Goal: Information Seeking & Learning: Learn about a topic

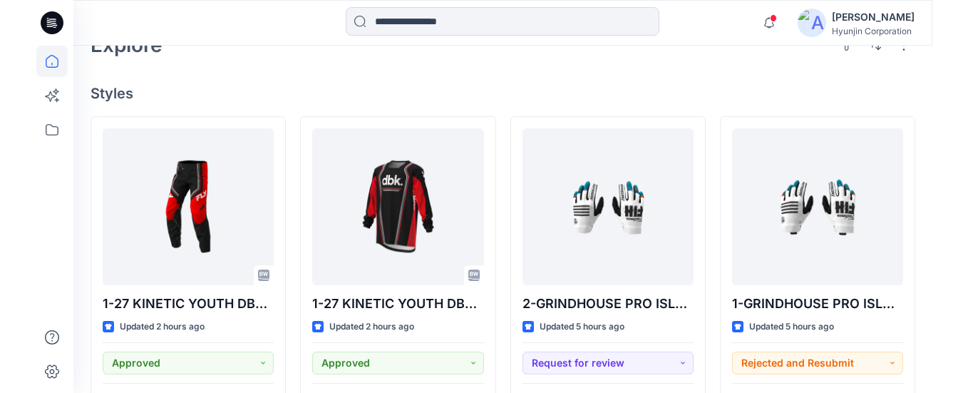
scroll to position [347, 0]
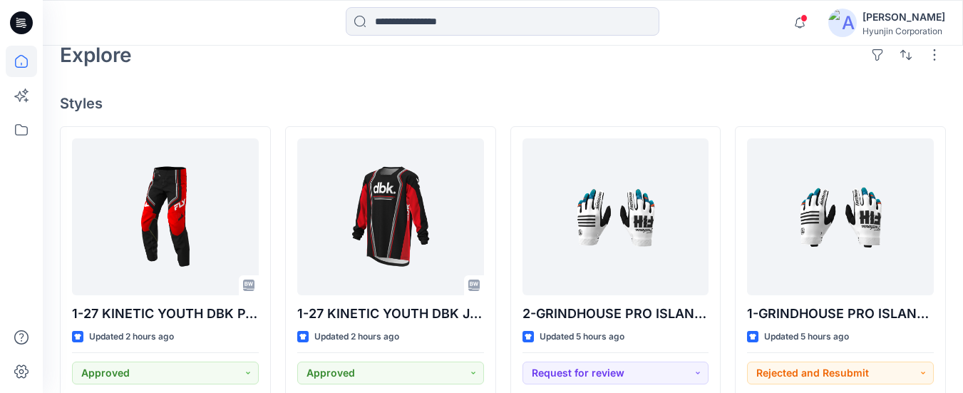
click at [493, 101] on h4 "Styles" at bounding box center [503, 103] width 886 height 17
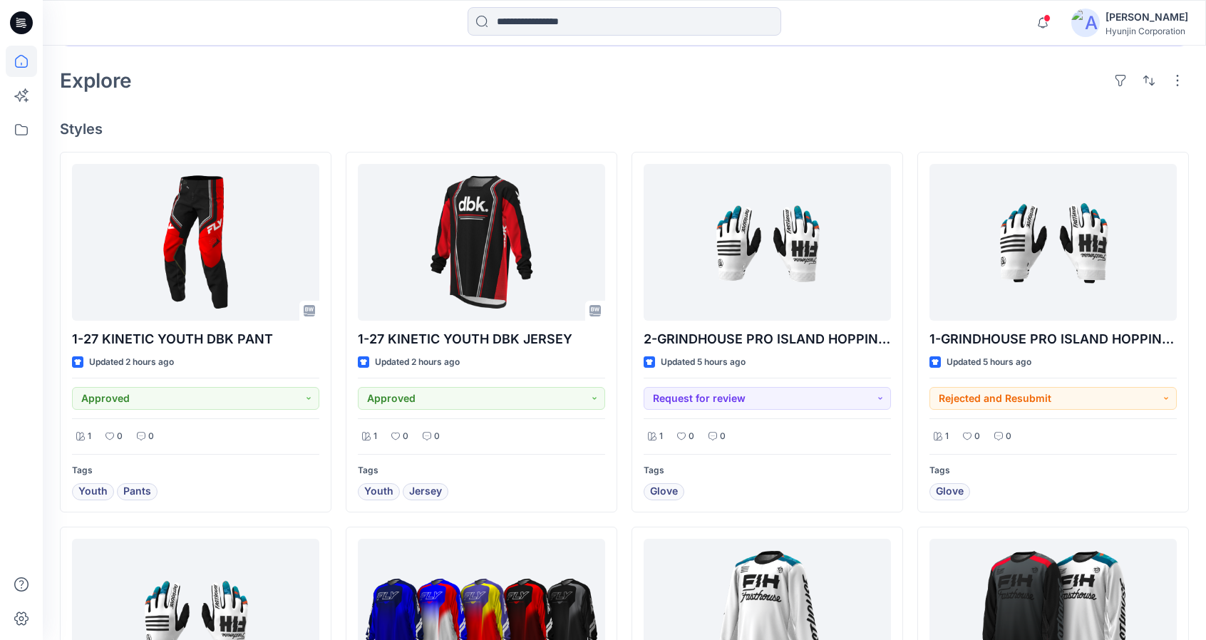
scroll to position [276, 0]
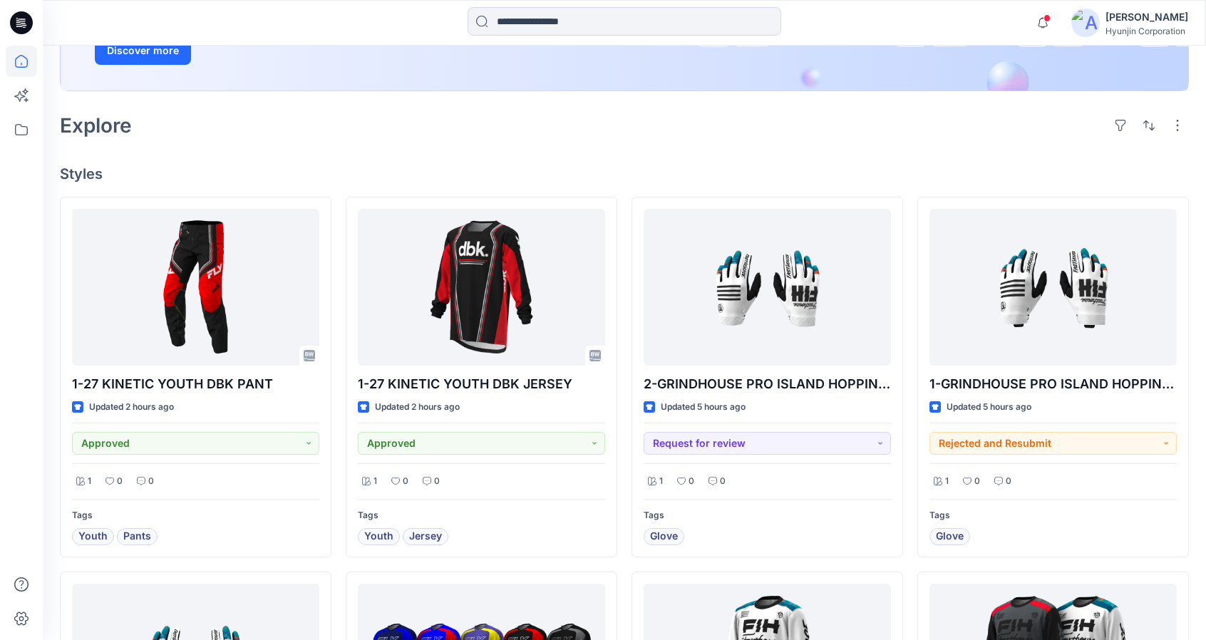
click at [21, 16] on icon at bounding box center [21, 22] width 23 height 23
click at [729, 129] on div "Explore" at bounding box center [624, 125] width 1129 height 34
click at [727, 135] on div "Explore" at bounding box center [624, 125] width 1129 height 34
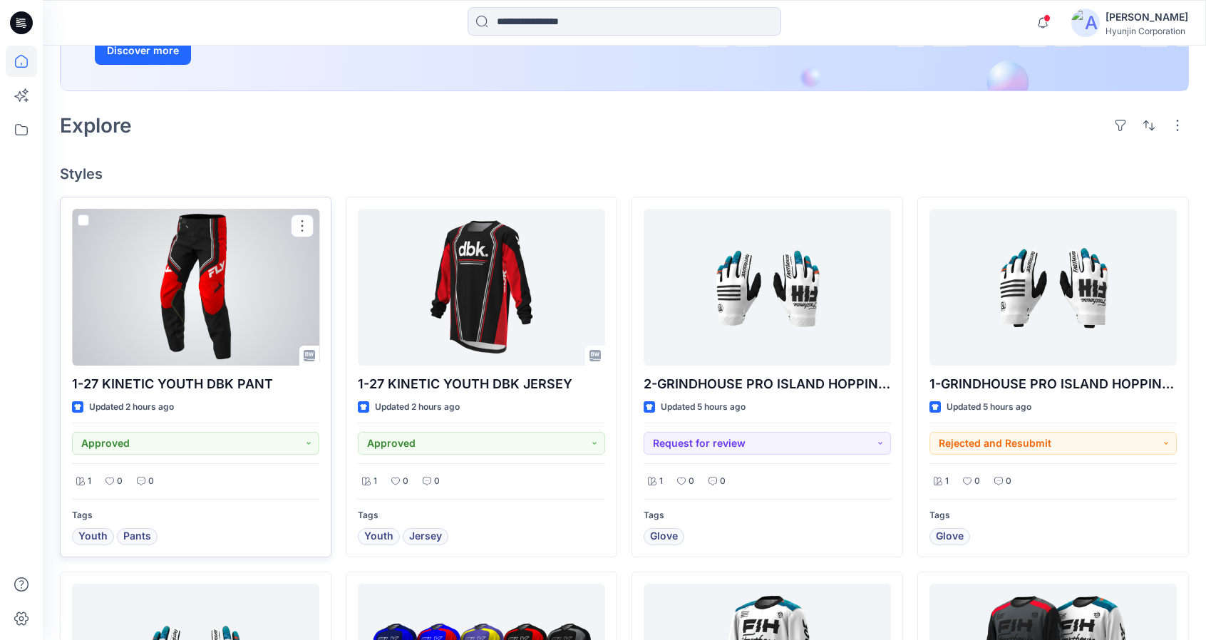
click at [232, 263] on div at bounding box center [195, 287] width 247 height 157
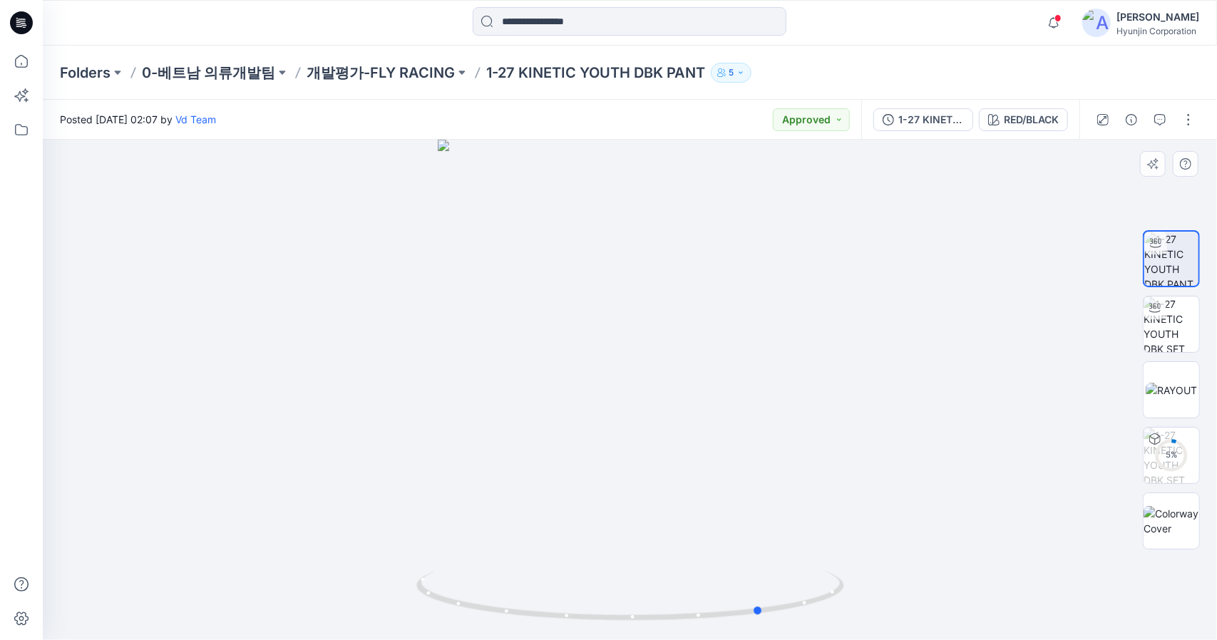
drag, startPoint x: 861, startPoint y: 344, endPoint x: 968, endPoint y: 409, distance: 126.1
click at [1011, 399] on div at bounding box center [630, 390] width 1174 height 501
drag, startPoint x: 727, startPoint y: 613, endPoint x: 646, endPoint y: 571, distance: 91.5
click at [711, 613] on icon at bounding box center [631, 597] width 431 height 53
click at [18, 24] on icon at bounding box center [21, 22] width 23 height 23
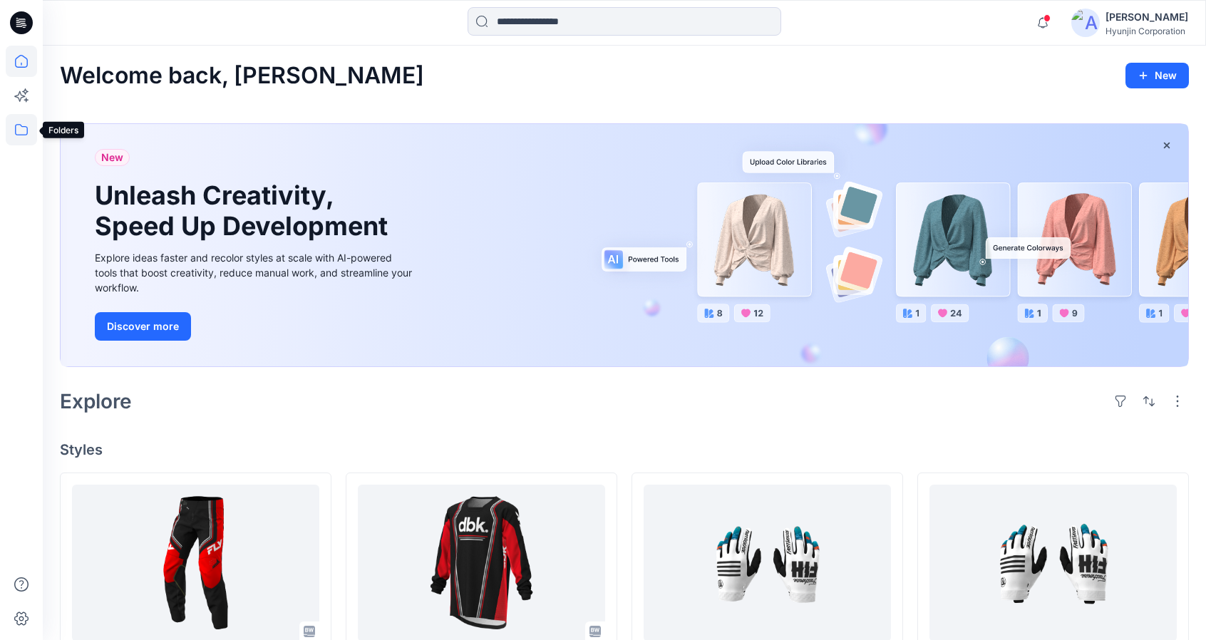
click at [21, 133] on icon at bounding box center [21, 129] width 31 height 31
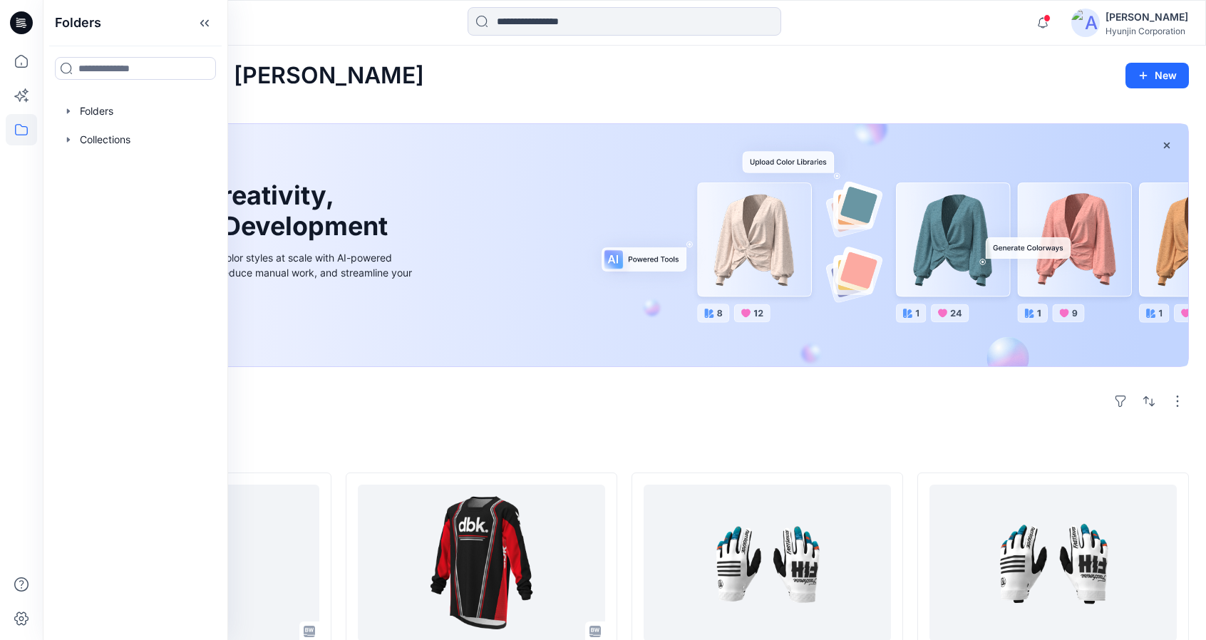
click at [402, 66] on div "Welcome back, Hyun New" at bounding box center [624, 76] width 1129 height 26
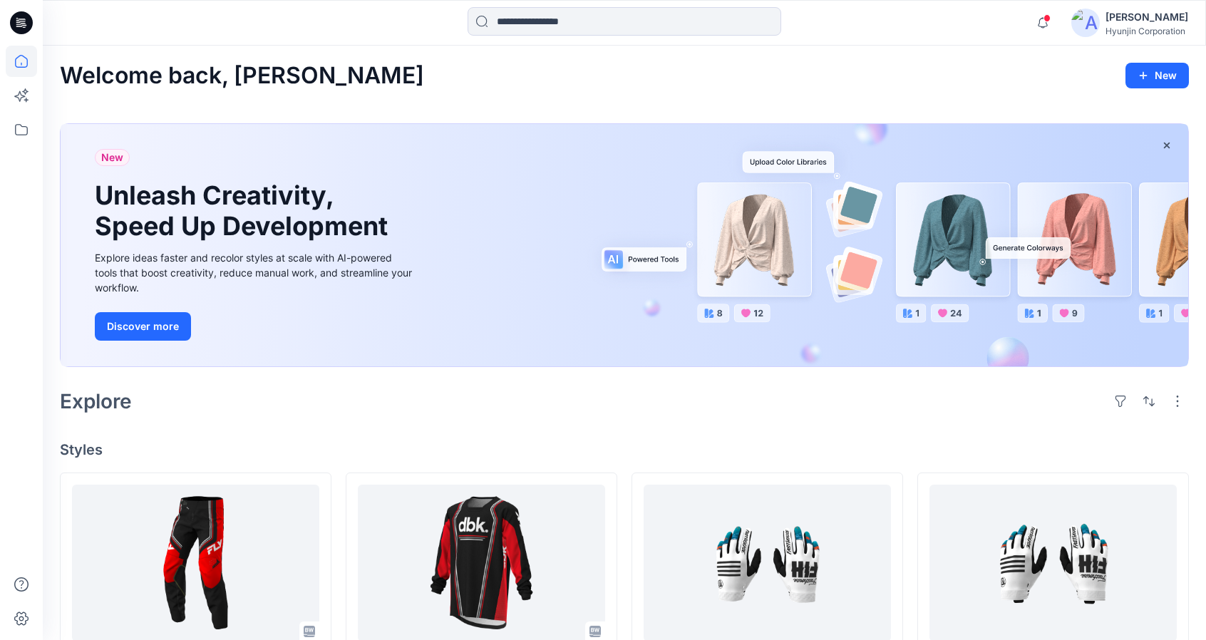
click at [24, 133] on icon at bounding box center [21, 129] width 31 height 31
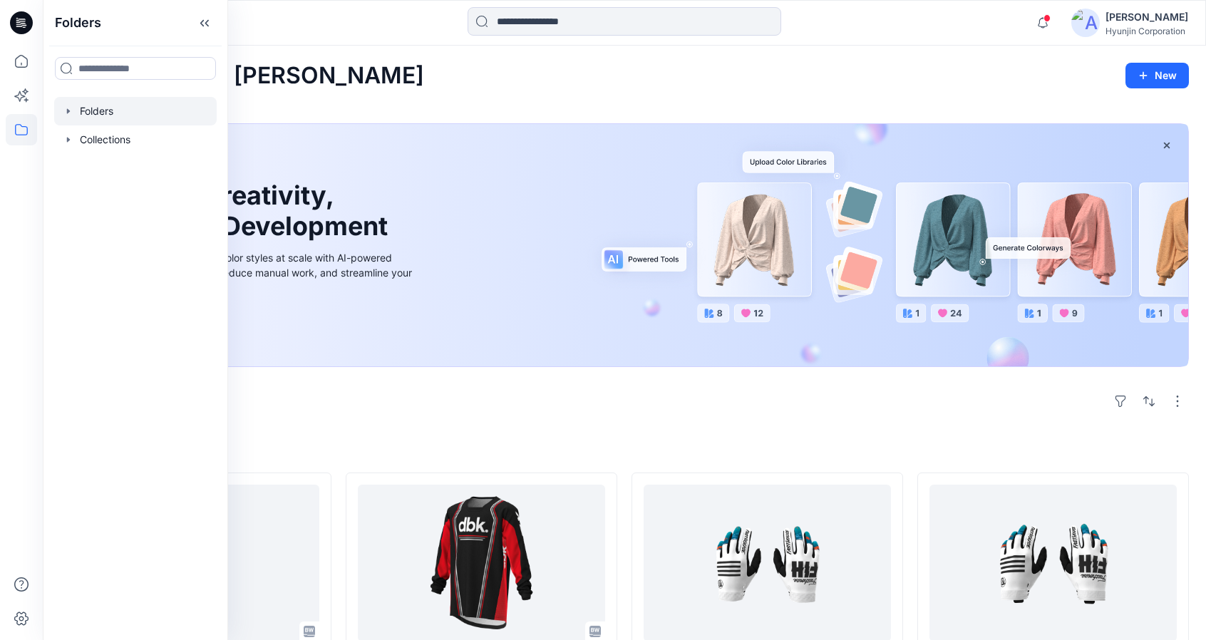
click at [90, 106] on div at bounding box center [135, 111] width 163 height 29
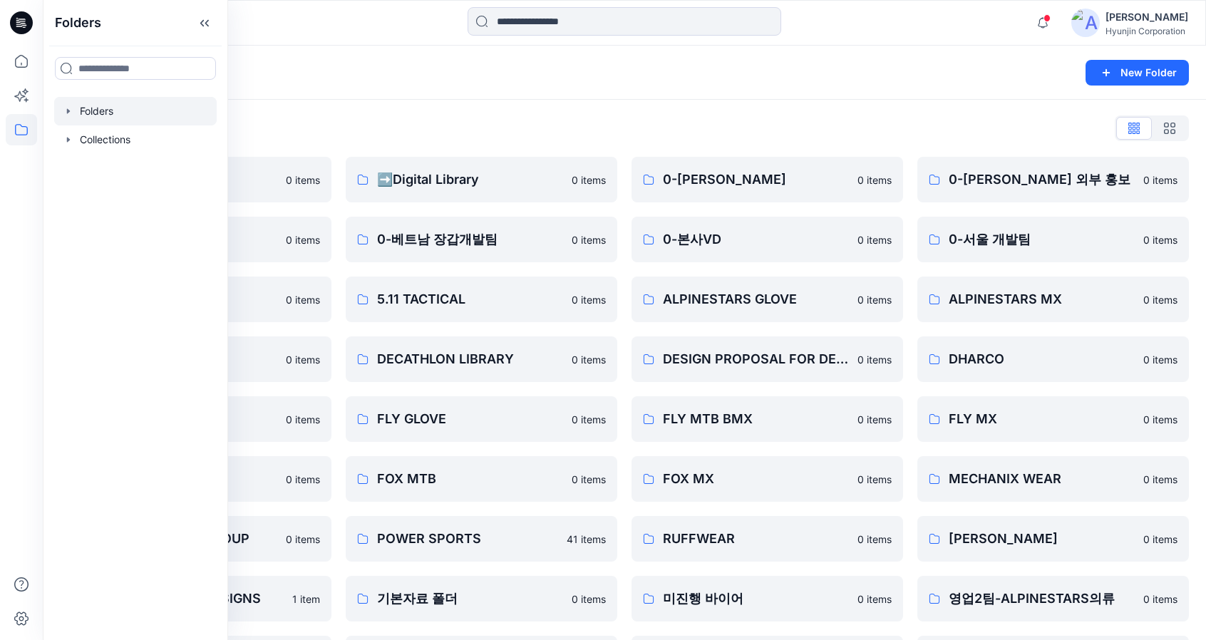
click at [671, 128] on div "Folders List" at bounding box center [624, 128] width 1129 height 23
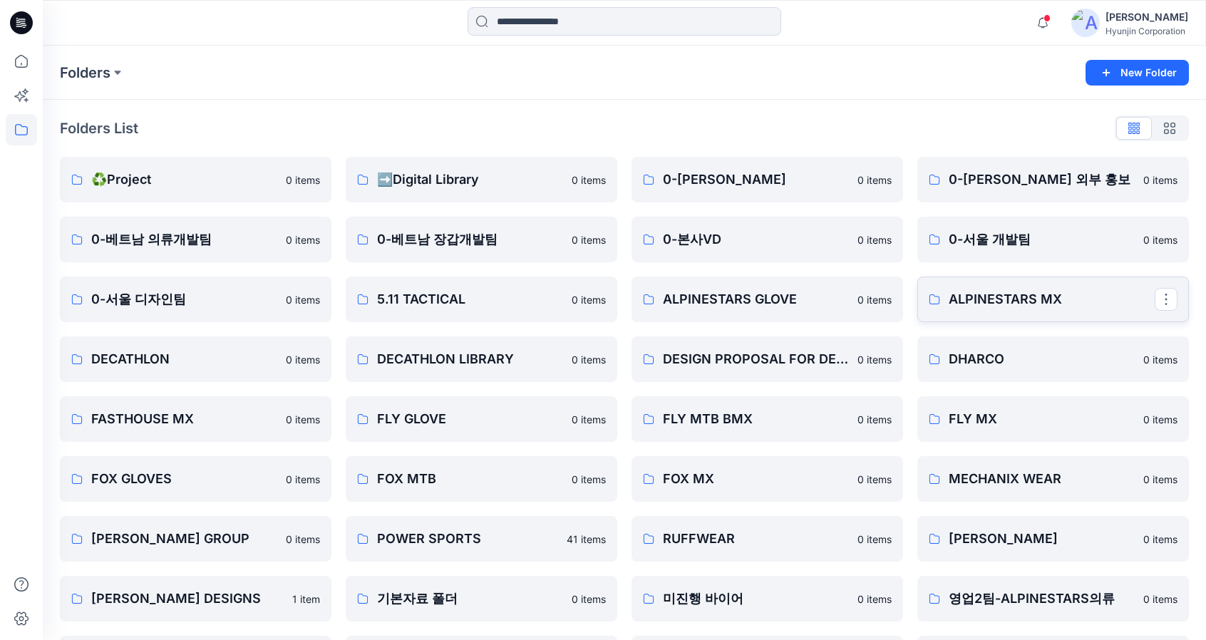
click at [975, 300] on p "ALPINESTARS MX" at bounding box center [1052, 299] width 206 height 20
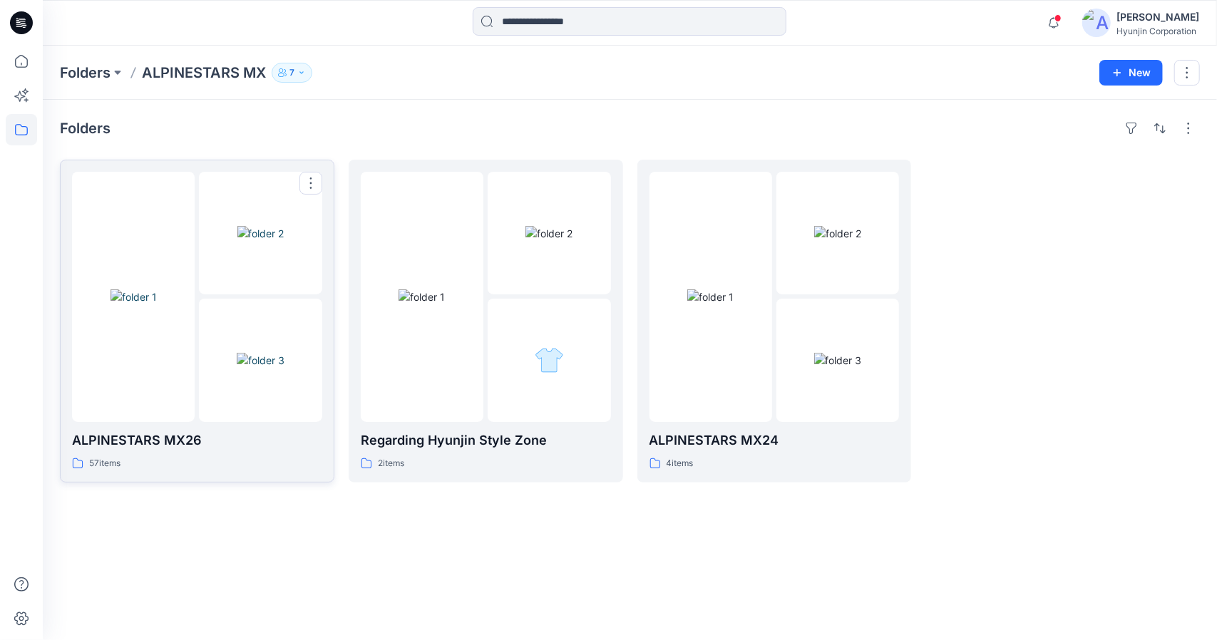
click at [237, 368] on img at bounding box center [261, 360] width 48 height 15
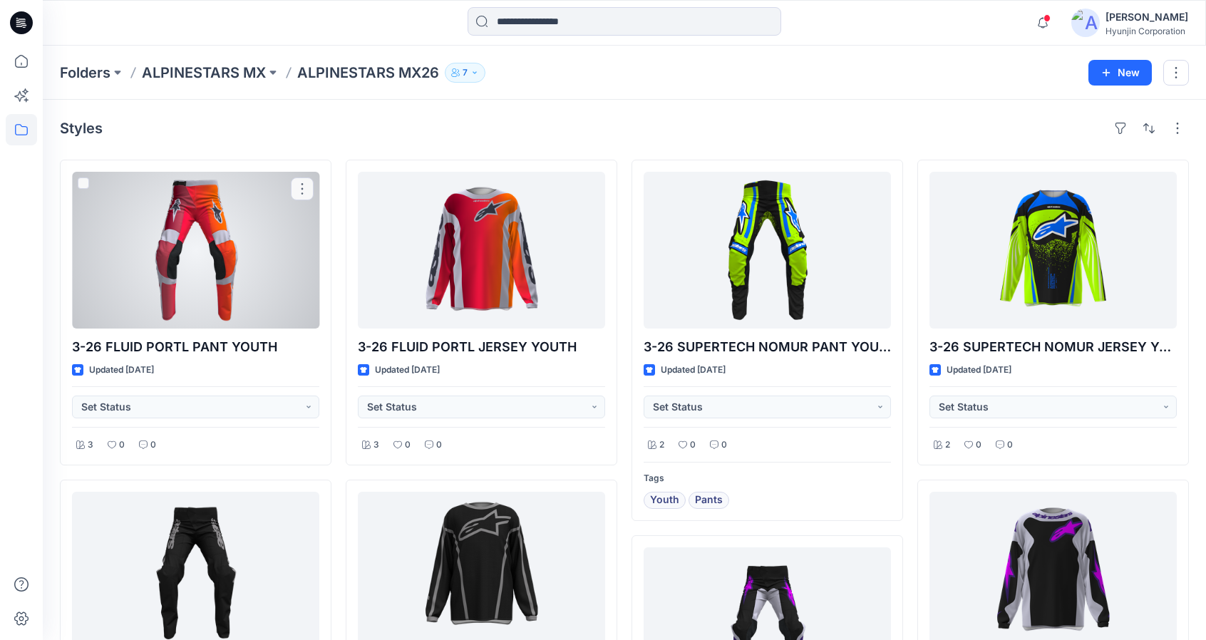
click at [201, 273] on div at bounding box center [195, 250] width 247 height 157
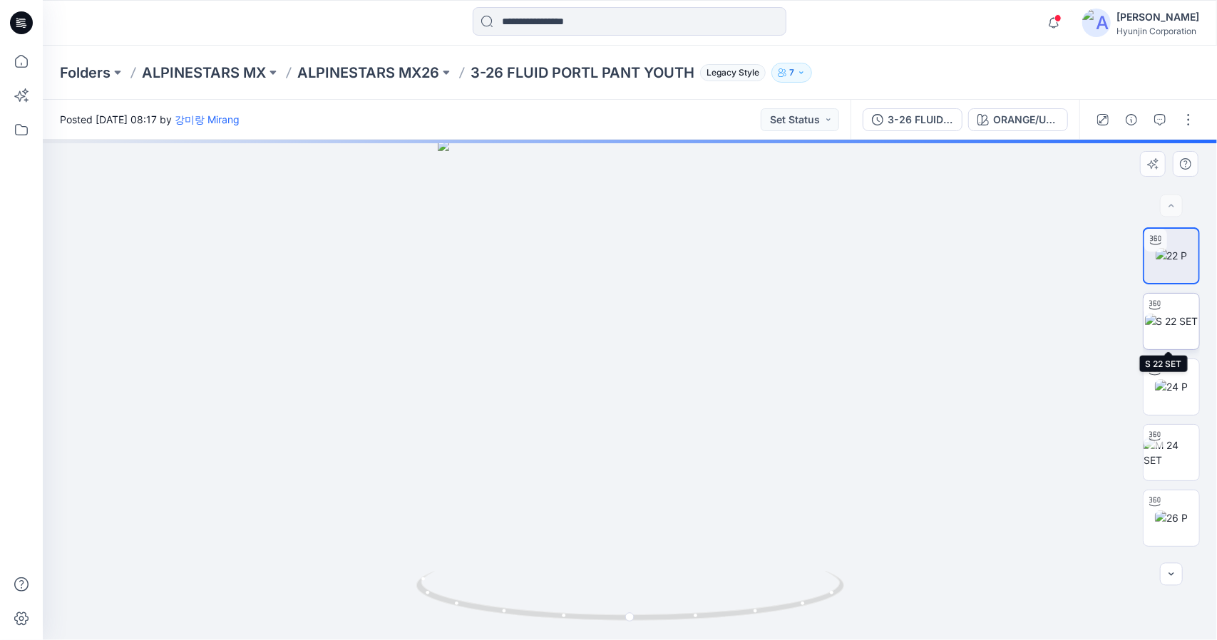
click at [1166, 329] on img at bounding box center [1171, 321] width 53 height 15
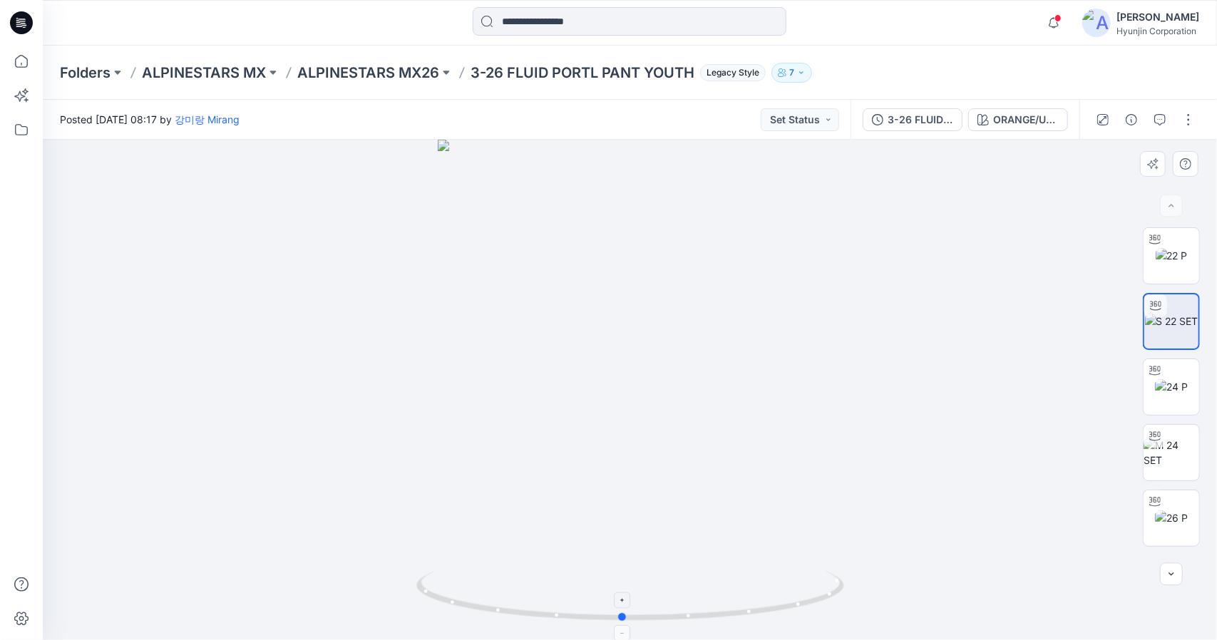
drag, startPoint x: 781, startPoint y: 612, endPoint x: 774, endPoint y: 598, distance: 16.3
click at [774, 598] on icon at bounding box center [631, 597] width 431 height 53
click at [1175, 450] on img at bounding box center [1172, 453] width 56 height 30
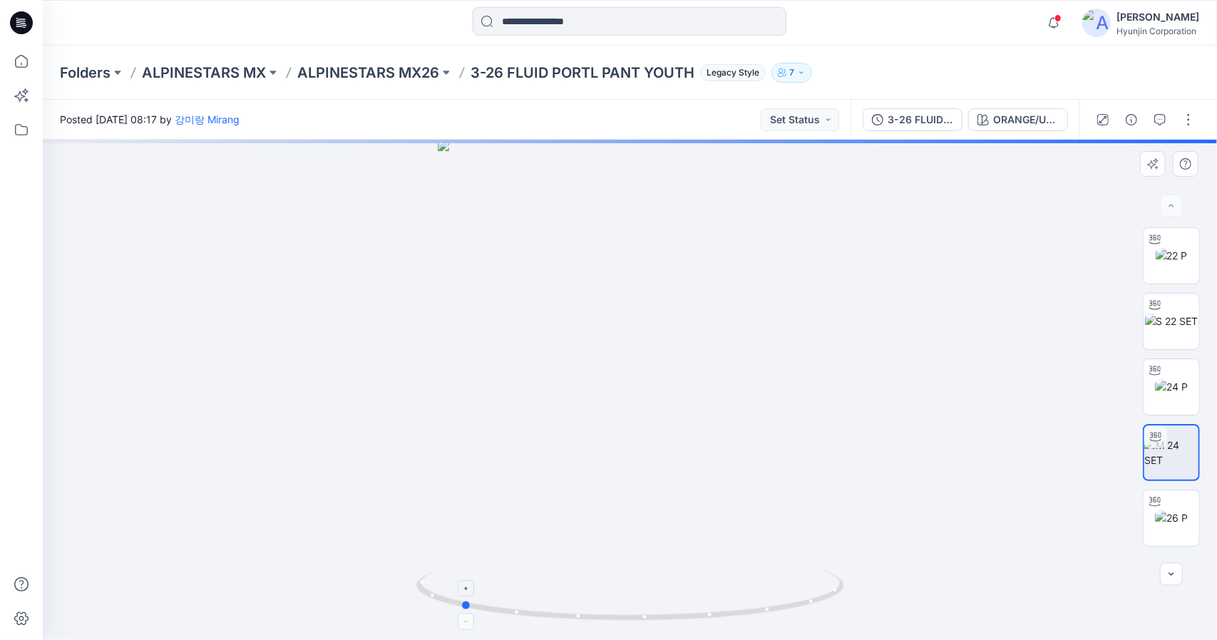
drag, startPoint x: 780, startPoint y: 602, endPoint x: 630, endPoint y: 589, distance: 150.3
click at [630, 589] on icon at bounding box center [631, 597] width 431 height 53
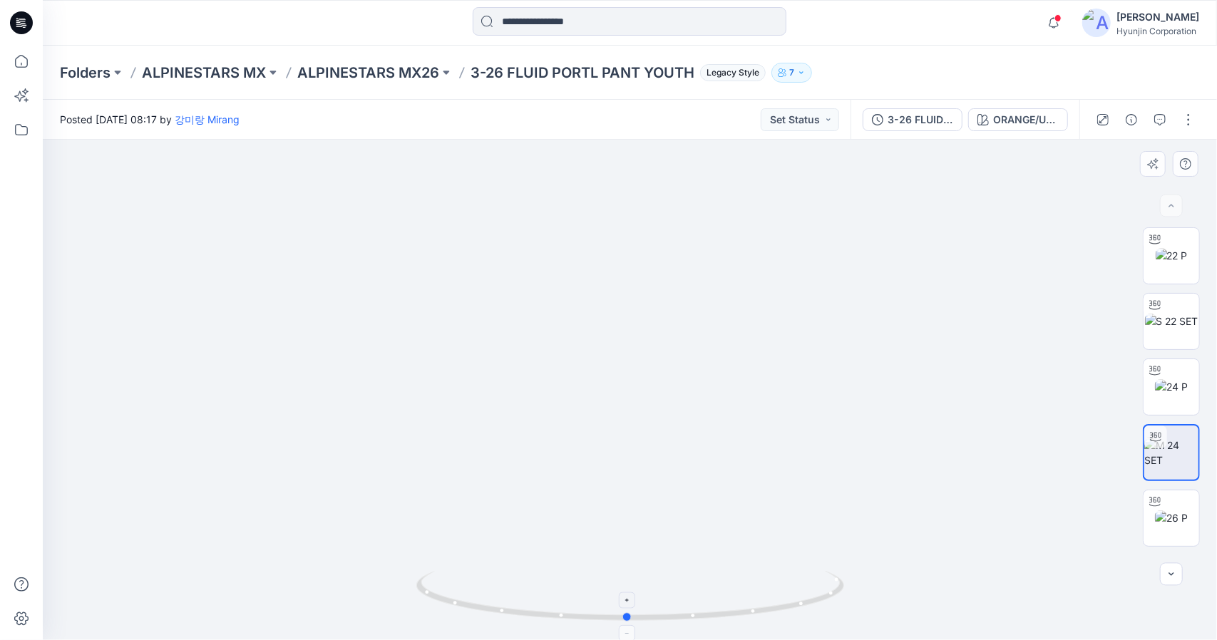
drag, startPoint x: 625, startPoint y: 618, endPoint x: 764, endPoint y: 613, distance: 139.8
click at [764, 613] on icon at bounding box center [631, 597] width 431 height 53
click at [26, 29] on icon at bounding box center [21, 22] width 23 height 23
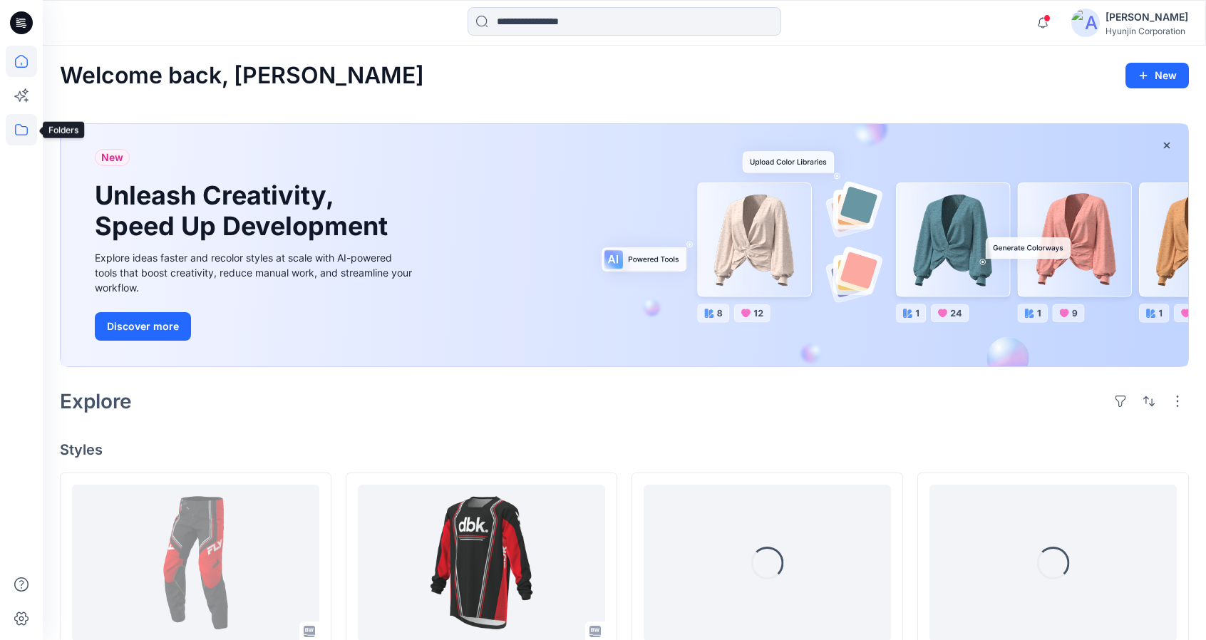
click at [26, 143] on icon at bounding box center [21, 129] width 31 height 31
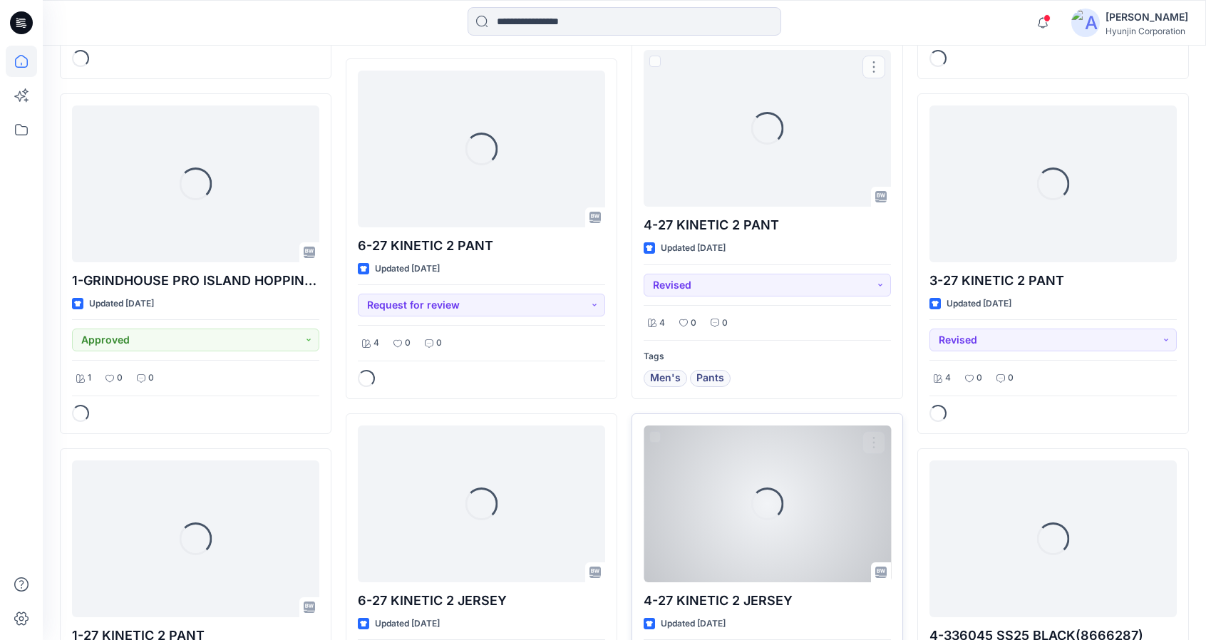
scroll to position [1864, 0]
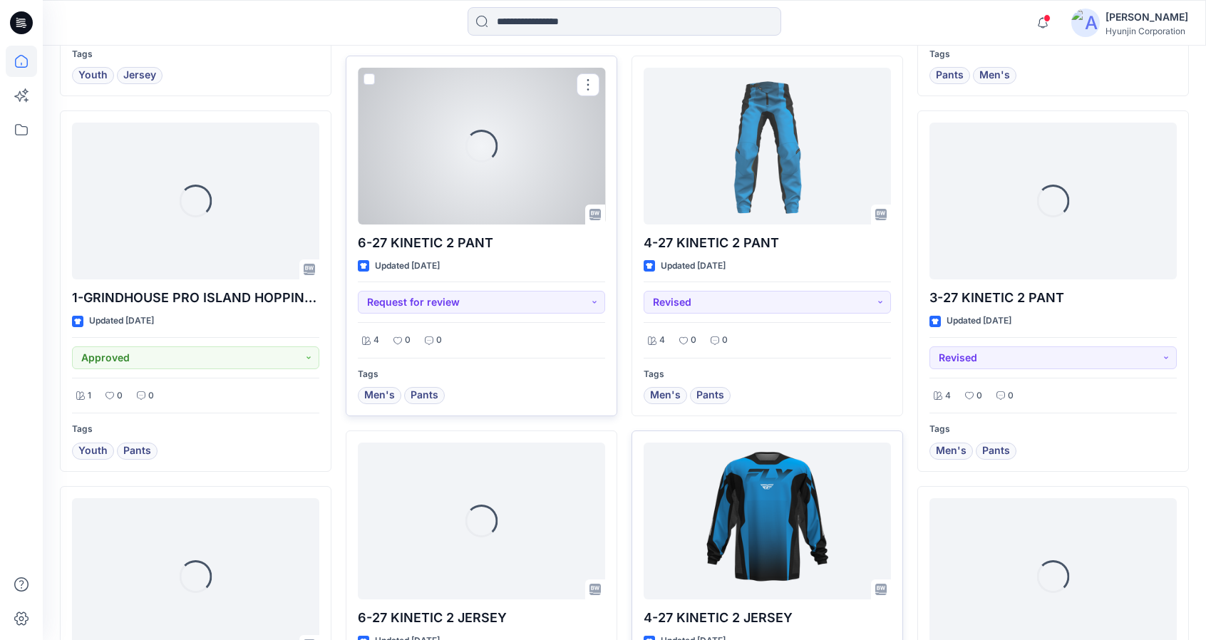
click at [487, 181] on div "Loading..." at bounding box center [481, 146] width 247 height 157
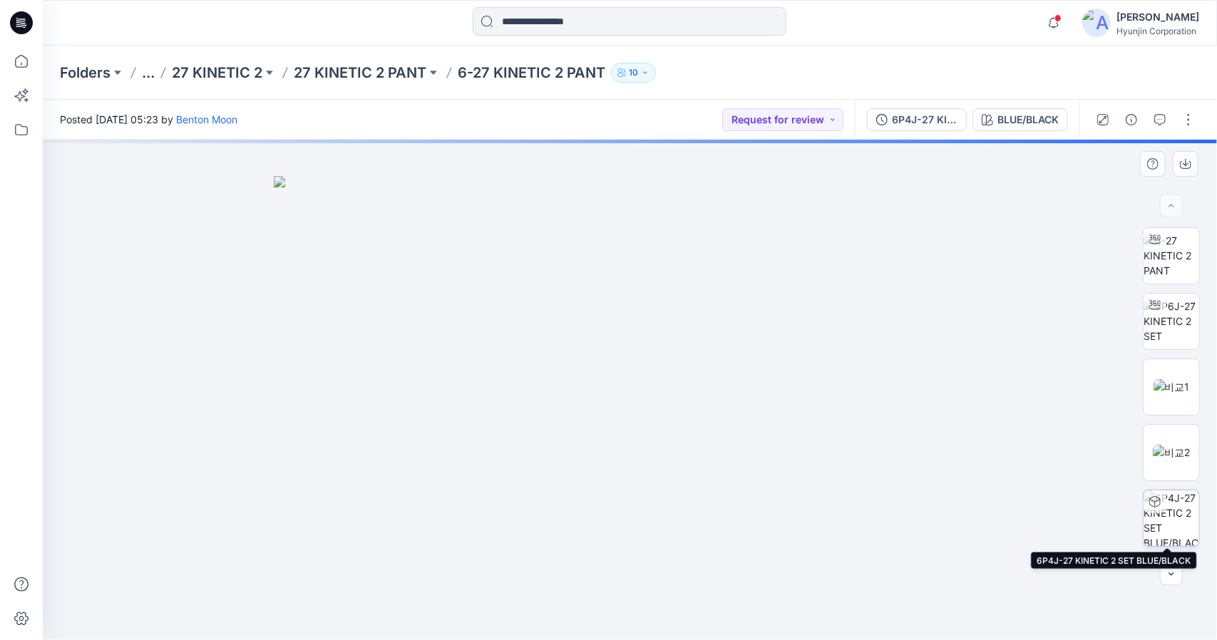
click at [1171, 526] on img at bounding box center [1172, 519] width 56 height 56
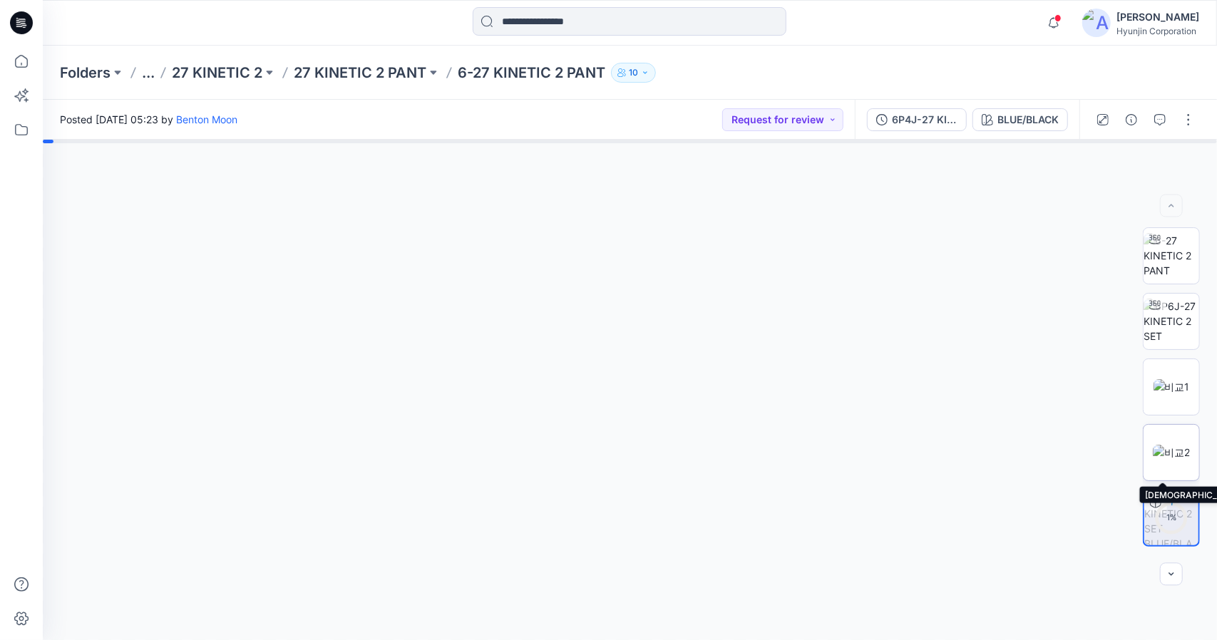
click at [1161, 460] on img at bounding box center [1171, 452] width 37 height 15
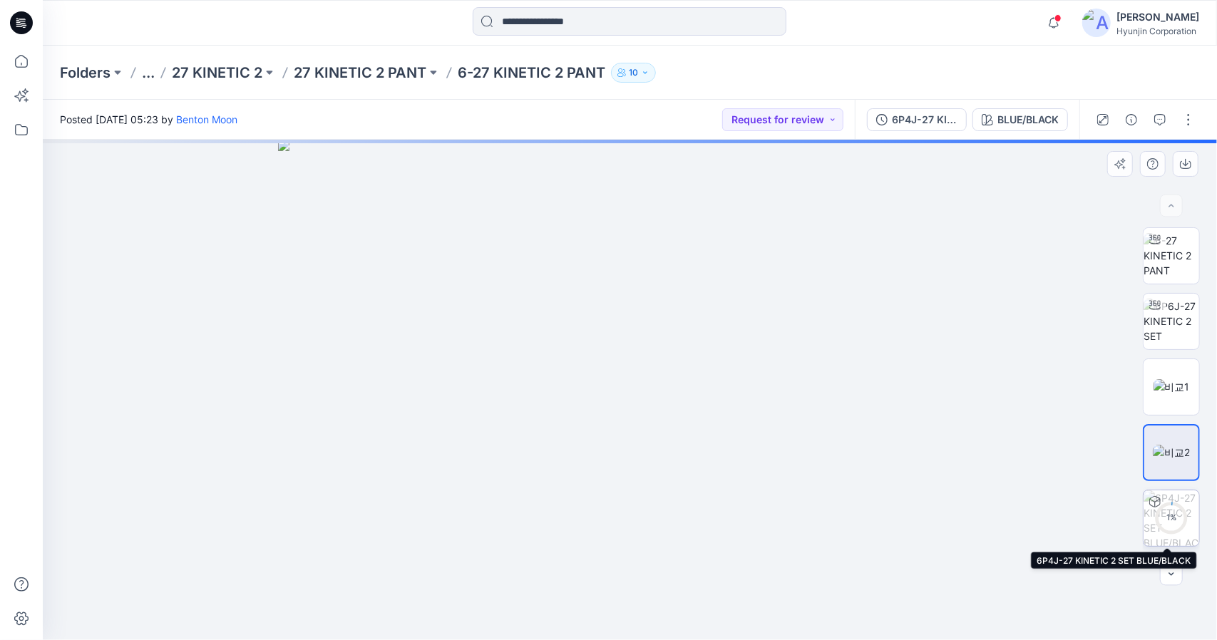
click at [1164, 523] on div "1 %" at bounding box center [1171, 518] width 34 height 12
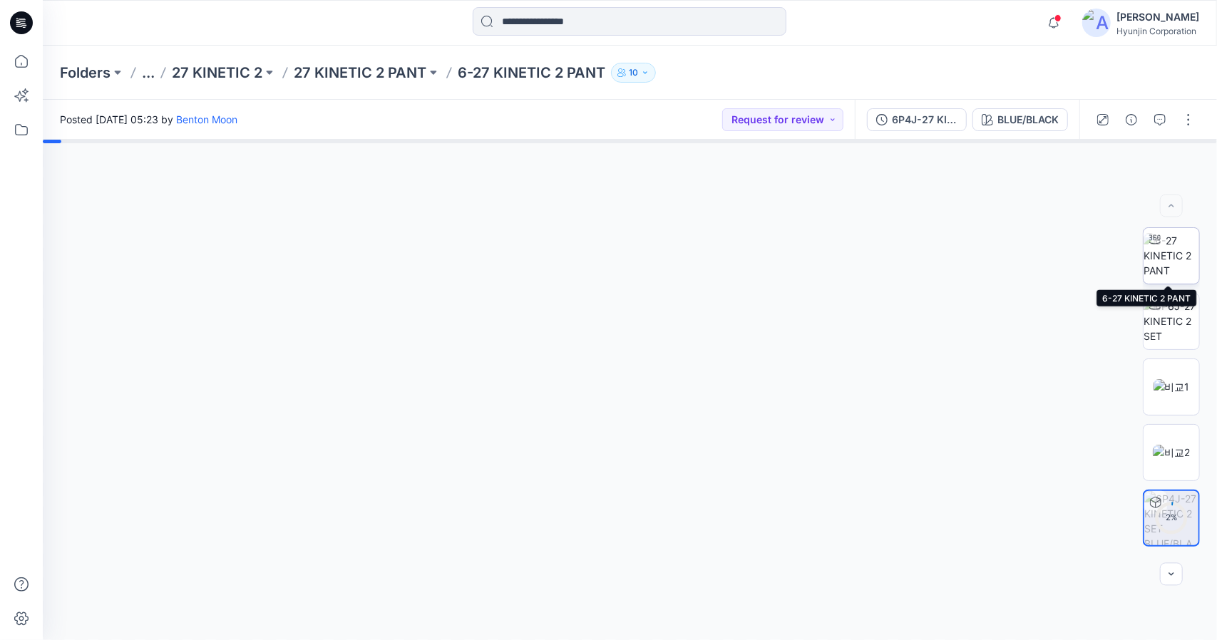
click at [1166, 265] on img at bounding box center [1172, 255] width 56 height 45
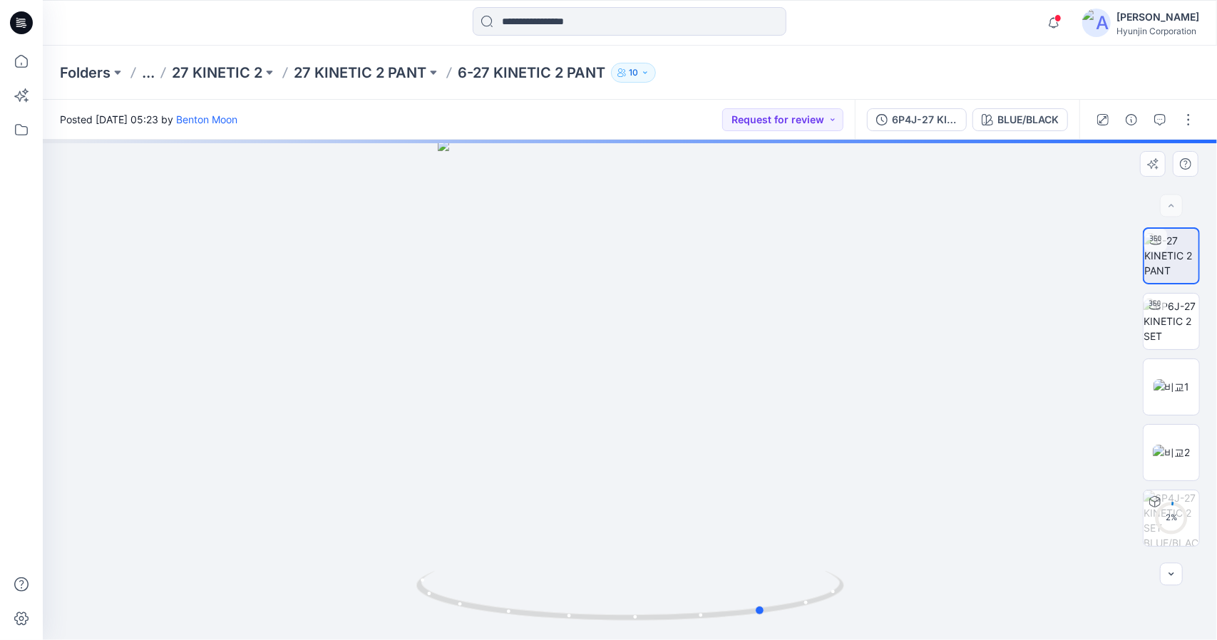
drag, startPoint x: 717, startPoint y: 617, endPoint x: 854, endPoint y: 612, distance: 137.0
click at [853, 618] on div at bounding box center [630, 390] width 1174 height 501
click at [1174, 336] on img at bounding box center [1172, 321] width 56 height 45
drag, startPoint x: 784, startPoint y: 590, endPoint x: 834, endPoint y: 590, distance: 50.6
click at [834, 590] on icon at bounding box center [631, 597] width 431 height 53
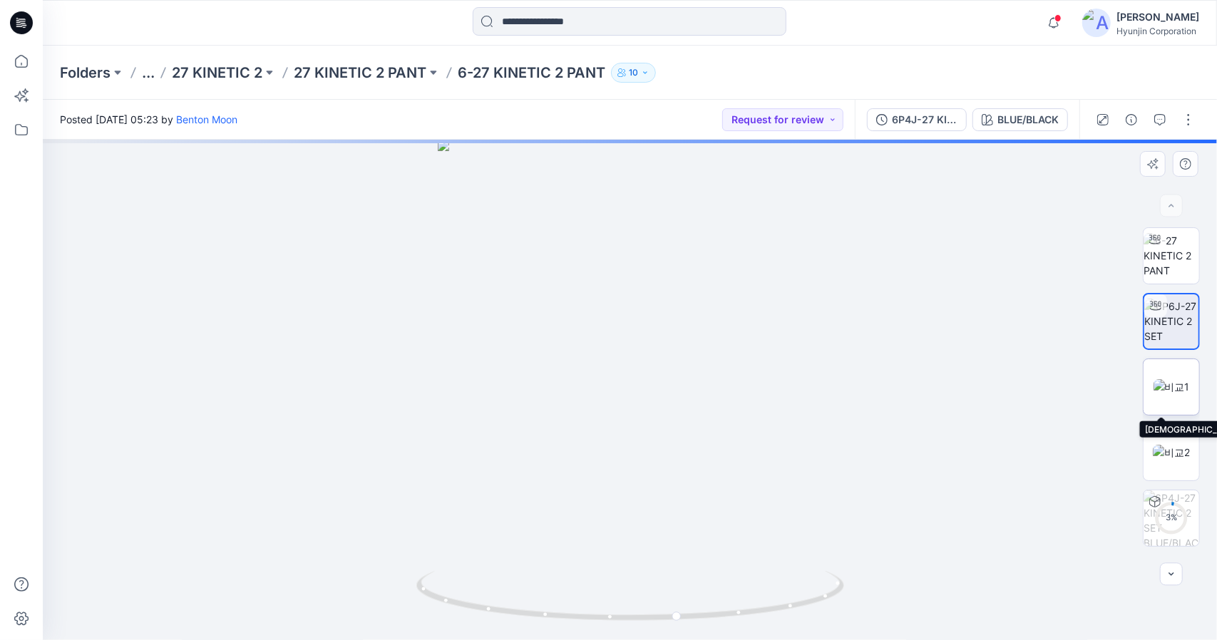
click at [1181, 393] on img at bounding box center [1172, 386] width 36 height 15
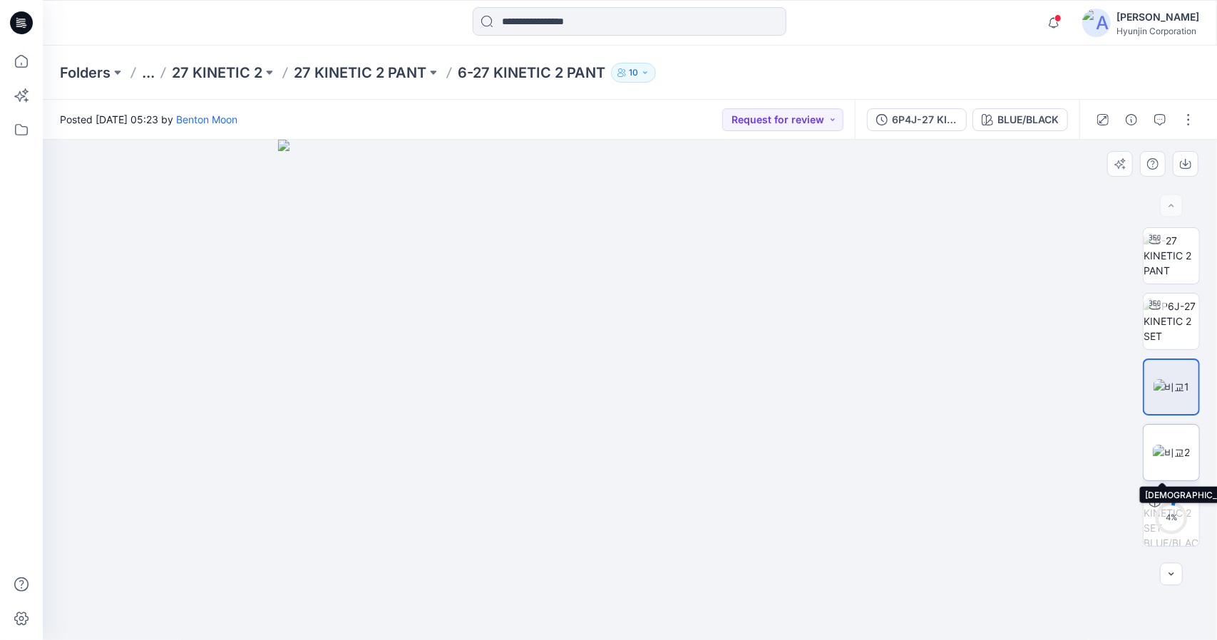
click at [1163, 459] on img at bounding box center [1171, 452] width 37 height 15
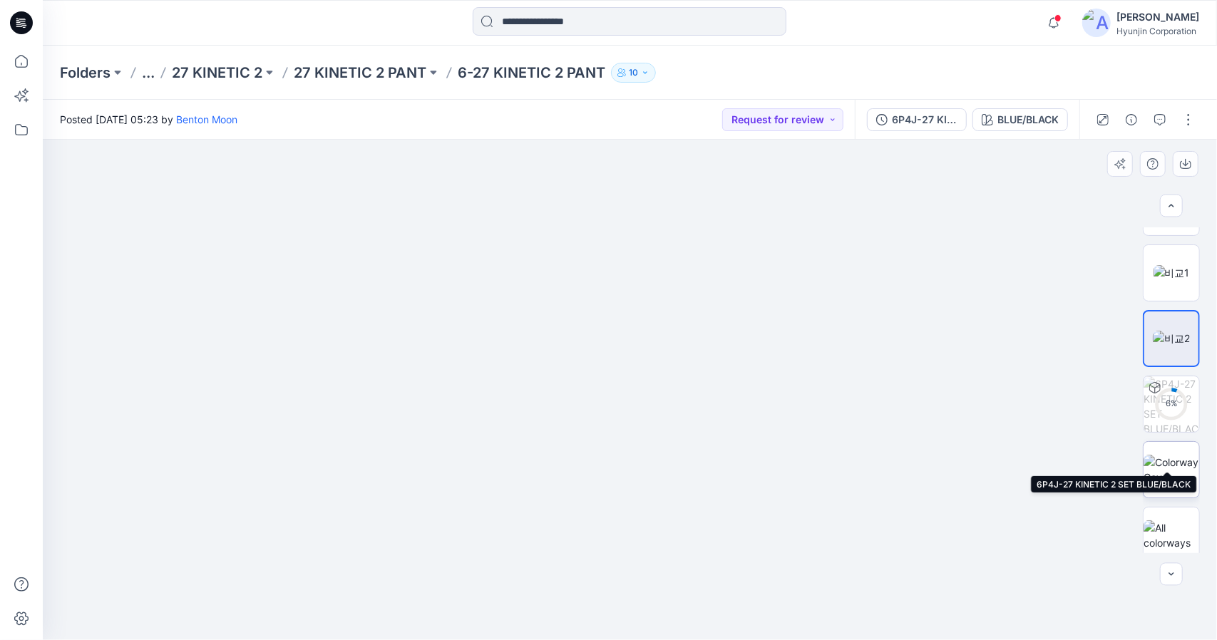
scroll to position [124, 0]
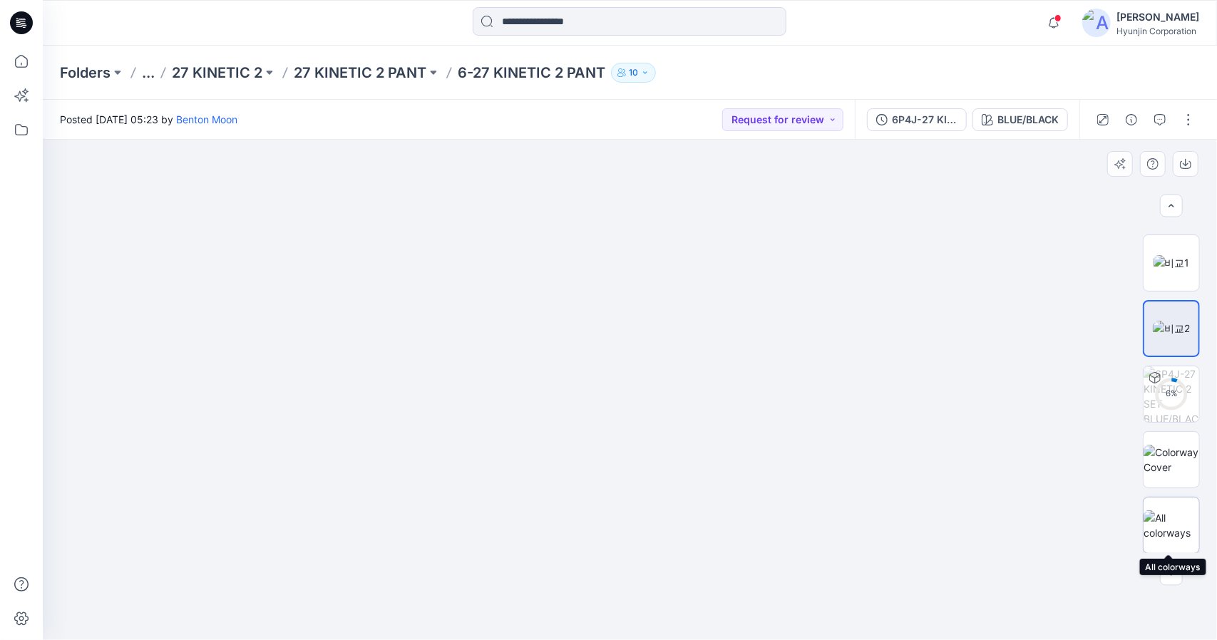
click at [1179, 515] on img at bounding box center [1172, 525] width 56 height 30
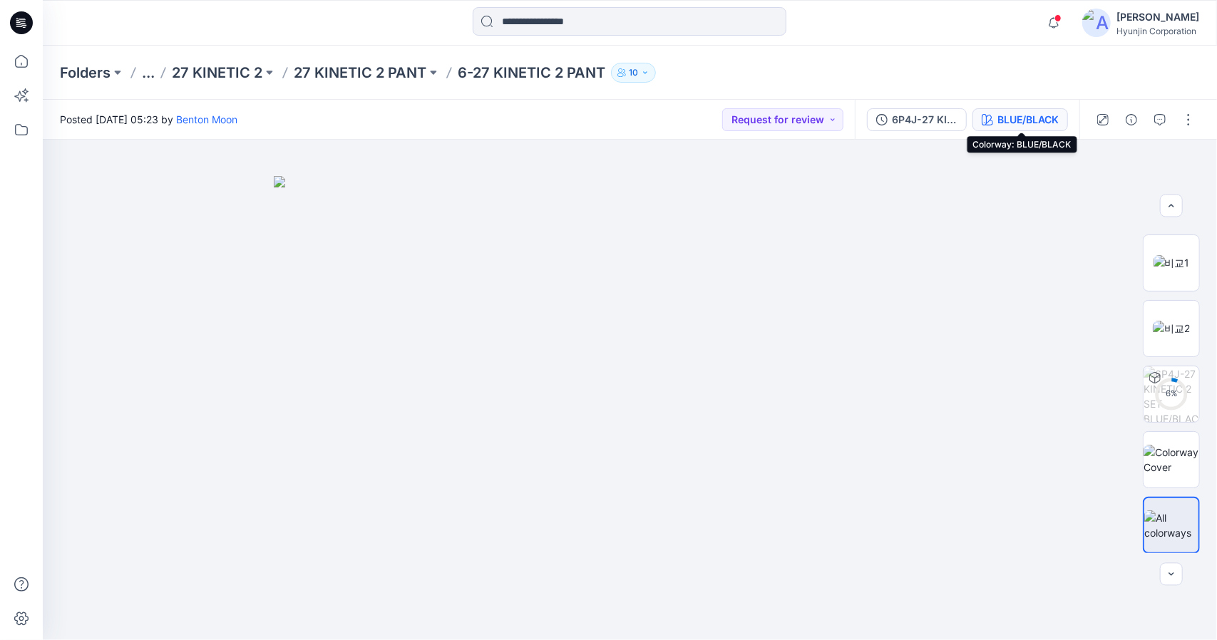
click at [1004, 121] on div "BLUE/BLACK" at bounding box center [1027, 120] width 61 height 16
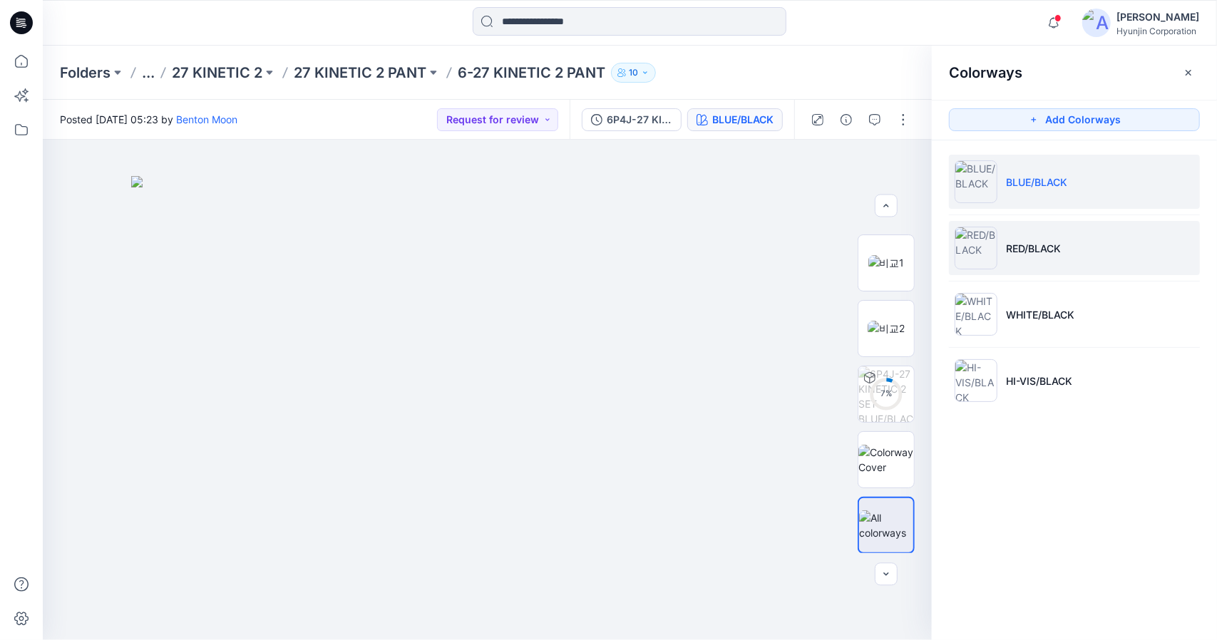
click at [1084, 245] on li "RED/BLACK" at bounding box center [1074, 248] width 251 height 54
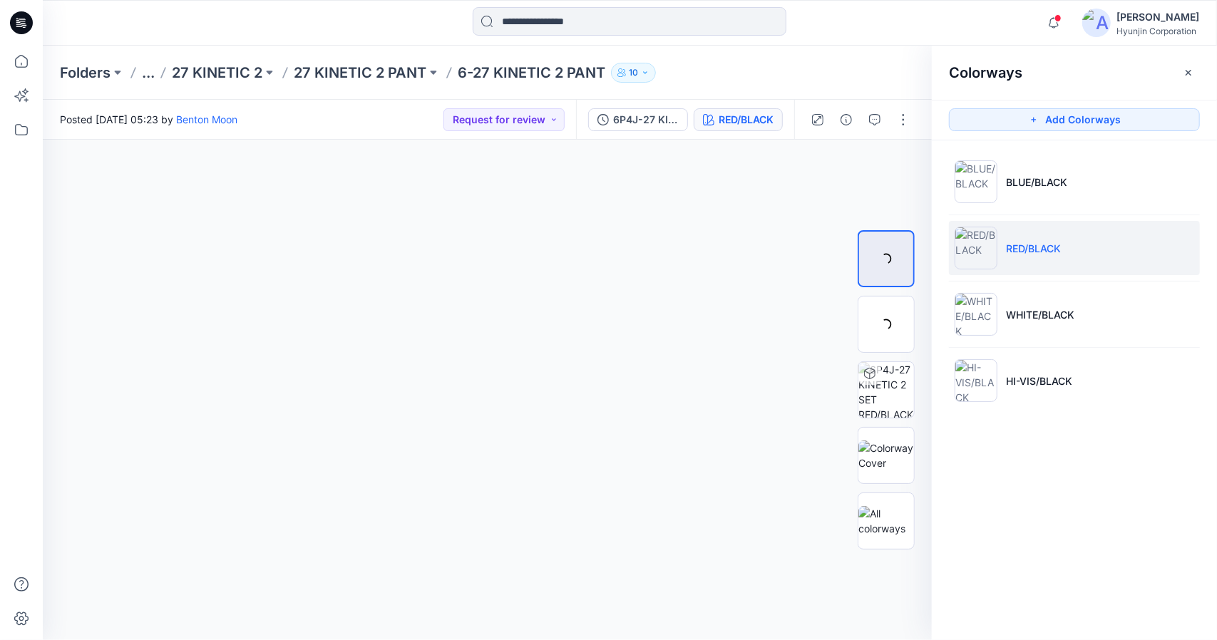
scroll to position [0, 0]
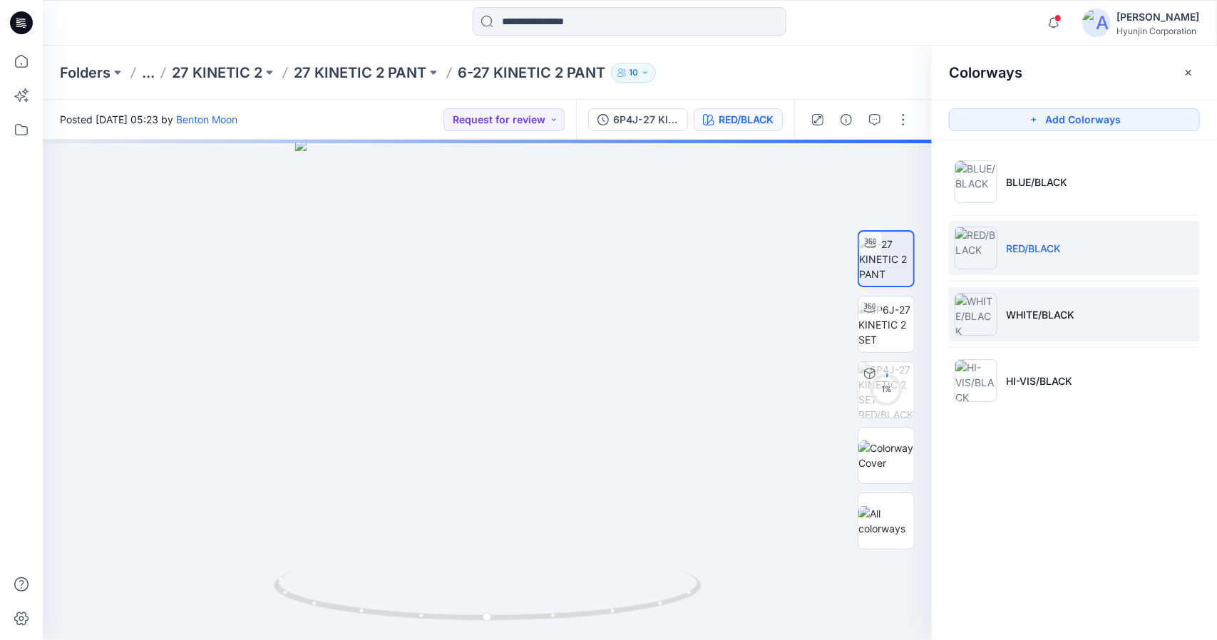
click at [1074, 307] on p "WHITE/BLACK" at bounding box center [1040, 314] width 68 height 15
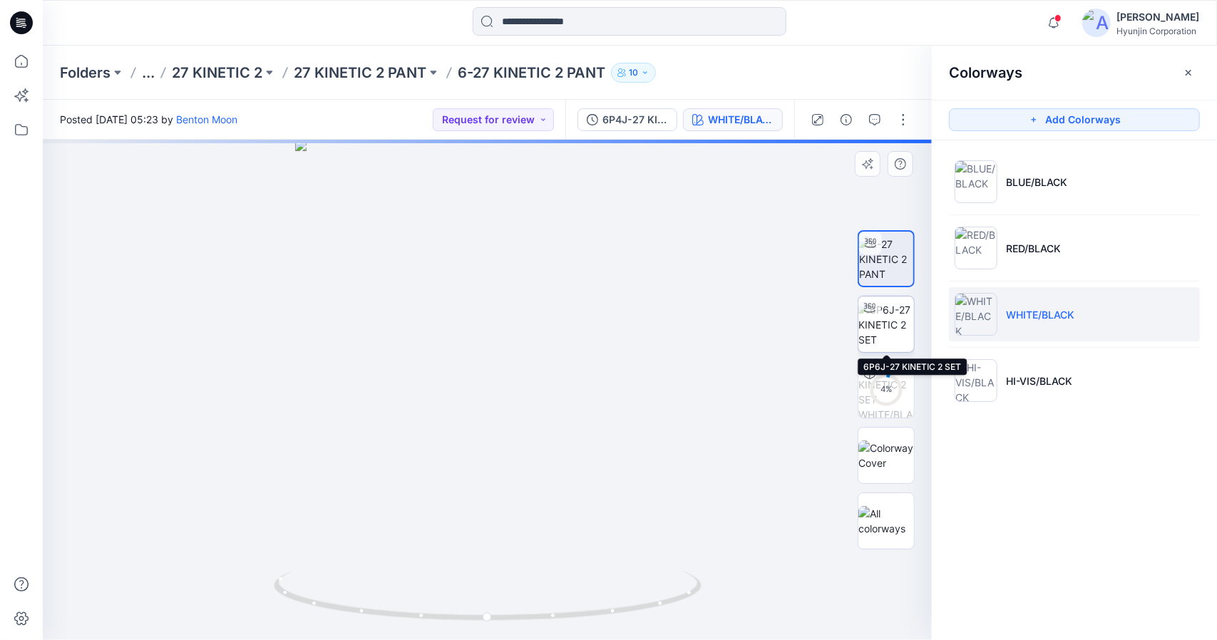
click at [901, 326] on img at bounding box center [886, 324] width 56 height 45
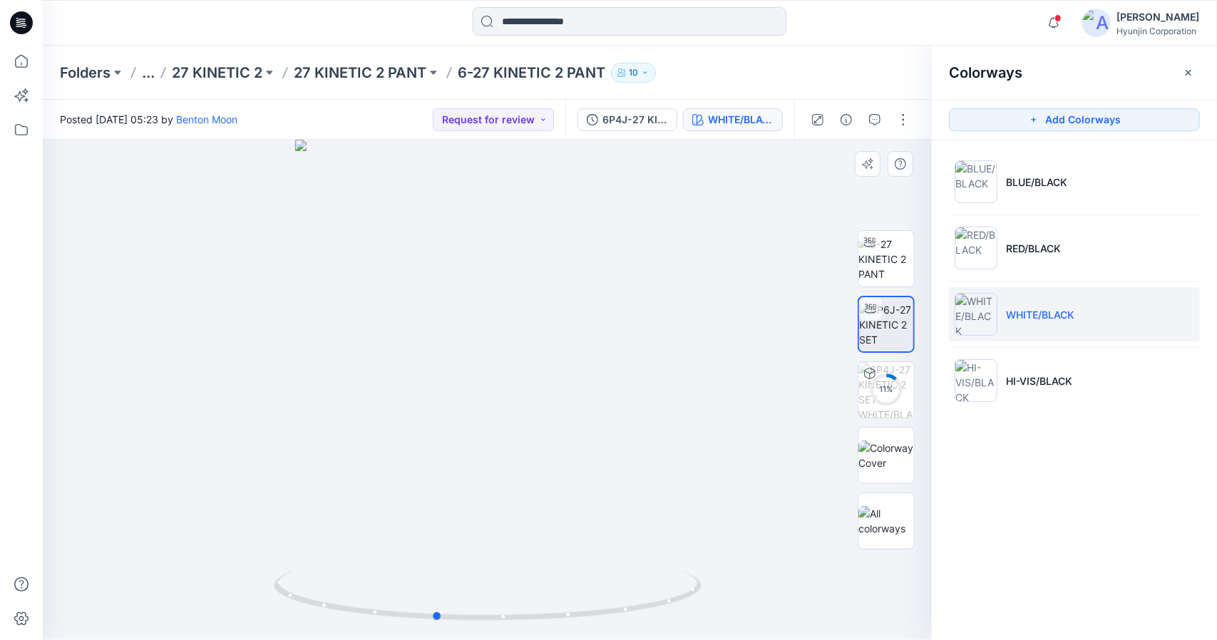
drag, startPoint x: 721, startPoint y: 357, endPoint x: 669, endPoint y: 381, distance: 57.4
click at [669, 381] on div at bounding box center [487, 390] width 889 height 501
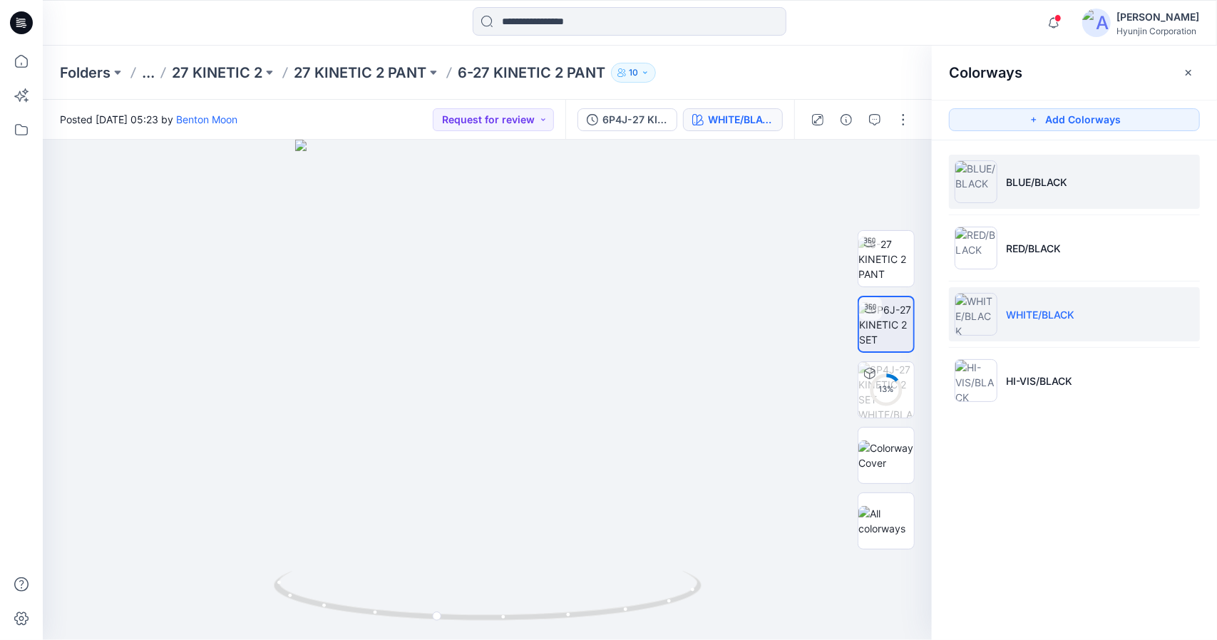
click at [1057, 200] on li "BLUE/BLACK" at bounding box center [1074, 182] width 251 height 54
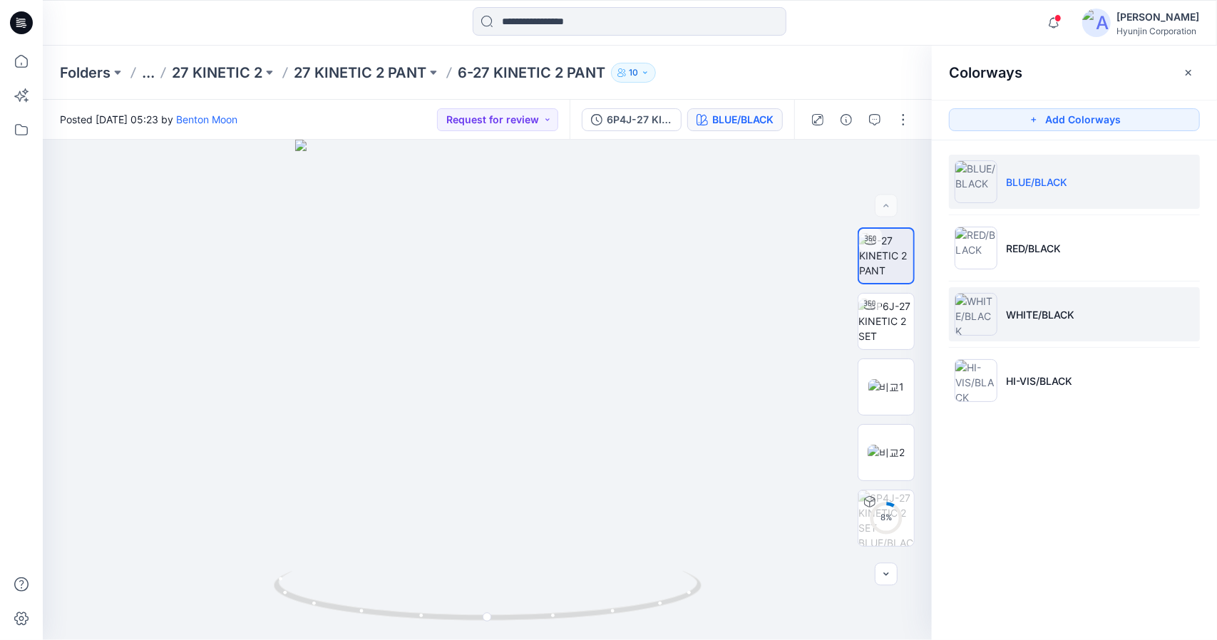
click at [1018, 319] on p "WHITE/BLACK" at bounding box center [1040, 314] width 68 height 15
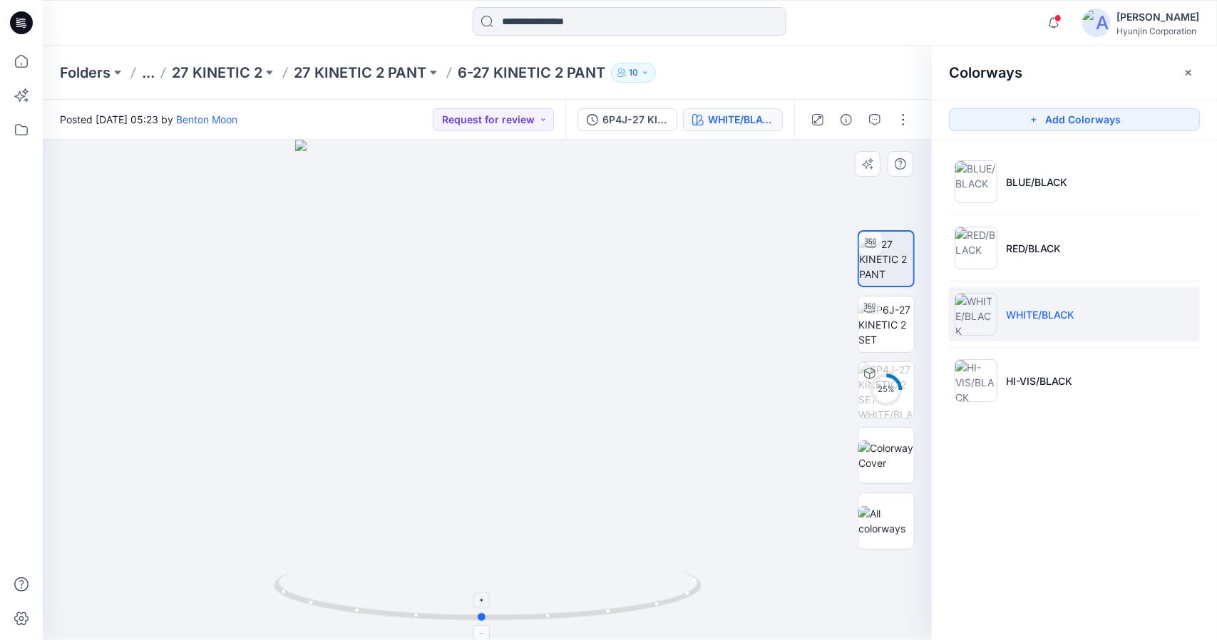
click at [630, 614] on icon at bounding box center [489, 597] width 431 height 53
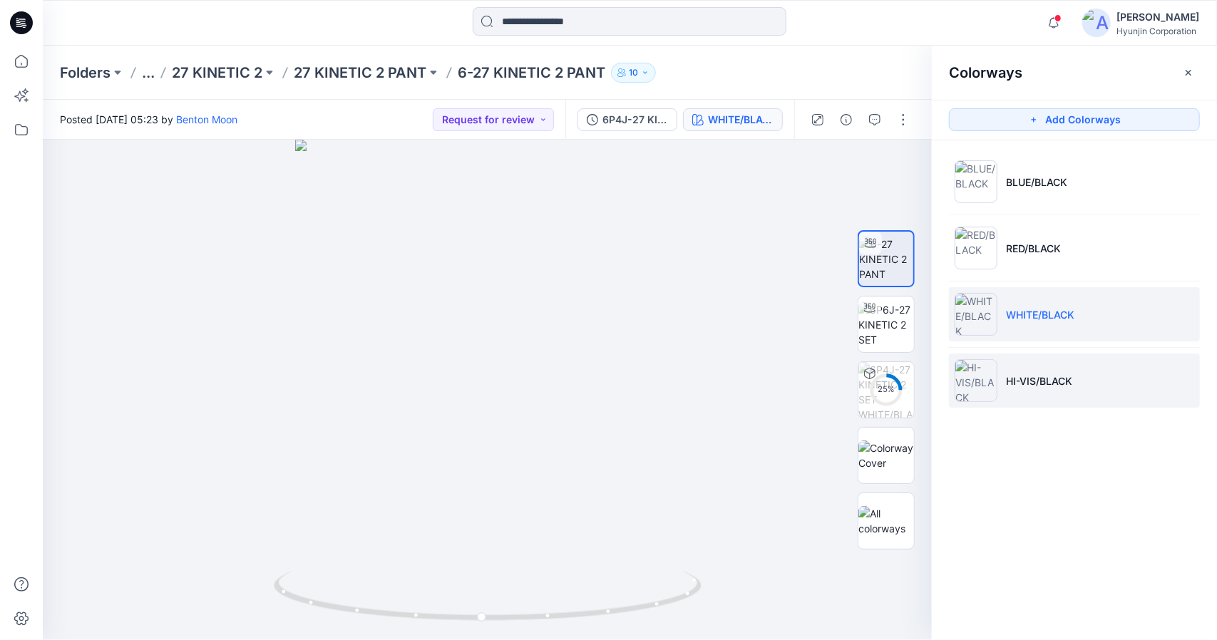
click at [1035, 370] on li "HI-VIS/BLACK" at bounding box center [1074, 381] width 251 height 54
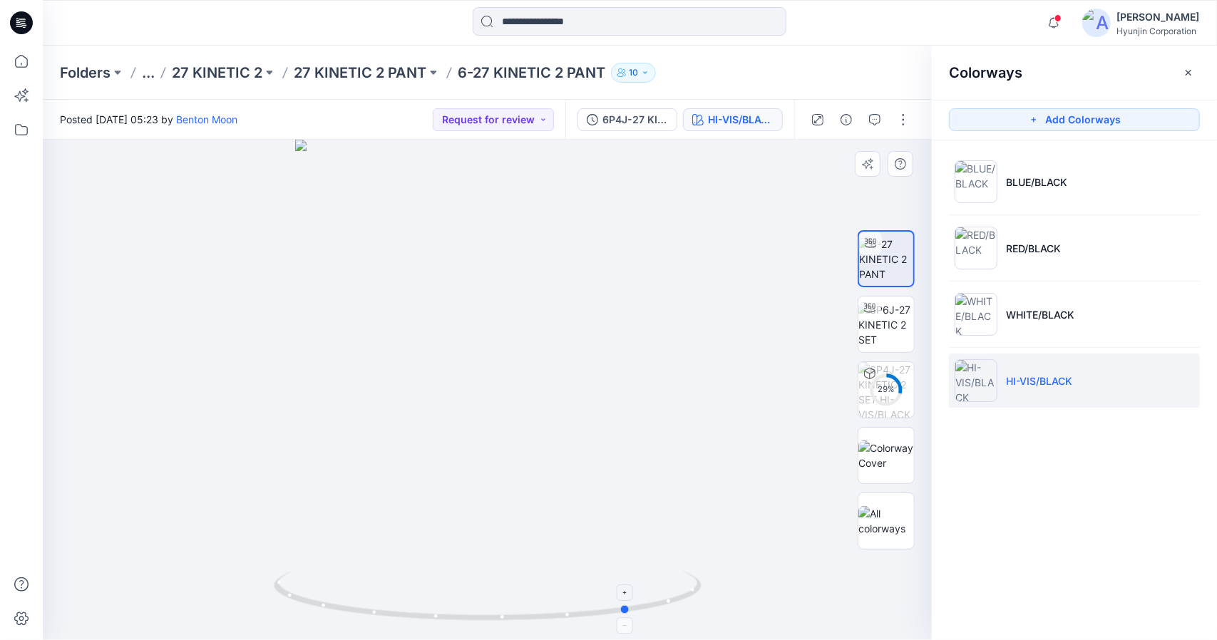
drag, startPoint x: 491, startPoint y: 618, endPoint x: 633, endPoint y: 626, distance: 142.8
click at [633, 625] on icon at bounding box center [489, 597] width 431 height 53
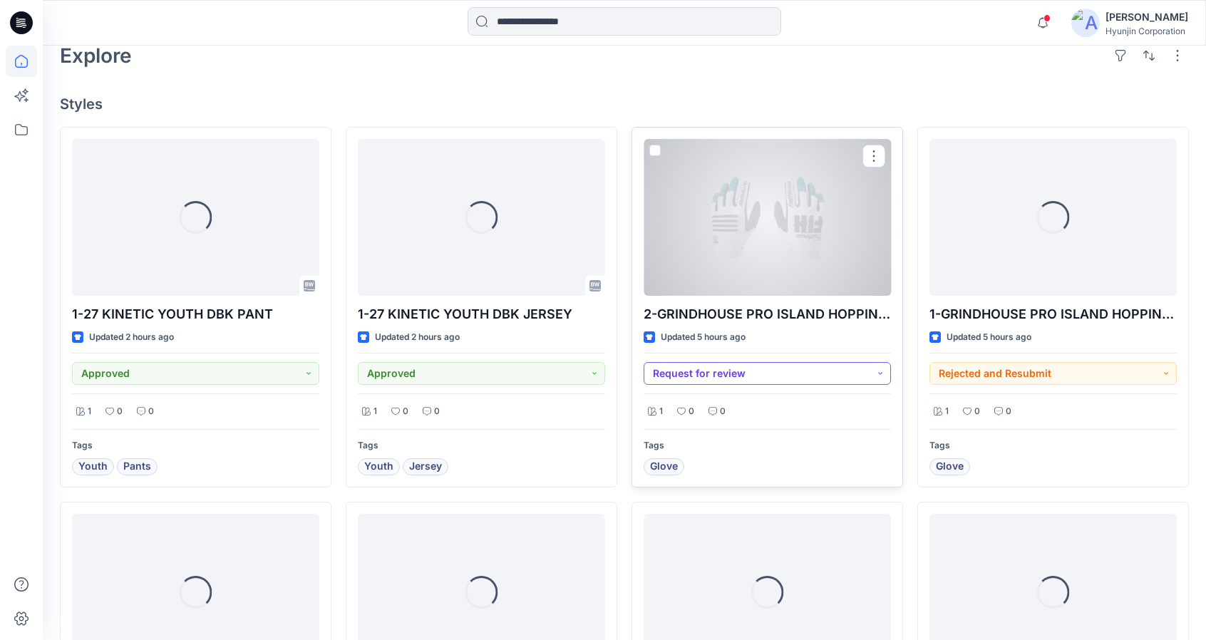
scroll to position [356, 0]
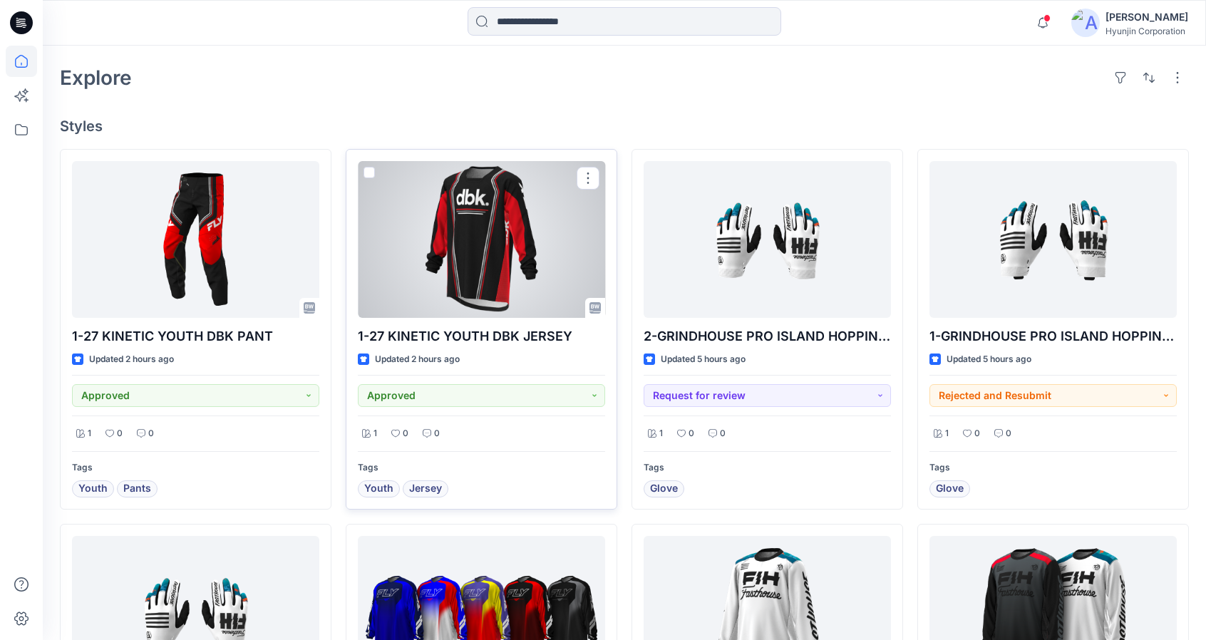
scroll to position [285, 0]
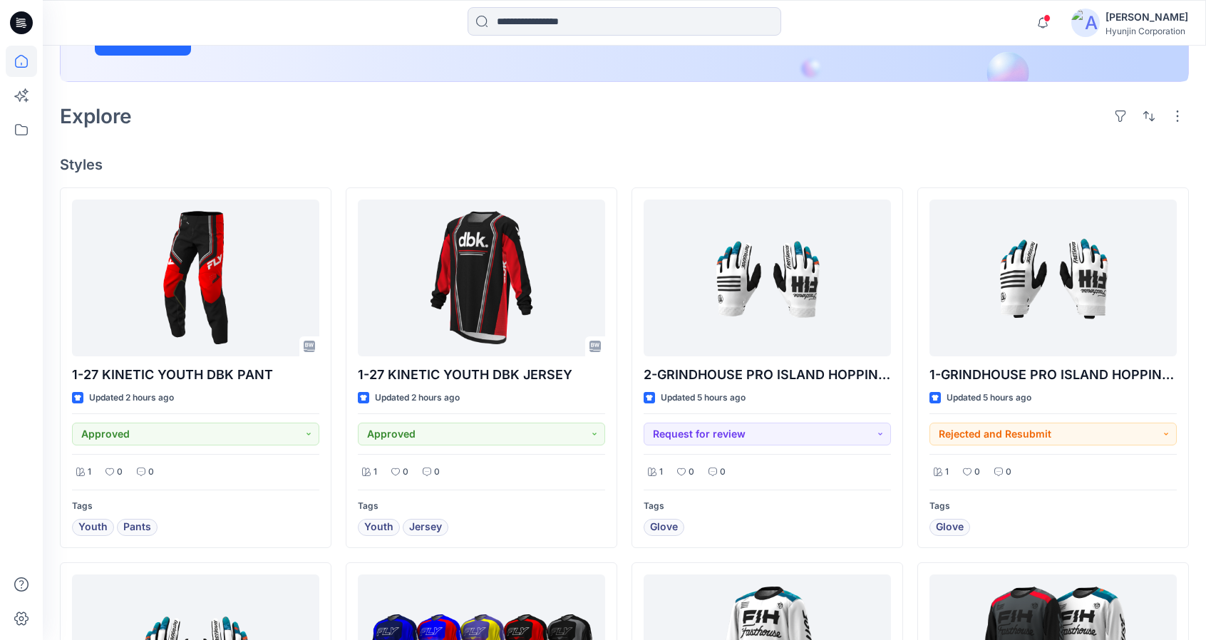
click at [528, 123] on div "Explore" at bounding box center [624, 116] width 1129 height 34
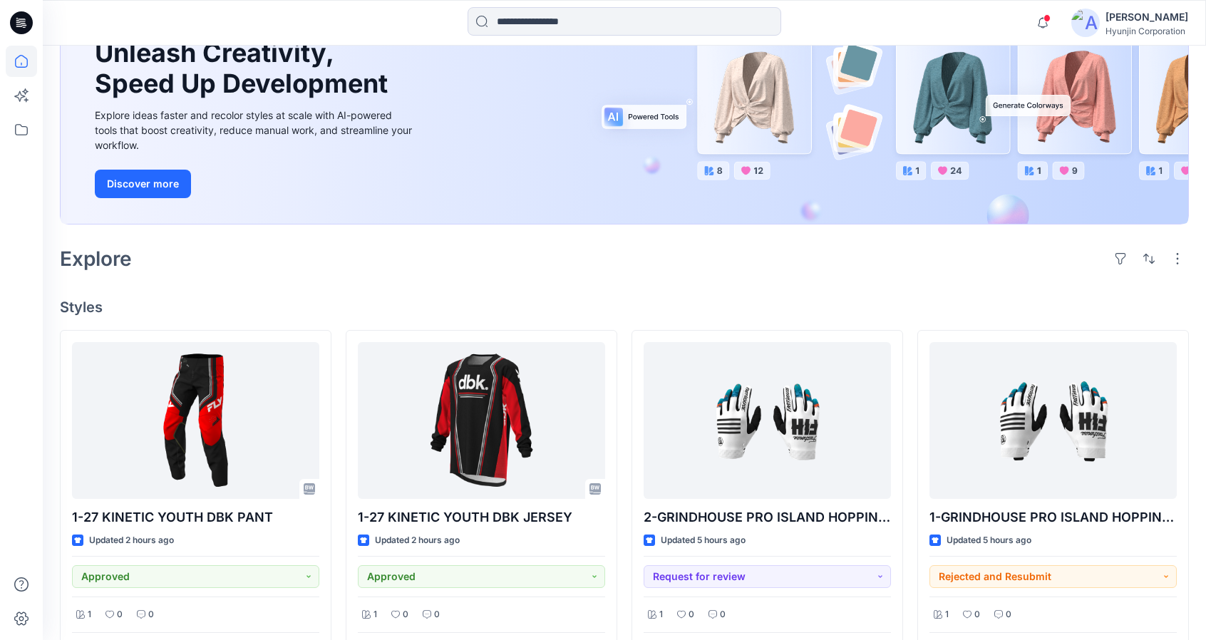
scroll to position [143, 0]
click at [27, 123] on icon at bounding box center [21, 129] width 31 height 31
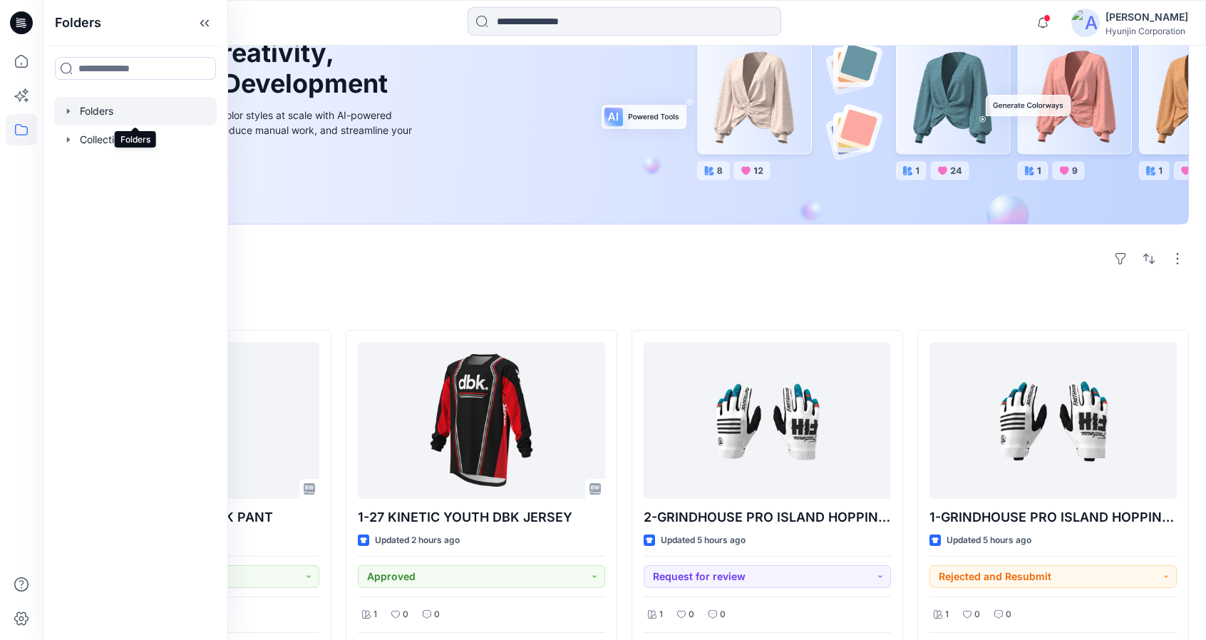
click at [113, 116] on div at bounding box center [135, 111] width 163 height 29
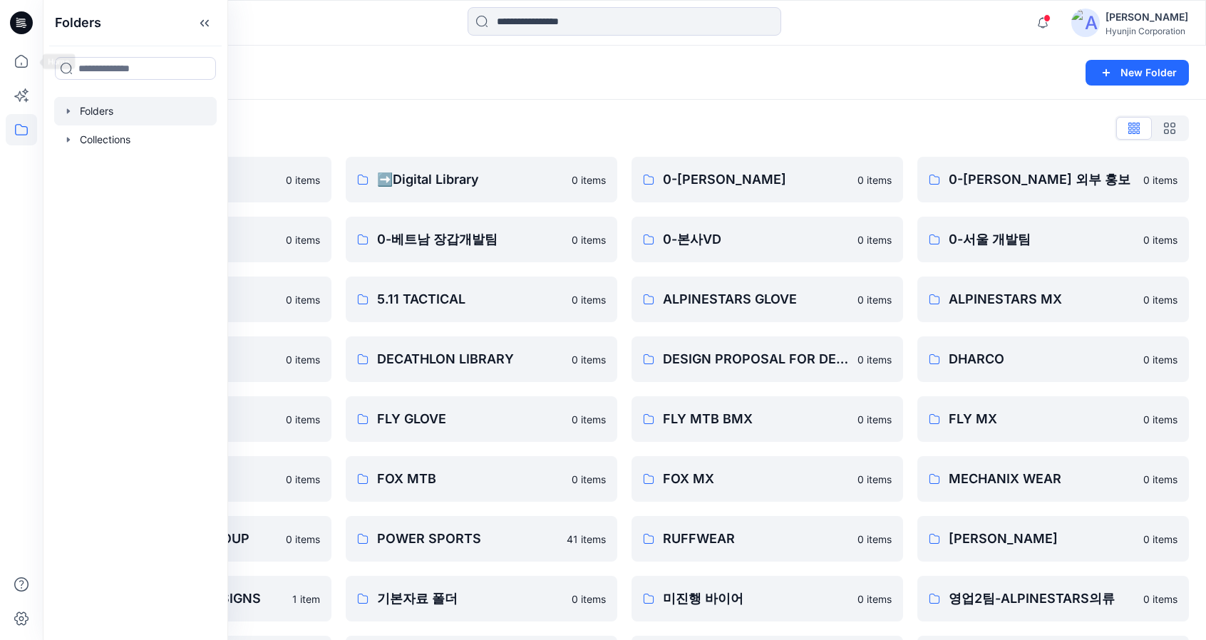
click at [21, 26] on icon at bounding box center [21, 23] width 23 height 46
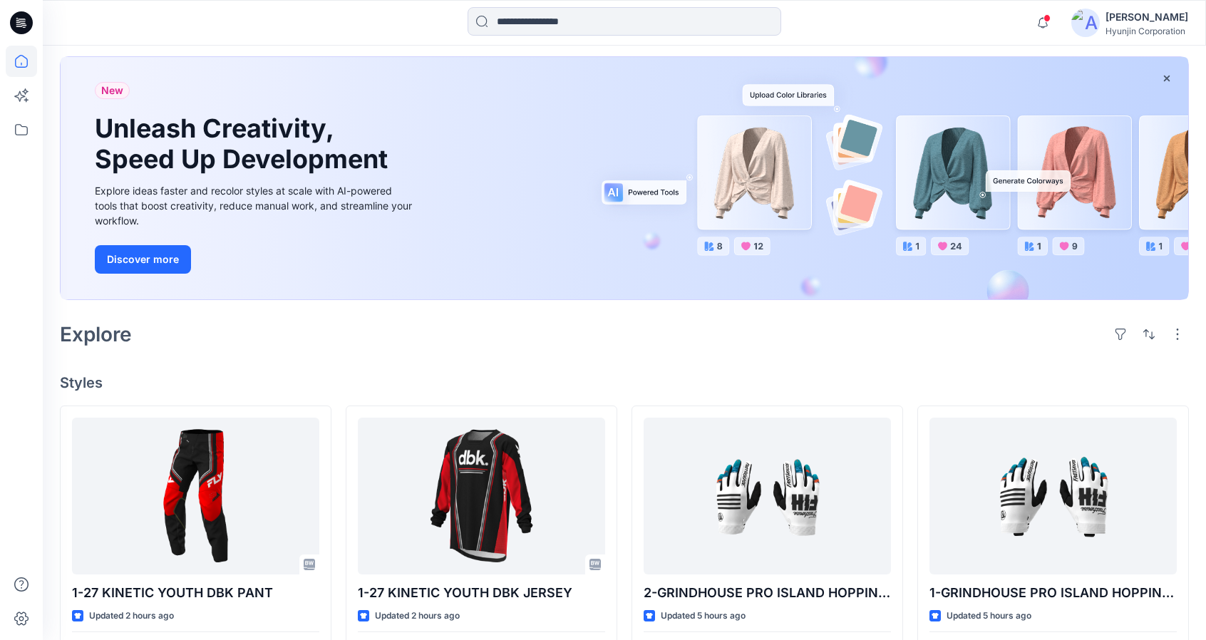
scroll to position [71, 0]
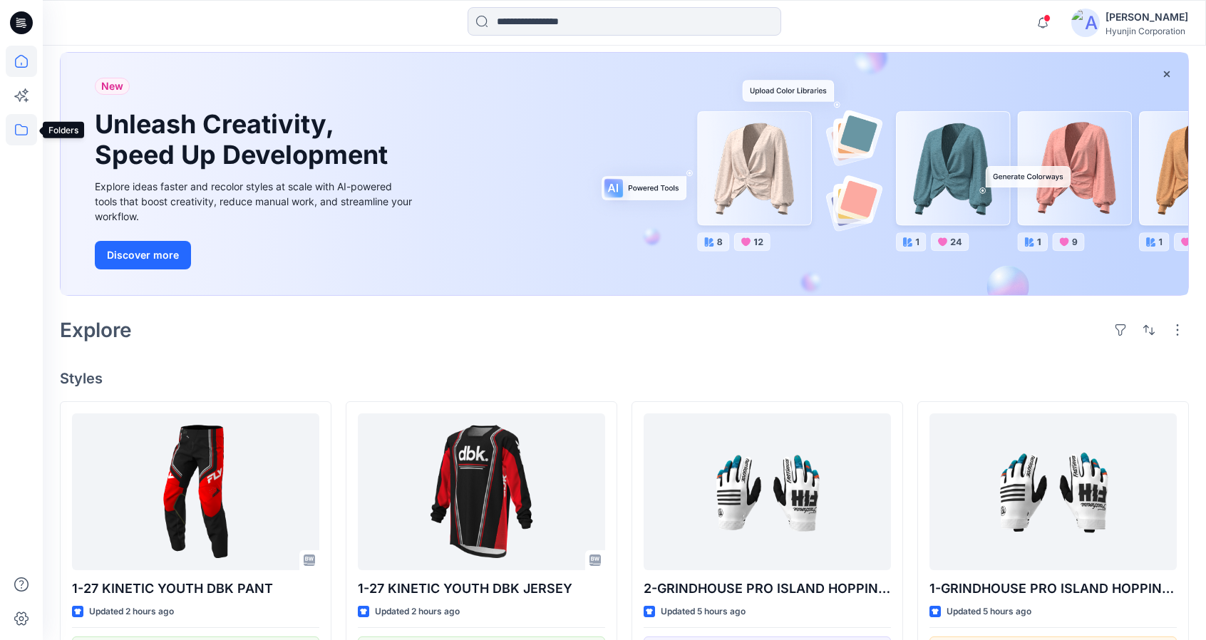
click at [27, 129] on icon at bounding box center [21, 129] width 13 height 11
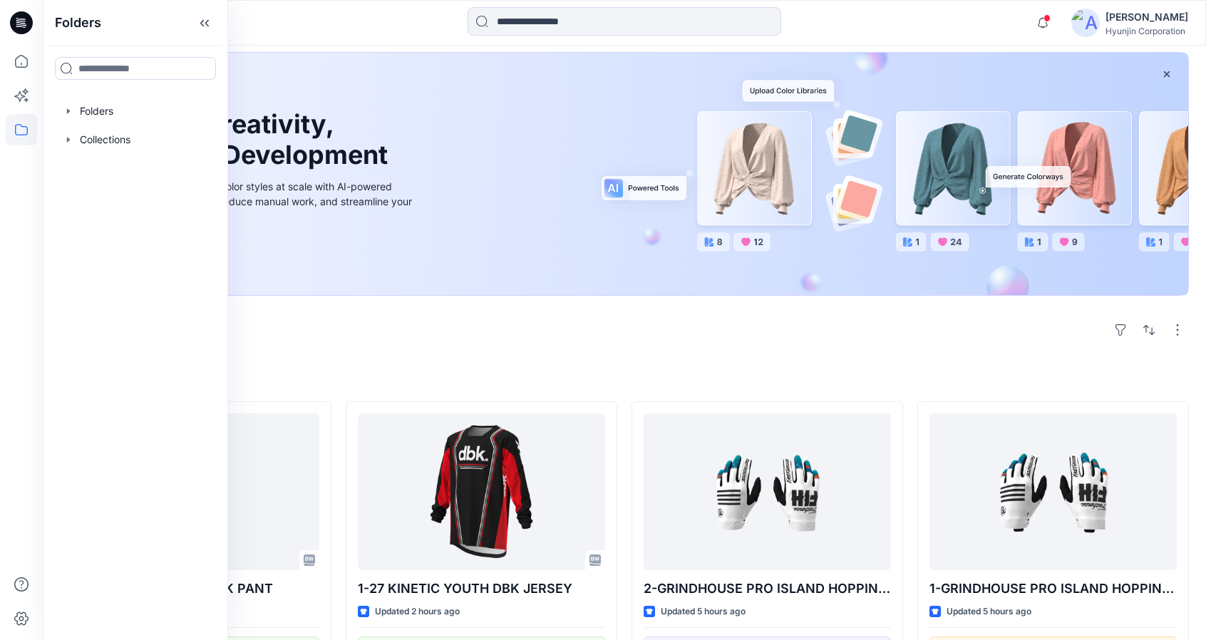
click at [19, 25] on icon at bounding box center [21, 22] width 23 height 23
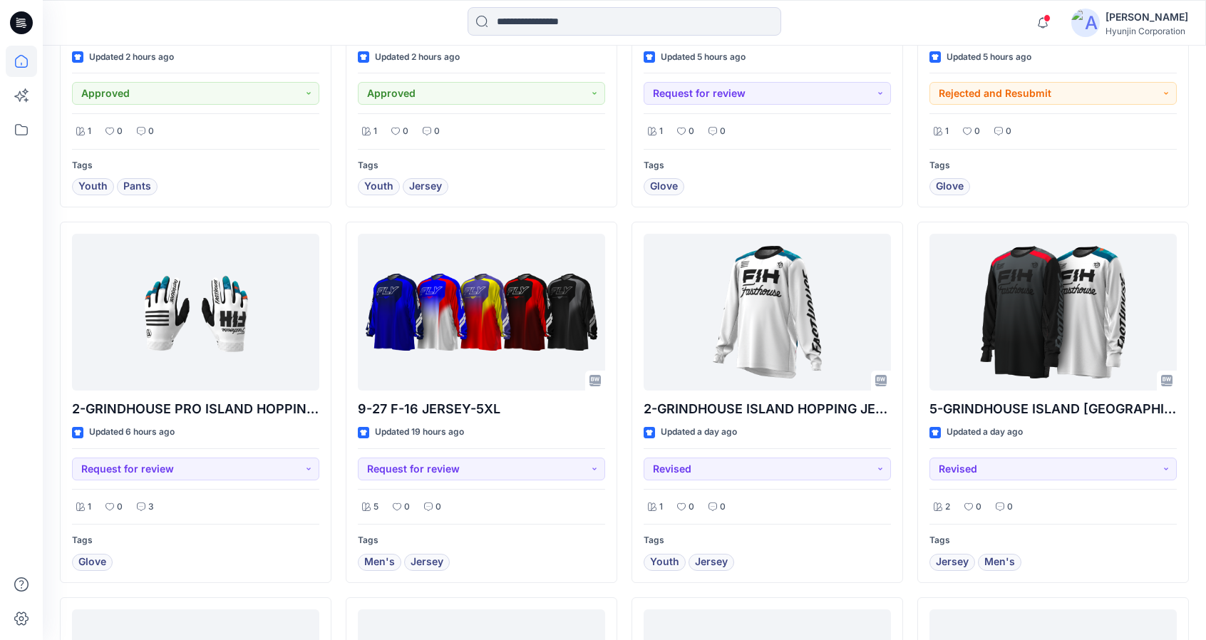
scroll to position [642, 0]
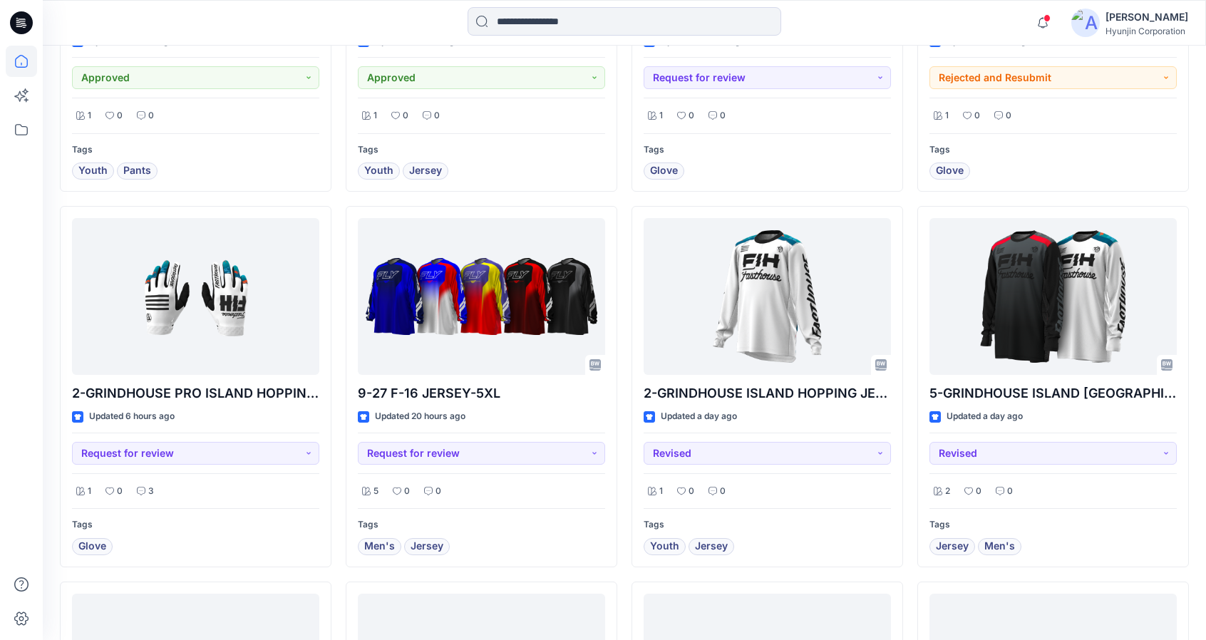
click at [16, 20] on icon at bounding box center [21, 22] width 23 height 23
click at [17, 62] on icon at bounding box center [21, 61] width 31 height 31
click at [26, 103] on icon at bounding box center [21, 95] width 31 height 31
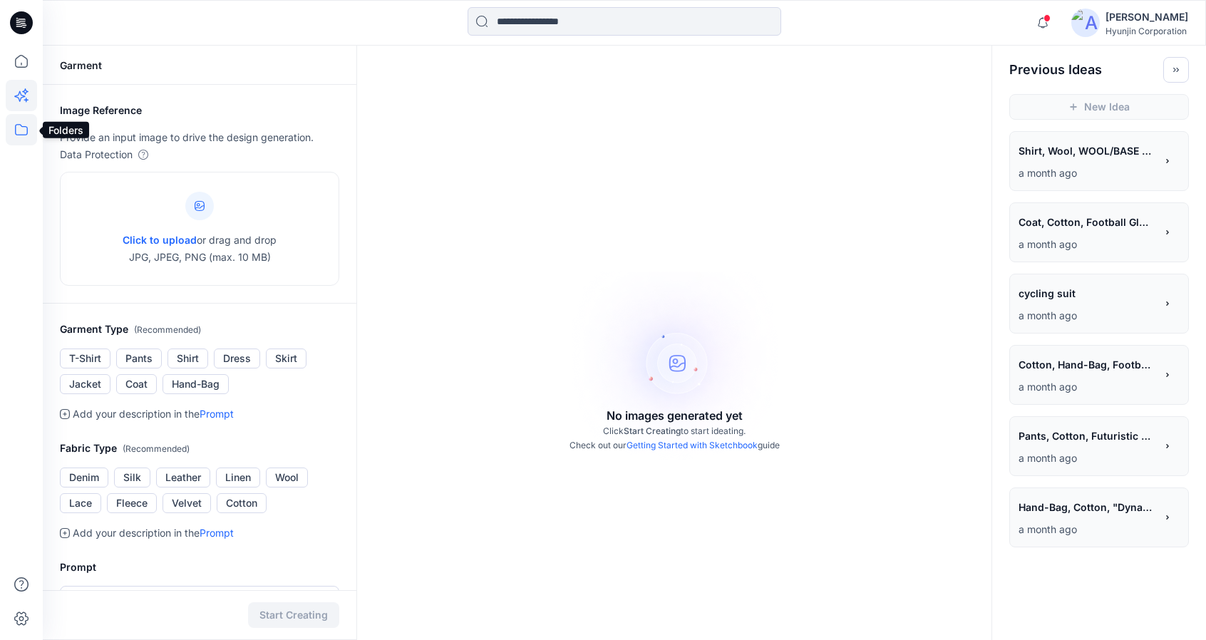
click at [26, 134] on icon at bounding box center [21, 129] width 13 height 11
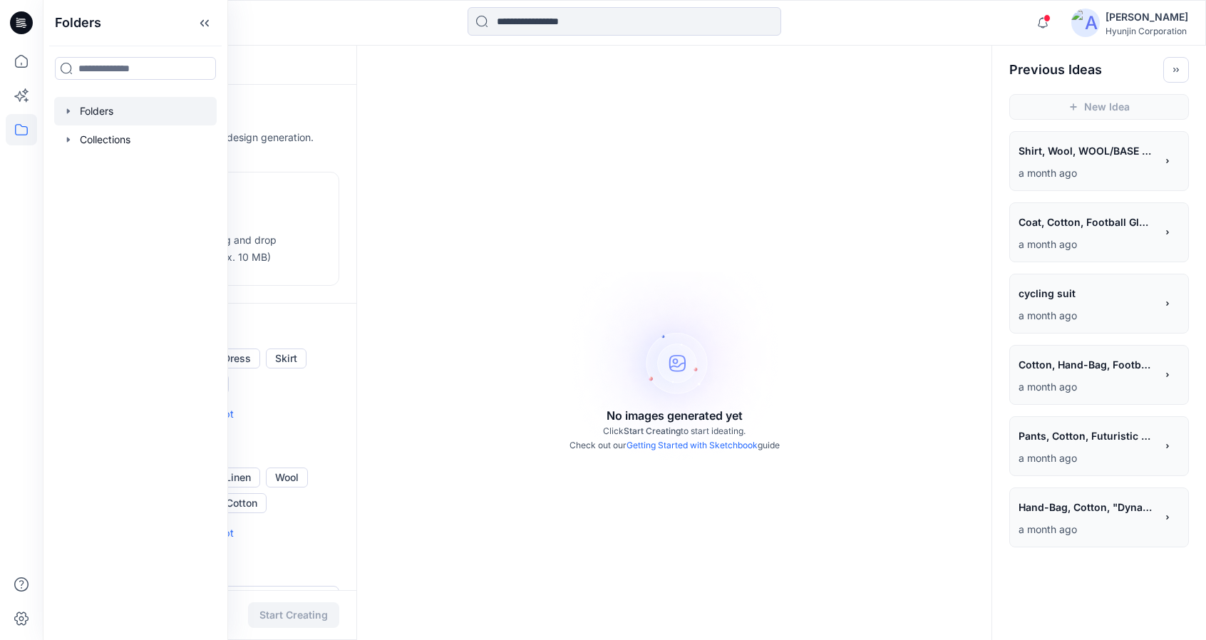
click at [123, 117] on div at bounding box center [135, 111] width 163 height 29
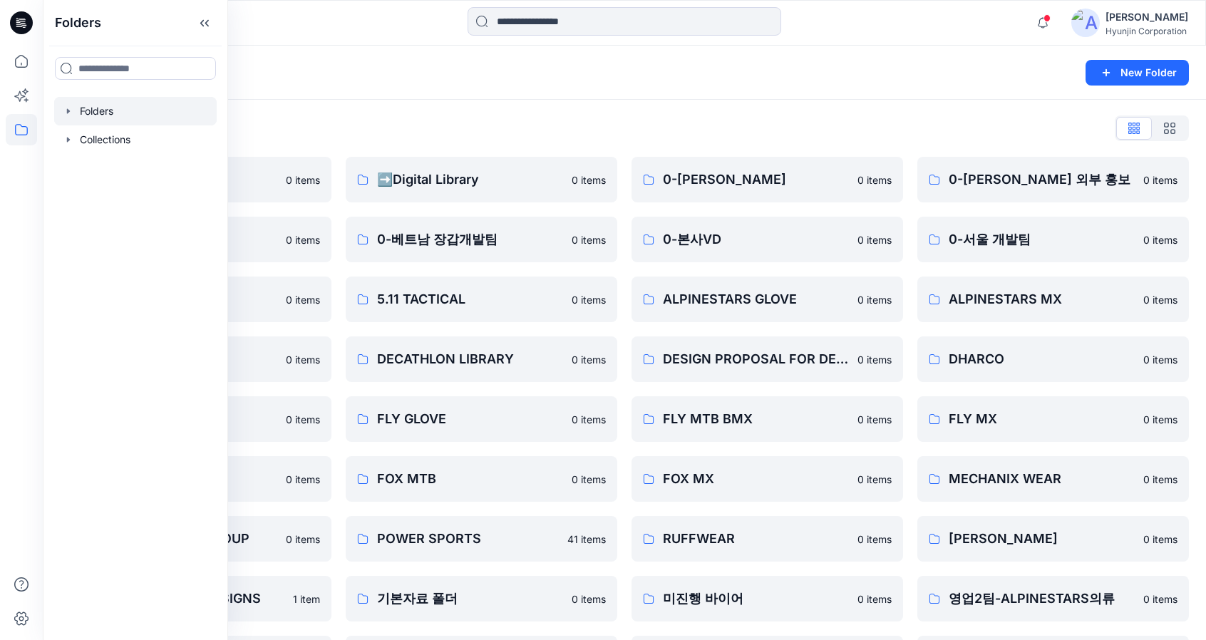
click at [663, 99] on div "Folders New Folder" at bounding box center [625, 73] width 1164 height 54
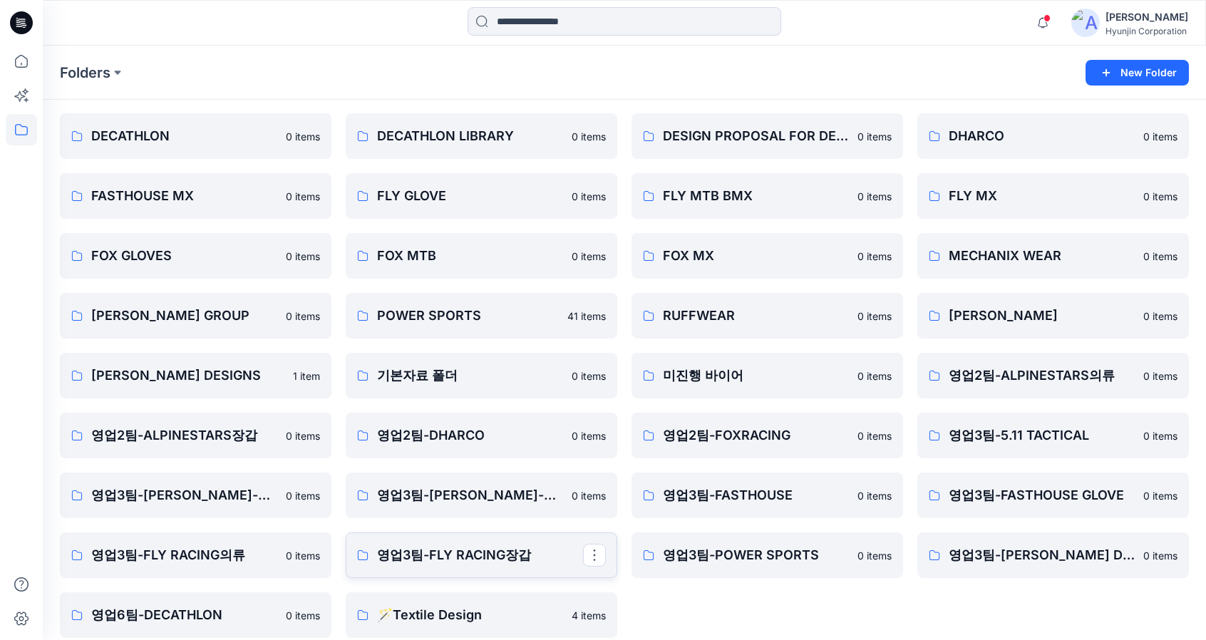
scroll to position [238, 0]
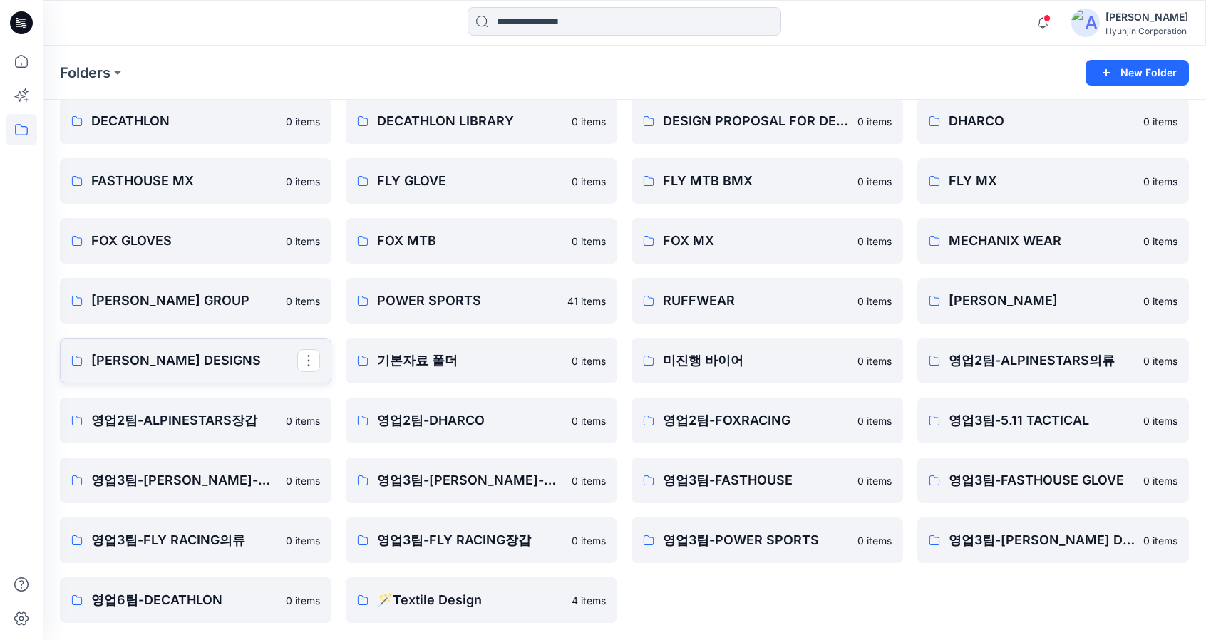
click at [120, 374] on link "[PERSON_NAME] DESIGNS" at bounding box center [196, 361] width 272 height 46
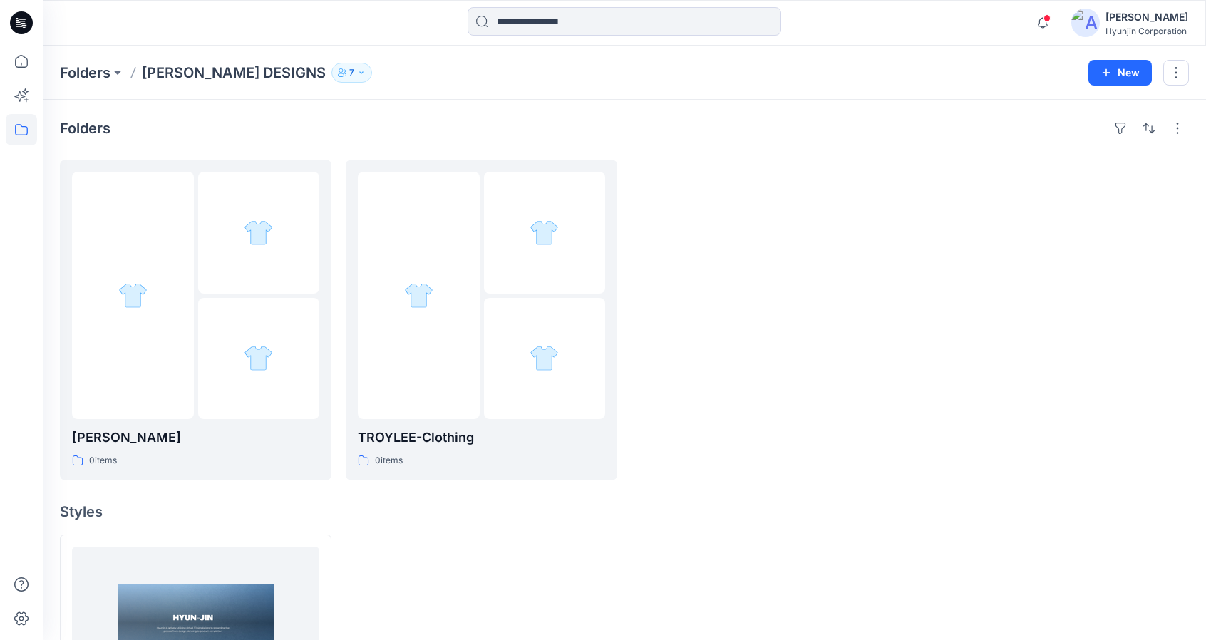
click at [349, 76] on p "7" at bounding box center [351, 73] width 5 height 16
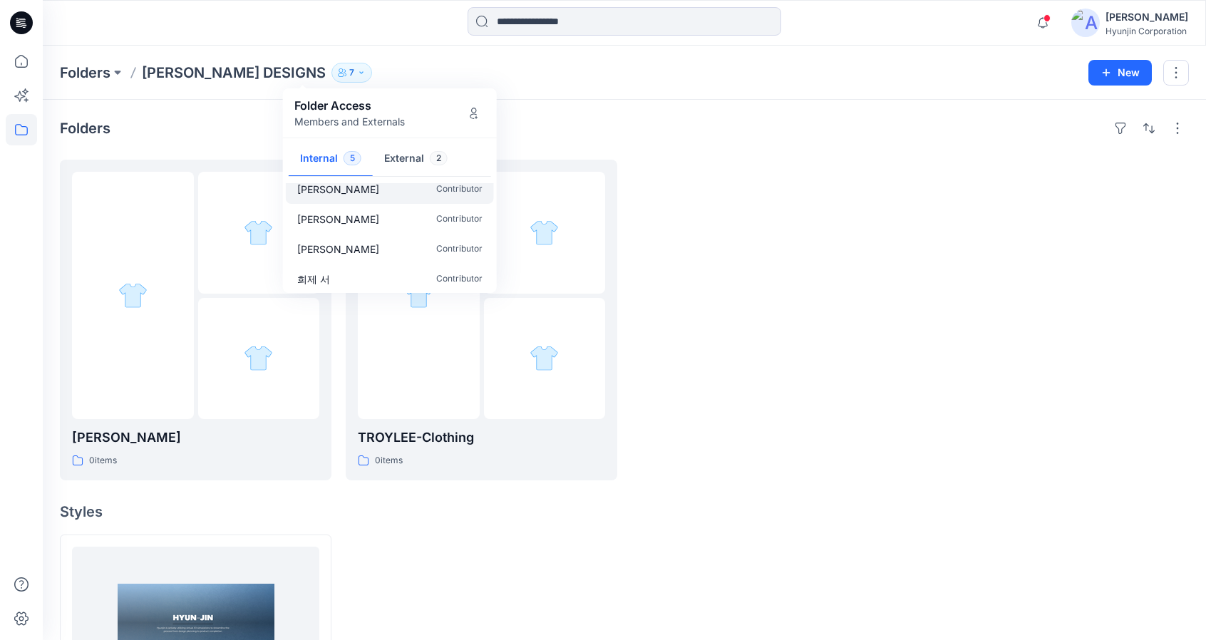
scroll to position [43, 0]
click at [411, 163] on button "External 2" at bounding box center [416, 159] width 86 height 36
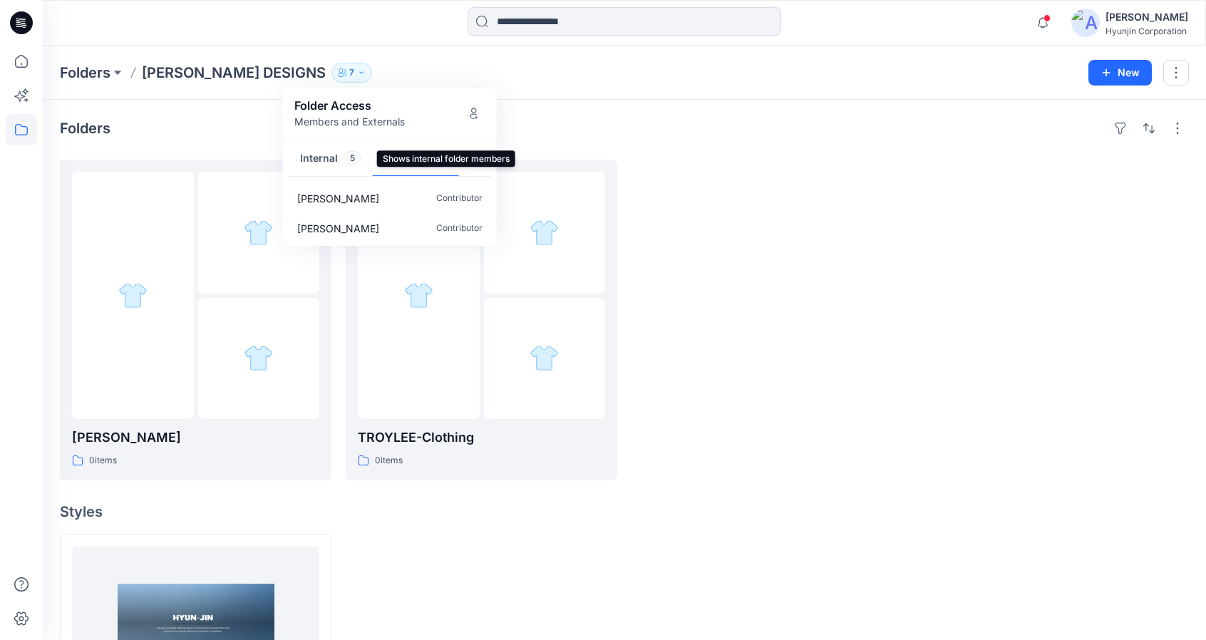
drag, startPoint x: 324, startPoint y: 167, endPoint x: 344, endPoint y: 172, distance: 20.6
click at [324, 167] on button "Internal 5" at bounding box center [331, 159] width 84 height 36
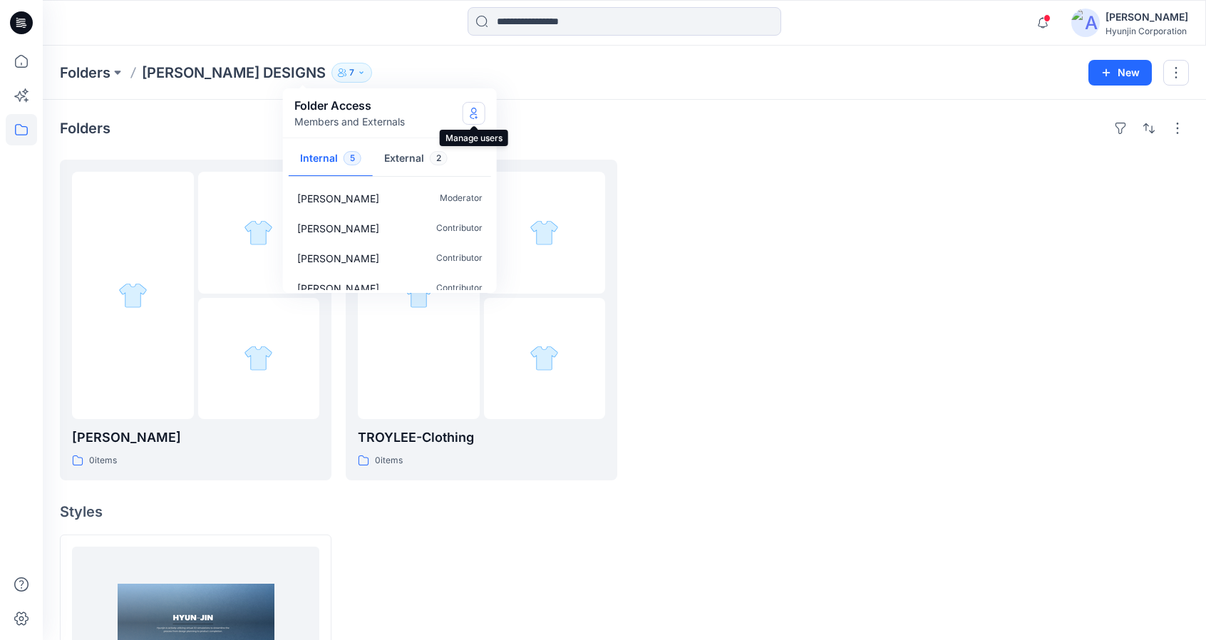
click at [479, 116] on icon "Manage Users" at bounding box center [473, 113] width 11 height 11
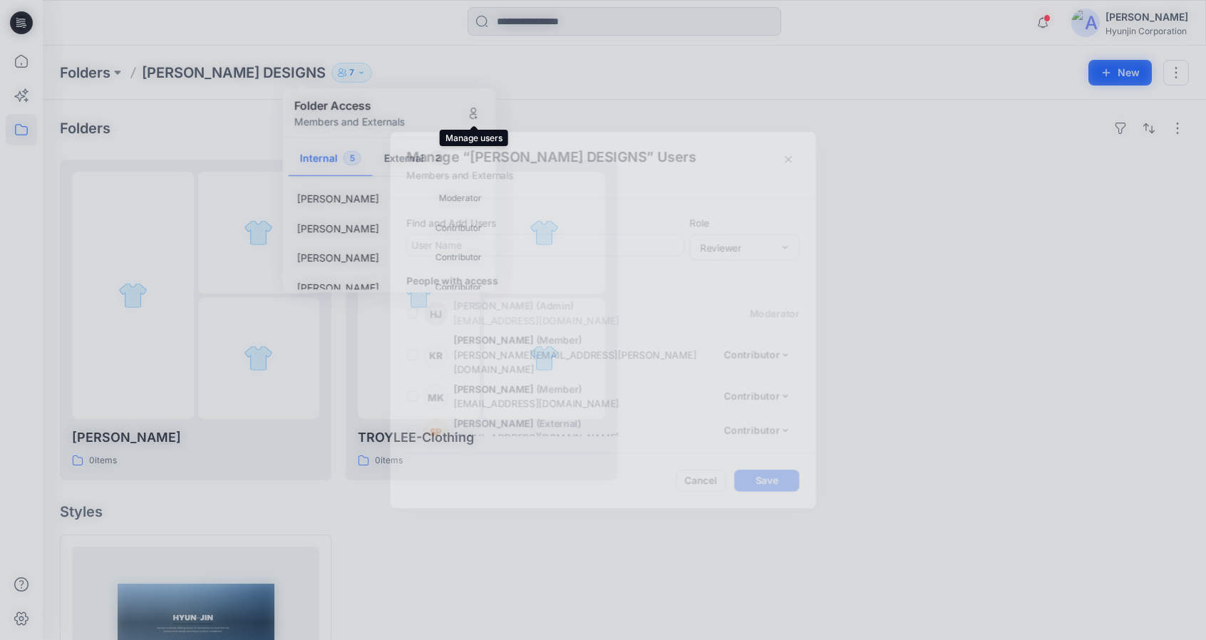
scroll to position [101, 0]
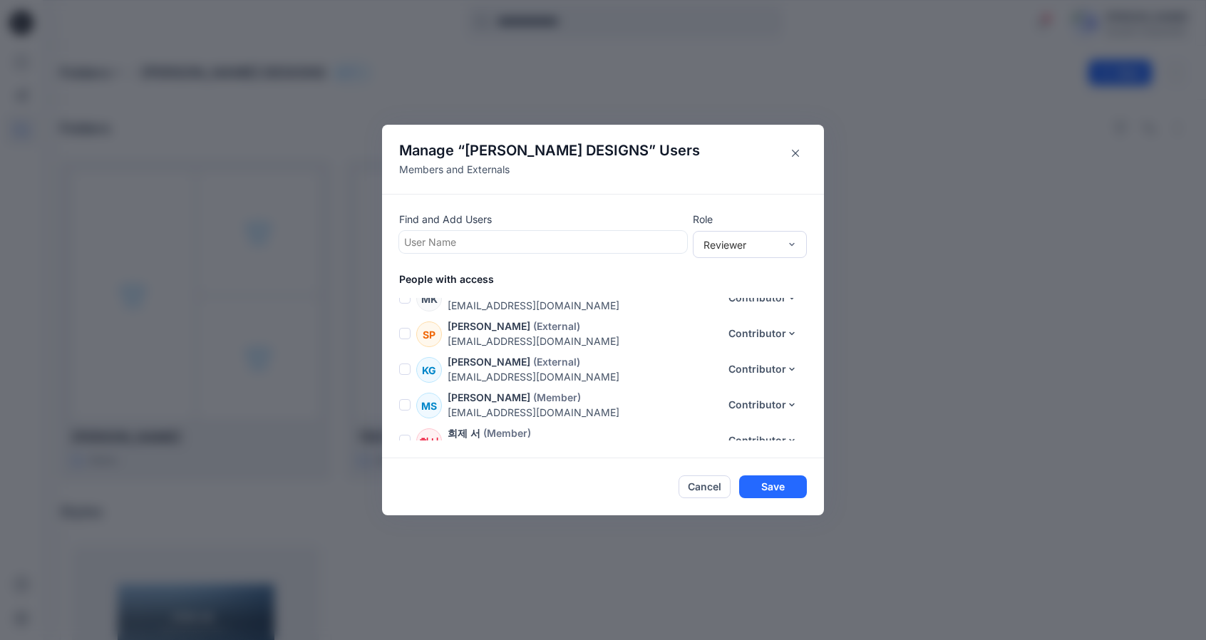
click at [411, 399] on span at bounding box center [404, 404] width 11 height 11
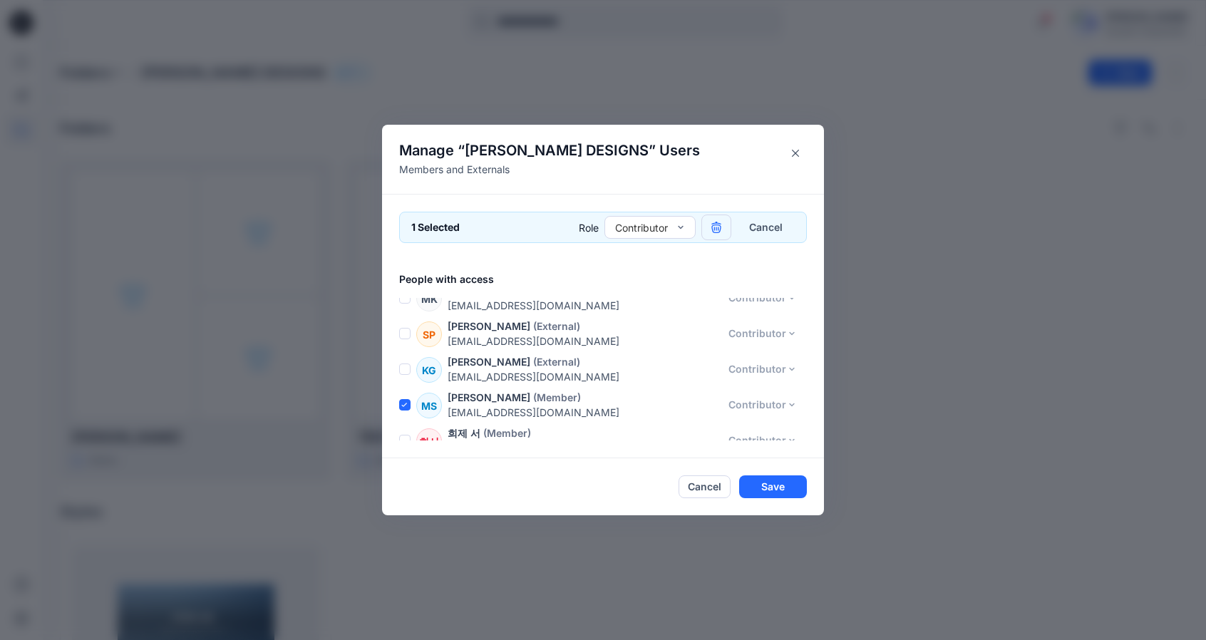
click at [722, 228] on icon "button" at bounding box center [716, 227] width 11 height 11
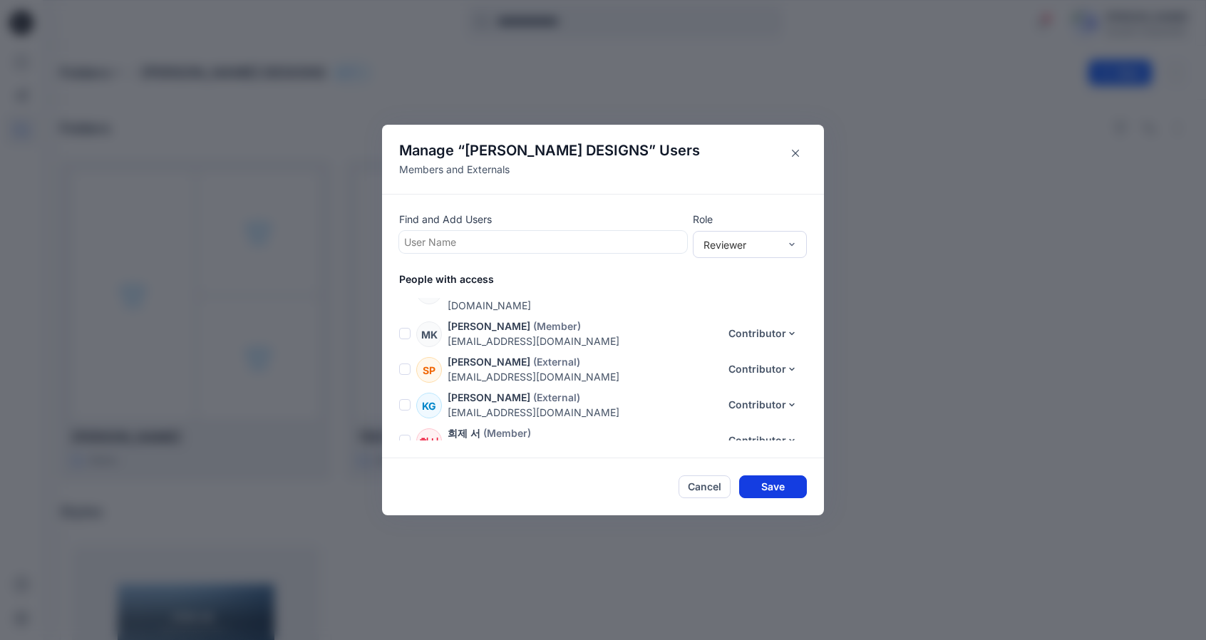
click at [783, 490] on button "Save" at bounding box center [773, 487] width 68 height 23
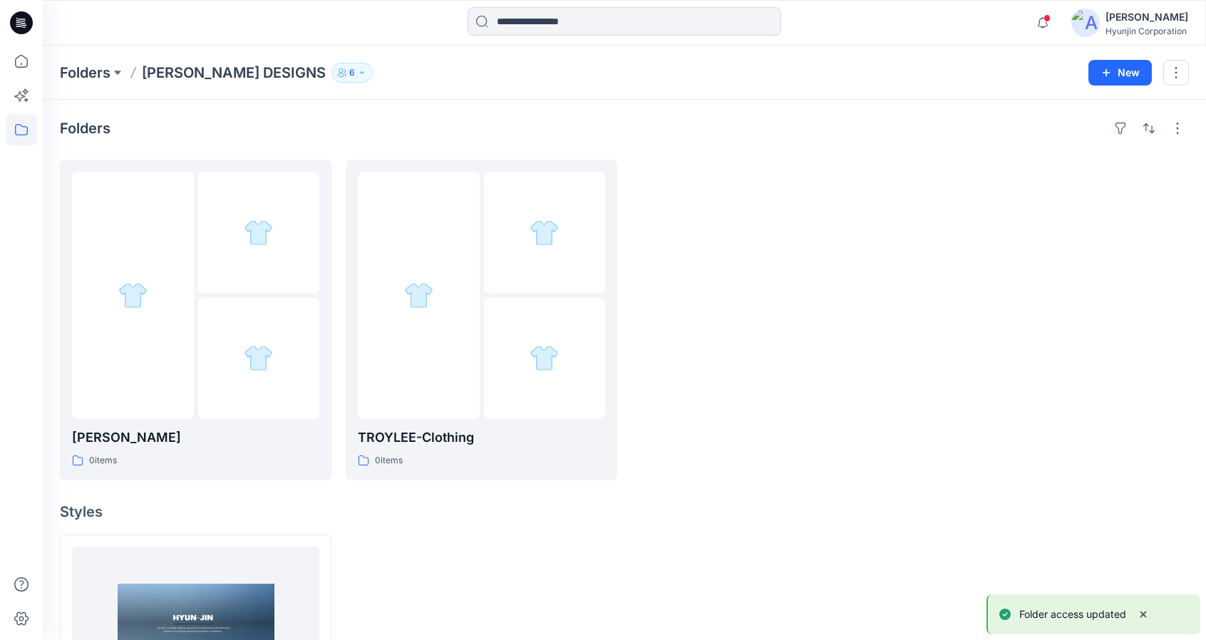
click at [349, 76] on p "6" at bounding box center [352, 73] width 6 height 16
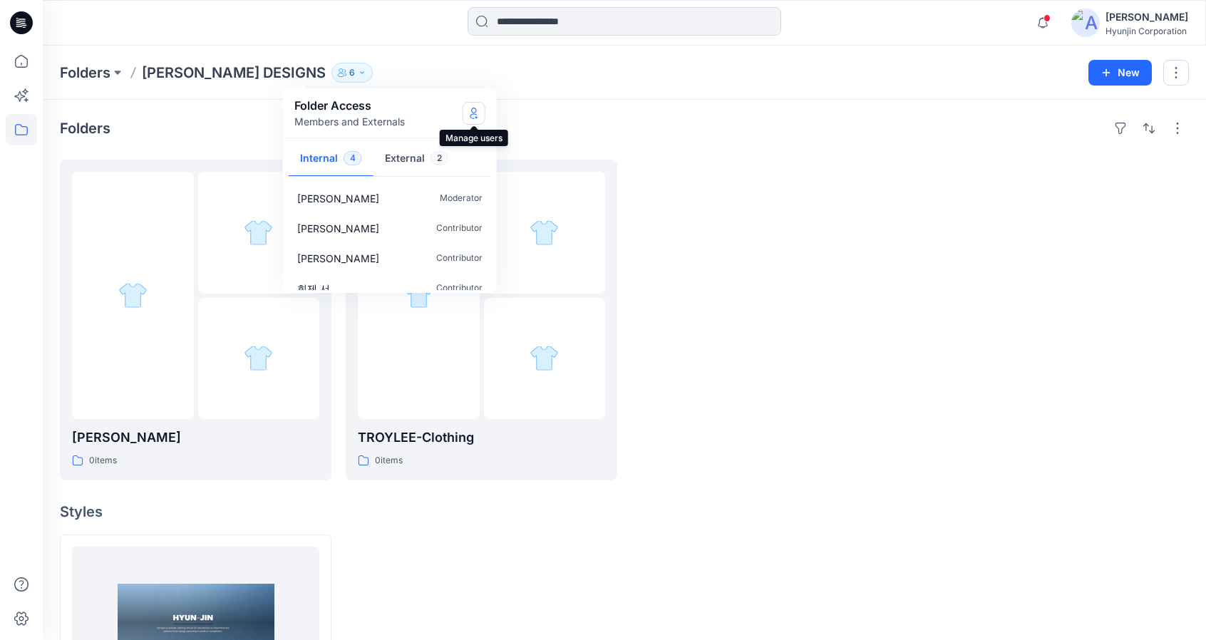
click at [473, 115] on icon "Manage Users" at bounding box center [473, 113] width 11 height 11
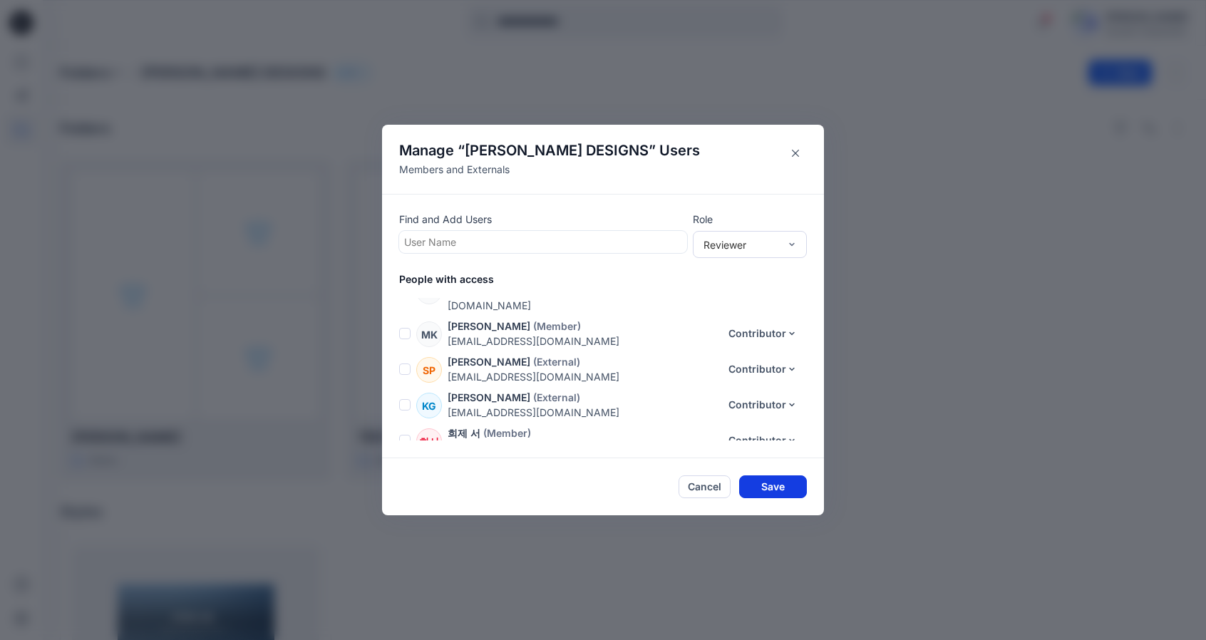
click at [769, 488] on button "Save" at bounding box center [773, 487] width 68 height 23
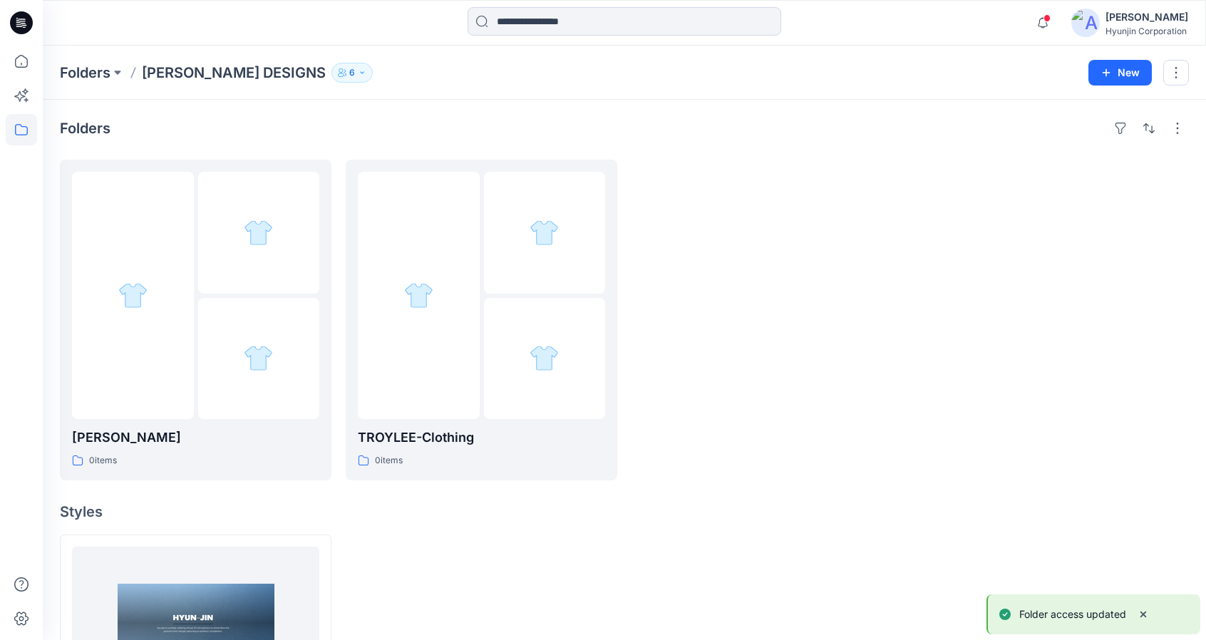
click at [332, 78] on button "6" at bounding box center [352, 73] width 41 height 20
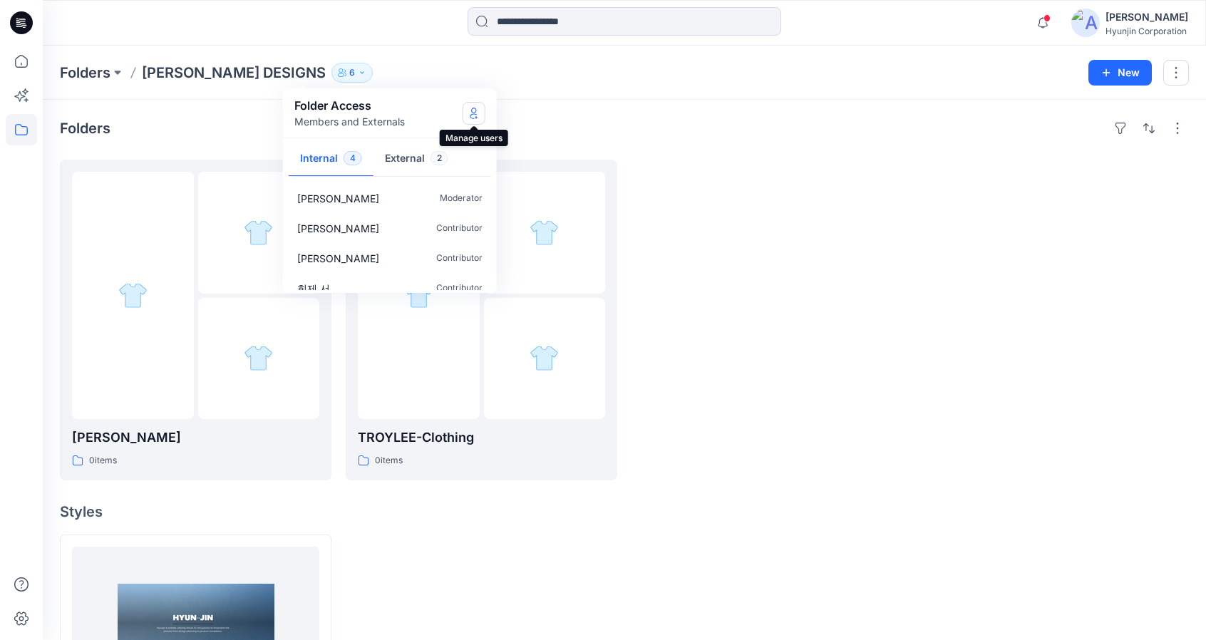
click at [472, 113] on icon "Manage Users" at bounding box center [473, 113] width 11 height 11
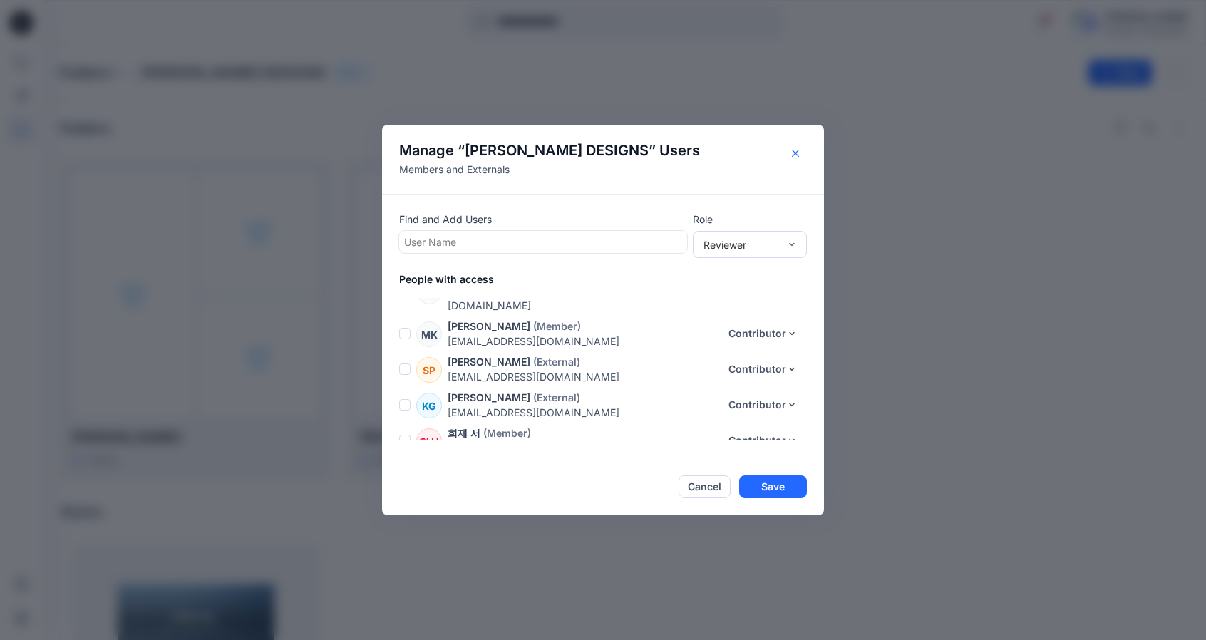
click at [807, 153] on button "Close" at bounding box center [795, 153] width 23 height 23
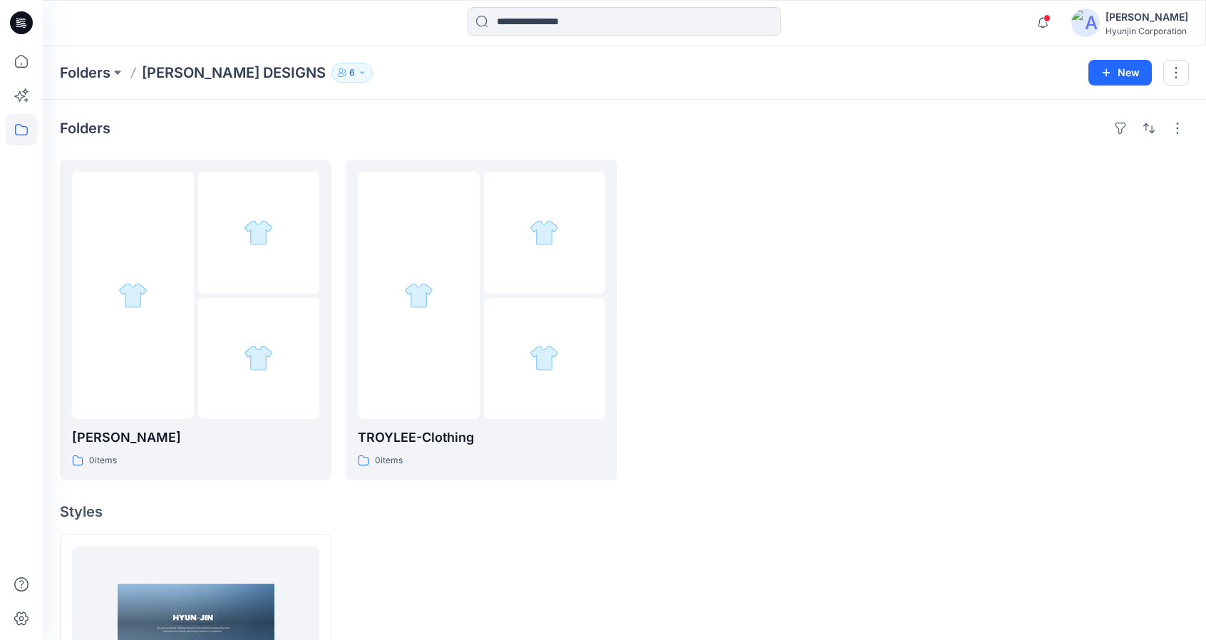
click at [349, 69] on p "6" at bounding box center [352, 73] width 6 height 16
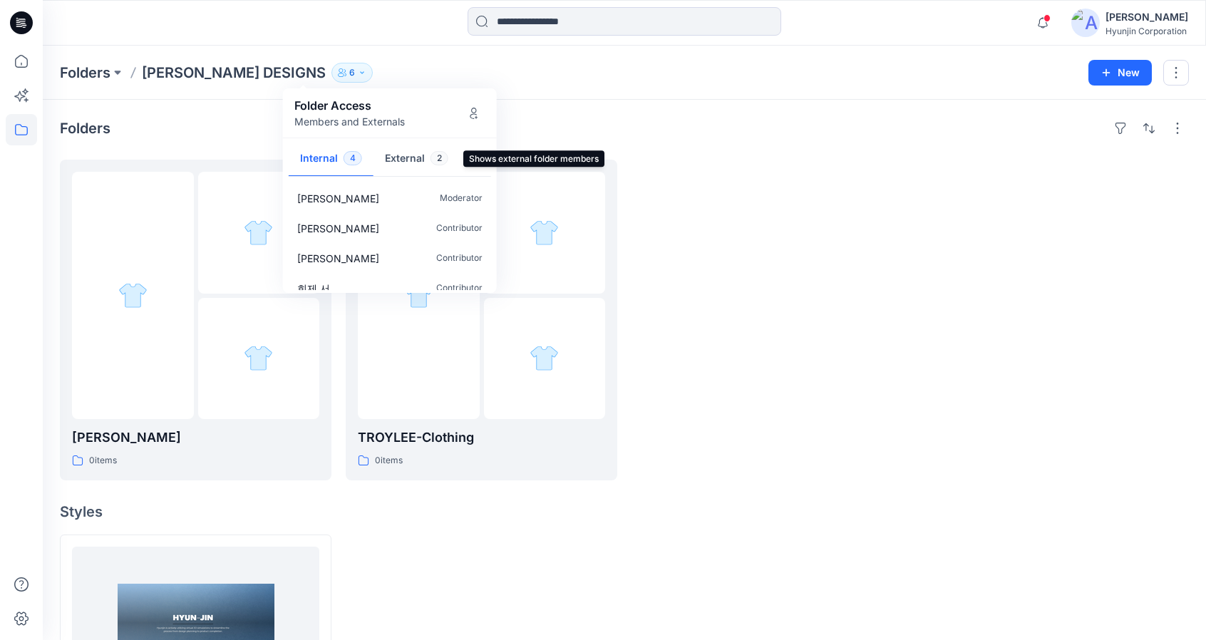
click at [411, 160] on button "External 2" at bounding box center [417, 159] width 86 height 36
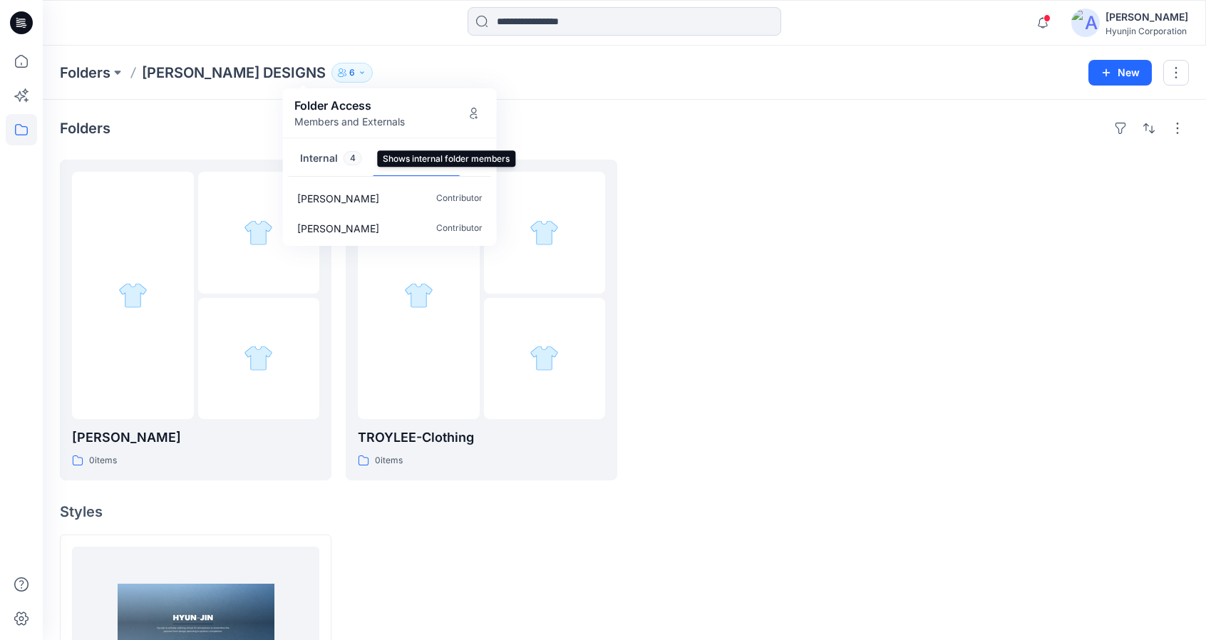
click at [329, 166] on button "Internal 4" at bounding box center [331, 159] width 85 height 36
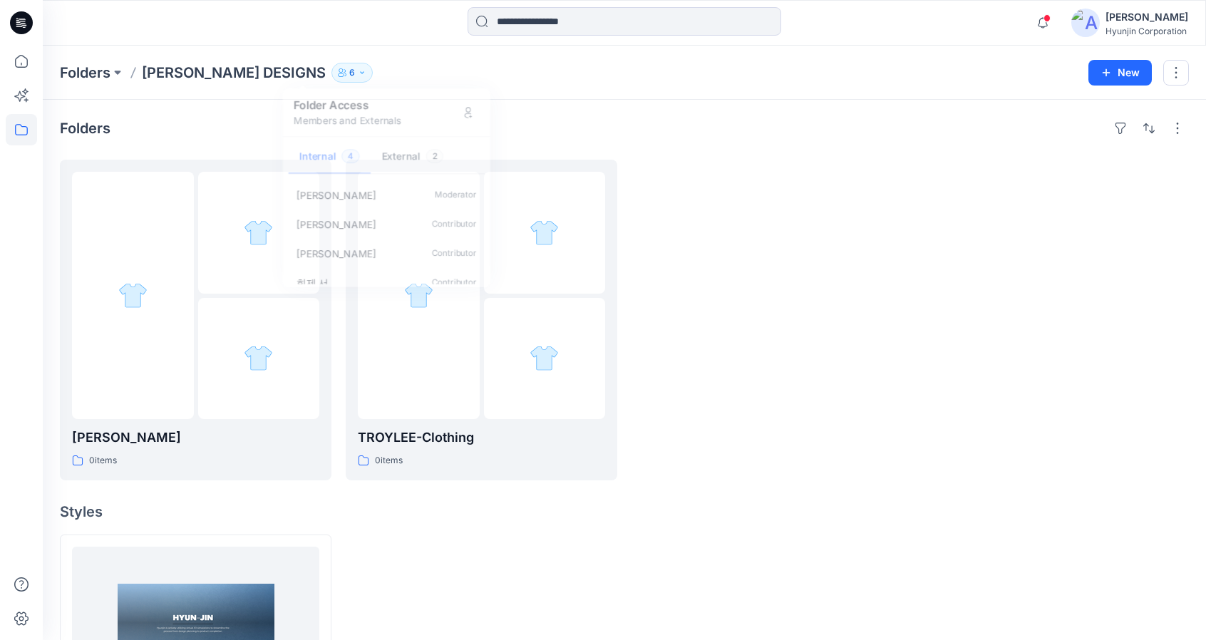
click at [744, 249] on div at bounding box center [768, 320] width 272 height 321
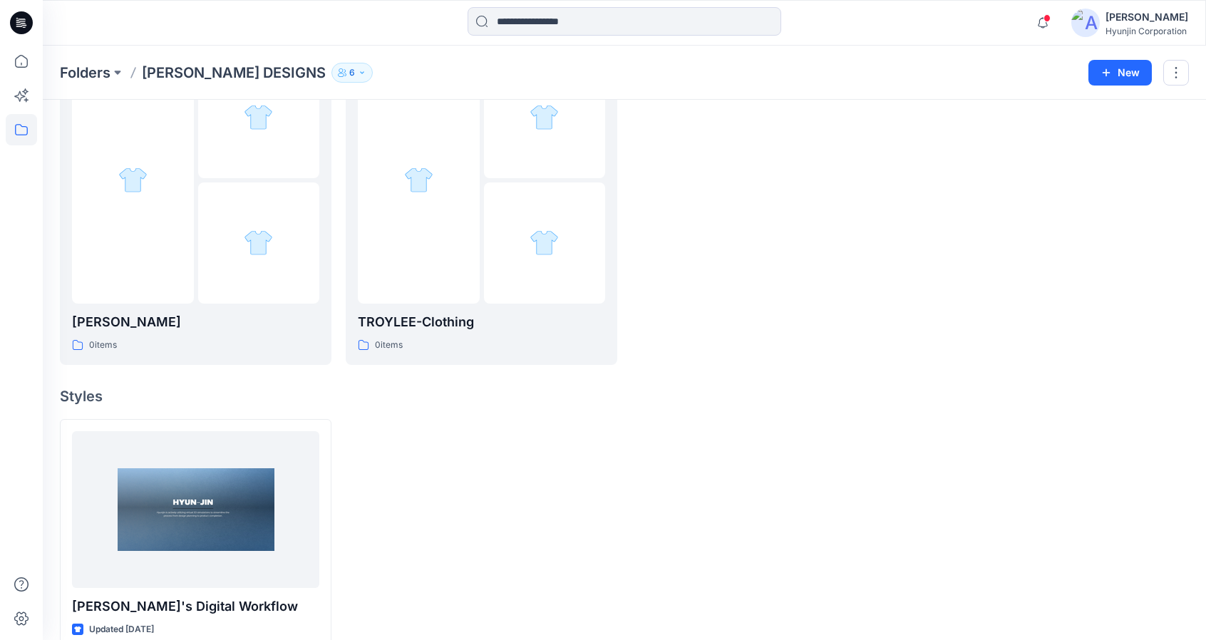
scroll to position [215, 0]
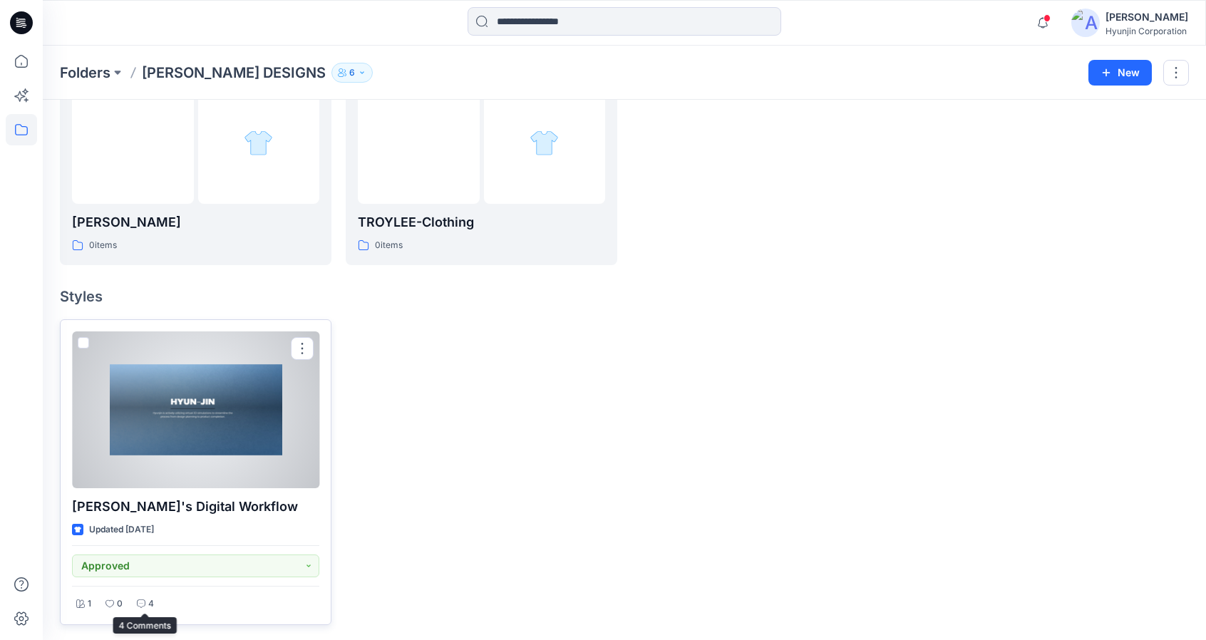
click at [150, 598] on p "4" at bounding box center [151, 604] width 6 height 15
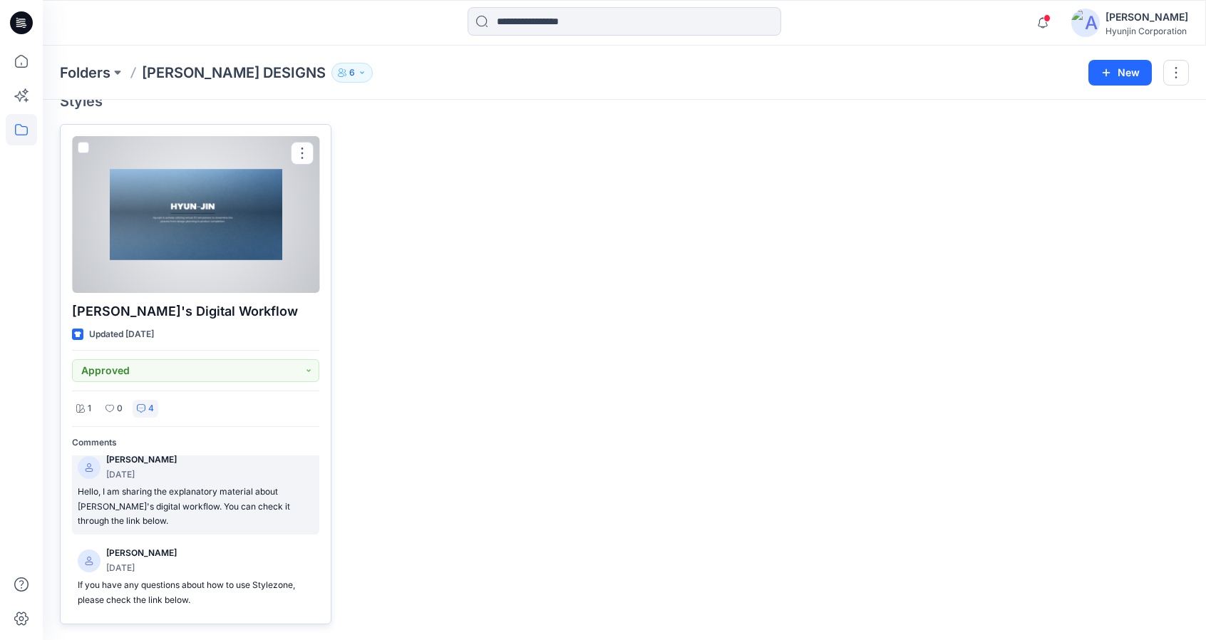
scroll to position [9, 0]
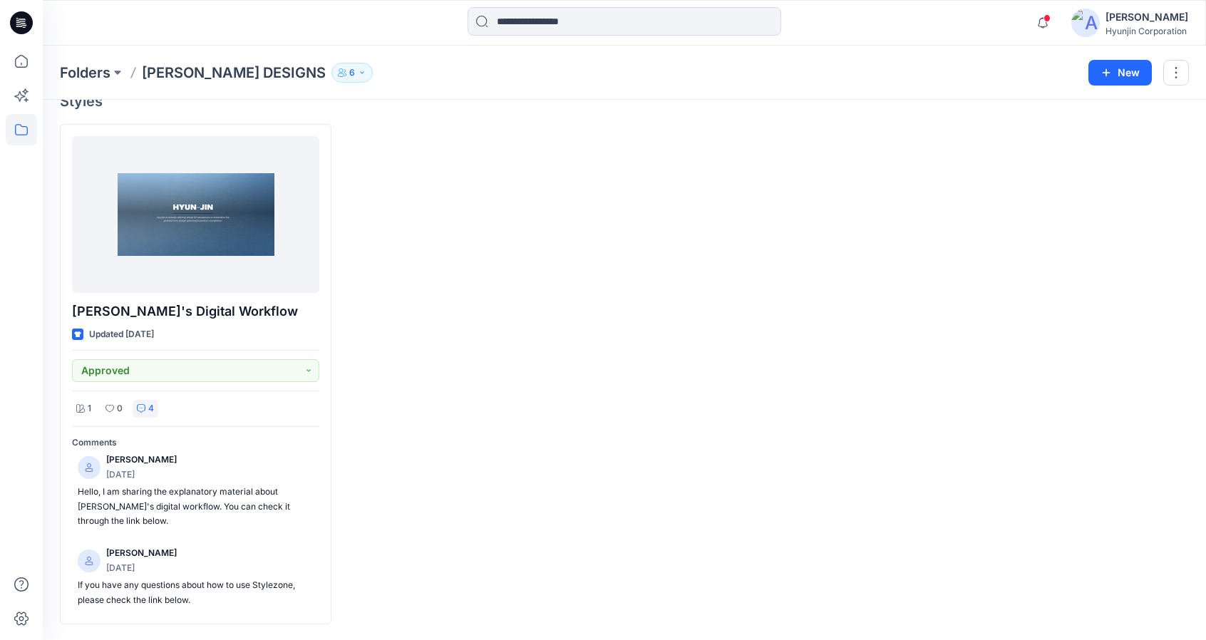
click at [468, 366] on div at bounding box center [482, 374] width 272 height 501
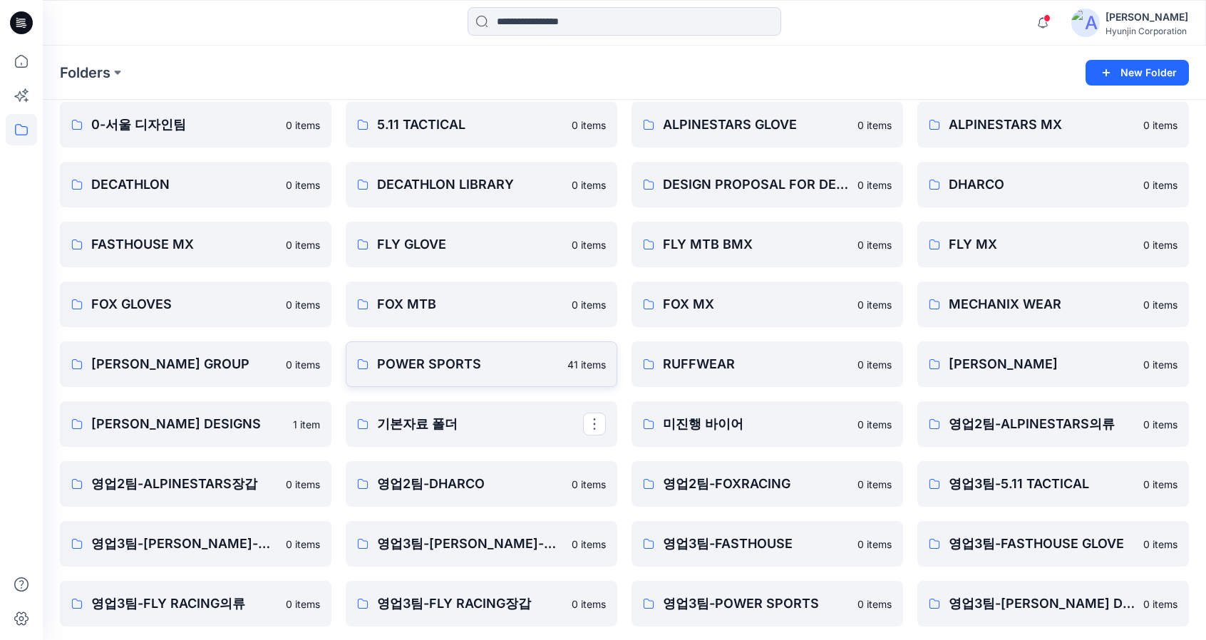
scroll to position [167, 0]
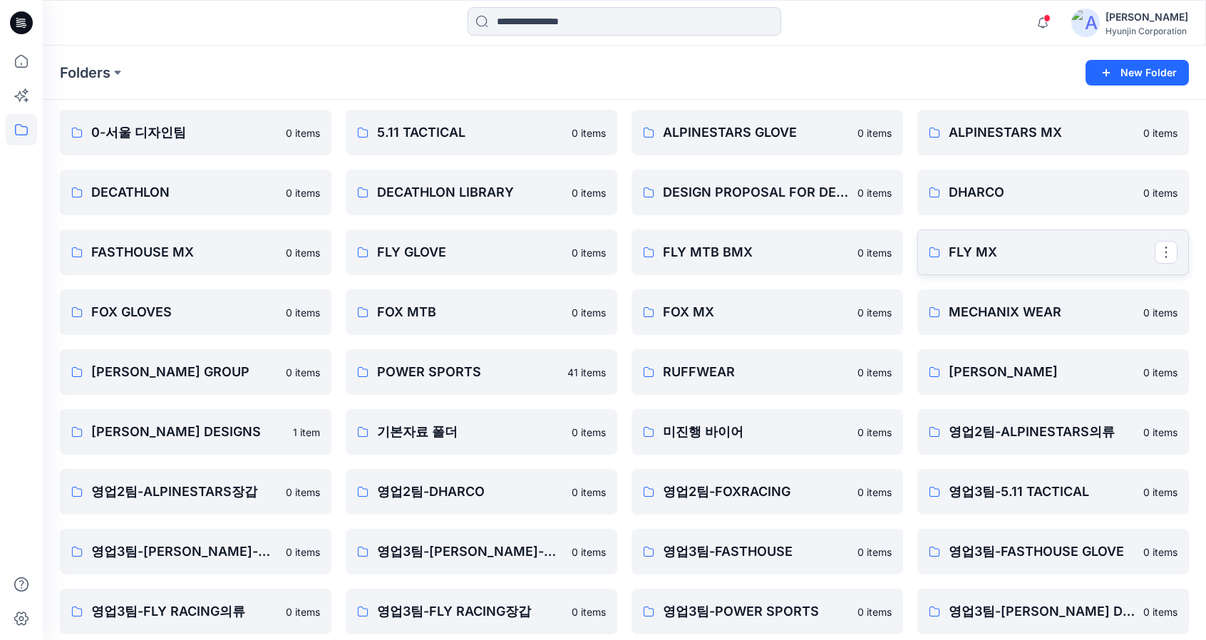
click at [981, 265] on link "FLY MX" at bounding box center [1054, 253] width 272 height 46
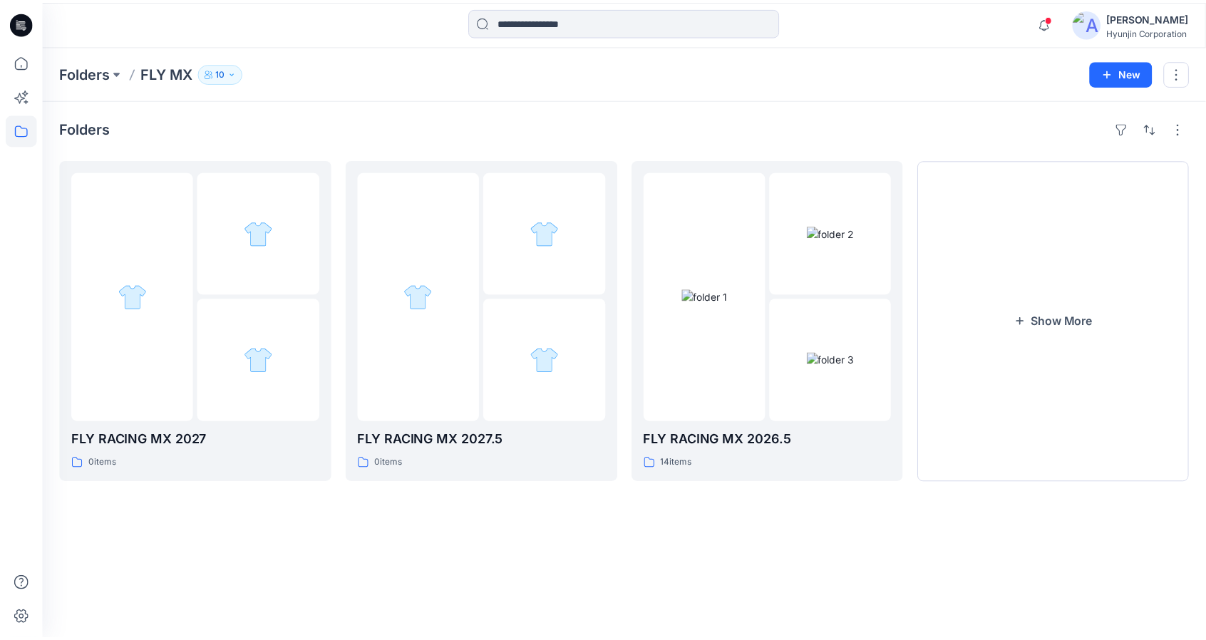
scroll to position [167, 0]
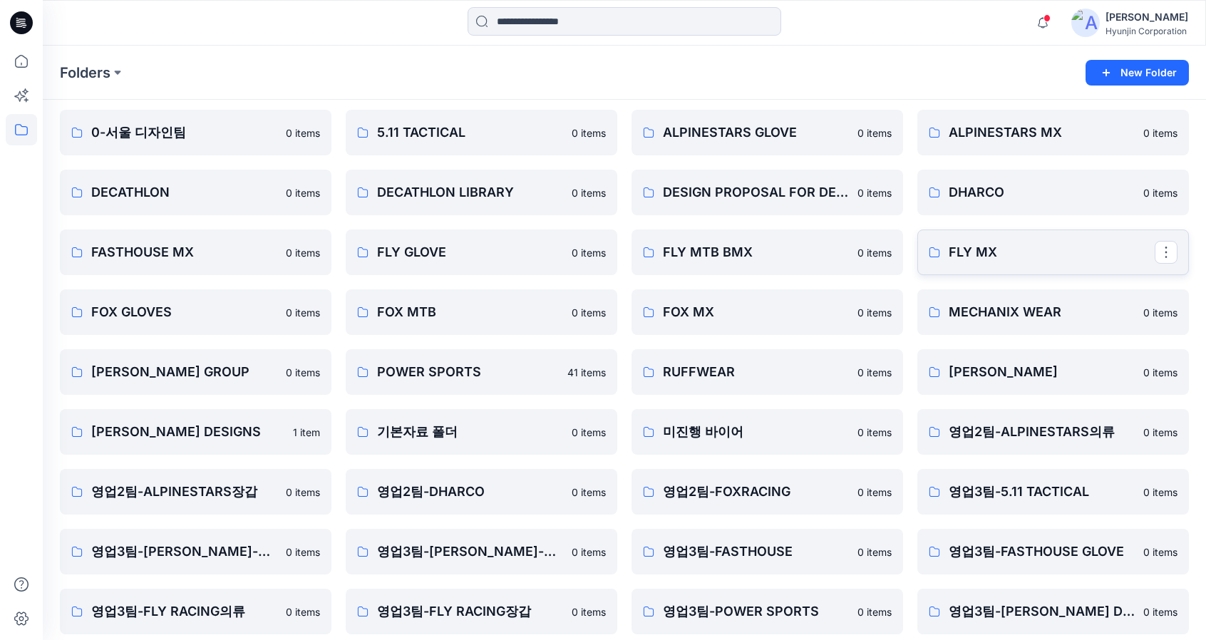
click at [1056, 258] on p "FLY MX" at bounding box center [1052, 252] width 206 height 20
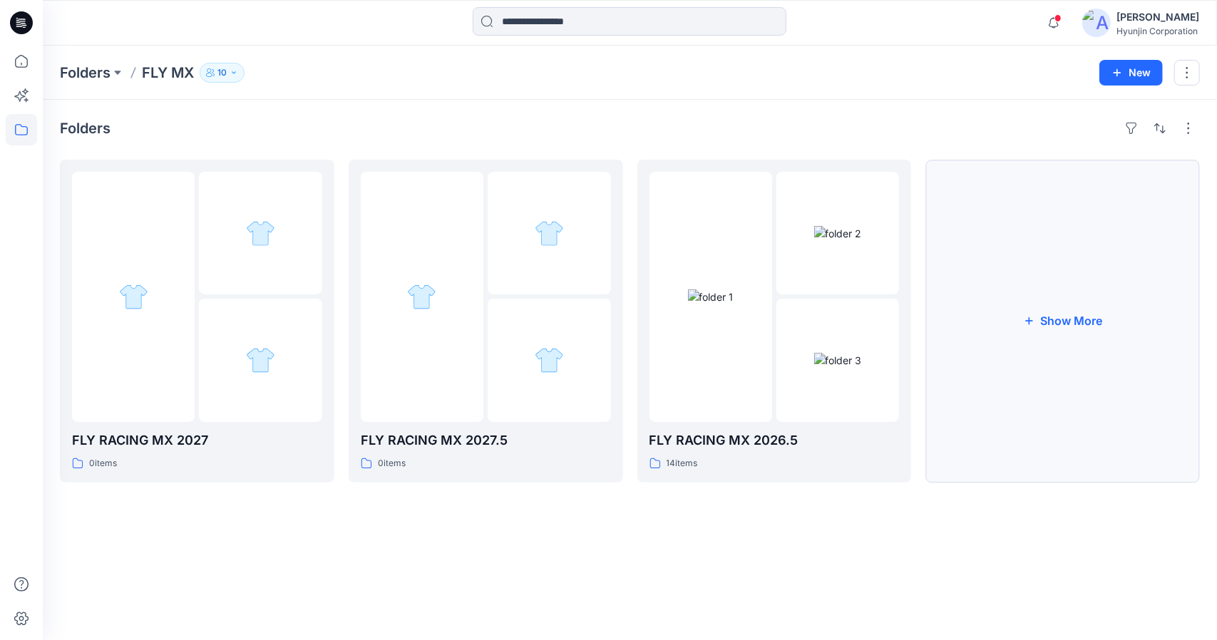
click at [1049, 310] on button "Show More" at bounding box center [1062, 321] width 274 height 323
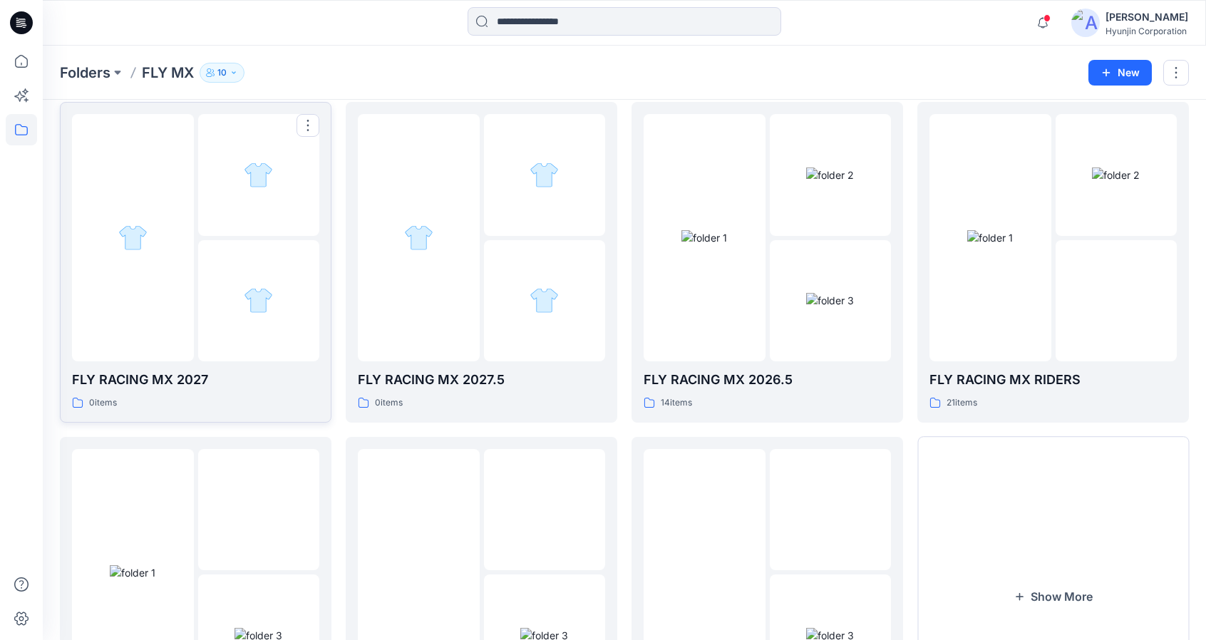
scroll to position [71, 0]
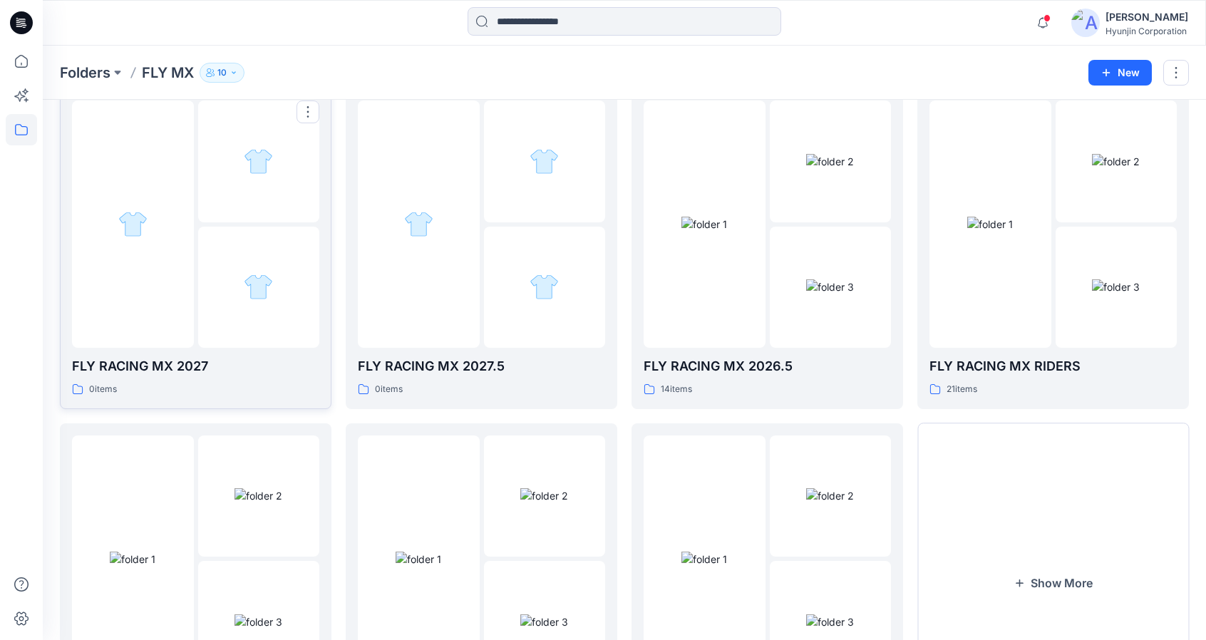
click at [227, 309] on div at bounding box center [259, 288] width 122 height 122
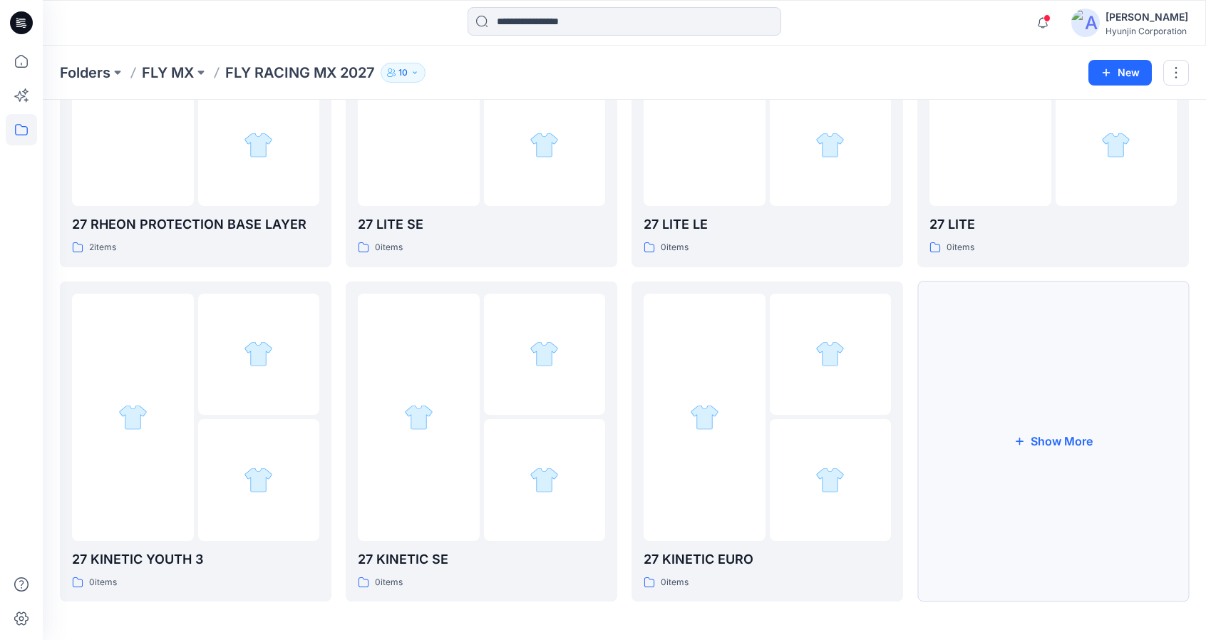
scroll to position [214, 0]
click at [1084, 409] on button "Show More" at bounding box center [1054, 441] width 272 height 321
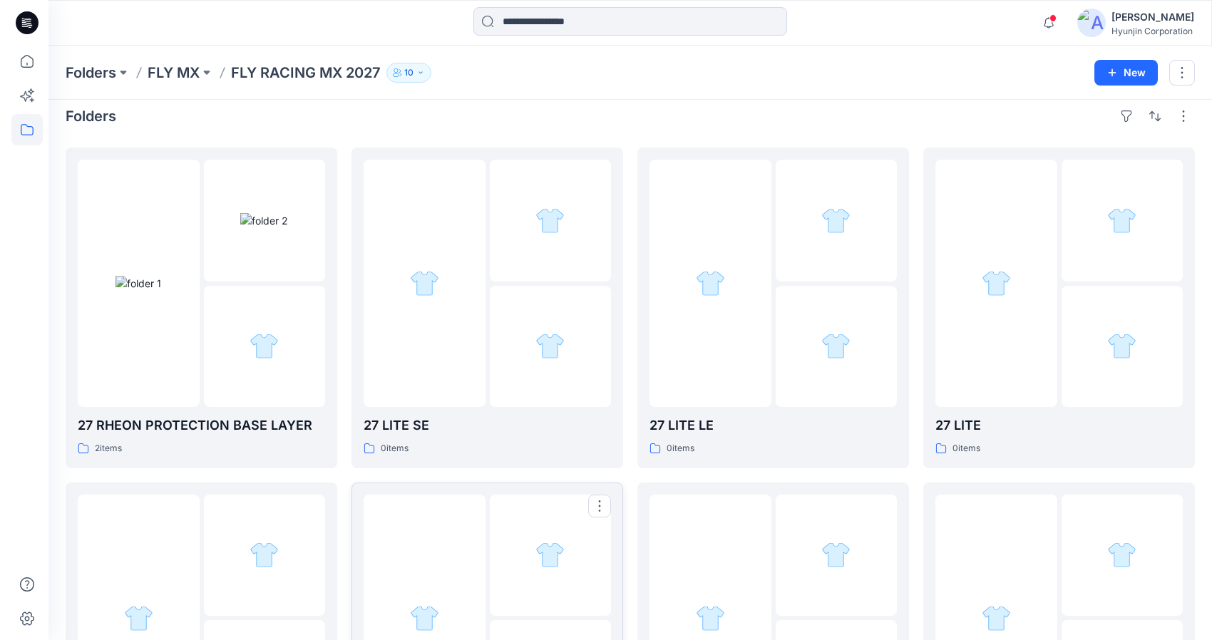
scroll to position [0, 0]
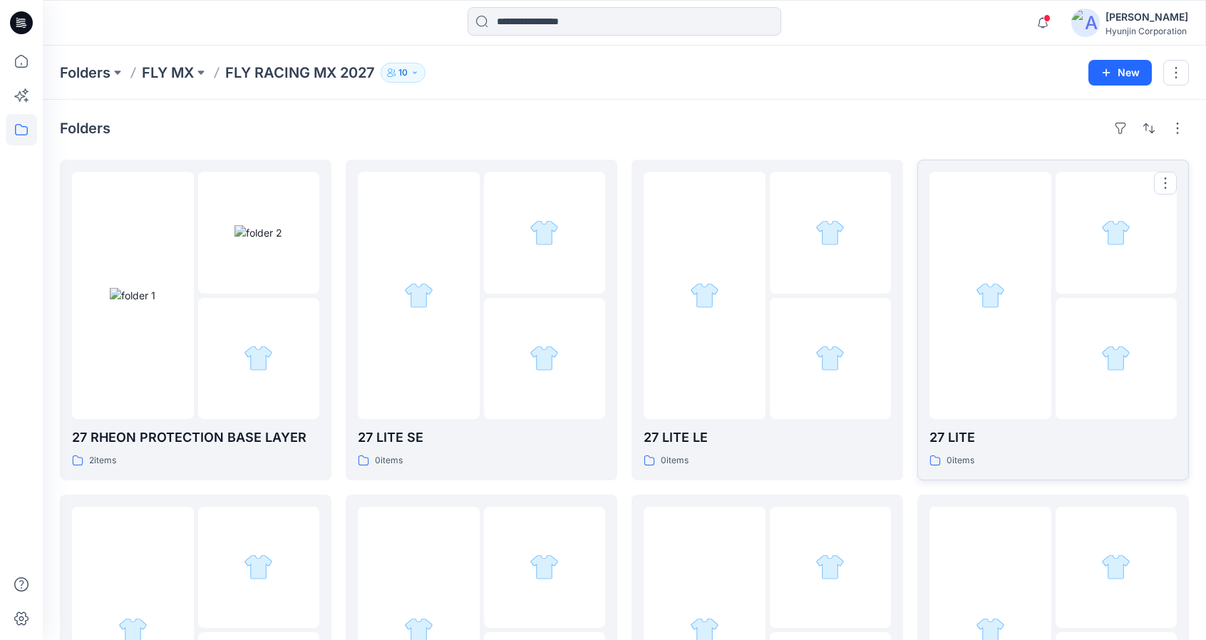
click at [975, 358] on div at bounding box center [991, 295] width 122 height 247
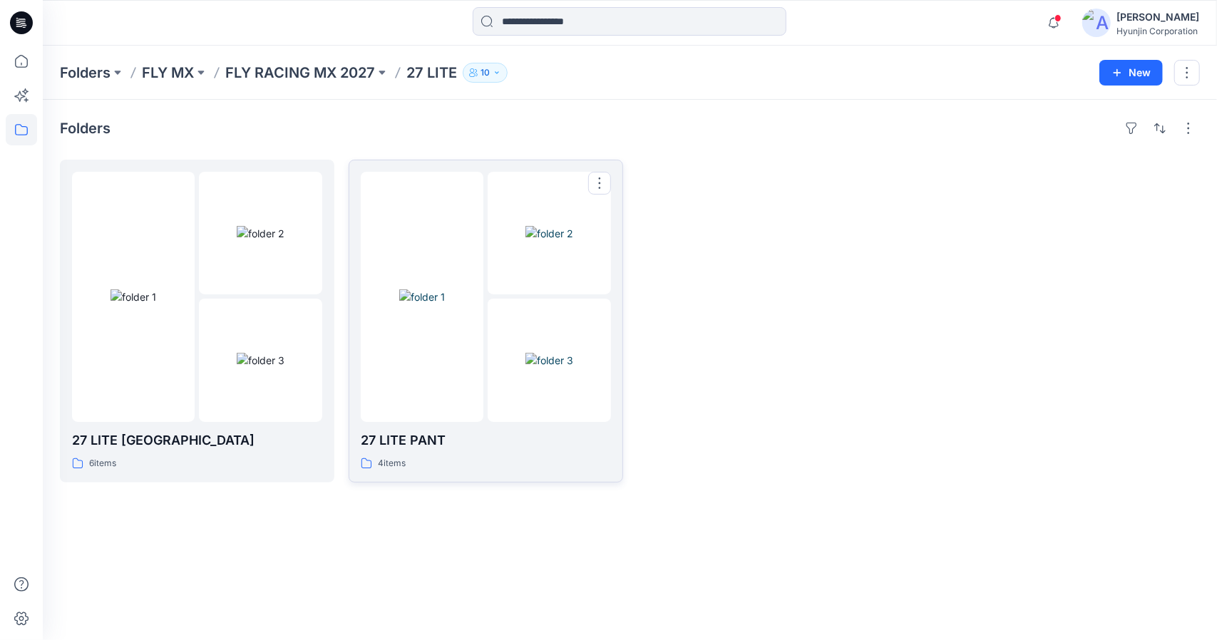
click at [481, 406] on div at bounding box center [422, 297] width 123 height 250
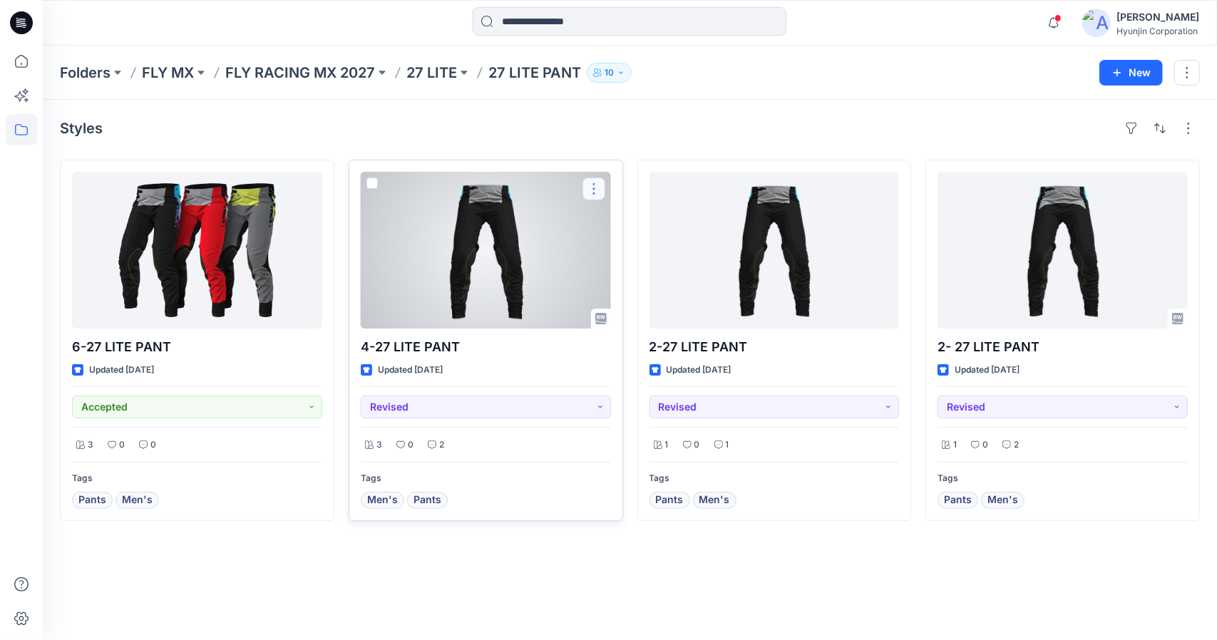
click at [591, 193] on button "button" at bounding box center [593, 189] width 23 height 23
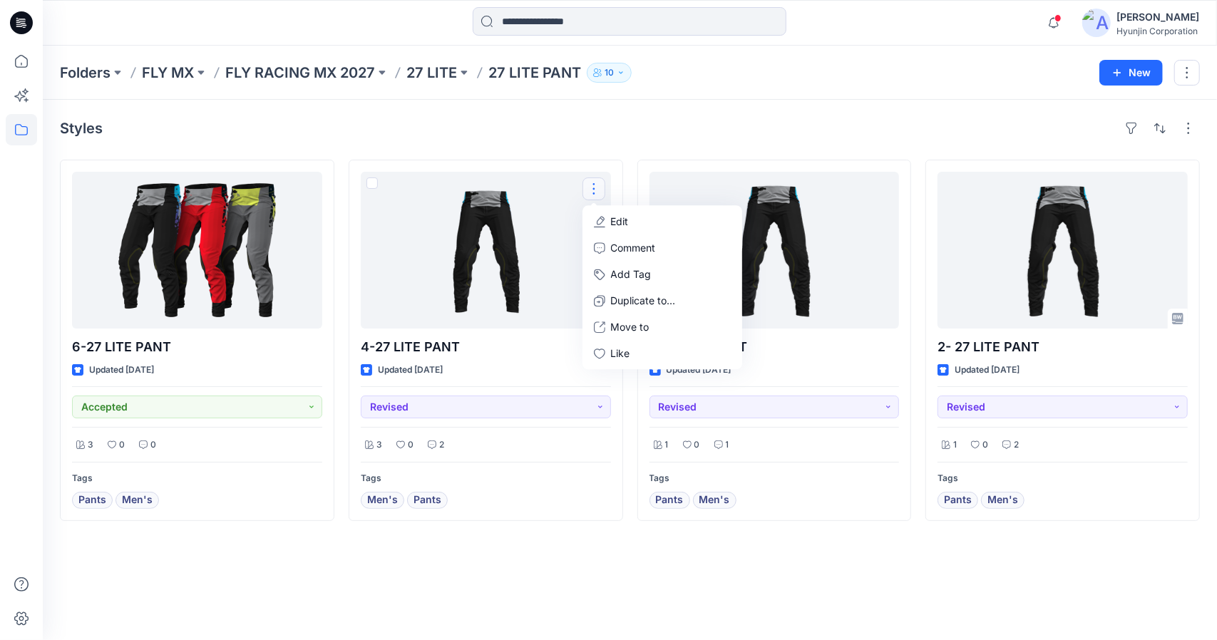
click at [530, 555] on div "Styles 6-27 LITE PANT Updated 2 months ago Accepted 3 0 0 Tags Pants Men's 4-27…" at bounding box center [630, 370] width 1174 height 540
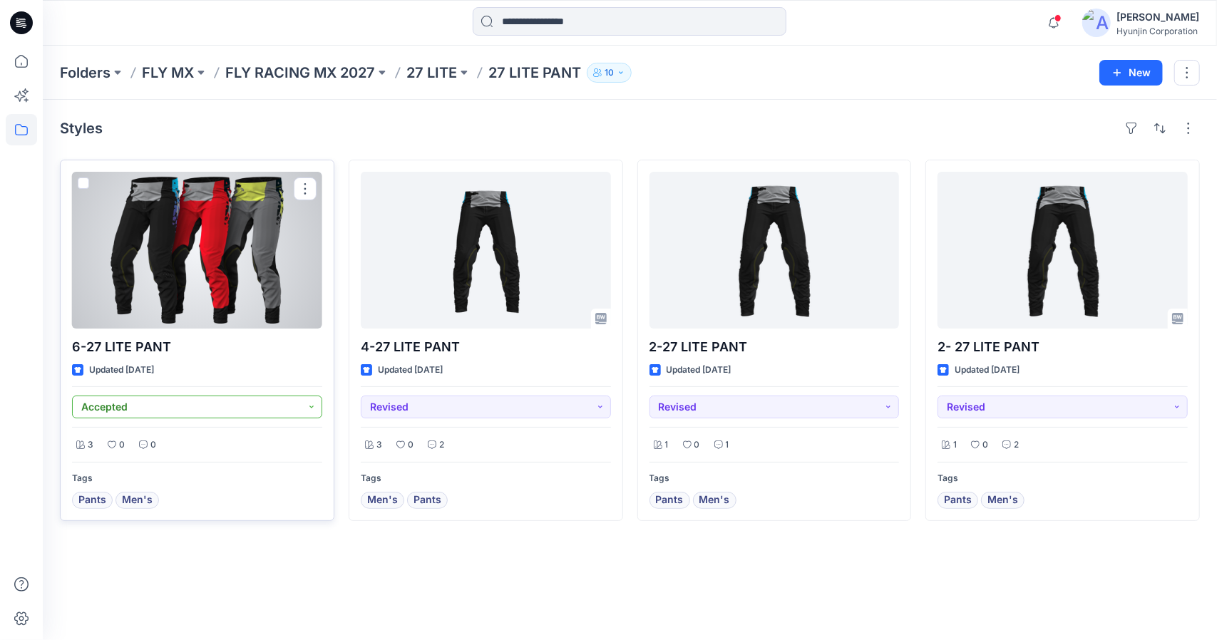
click at [311, 407] on button "Accepted" at bounding box center [197, 407] width 250 height 23
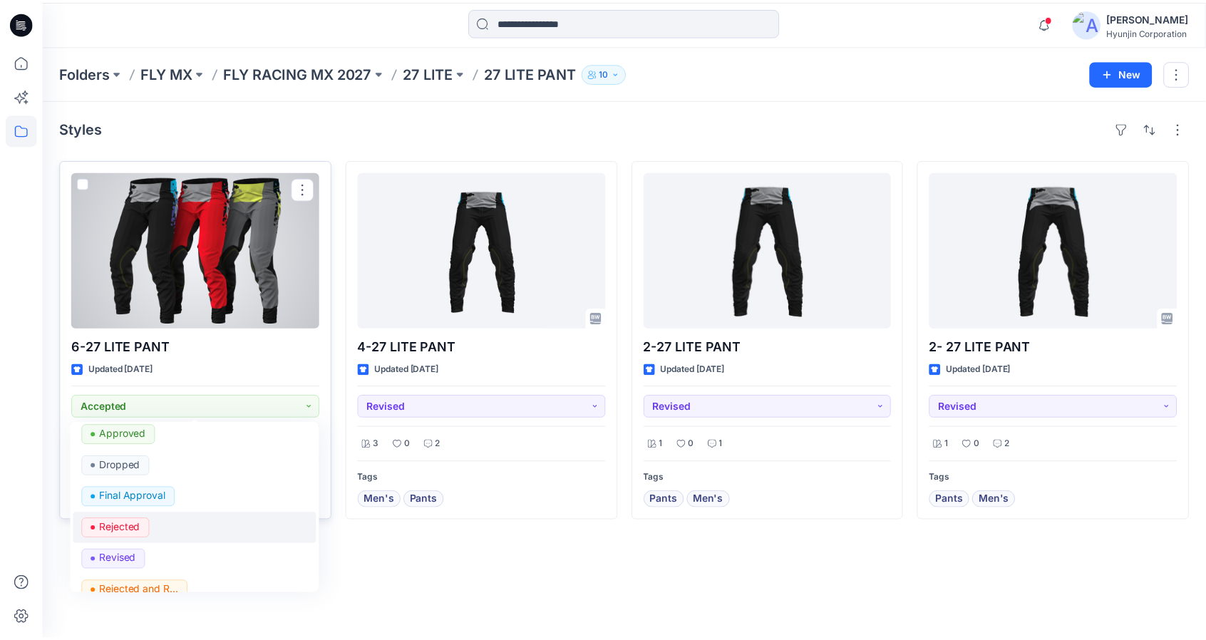
scroll to position [71, 0]
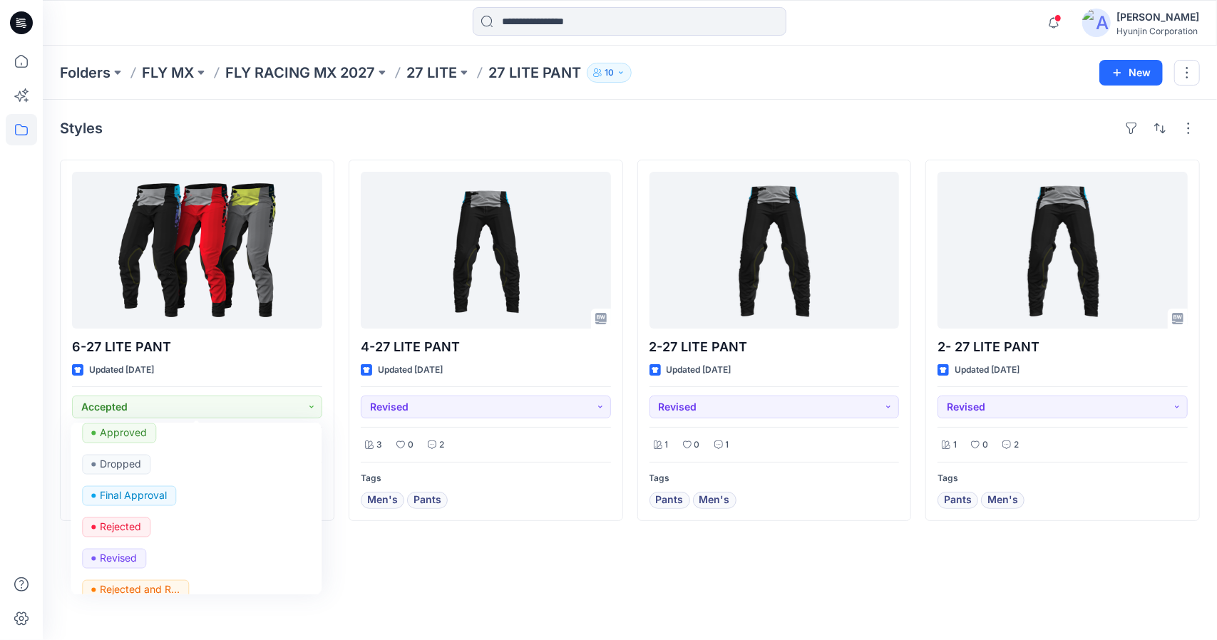
click at [505, 585] on div "Styles 6-27 LITE PANT Updated 2 months ago Accepted Set Status Accepted Approve…" at bounding box center [630, 370] width 1174 height 540
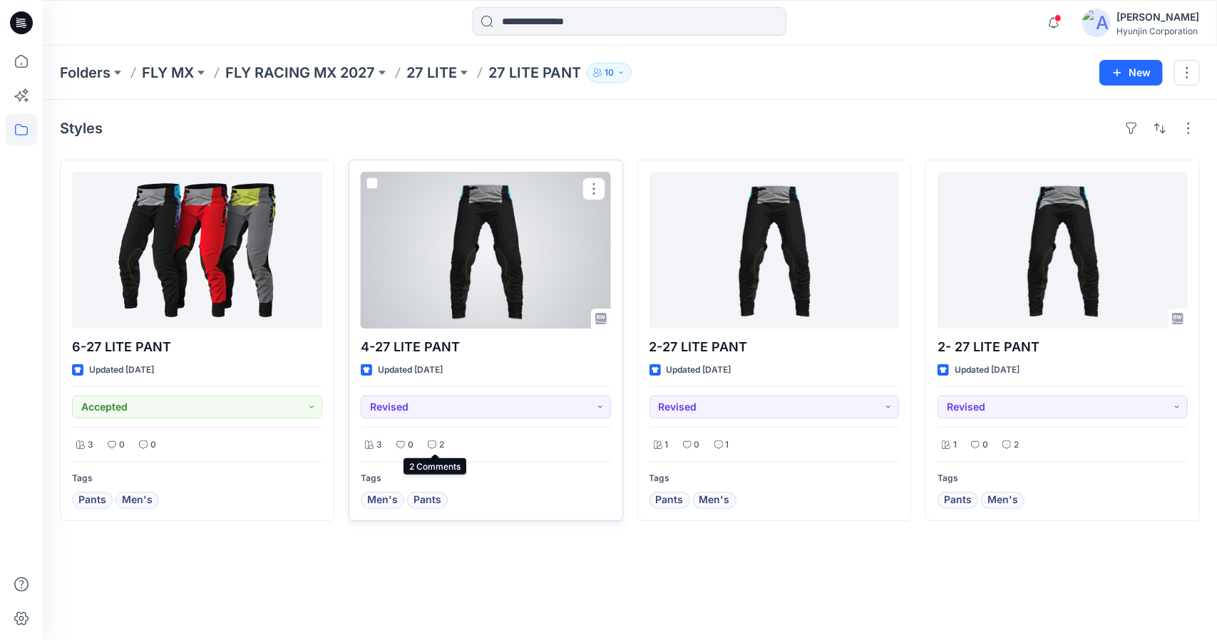
click at [442, 445] on p "2" at bounding box center [441, 445] width 5 height 15
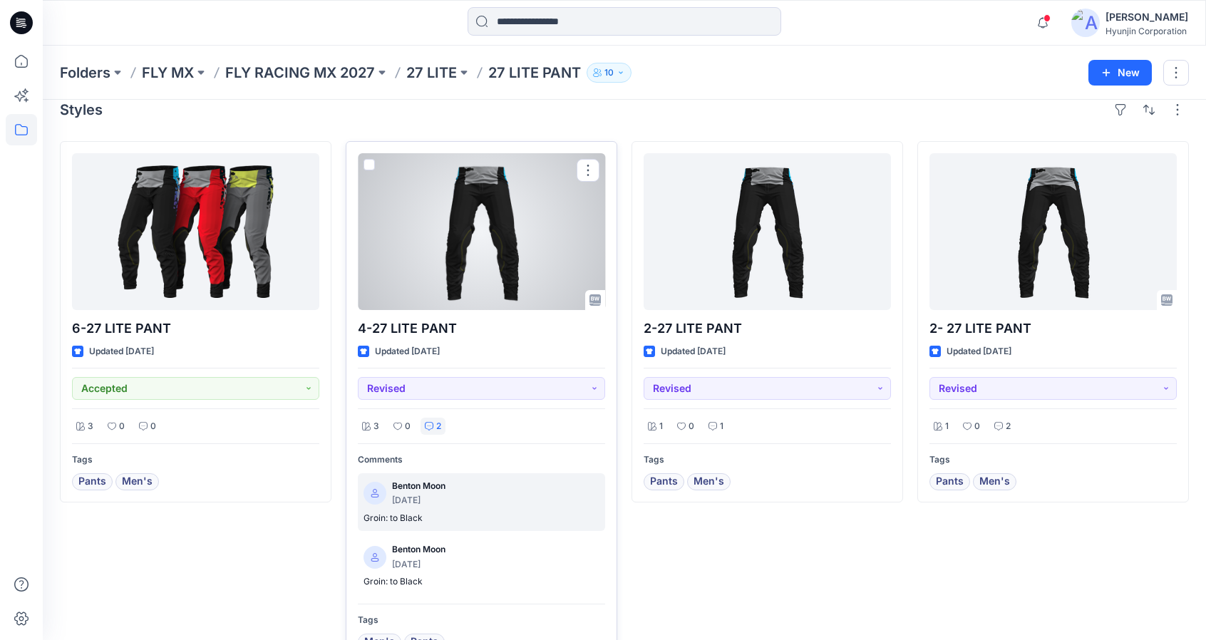
scroll to position [56, 0]
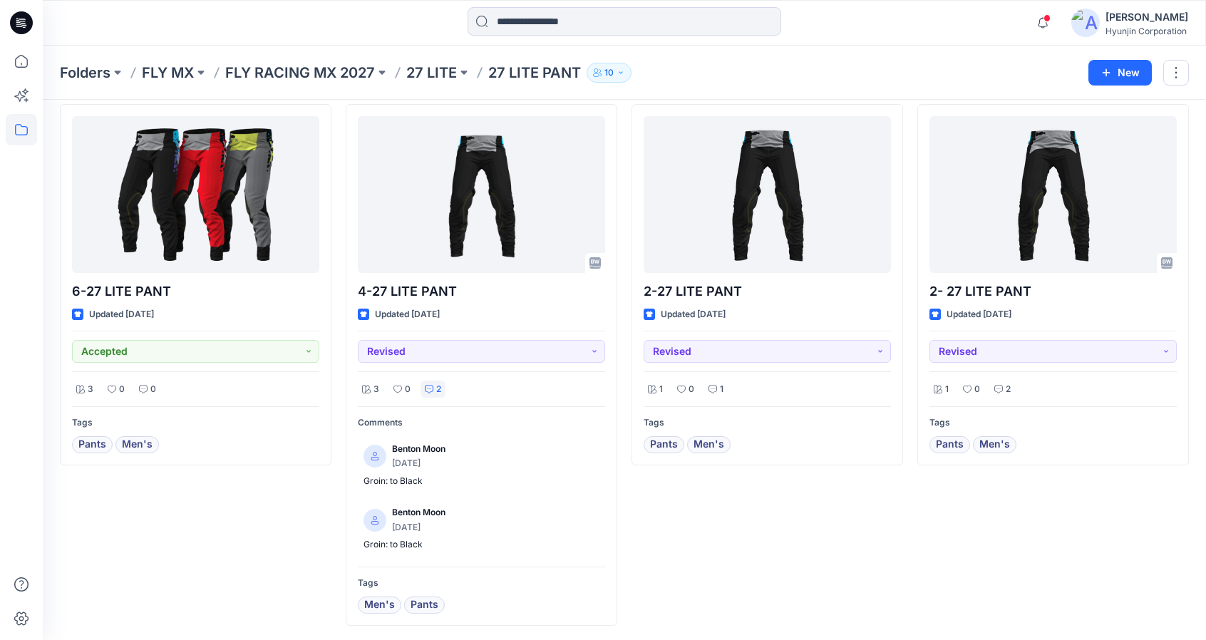
click at [753, 568] on div "2-27 LITE PANT Updated 5 months ago Revised 1 0 1 Tags Pants Men's" at bounding box center [768, 365] width 272 height 522
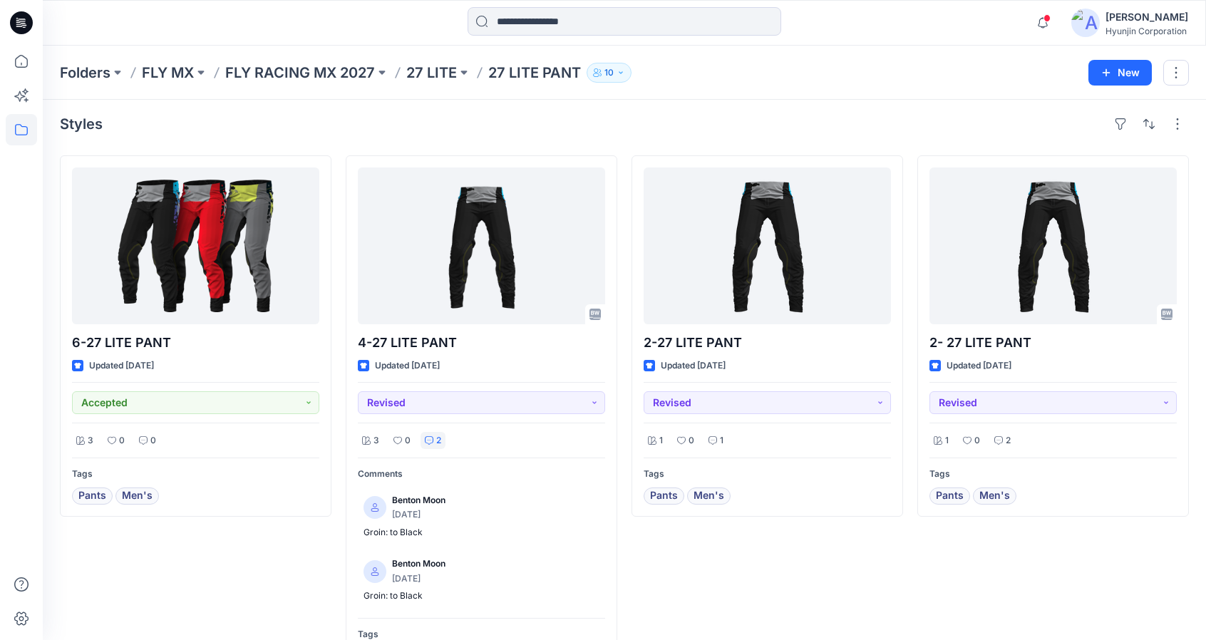
scroll to position [0, 0]
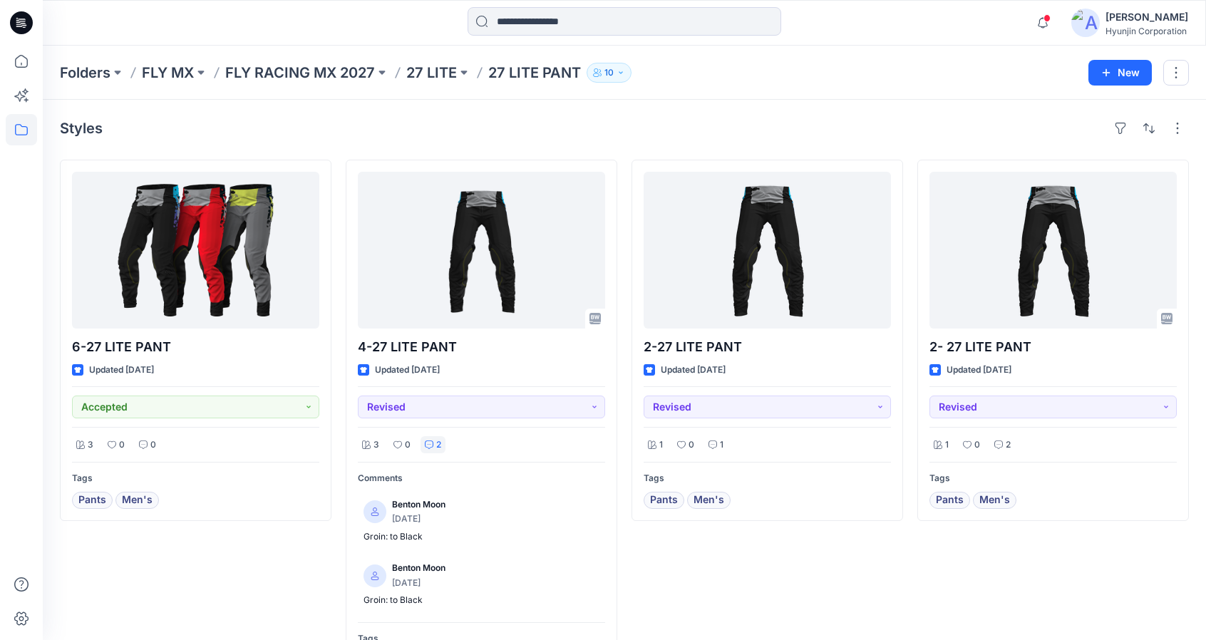
drag, startPoint x: 828, startPoint y: 580, endPoint x: 823, endPoint y: 560, distance: 20.6
click at [829, 576] on div "2-27 LITE PANT Updated 5 months ago Revised 1 0 1 Tags Pants Men's" at bounding box center [768, 421] width 272 height 522
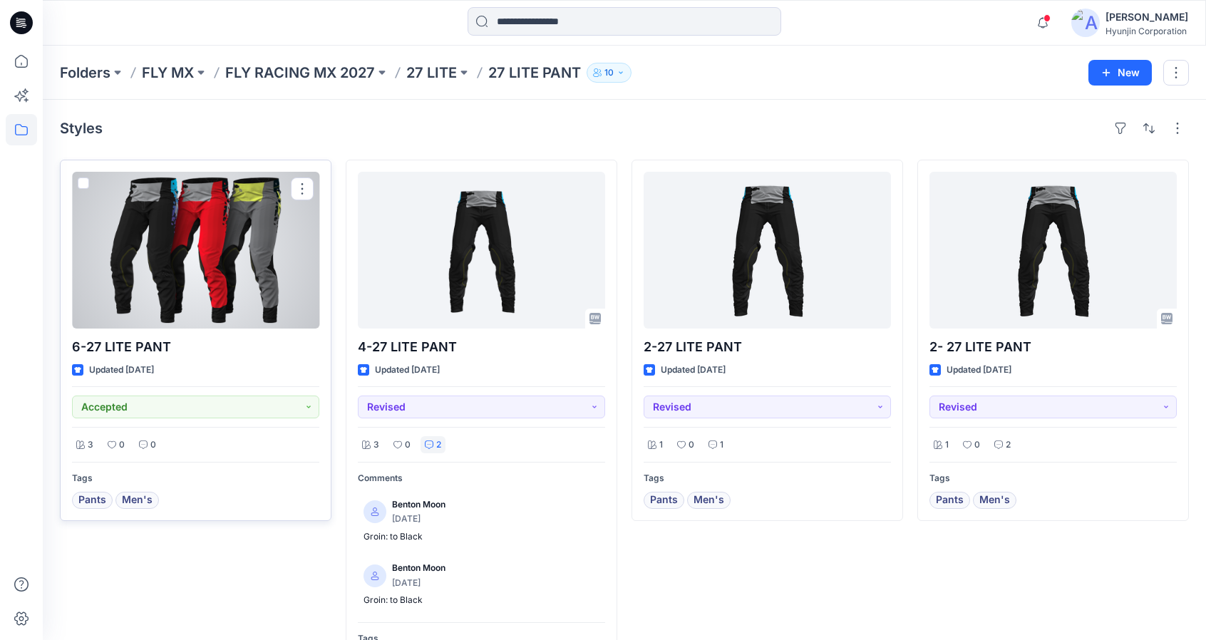
click at [238, 265] on div at bounding box center [195, 250] width 247 height 157
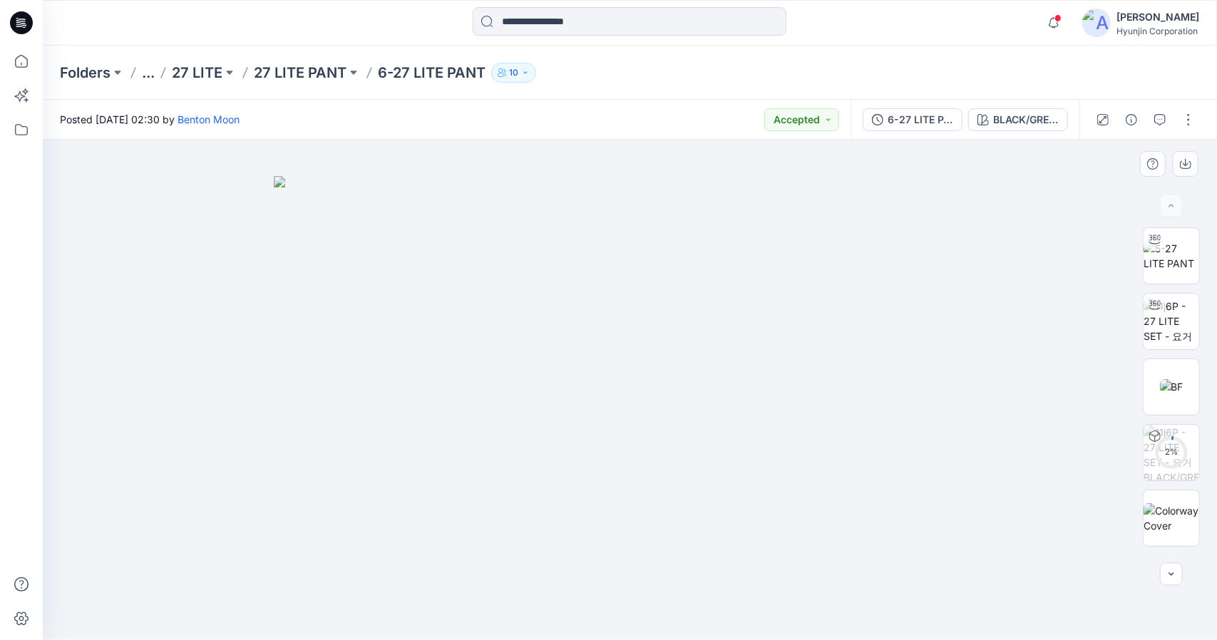
click at [948, 284] on img at bounding box center [630, 408] width 713 height 464
click at [23, 21] on icon at bounding box center [22, 21] width 6 height 1
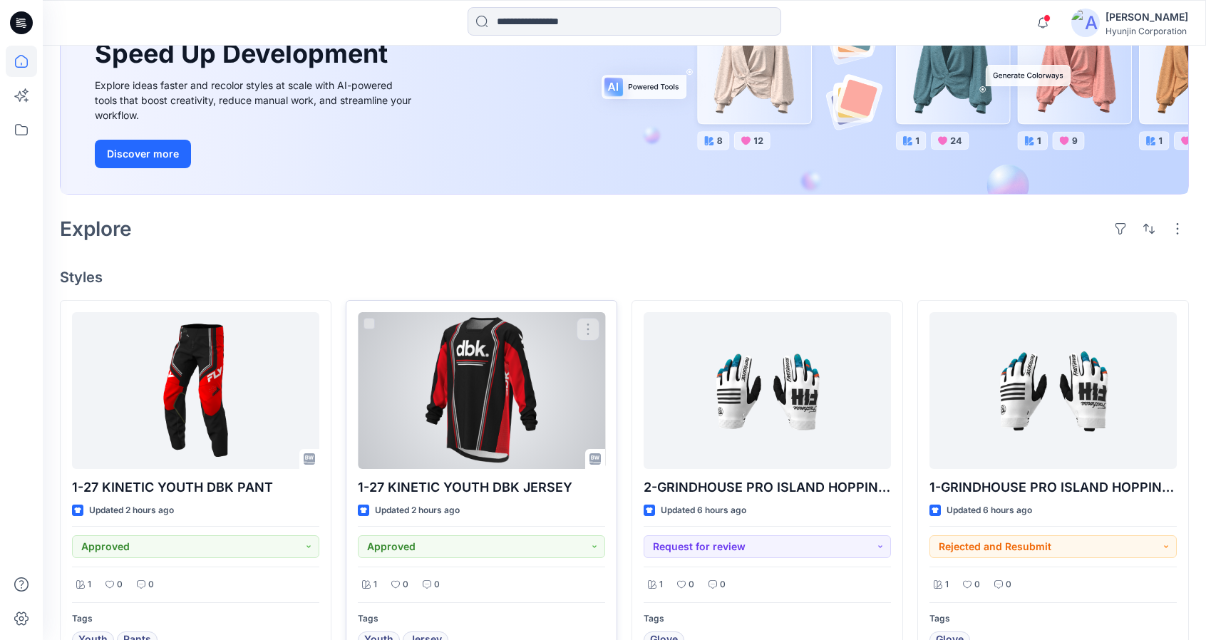
scroll to position [214, 0]
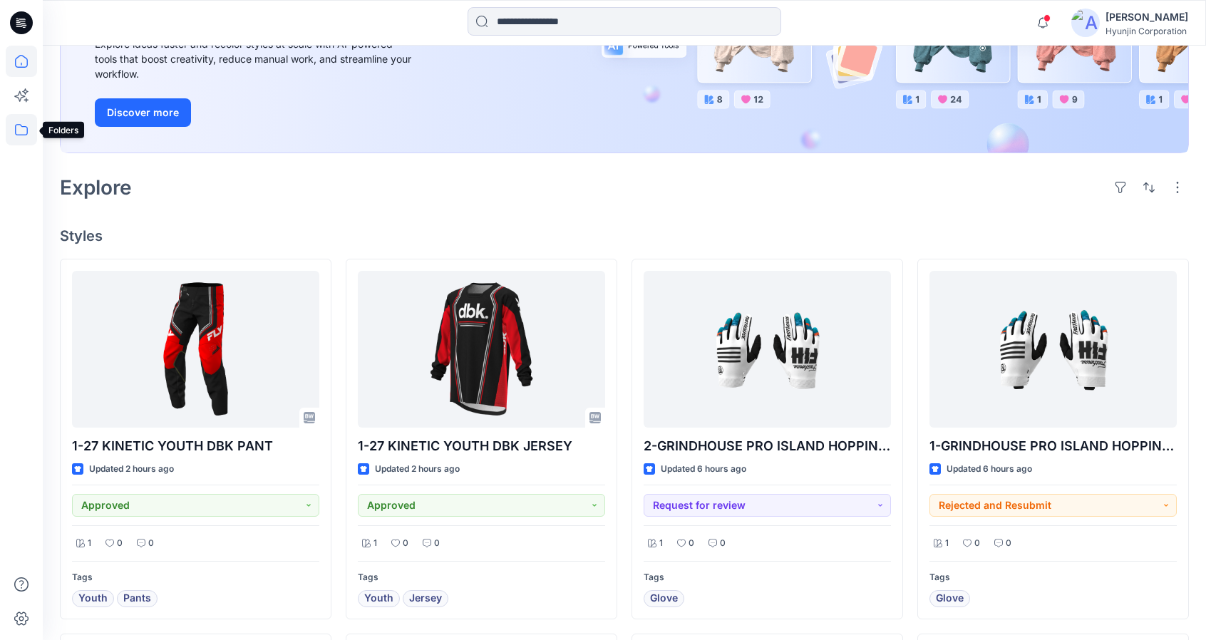
click at [26, 138] on icon at bounding box center [21, 129] width 31 height 31
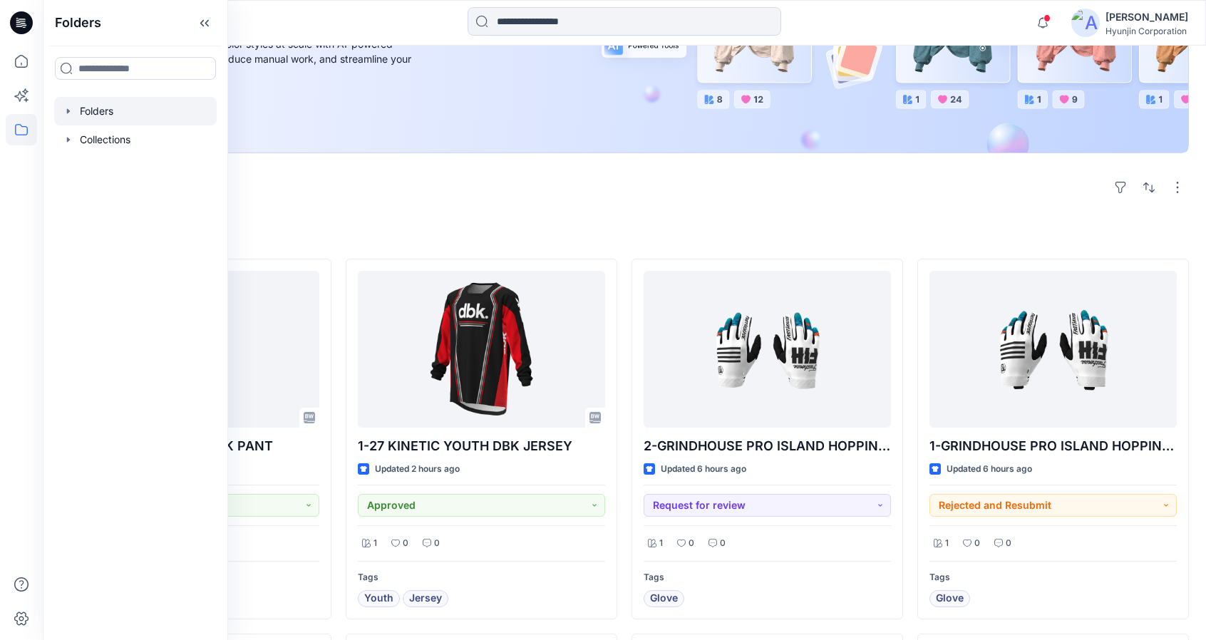
click at [117, 112] on div at bounding box center [135, 111] width 163 height 29
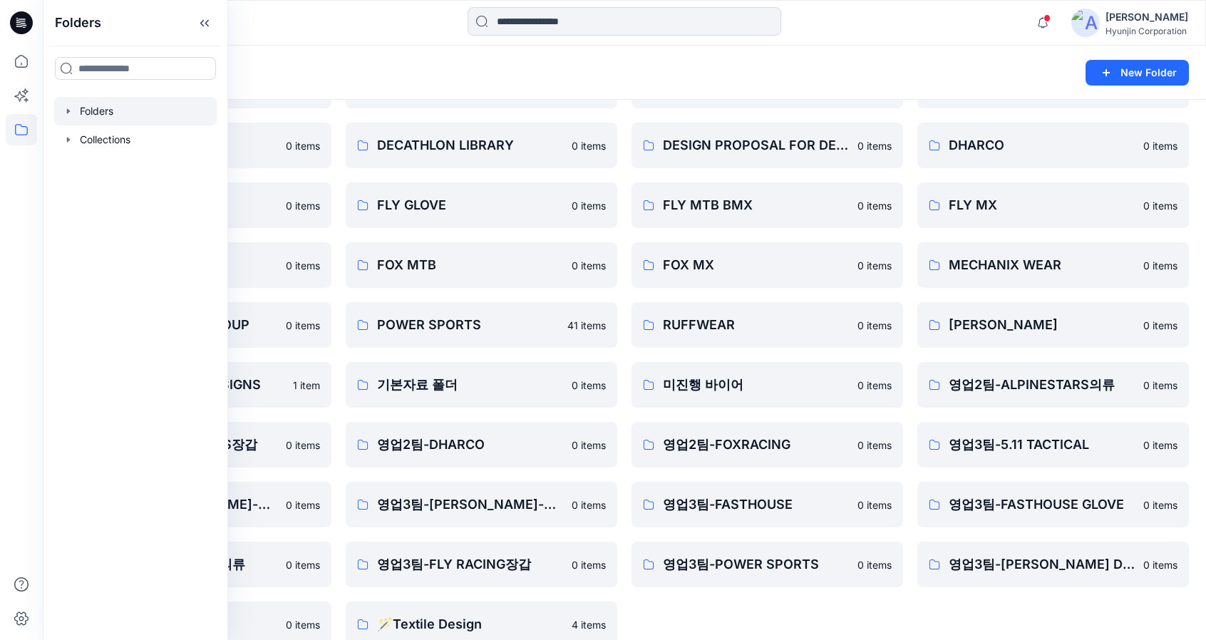
click at [769, 624] on div "0-[PERSON_NAME] 0 items 0-본사VD 0 items ALPINESTARS GLOVE 0 items DESIGN PROPOSA…" at bounding box center [768, 295] width 272 height 704
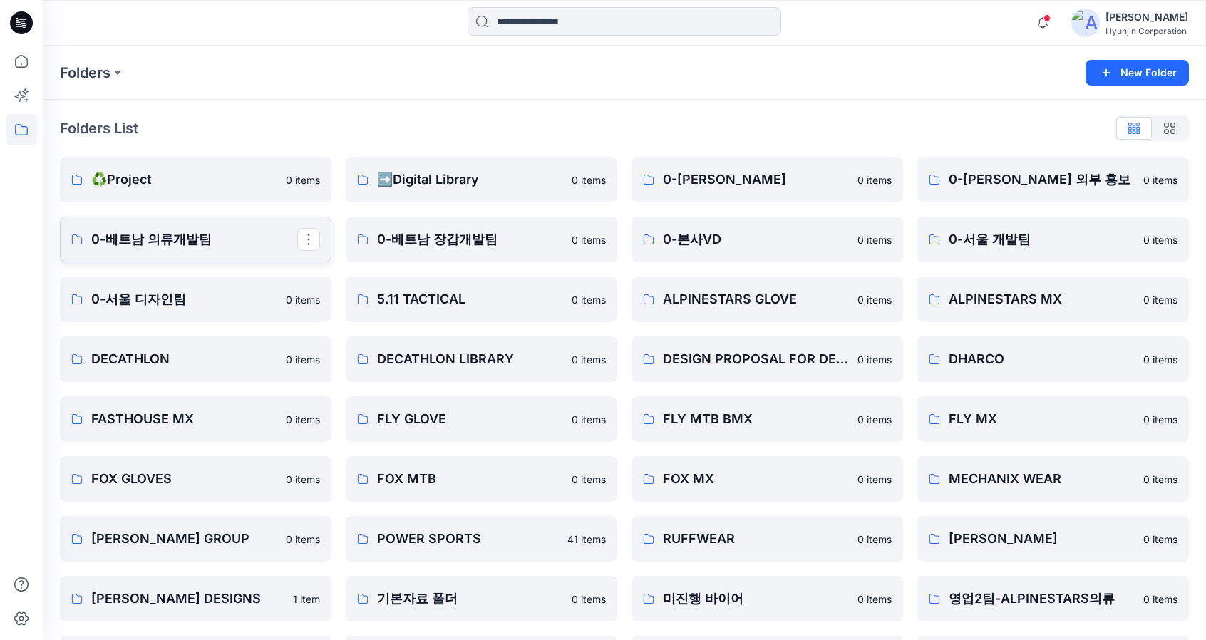
click at [195, 240] on p "0-베트남 의류개발팀" at bounding box center [194, 240] width 206 height 20
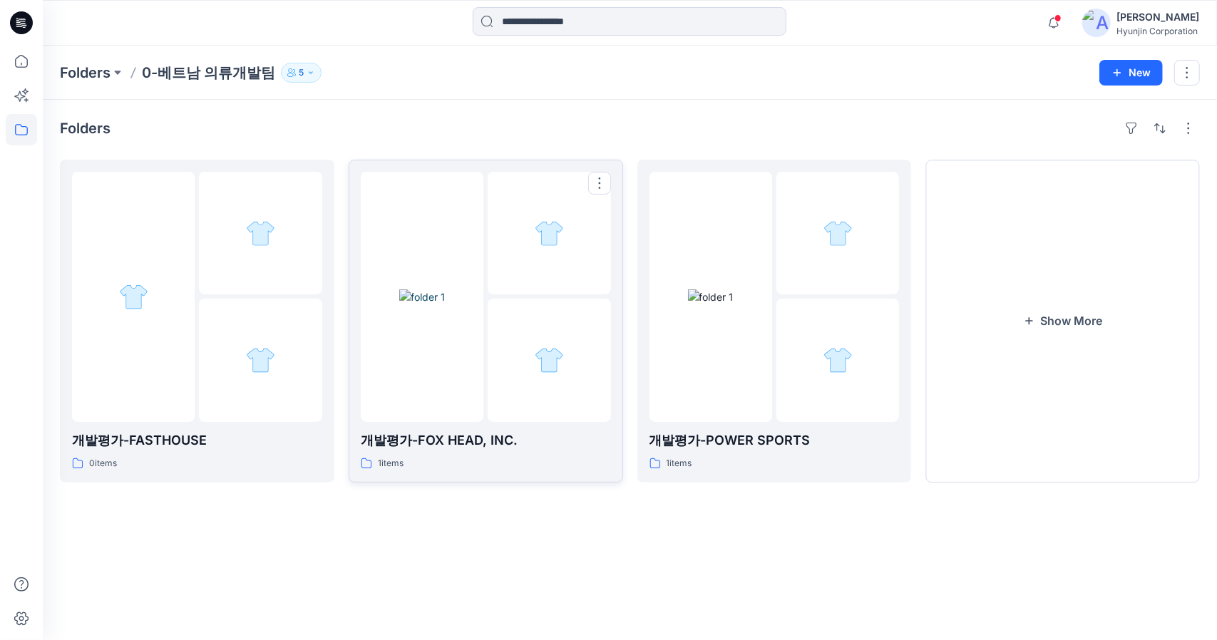
click at [399, 304] on img at bounding box center [422, 296] width 46 height 15
click at [717, 304] on img at bounding box center [711, 296] width 46 height 15
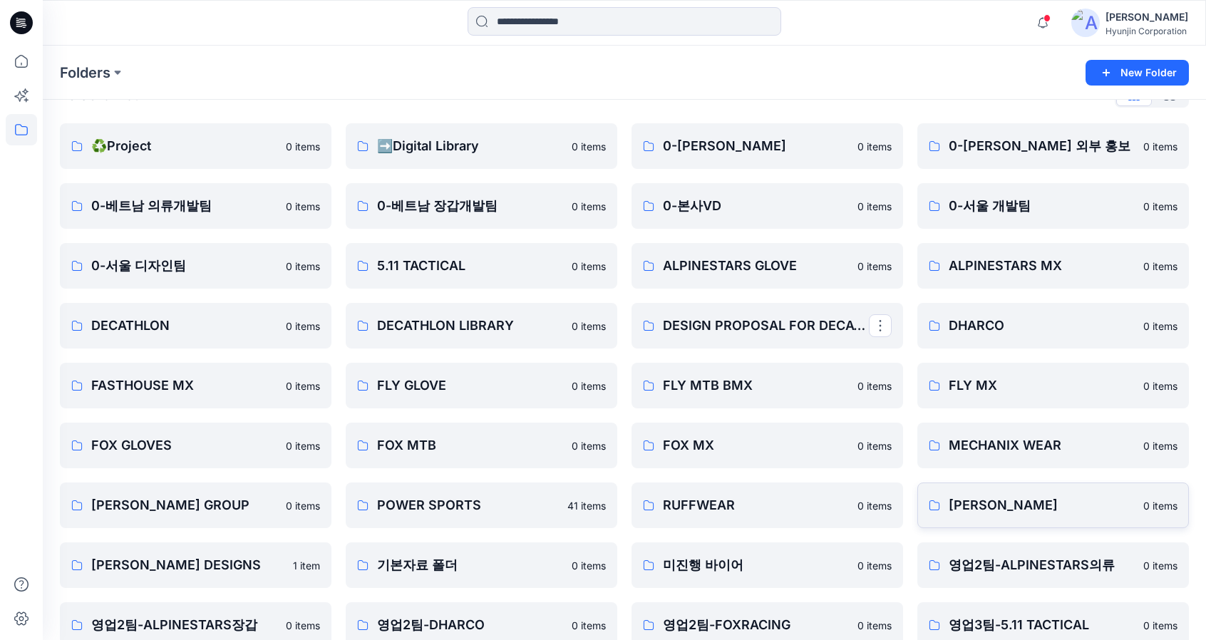
scroll to position [238, 0]
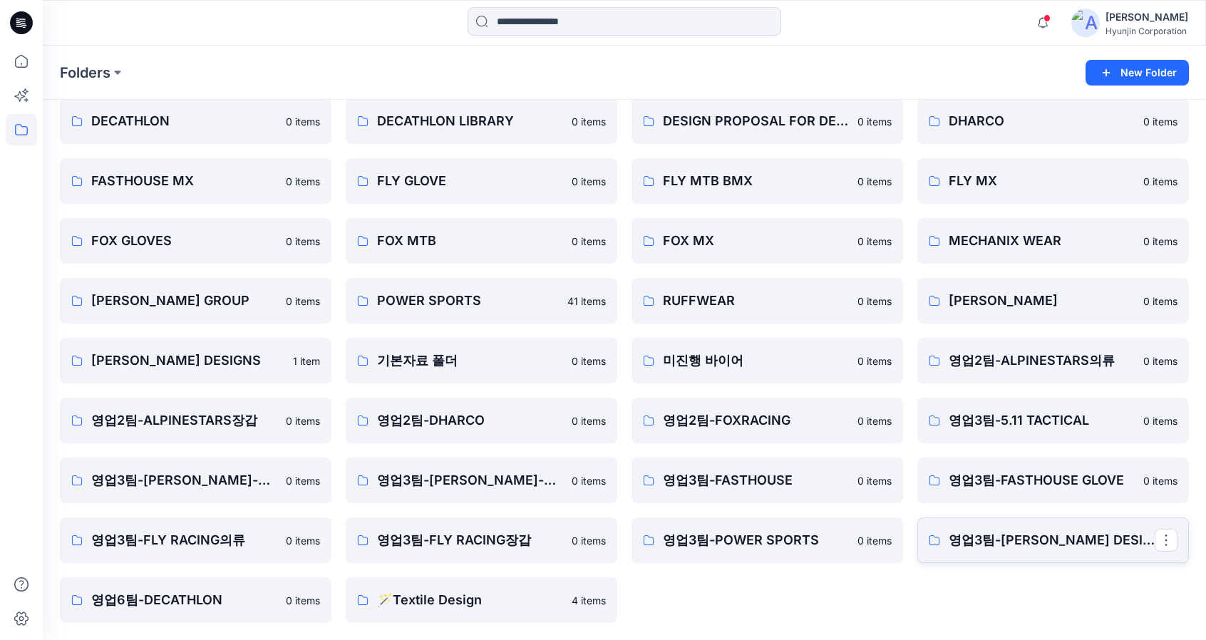
click at [1104, 545] on p "영업3팀-[PERSON_NAME] DESIGNS" at bounding box center [1052, 540] width 206 height 20
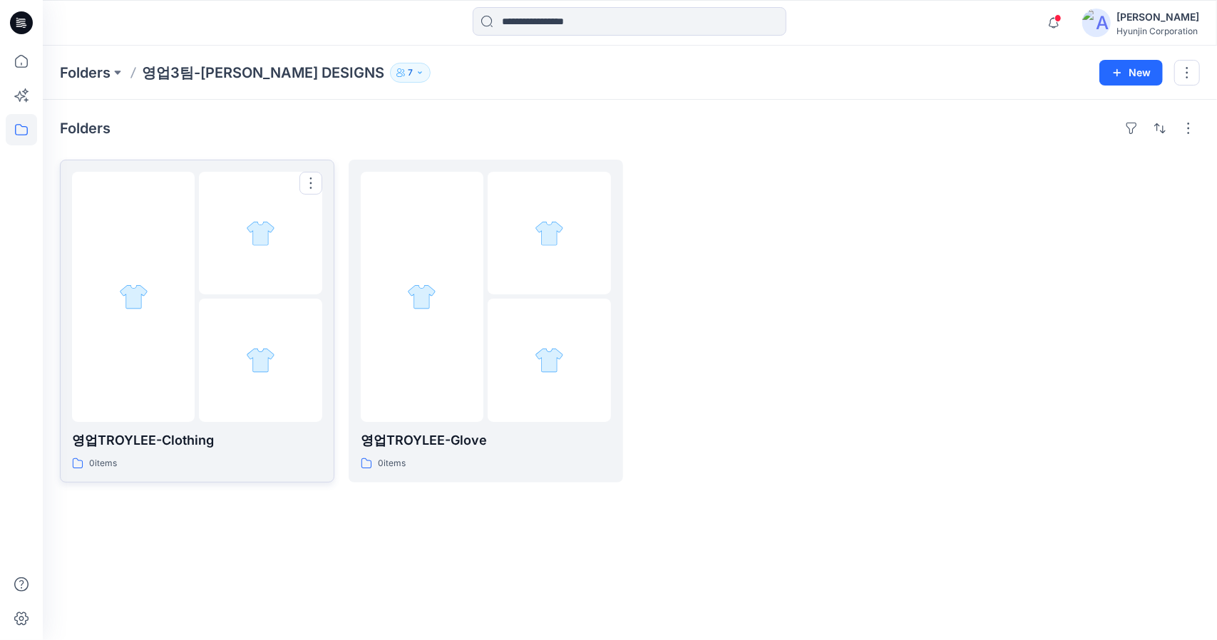
click at [269, 369] on img at bounding box center [260, 360] width 29 height 29
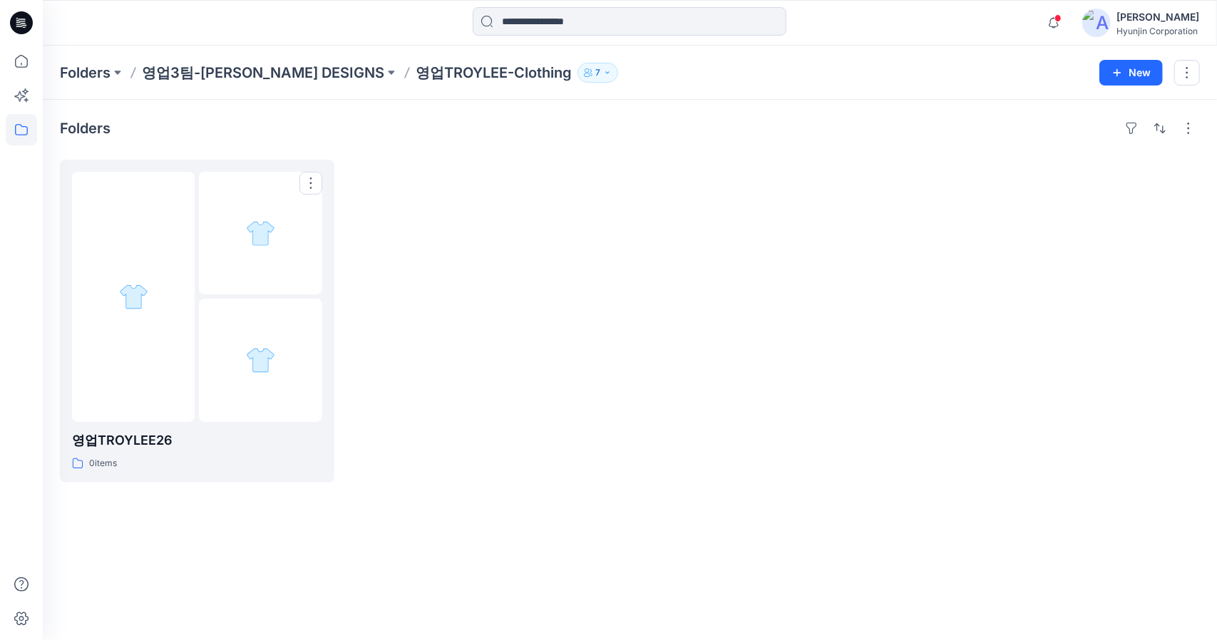
click at [277, 371] on div at bounding box center [260, 360] width 123 height 123
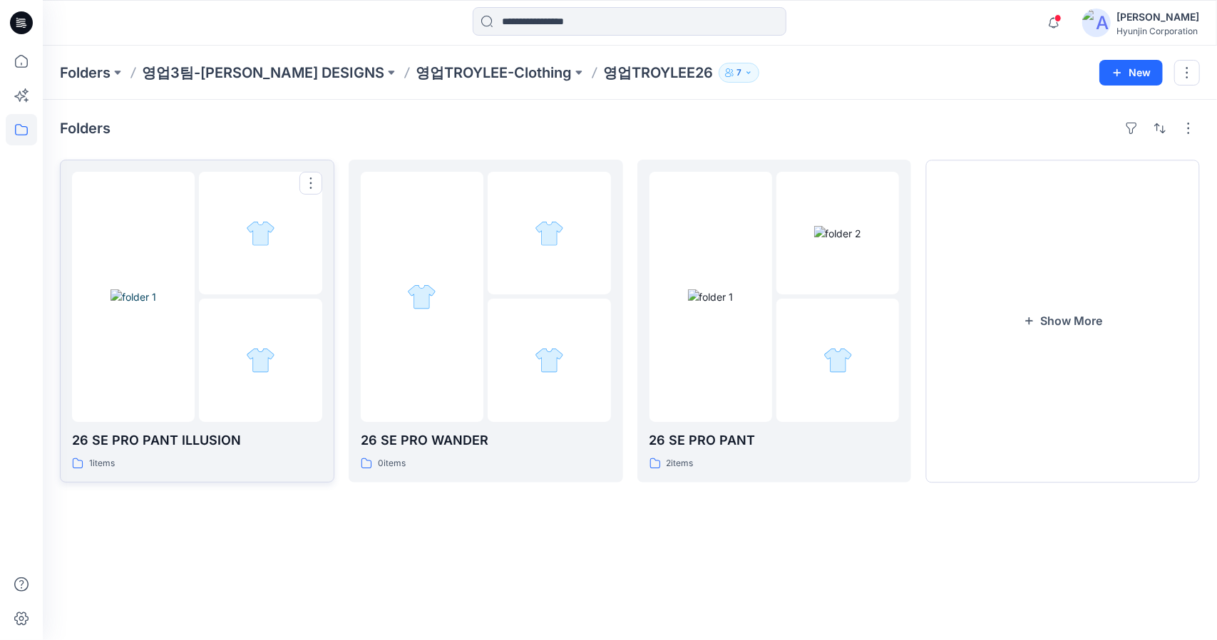
click at [181, 361] on div at bounding box center [133, 297] width 123 height 250
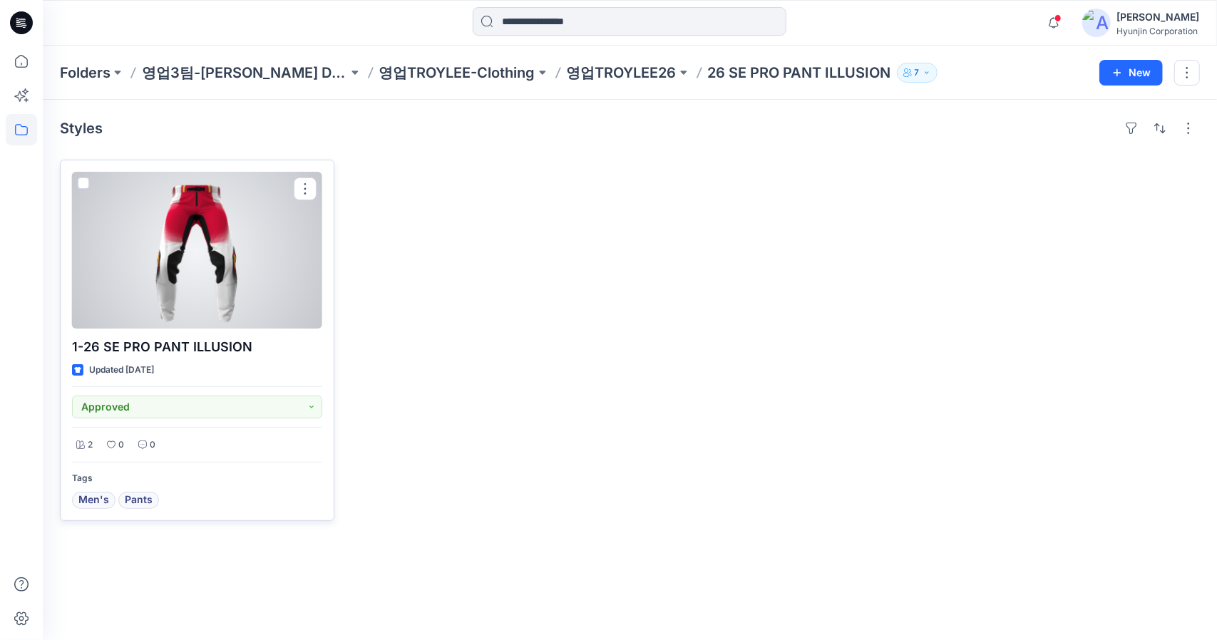
click at [215, 280] on div at bounding box center [197, 250] width 250 height 157
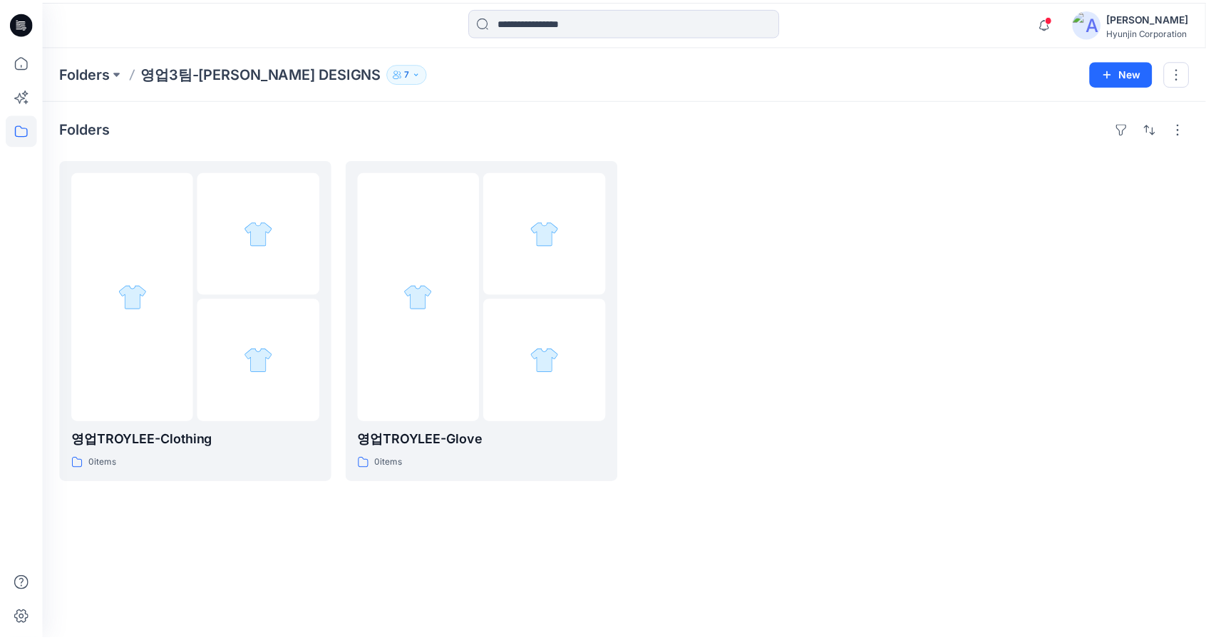
scroll to position [238, 0]
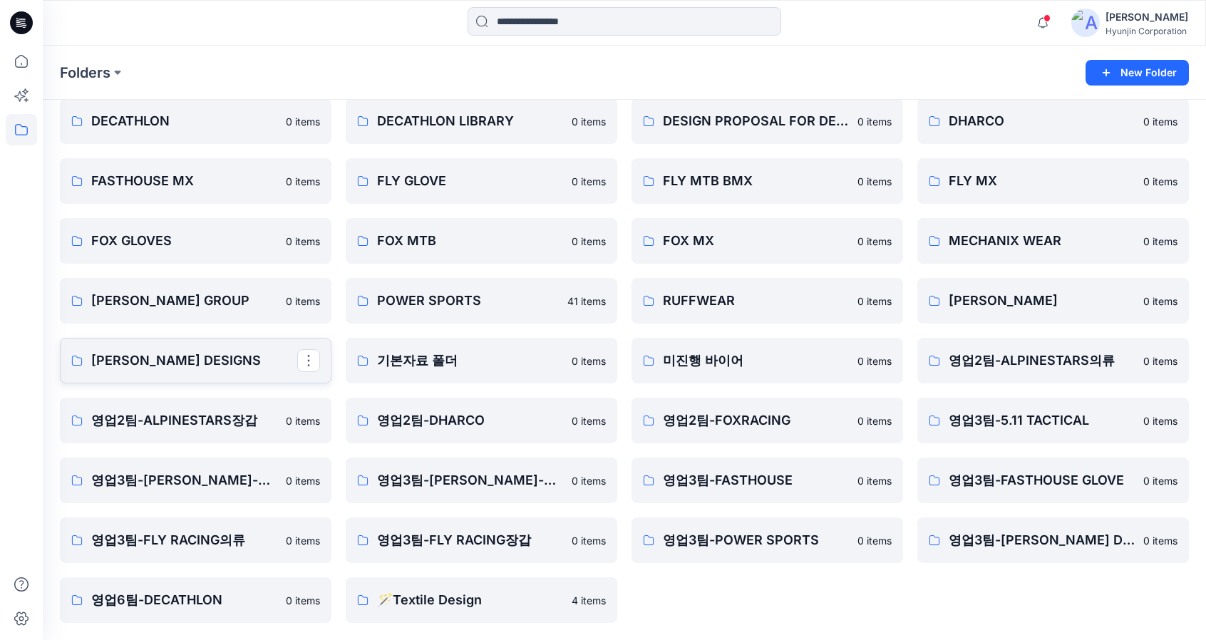
click at [218, 376] on link "[PERSON_NAME] DESIGNS" at bounding box center [196, 361] width 272 height 46
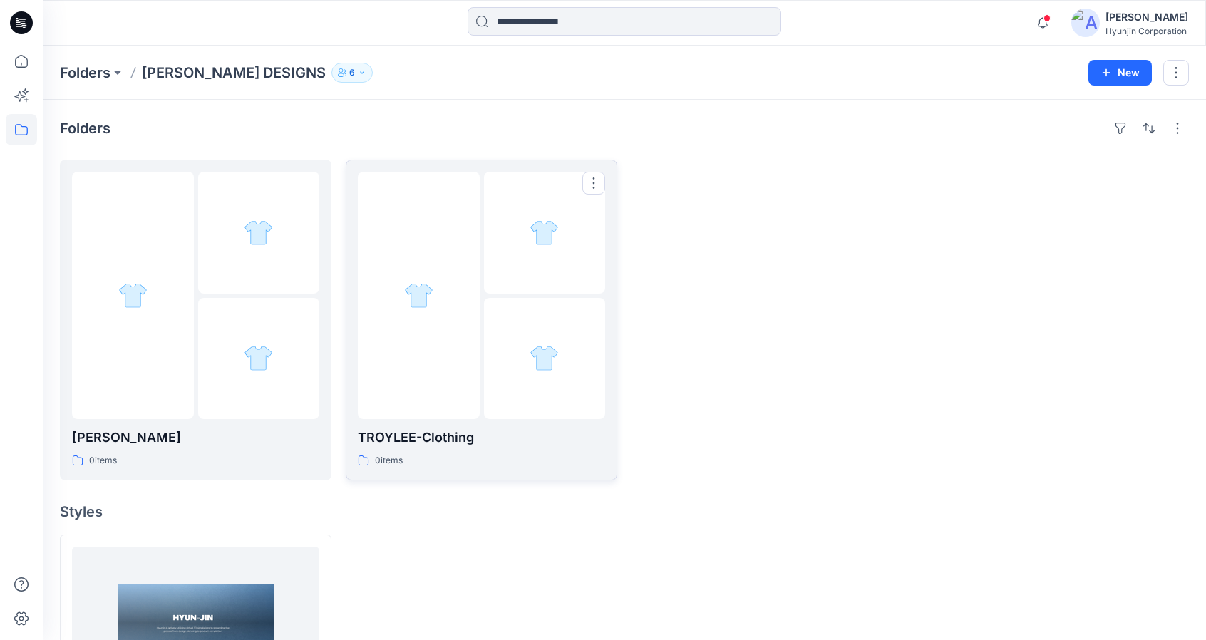
click at [548, 390] on div at bounding box center [545, 359] width 122 height 122
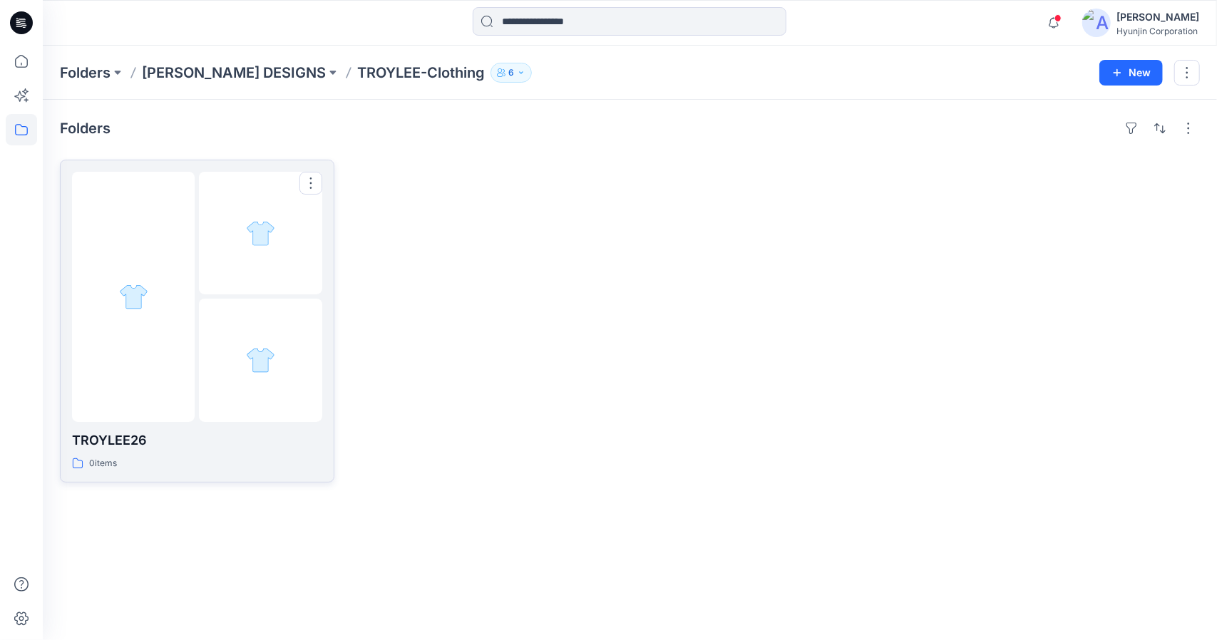
click at [198, 353] on div at bounding box center [197, 297] width 250 height 250
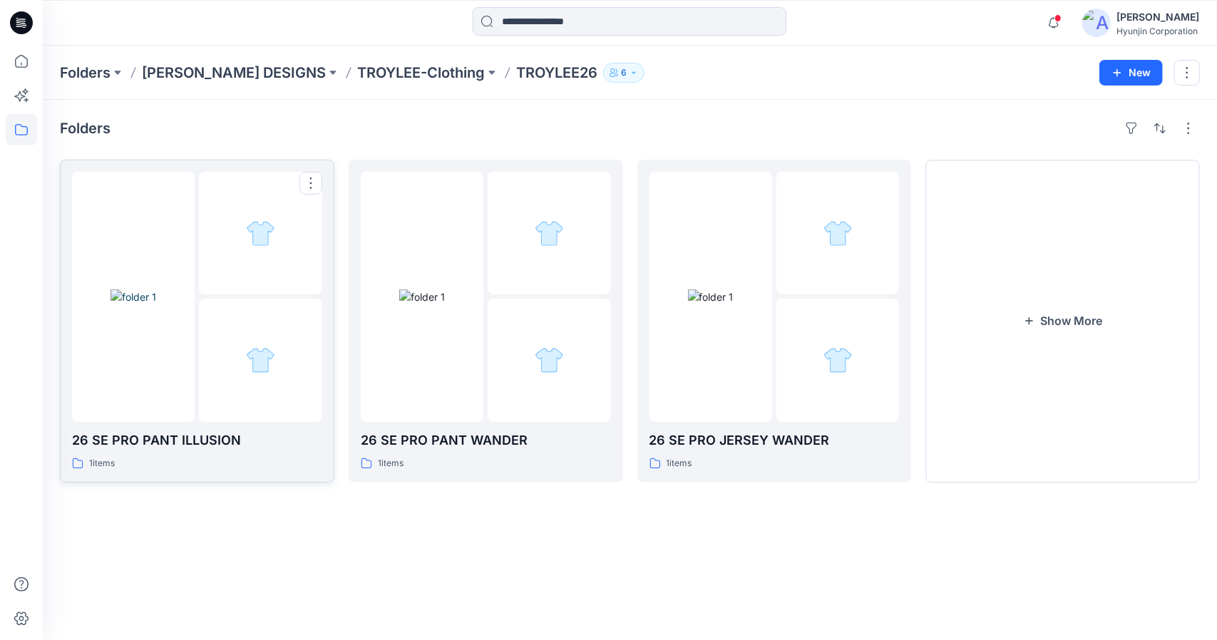
click at [257, 367] on img at bounding box center [260, 360] width 29 height 29
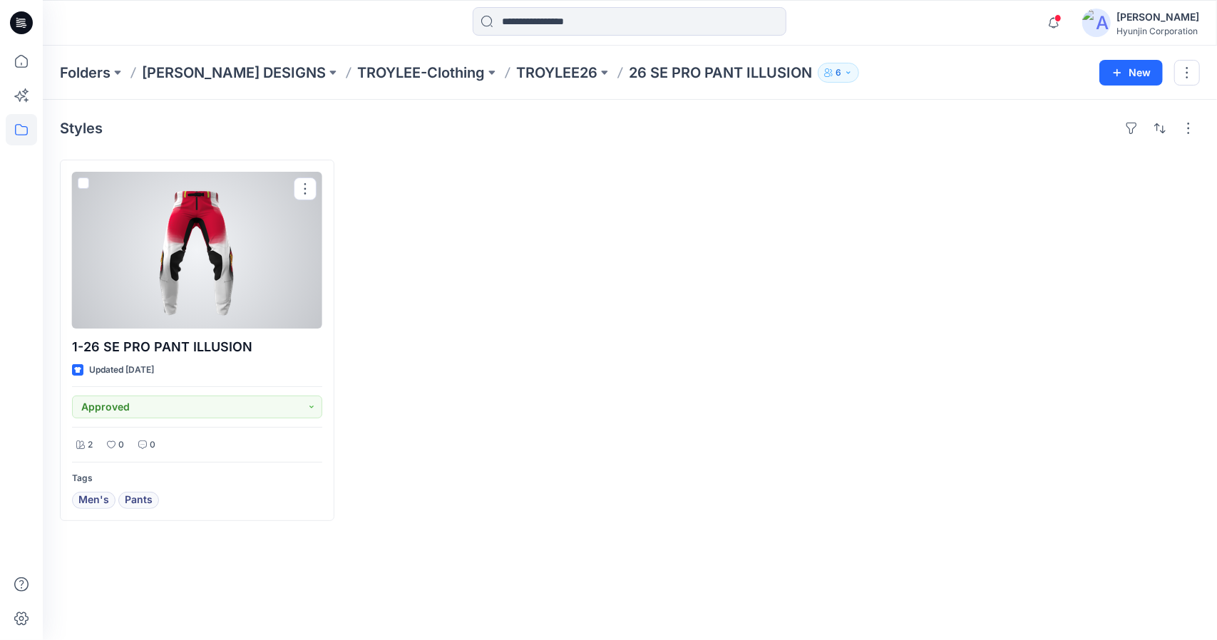
click at [174, 256] on div at bounding box center [197, 250] width 250 height 157
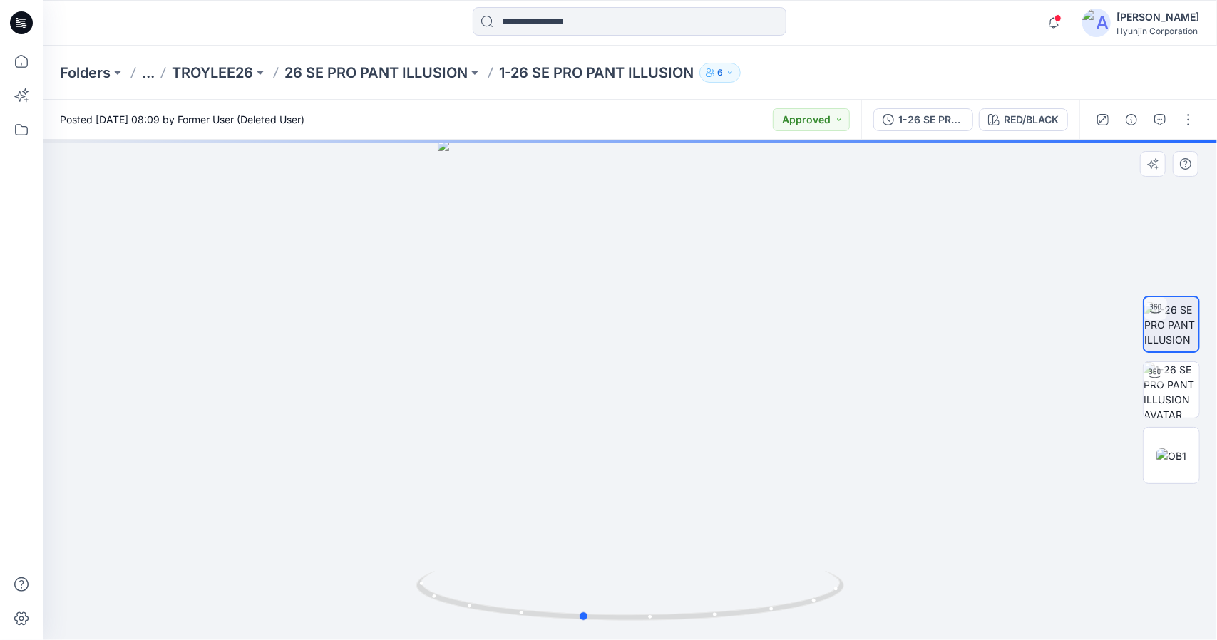
drag, startPoint x: 954, startPoint y: 419, endPoint x: 906, endPoint y: 428, distance: 48.8
click at [906, 428] on div at bounding box center [630, 390] width 1174 height 501
drag, startPoint x: 606, startPoint y: 622, endPoint x: 754, endPoint y: 627, distance: 148.4
click at [754, 627] on div at bounding box center [630, 390] width 1174 height 501
drag, startPoint x: 631, startPoint y: 312, endPoint x: 661, endPoint y: 564, distance: 253.5
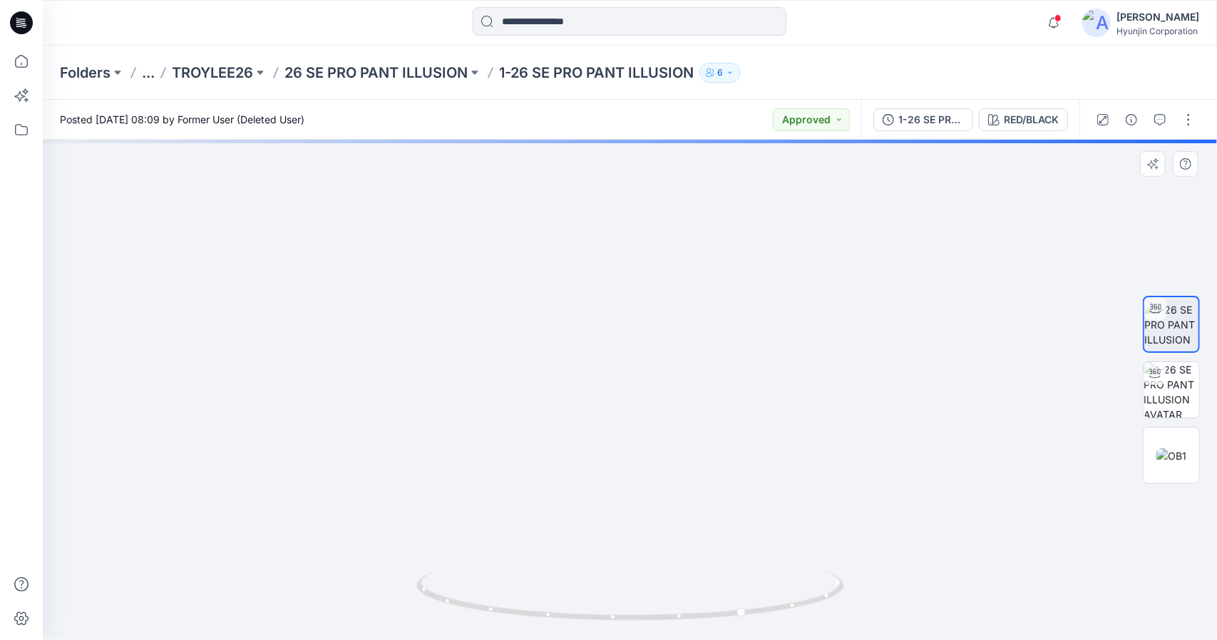
click at [665, 588] on div at bounding box center [630, 390] width 1174 height 501
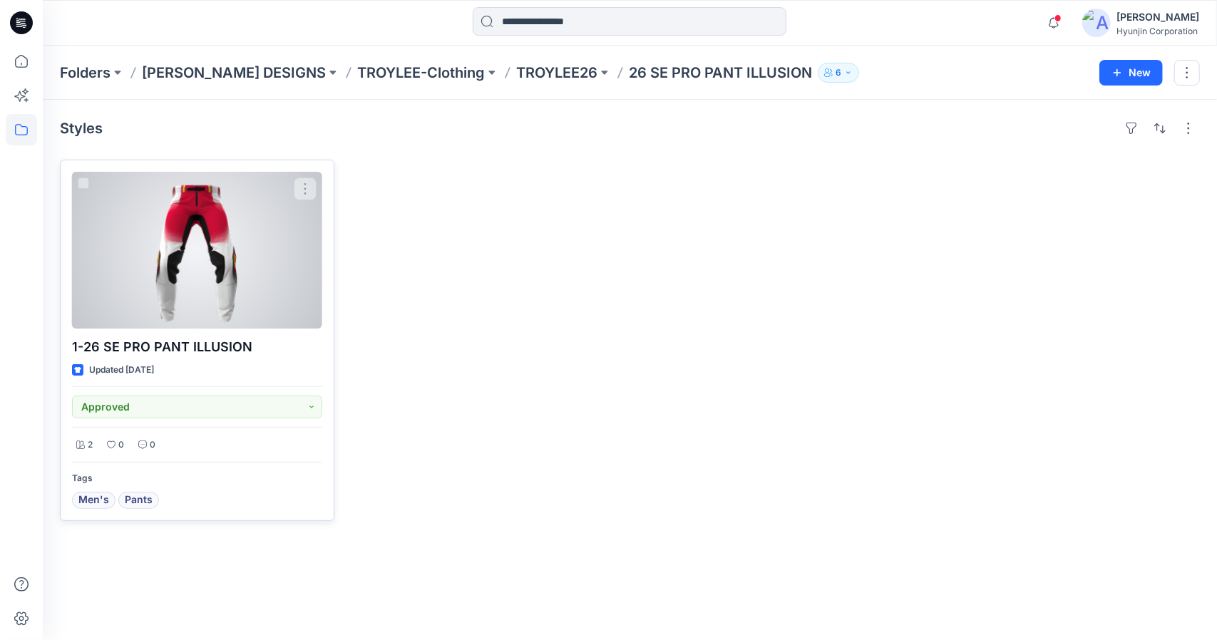
click at [217, 222] on div at bounding box center [197, 250] width 250 height 157
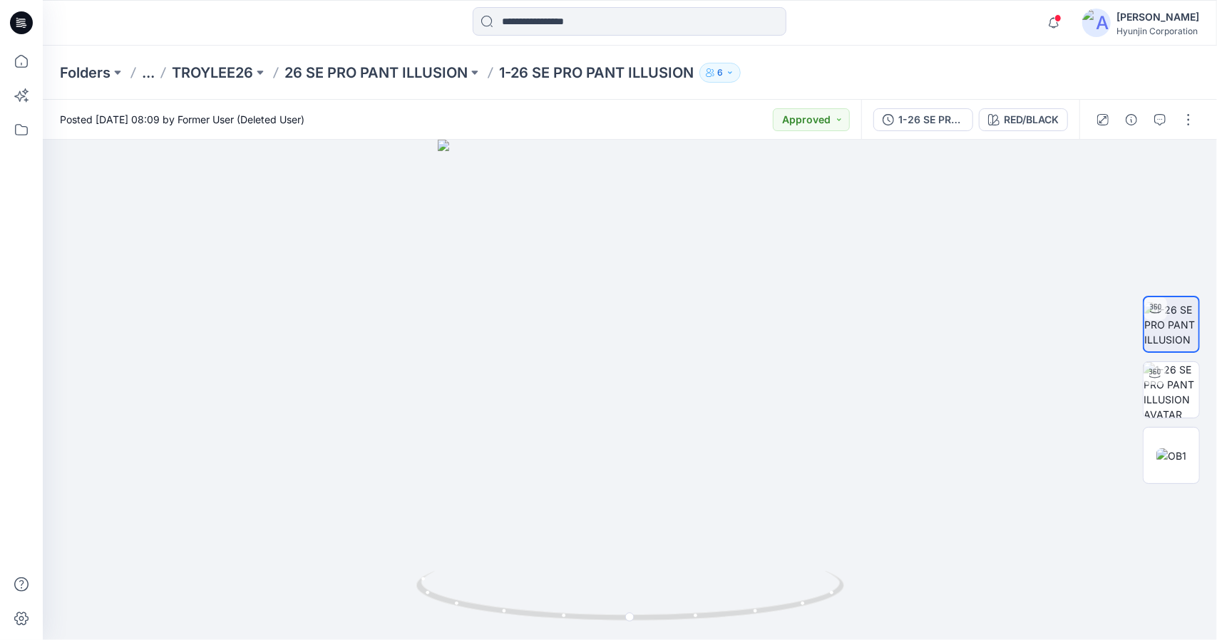
click at [723, 73] on p "6" at bounding box center [720, 73] width 6 height 16
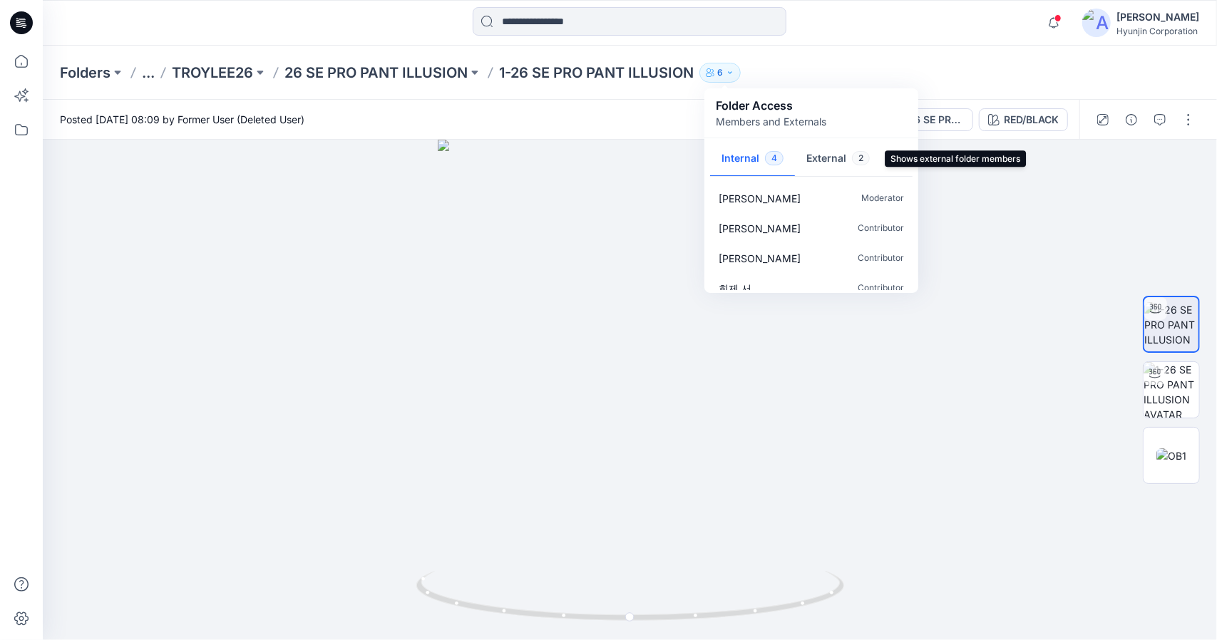
click at [833, 158] on button "External 2" at bounding box center [838, 159] width 86 height 36
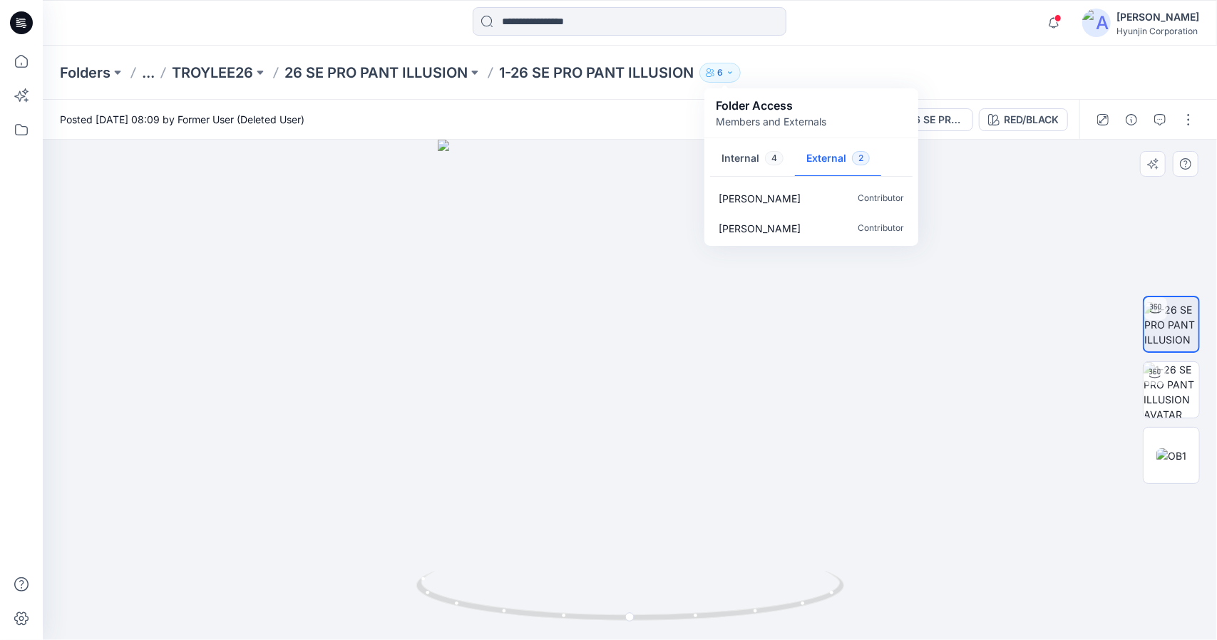
click at [481, 369] on div at bounding box center [630, 390] width 1174 height 501
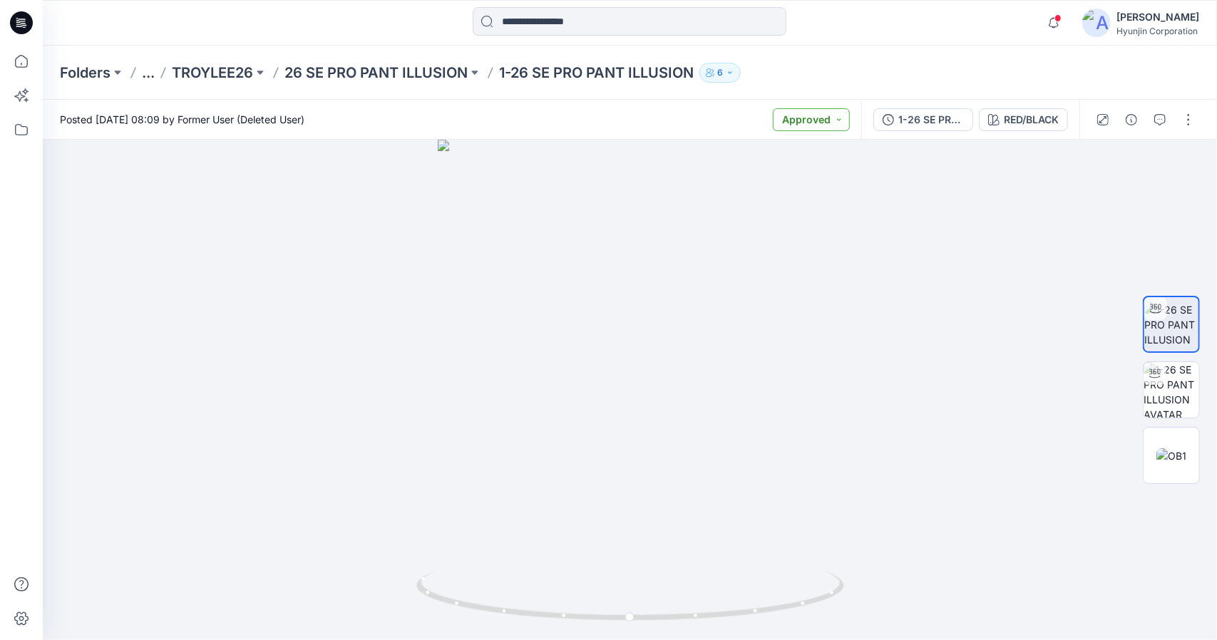
click at [839, 122] on button "Approved" at bounding box center [811, 119] width 77 height 23
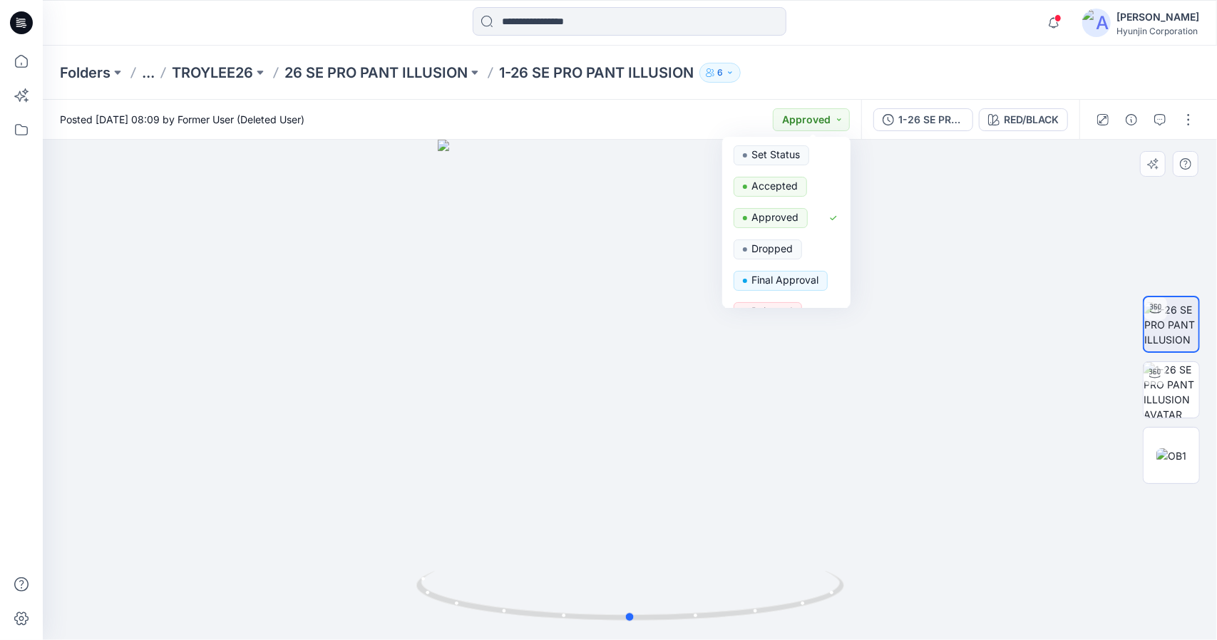
click at [1015, 247] on div at bounding box center [630, 390] width 1174 height 501
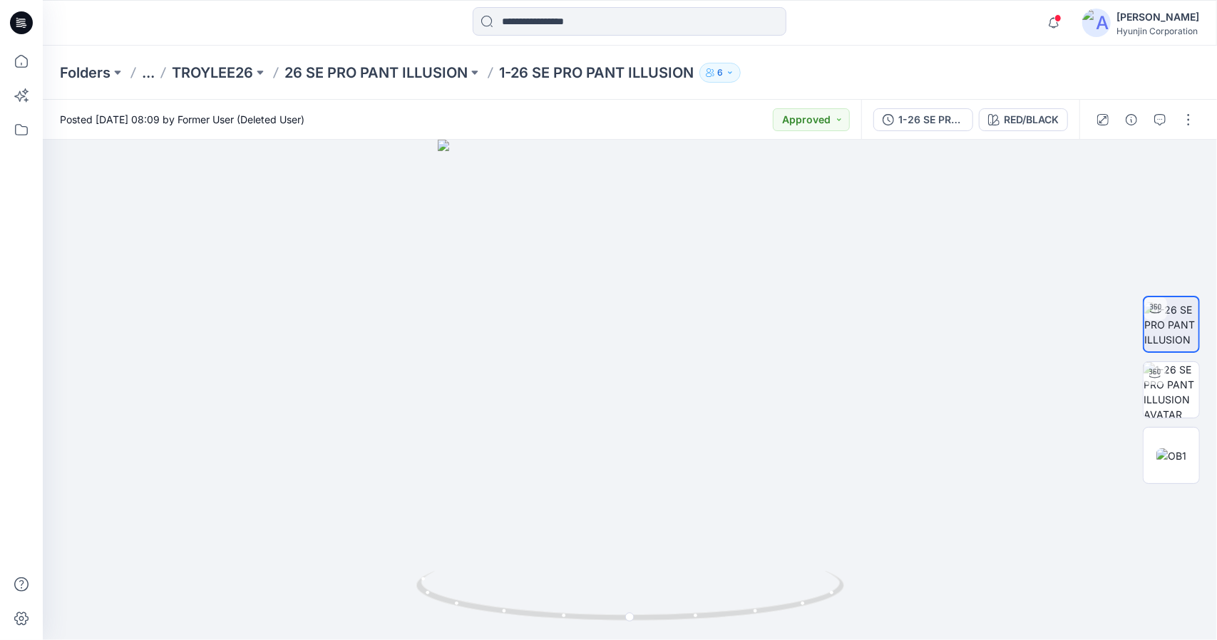
click at [23, 19] on icon at bounding box center [22, 19] width 7 height 1
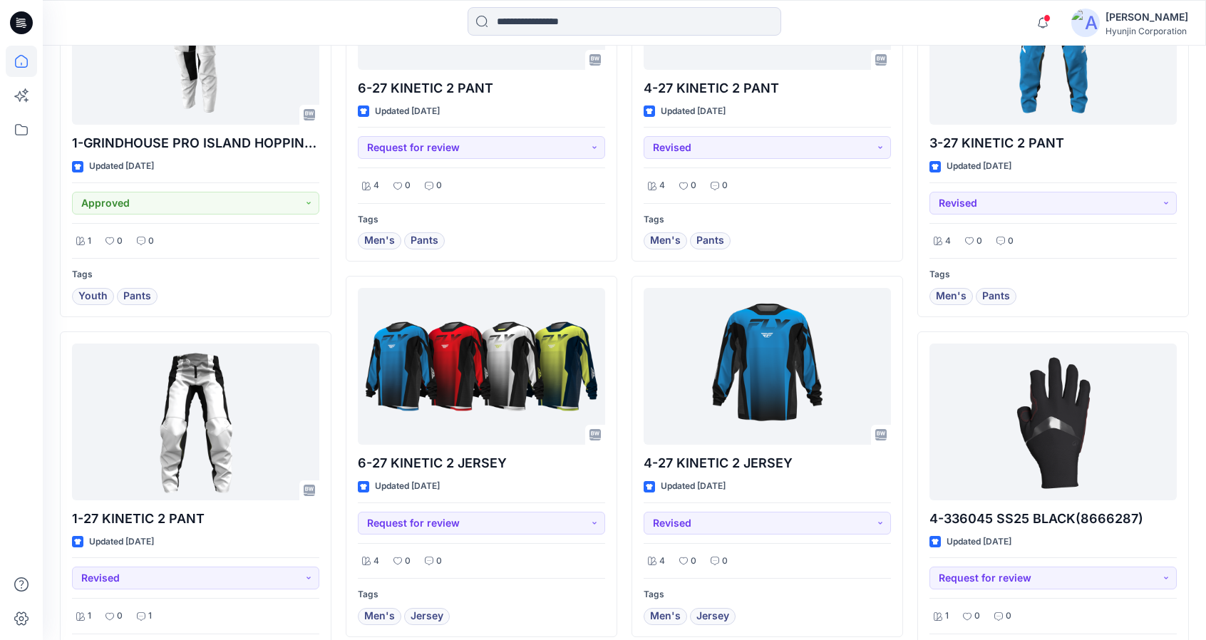
scroll to position [2078, 0]
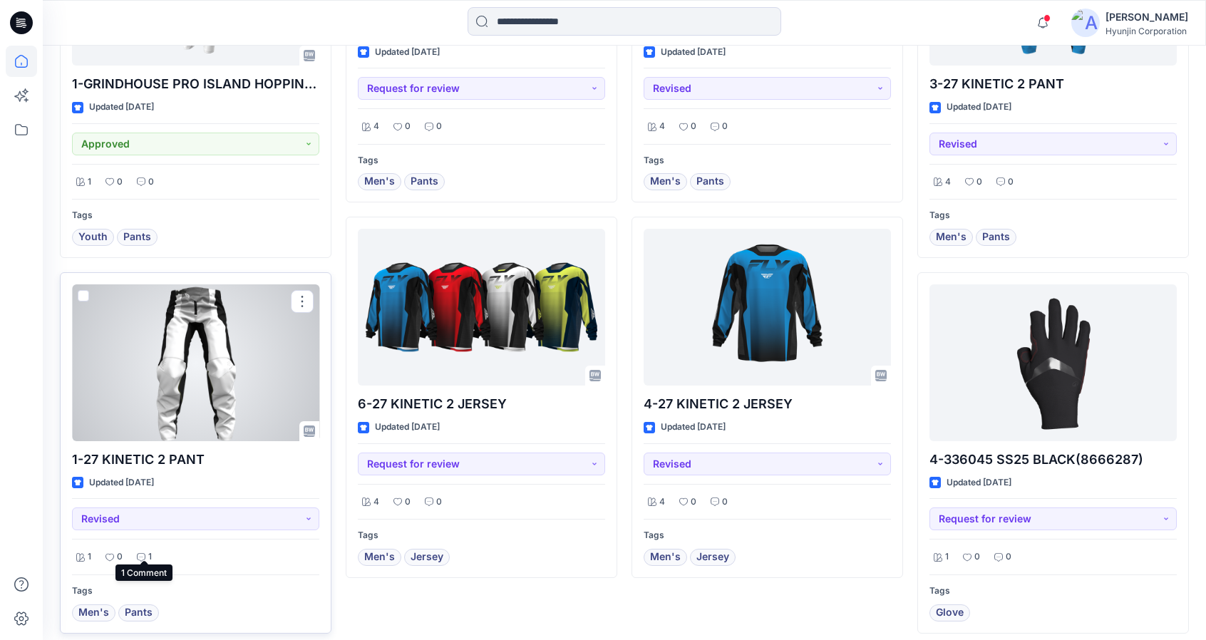
click at [148, 550] on p "1" at bounding box center [150, 557] width 4 height 15
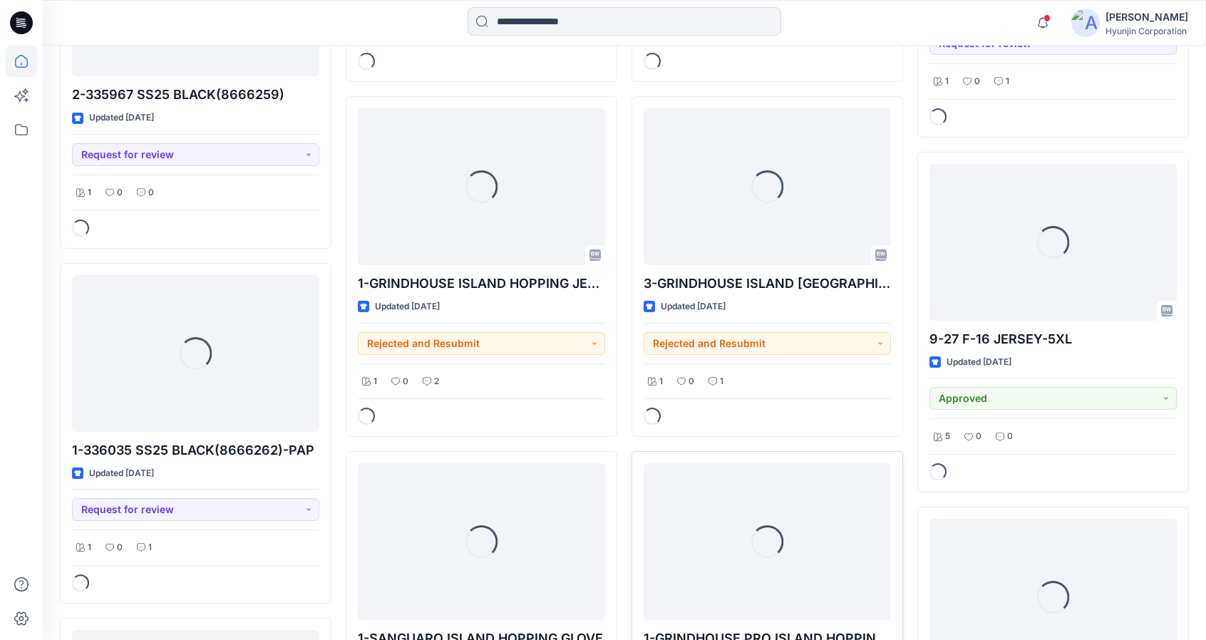
scroll to position [3190, 0]
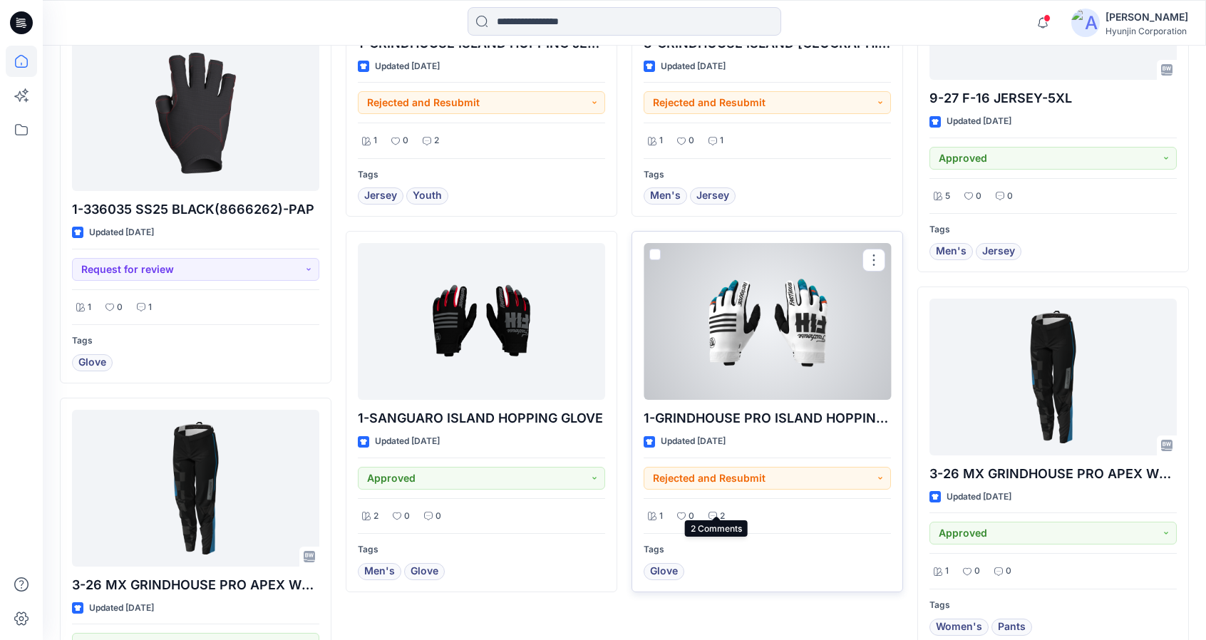
click at [722, 509] on p "2" at bounding box center [722, 516] width 5 height 15
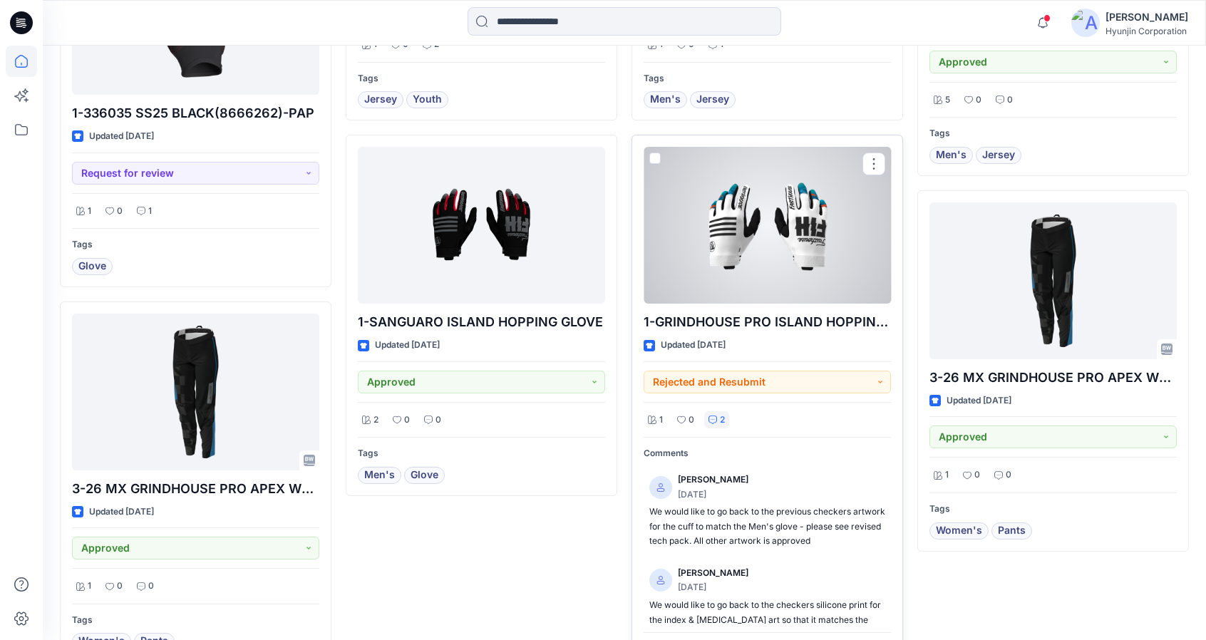
scroll to position [3332, 0]
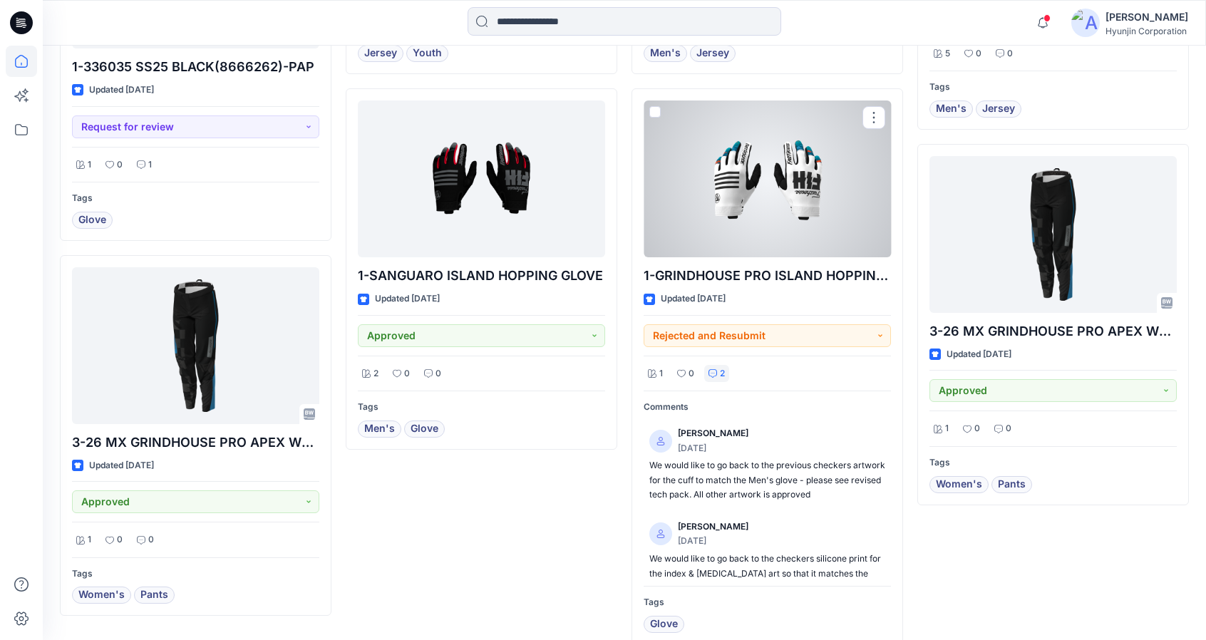
click at [776, 222] on div at bounding box center [767, 179] width 247 height 157
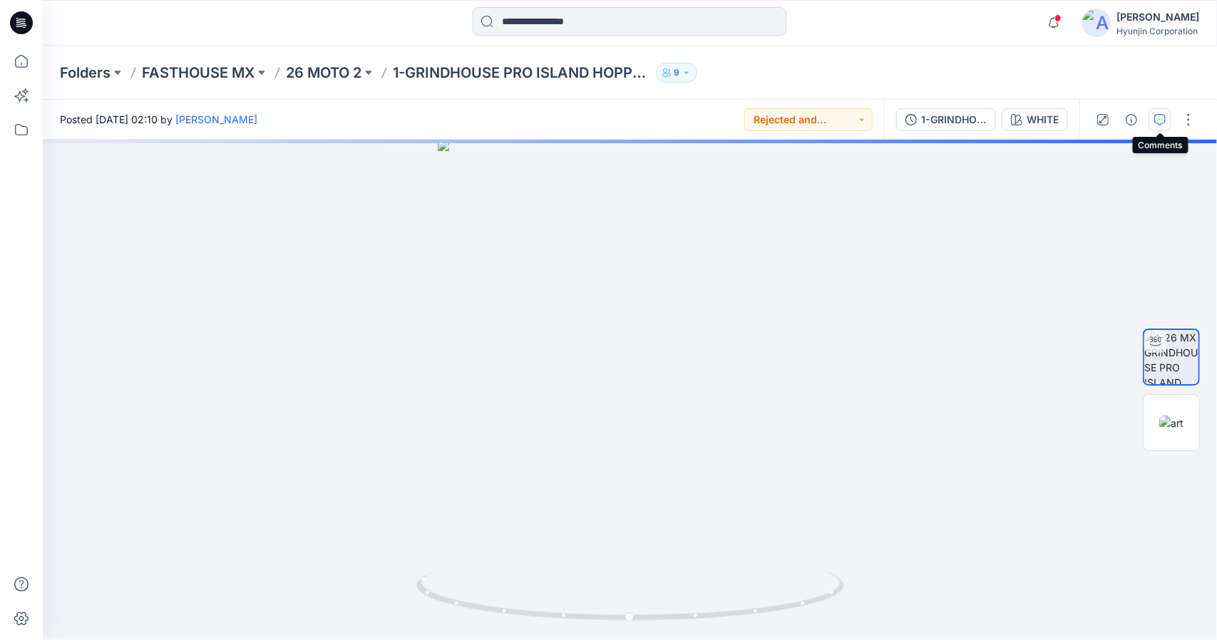
click at [1158, 120] on icon "button" at bounding box center [1159, 119] width 11 height 11
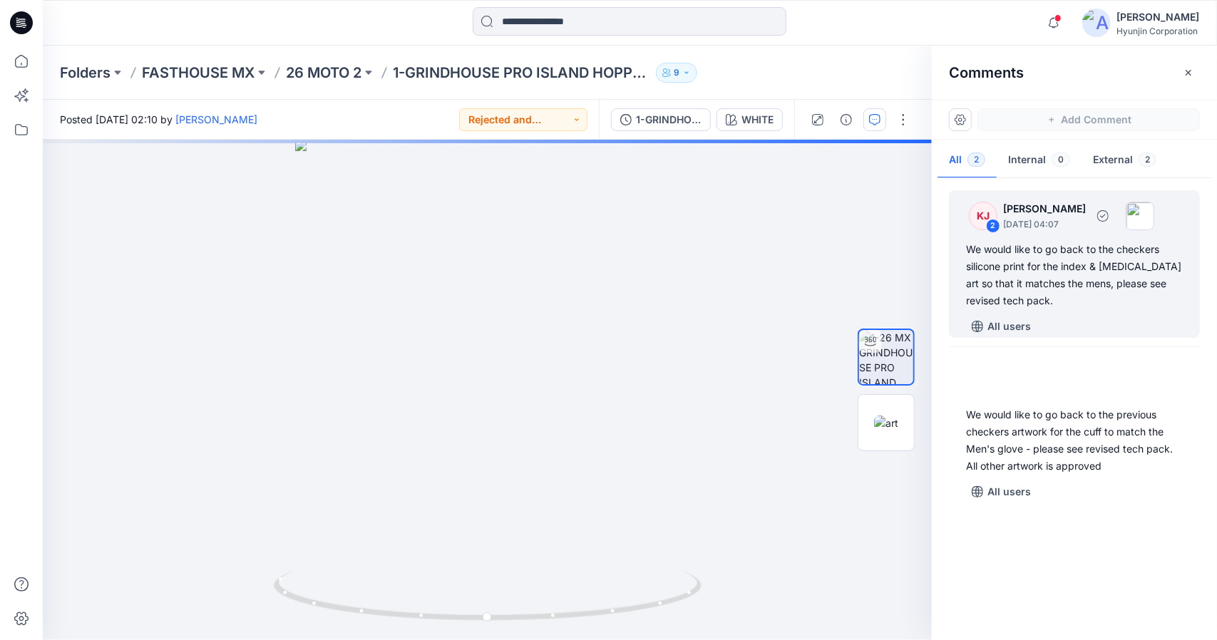
click at [1058, 267] on div "We would like to go back to the checkers silicone print for the index & middle …" at bounding box center [1074, 275] width 217 height 68
click at [1054, 267] on div "We would like to go back to the checkers silicone print for the index & middle …" at bounding box center [1074, 275] width 217 height 68
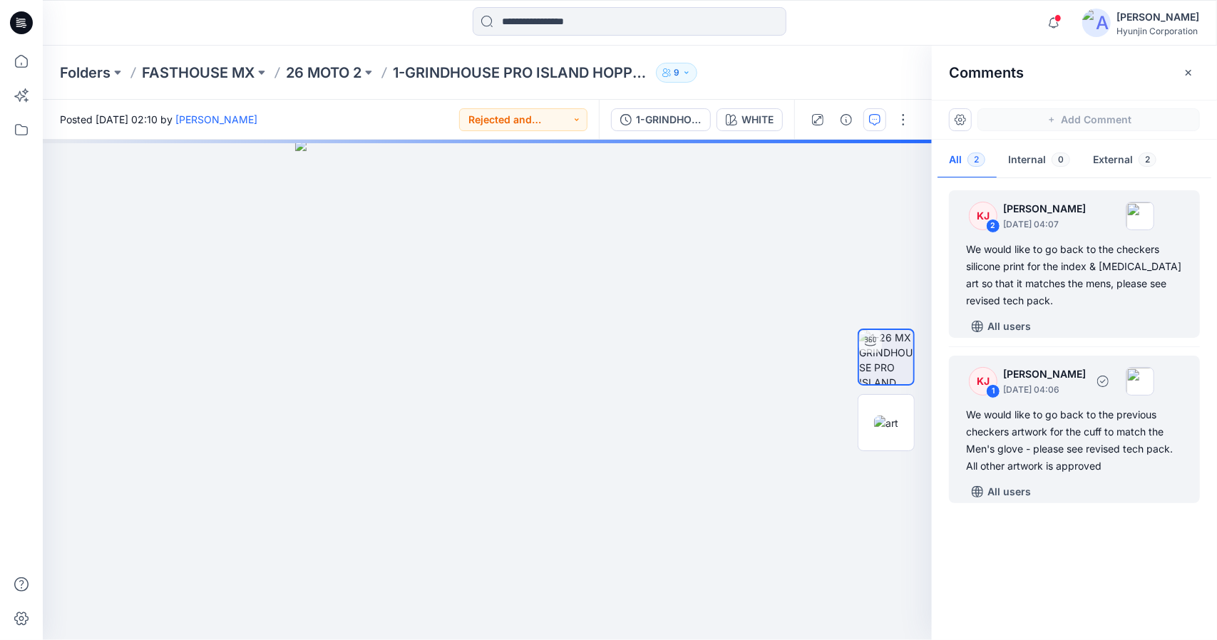
click at [1087, 457] on div "We would like to go back to the previous checkers artwork for the cuff to match…" at bounding box center [1074, 440] width 217 height 68
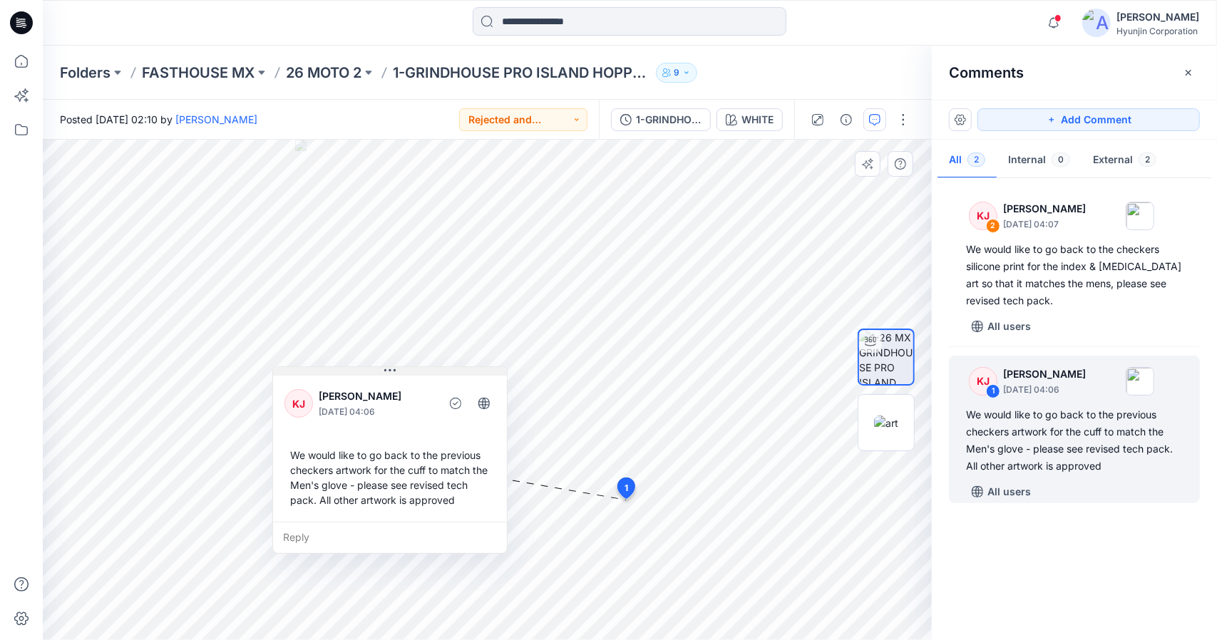
drag, startPoint x: 722, startPoint y: 498, endPoint x: 425, endPoint y: 360, distance: 327.3
click at [425, 367] on button at bounding box center [390, 371] width 234 height 9
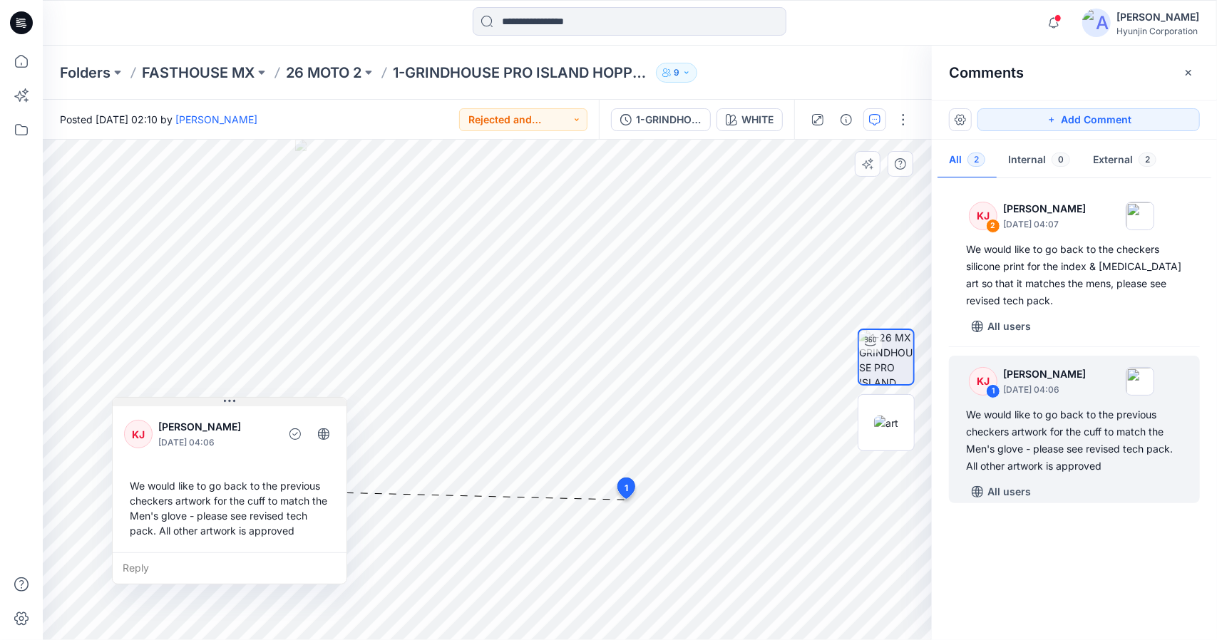
drag, startPoint x: 309, startPoint y: 364, endPoint x: 168, endPoint y: 401, distance: 146.0
click at [168, 401] on button at bounding box center [230, 402] width 234 height 9
click at [32, 22] on icon at bounding box center [21, 22] width 23 height 23
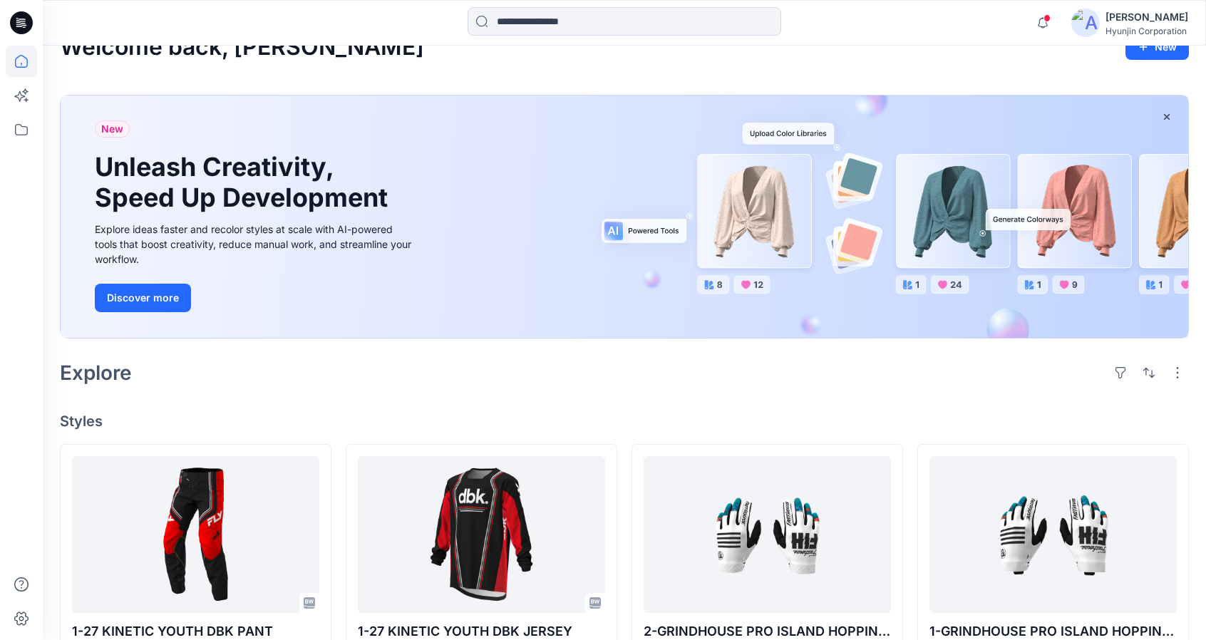
scroll to position [71, 0]
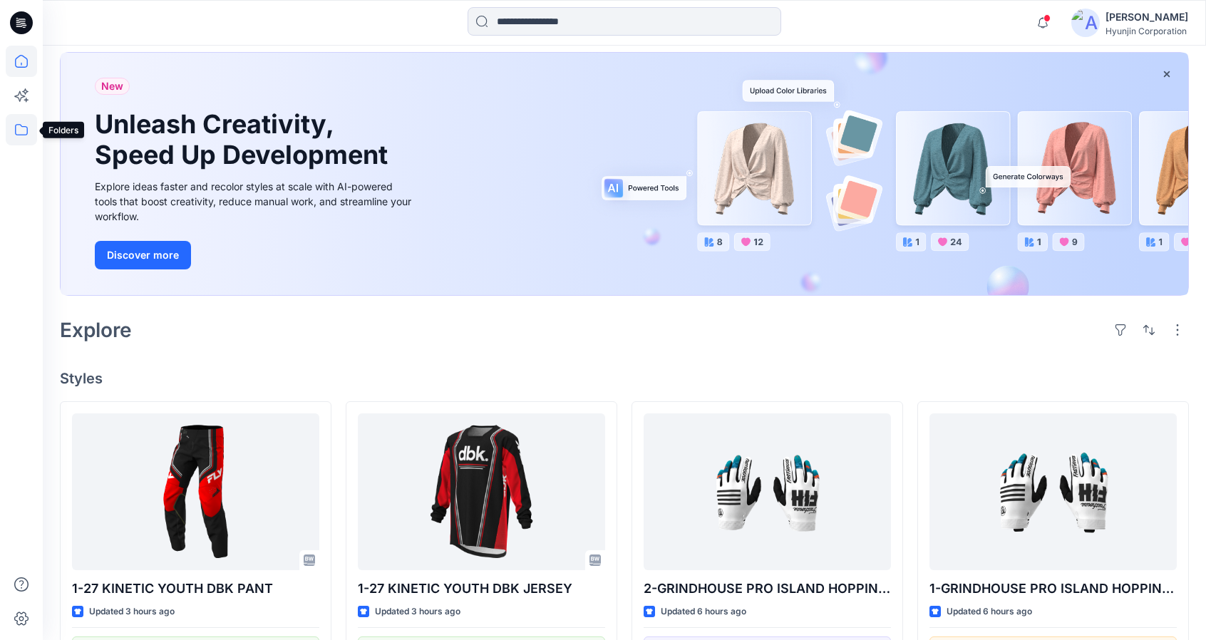
click at [25, 138] on icon at bounding box center [21, 129] width 31 height 31
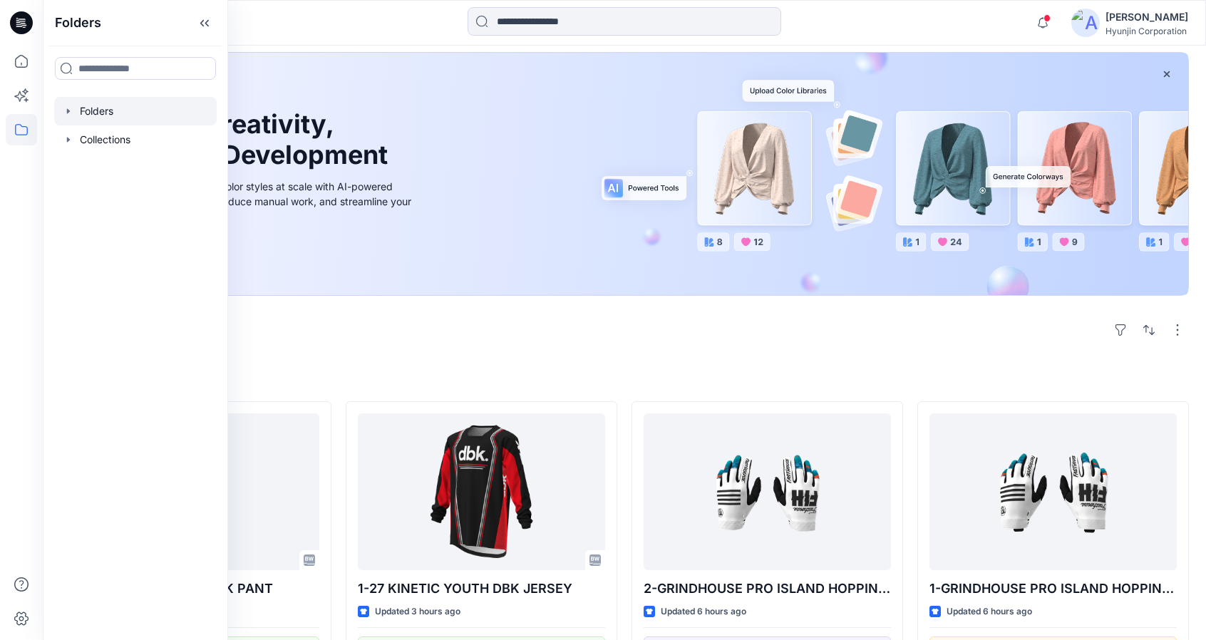
click at [107, 108] on div at bounding box center [135, 111] width 163 height 29
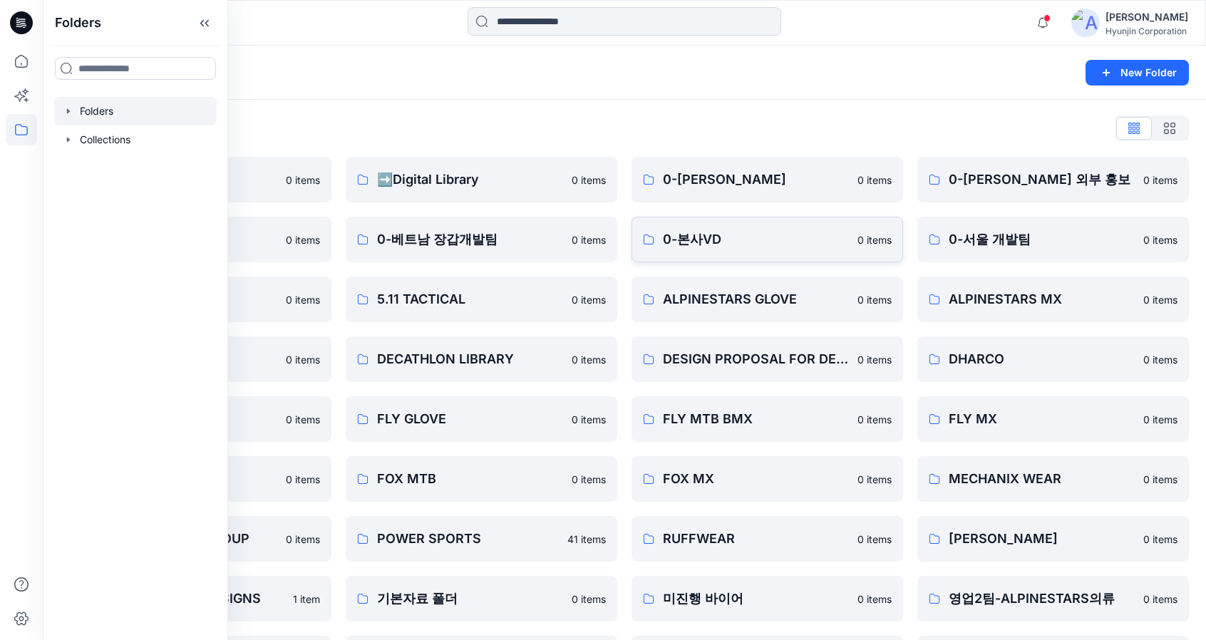
drag, startPoint x: 535, startPoint y: 145, endPoint x: 883, endPoint y: 252, distance: 364.7
click at [535, 145] on div "Folders List ♻️Project 0 items 0-베트남 의류개발팀 0 items 0-서울 디자인팀 0 items DECATHLON …" at bounding box center [625, 489] width 1164 height 779
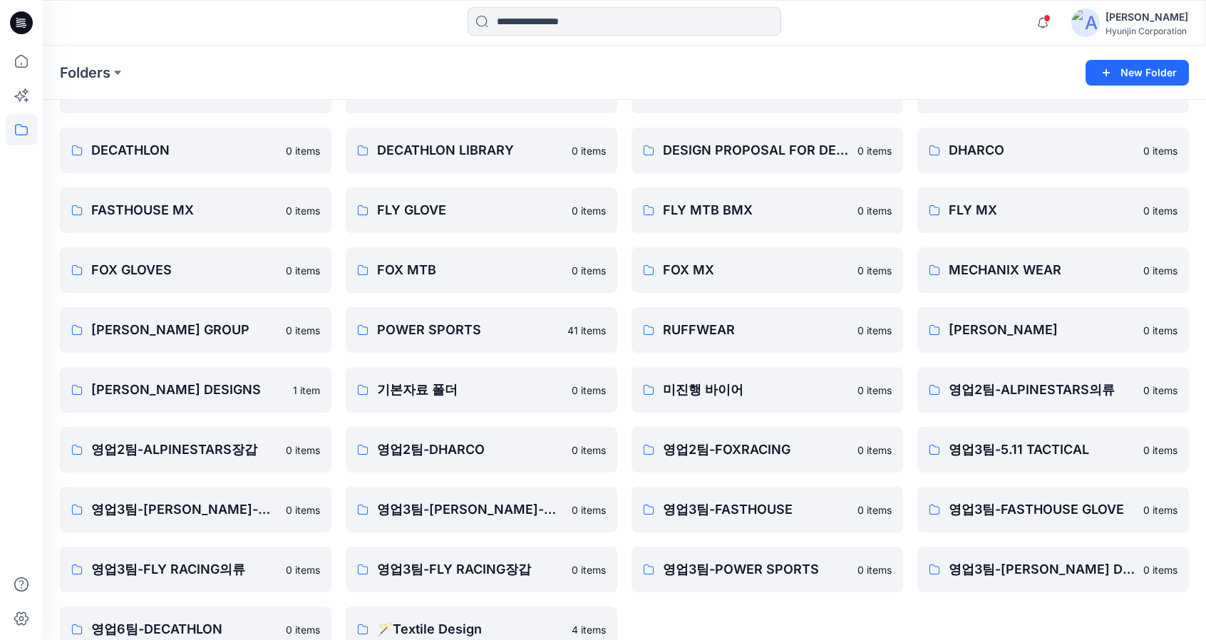
scroll to position [214, 0]
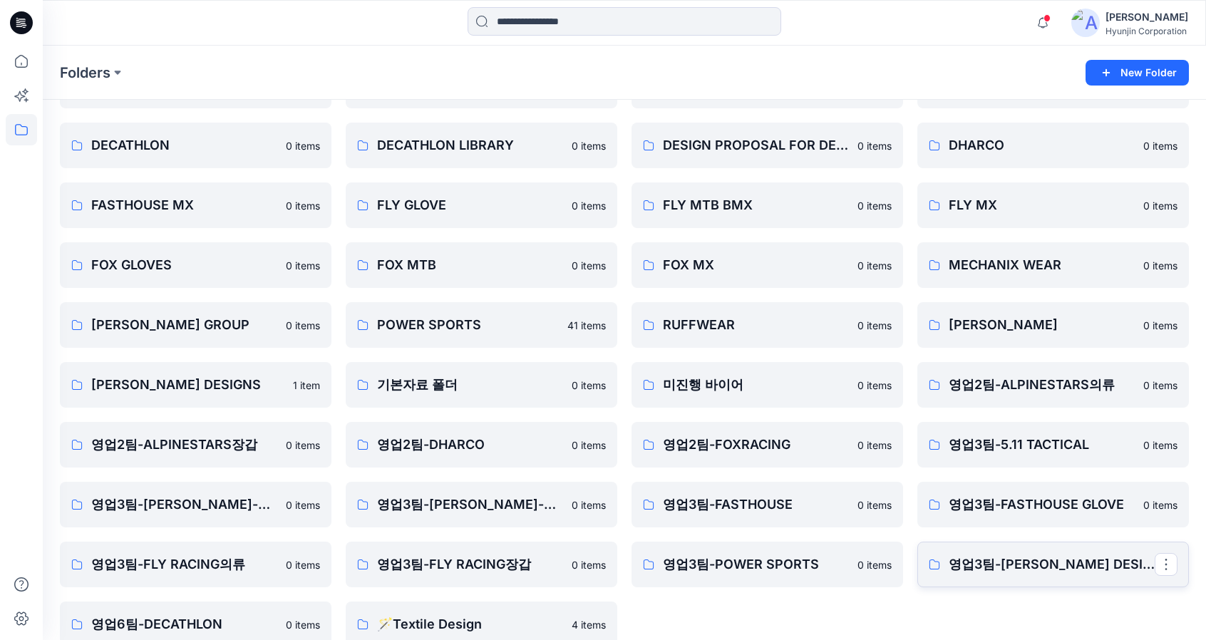
click at [1062, 565] on p "영업3팀-[PERSON_NAME] DESIGNS" at bounding box center [1052, 565] width 206 height 20
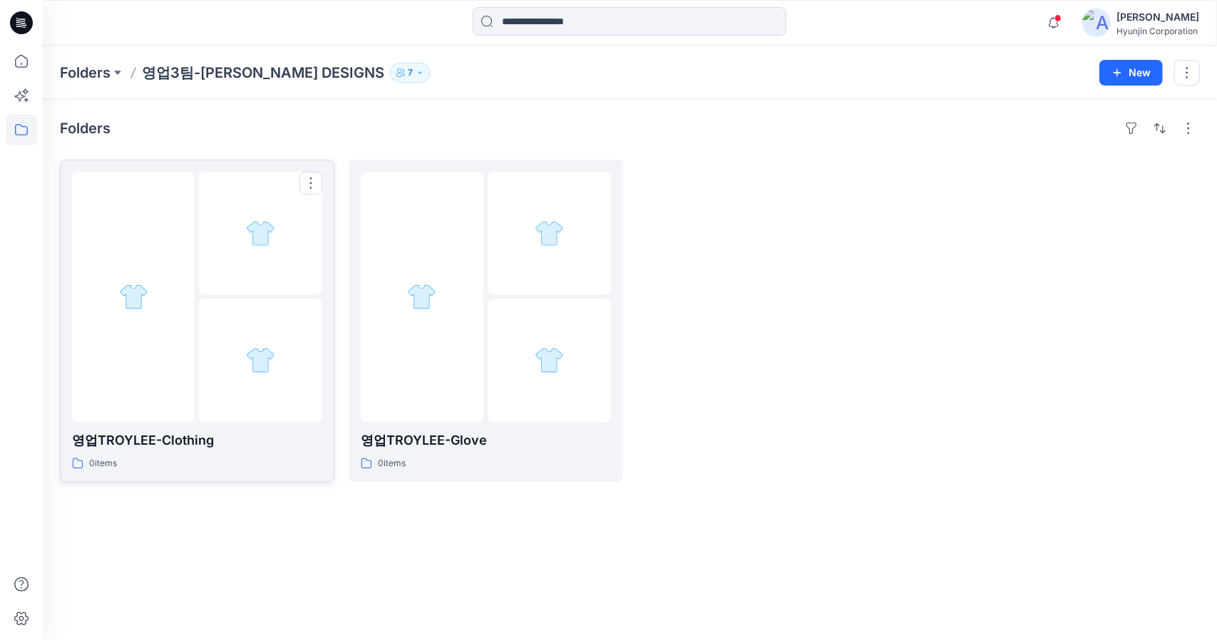
click at [217, 372] on div at bounding box center [260, 360] width 123 height 123
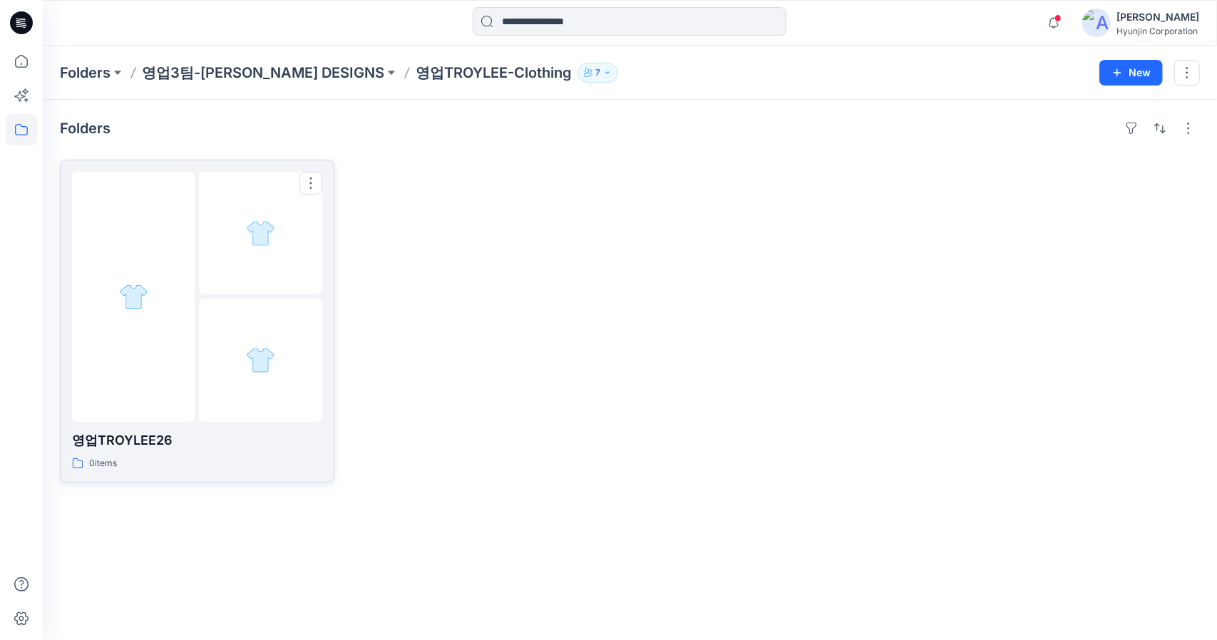
click at [210, 353] on div at bounding box center [260, 360] width 123 height 123
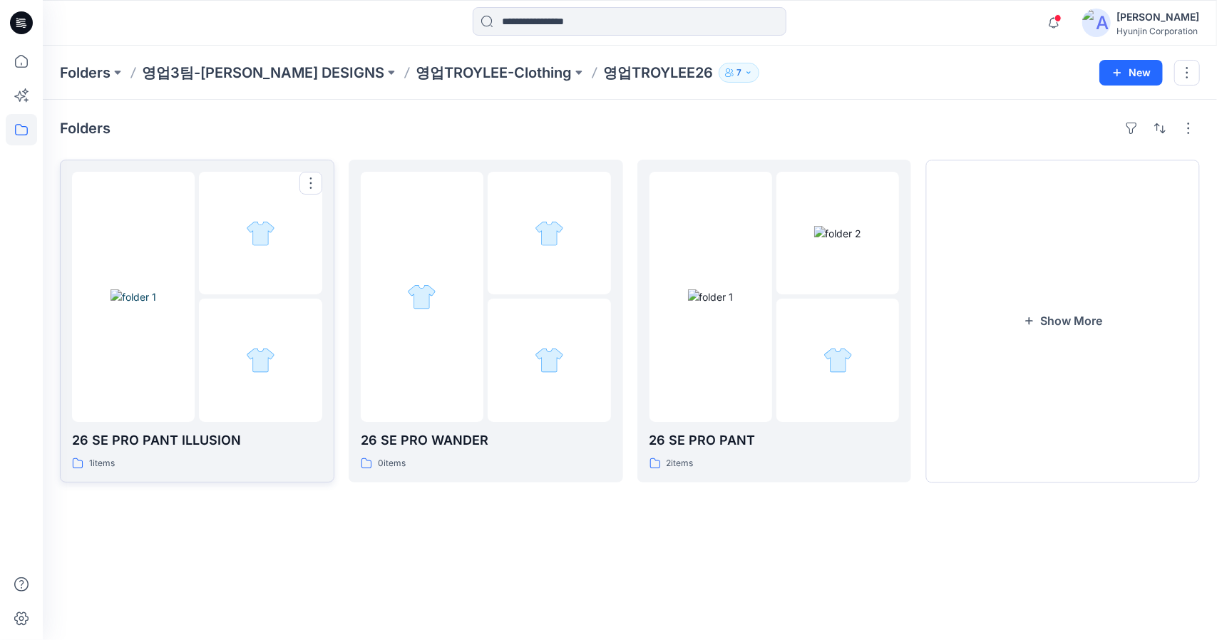
click at [209, 347] on div at bounding box center [260, 360] width 123 height 123
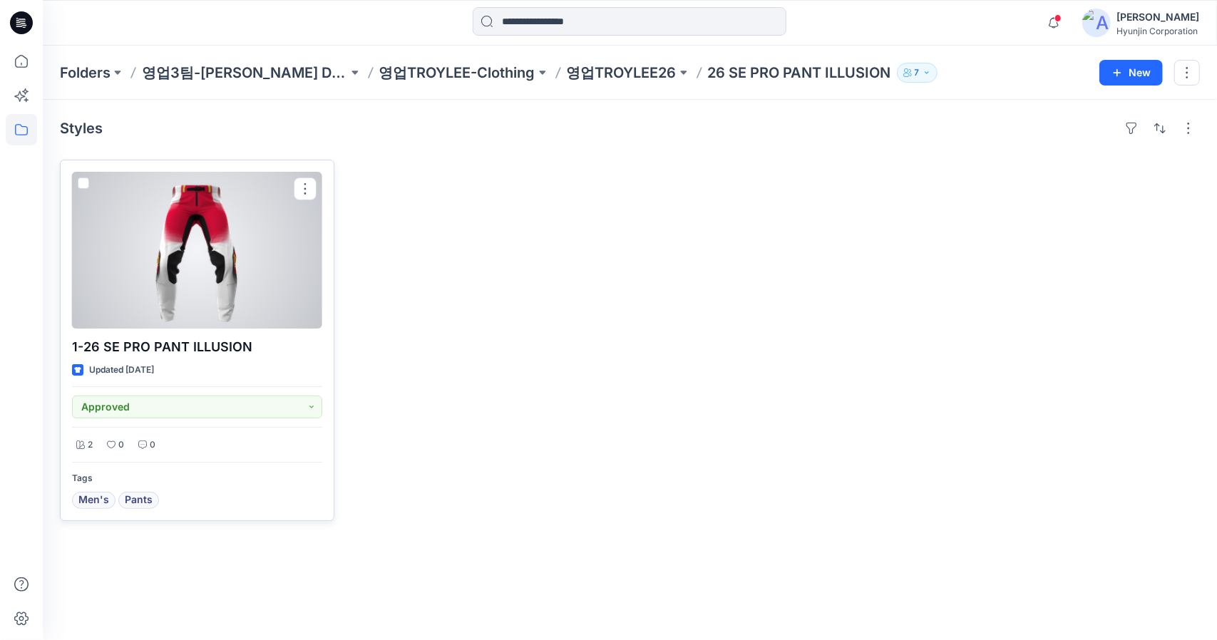
click at [218, 265] on div at bounding box center [197, 250] width 250 height 157
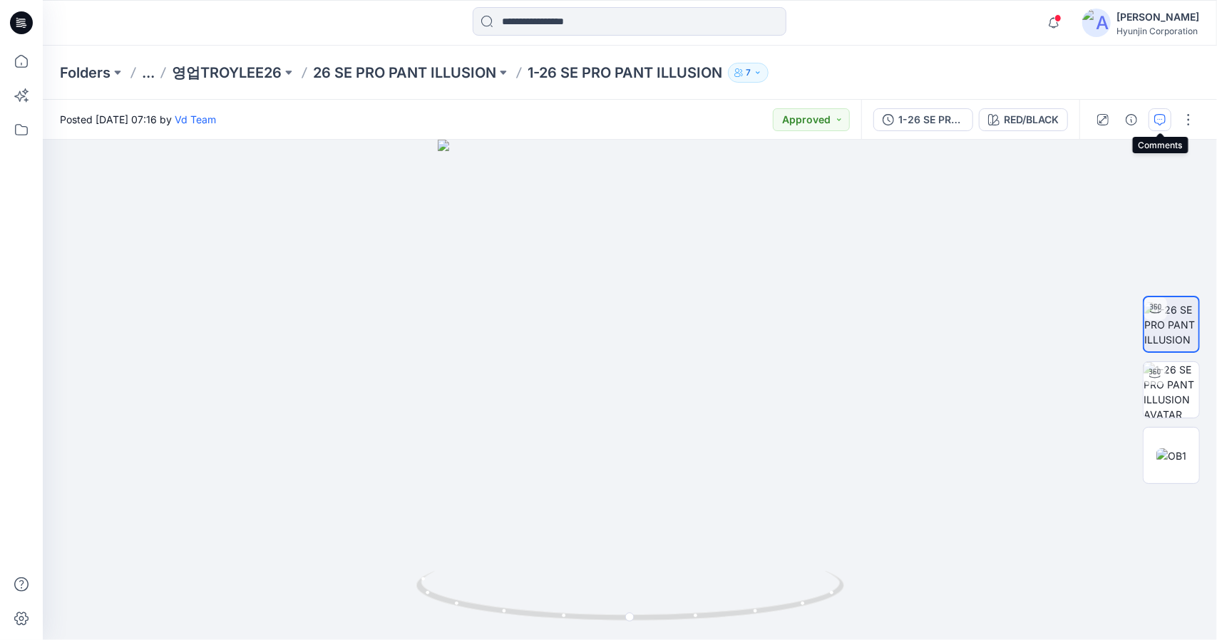
click at [1159, 117] on icon "button" at bounding box center [1159, 119] width 11 height 11
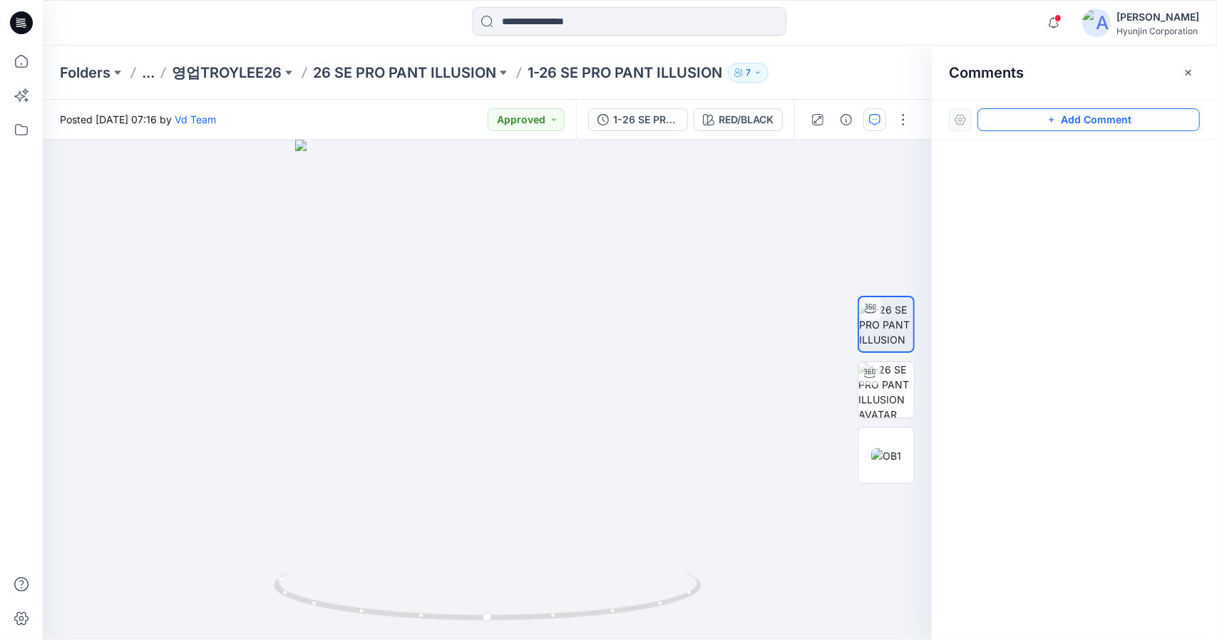
click at [1097, 123] on button "Add Comment" at bounding box center [1088, 119] width 222 height 23
click at [560, 344] on div "1" at bounding box center [487, 390] width 889 height 501
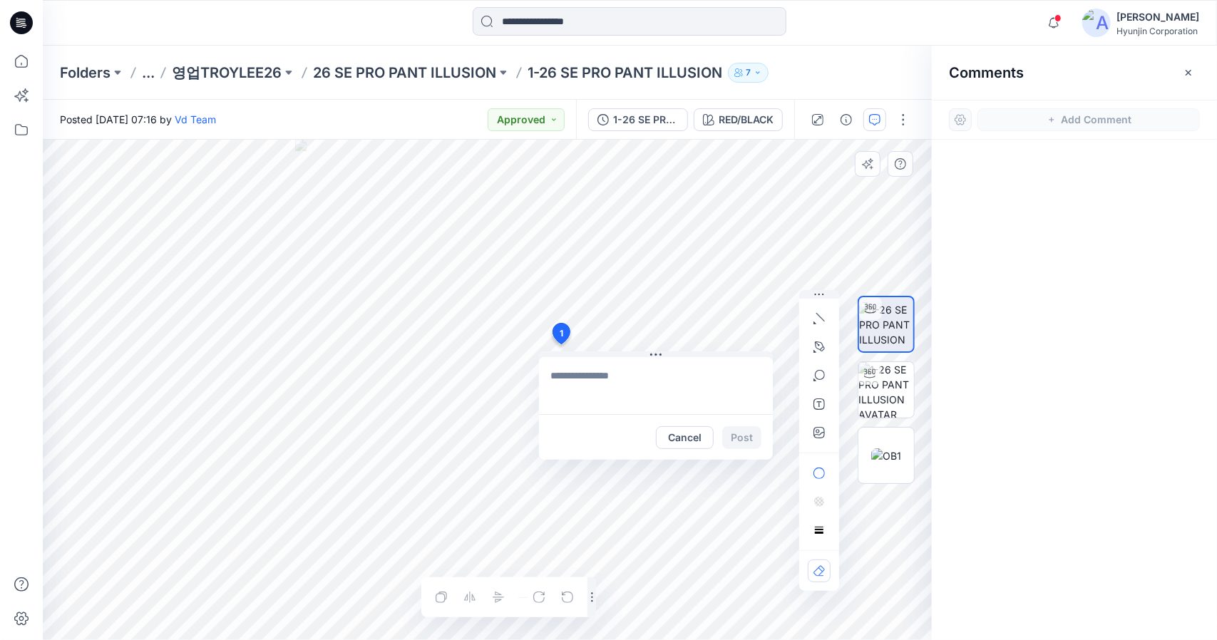
click at [625, 374] on textarea at bounding box center [656, 385] width 234 height 57
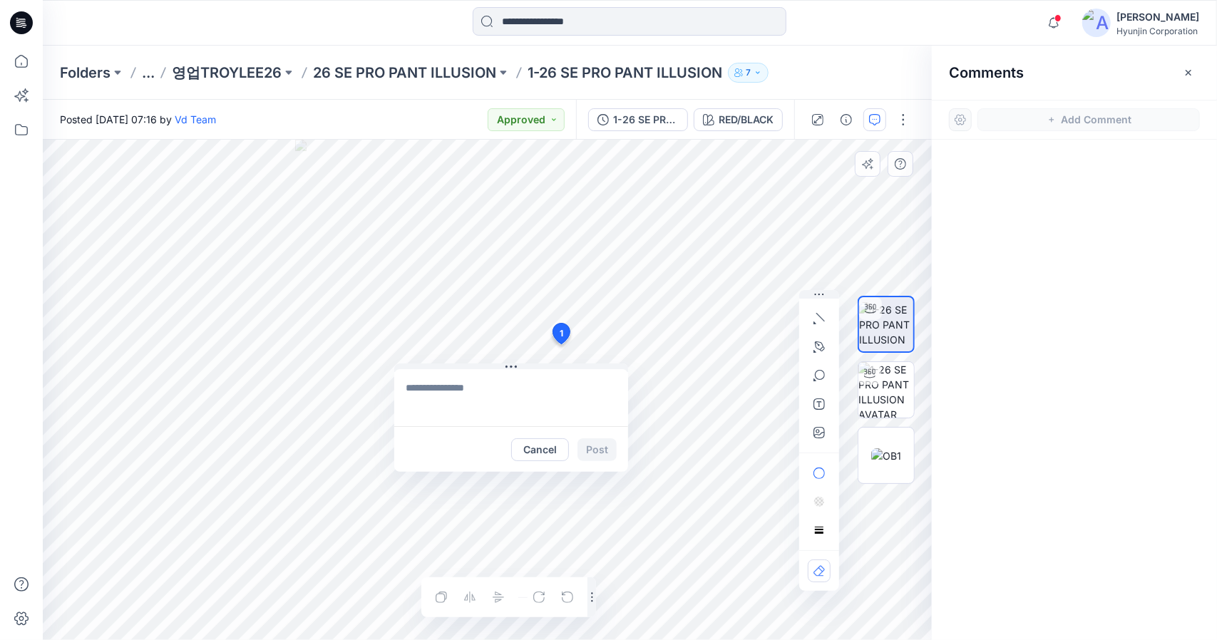
drag, startPoint x: 585, startPoint y: 354, endPoint x: 451, endPoint y: 393, distance: 140.1
click at [441, 367] on button at bounding box center [511, 368] width 234 height 9
click at [451, 396] on textarea at bounding box center [511, 398] width 234 height 57
type textarea "*"
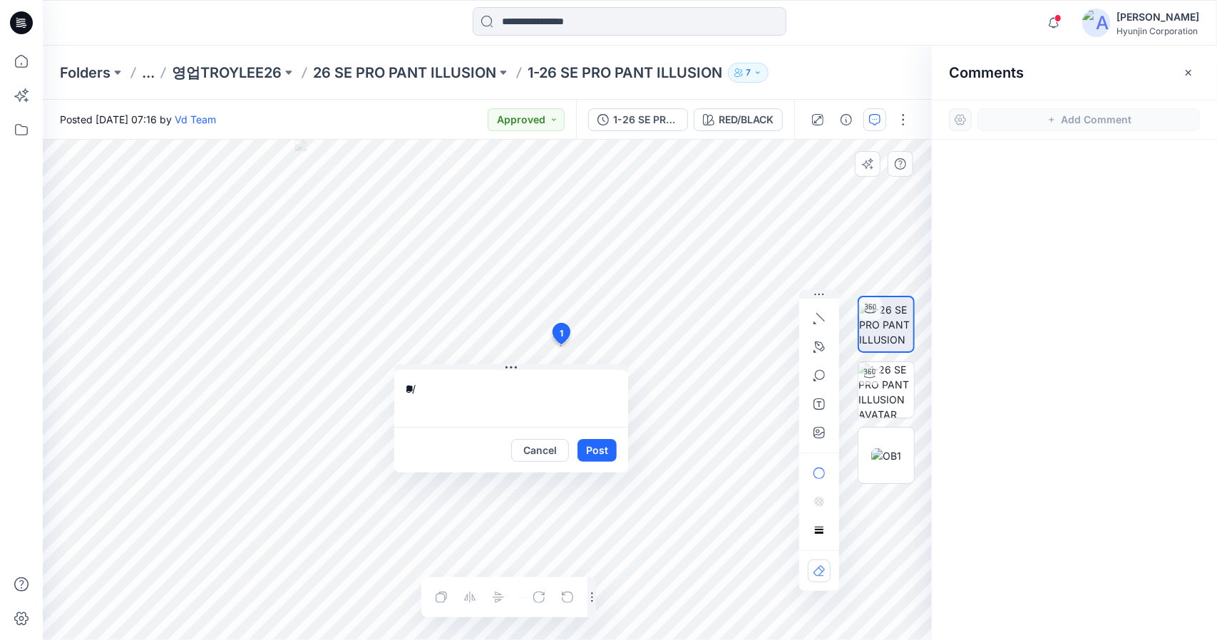
type textarea "*"
click at [530, 447] on button "Cancel" at bounding box center [540, 450] width 58 height 23
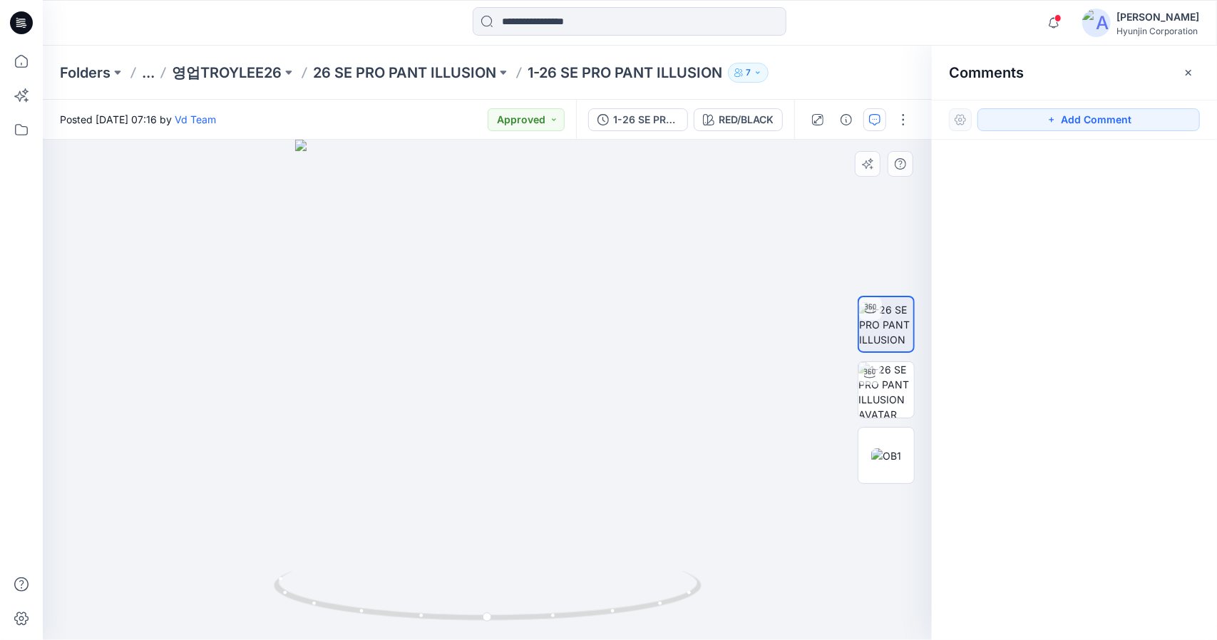
click at [751, 72] on p "7" at bounding box center [748, 73] width 5 height 16
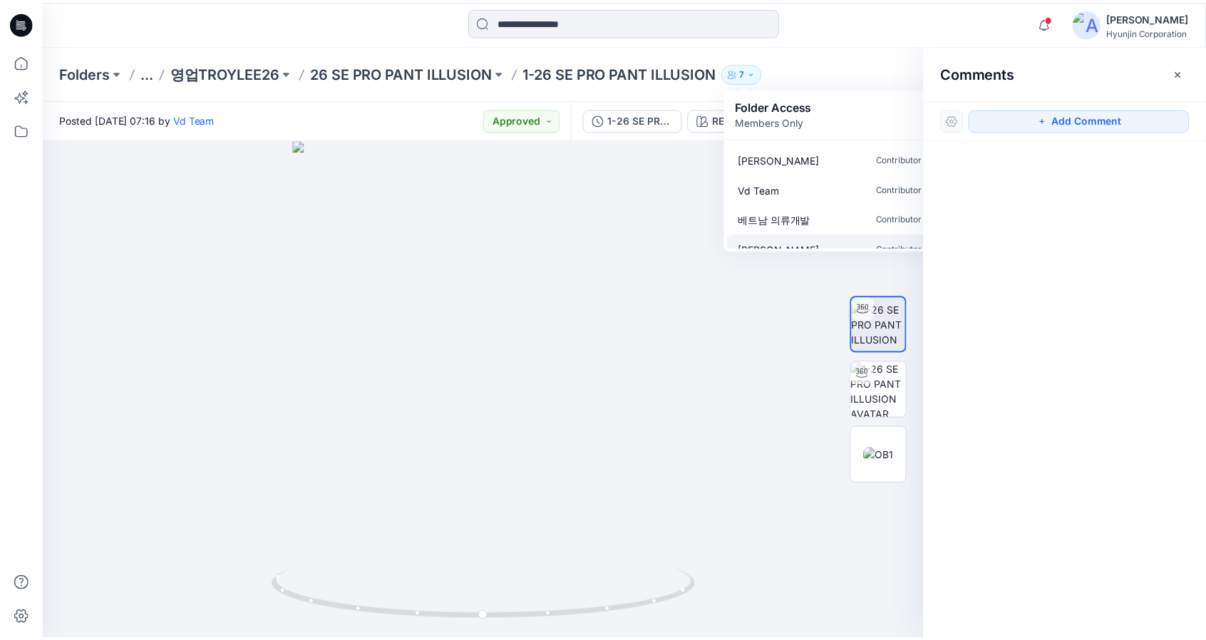
scroll to position [103, 0]
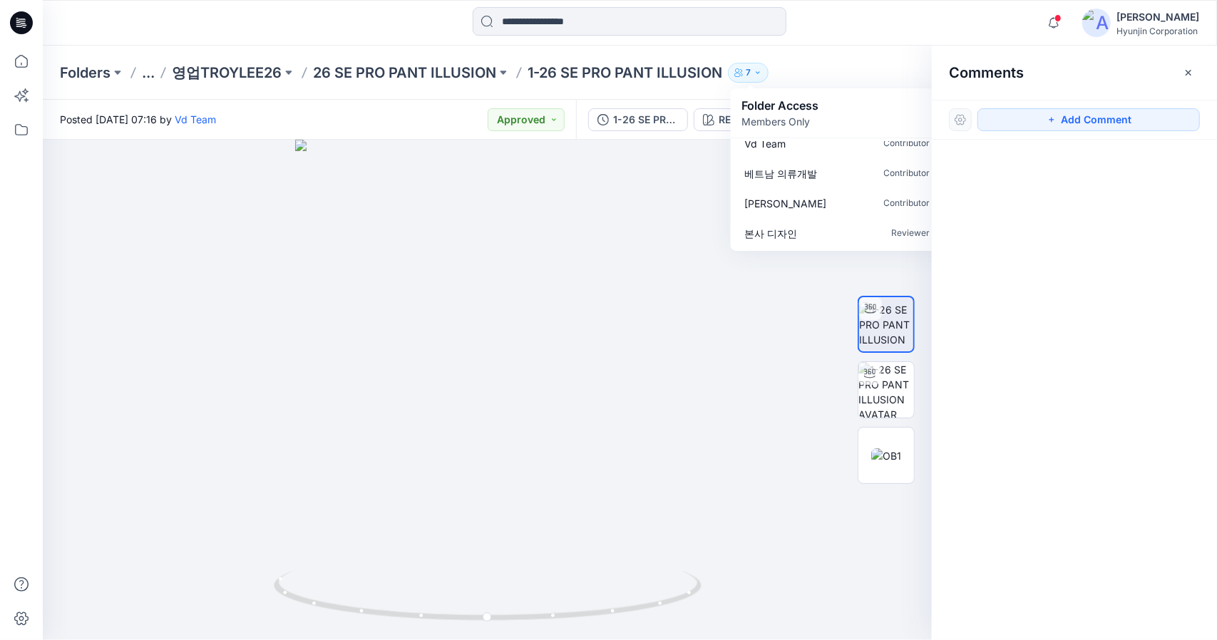
click at [1190, 78] on icon "button" at bounding box center [1188, 72] width 11 height 11
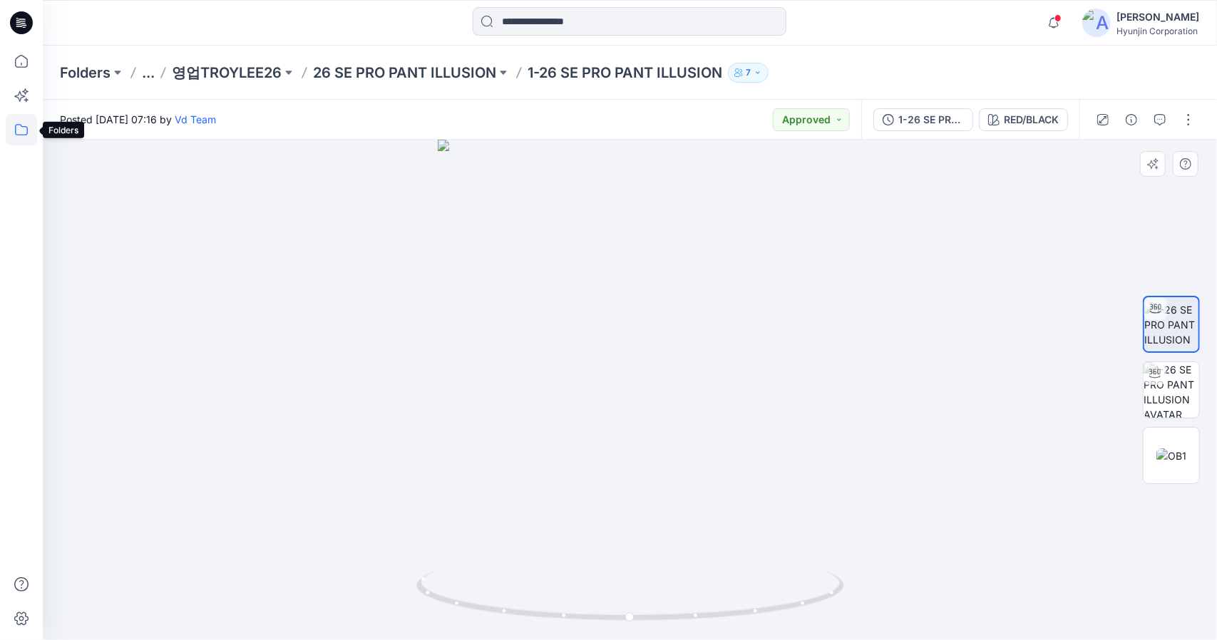
click at [27, 139] on icon at bounding box center [21, 129] width 31 height 31
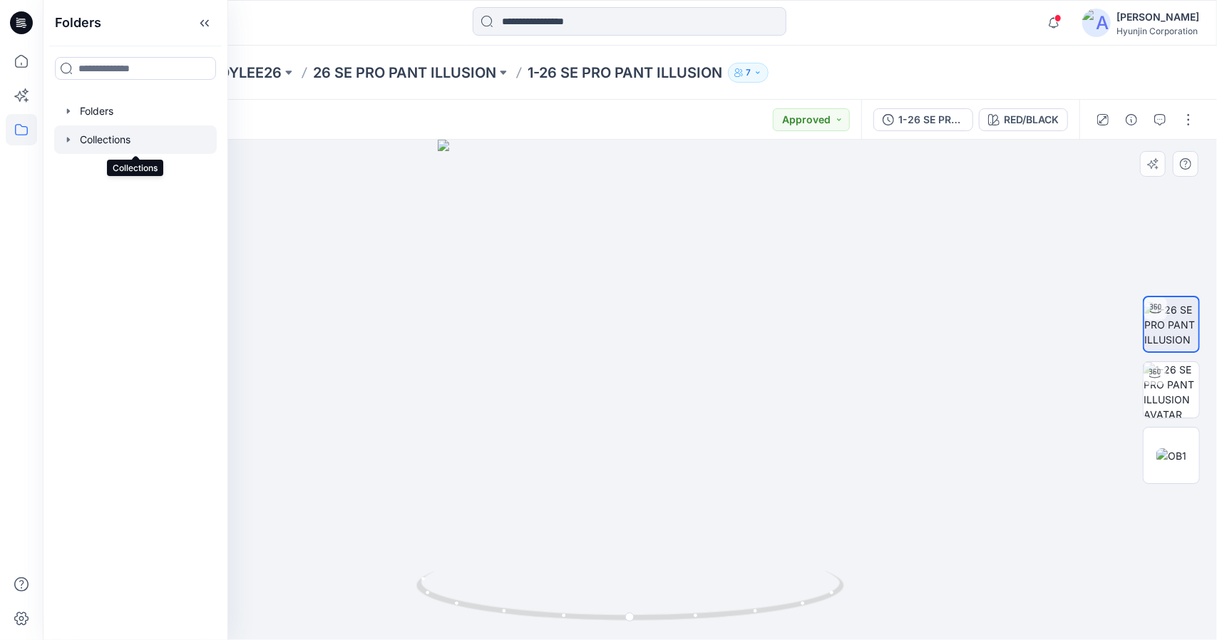
click at [97, 142] on div at bounding box center [135, 139] width 163 height 29
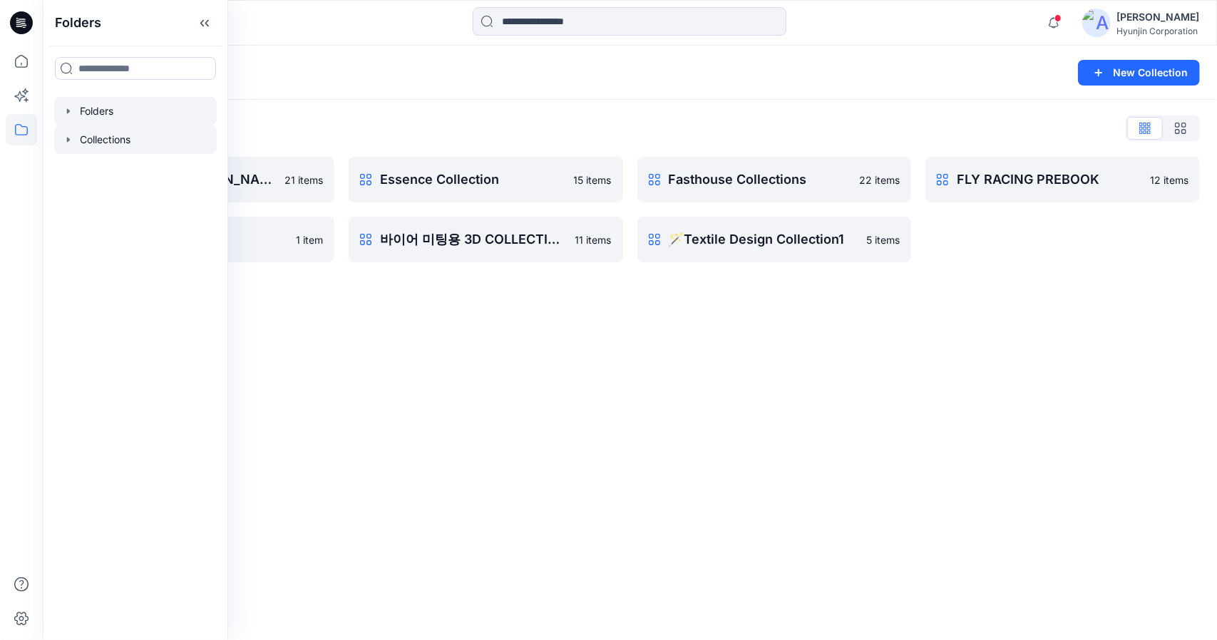
click at [118, 112] on div at bounding box center [135, 111] width 163 height 29
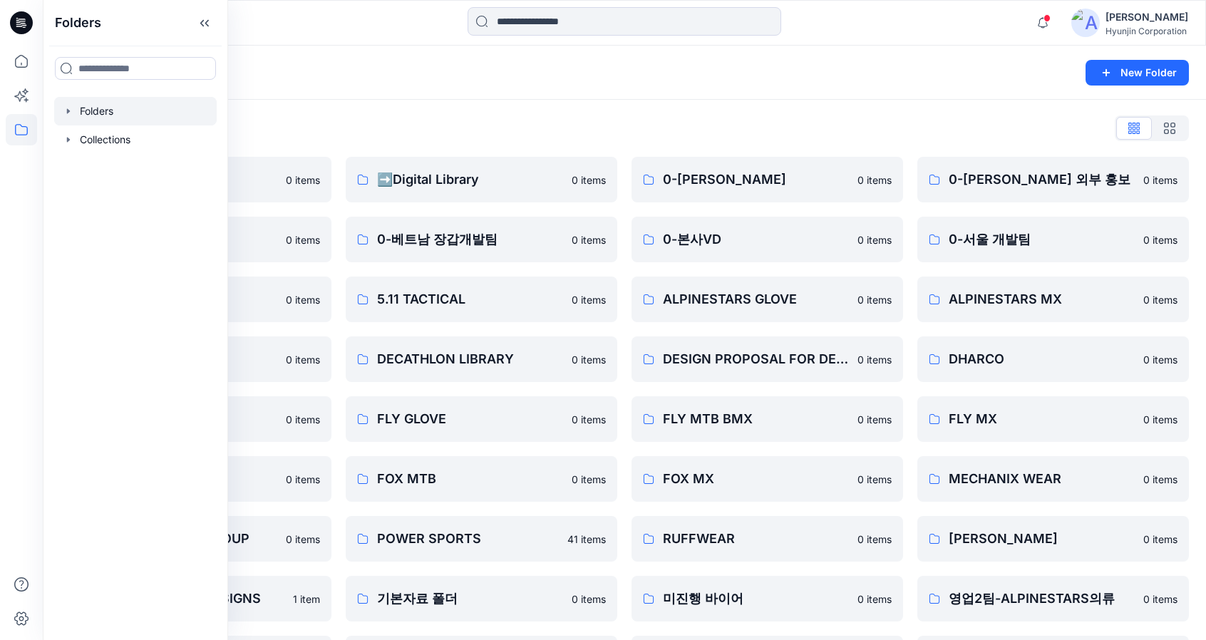
click at [697, 127] on div "Folders List" at bounding box center [624, 128] width 1129 height 23
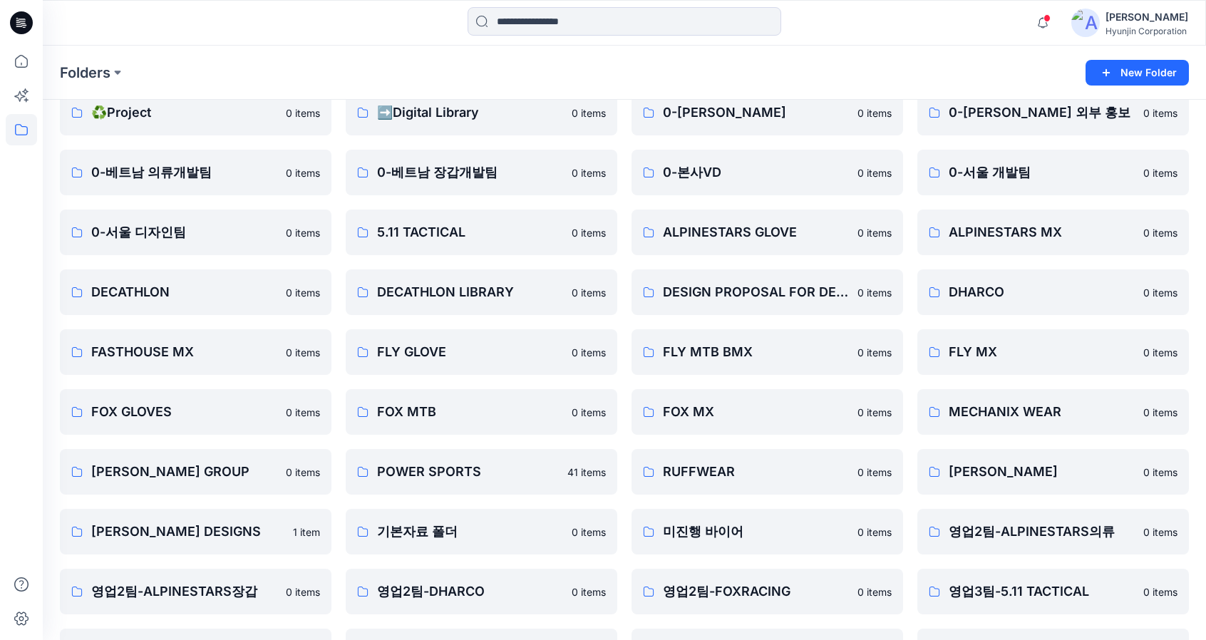
scroll to position [71, 0]
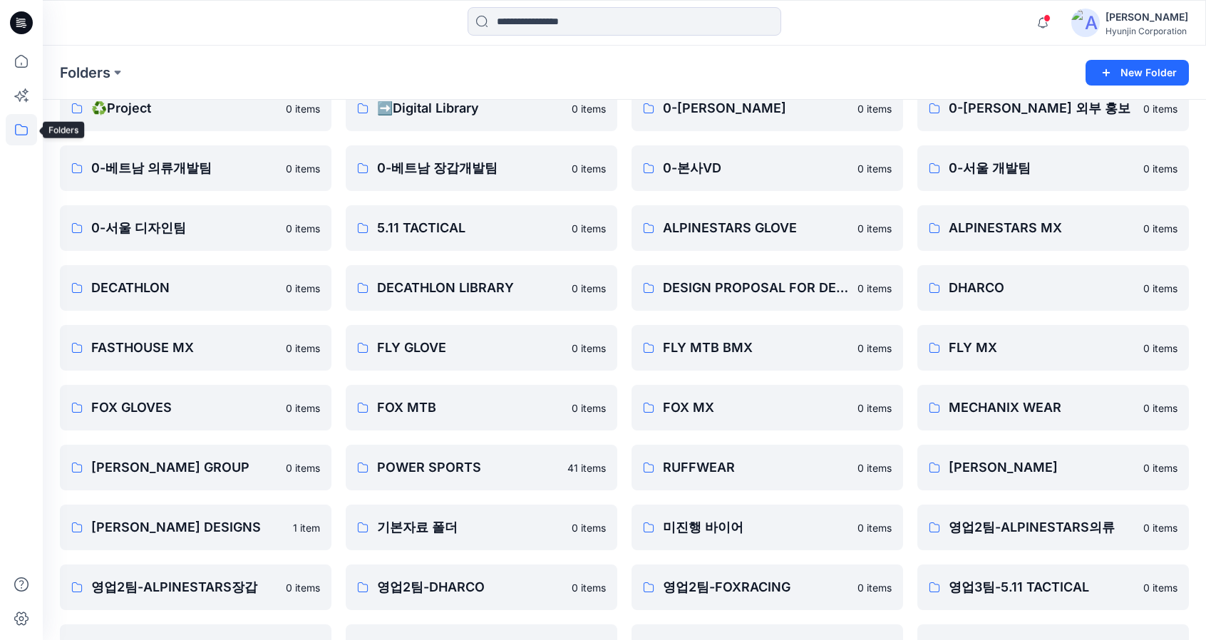
click at [21, 138] on icon at bounding box center [21, 129] width 31 height 31
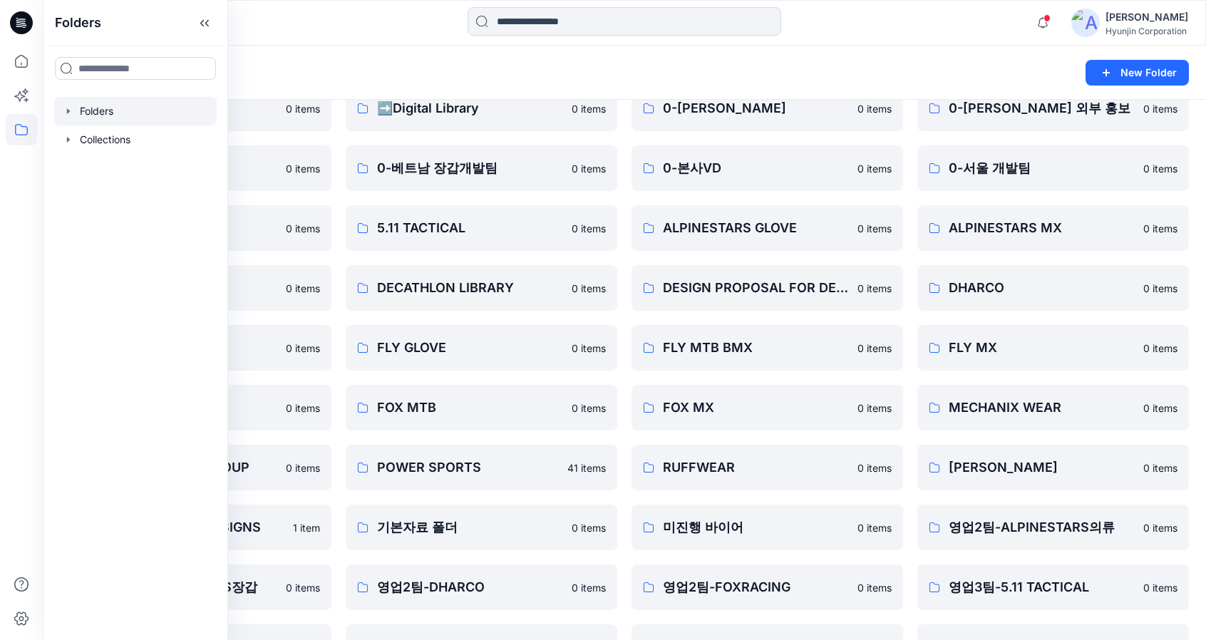
click at [96, 117] on div at bounding box center [135, 111] width 163 height 29
click at [111, 148] on div at bounding box center [135, 139] width 163 height 29
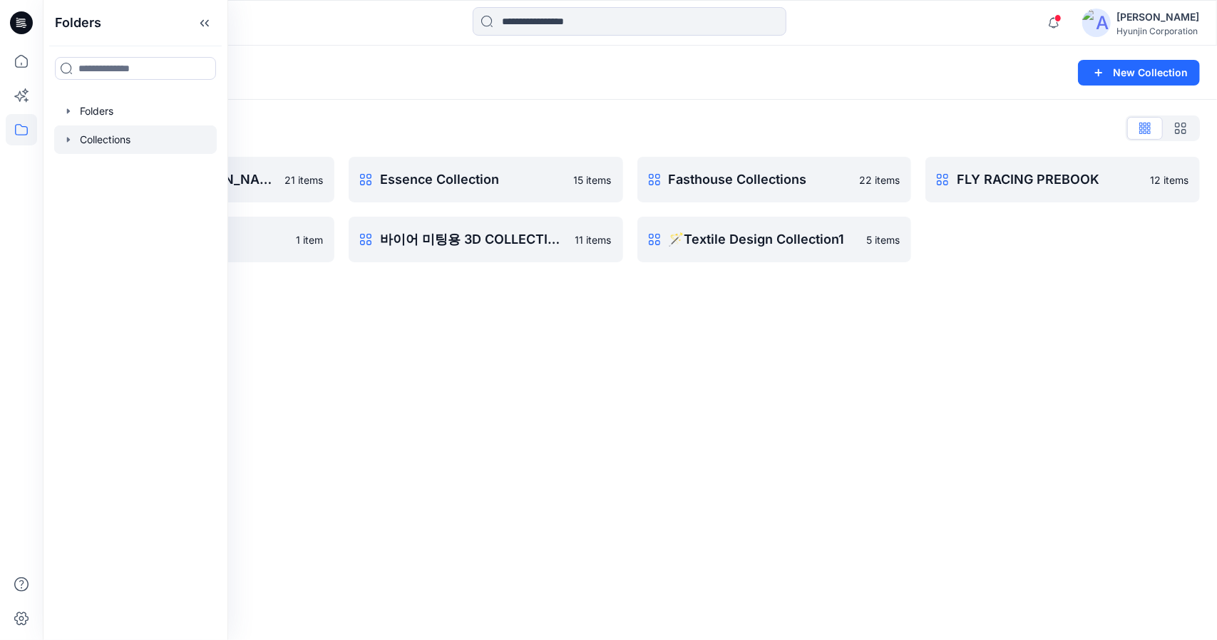
click at [562, 328] on div "Collections New Collection Collections List DECATHLON-Van Rysel Design Proposal…" at bounding box center [630, 343] width 1174 height 595
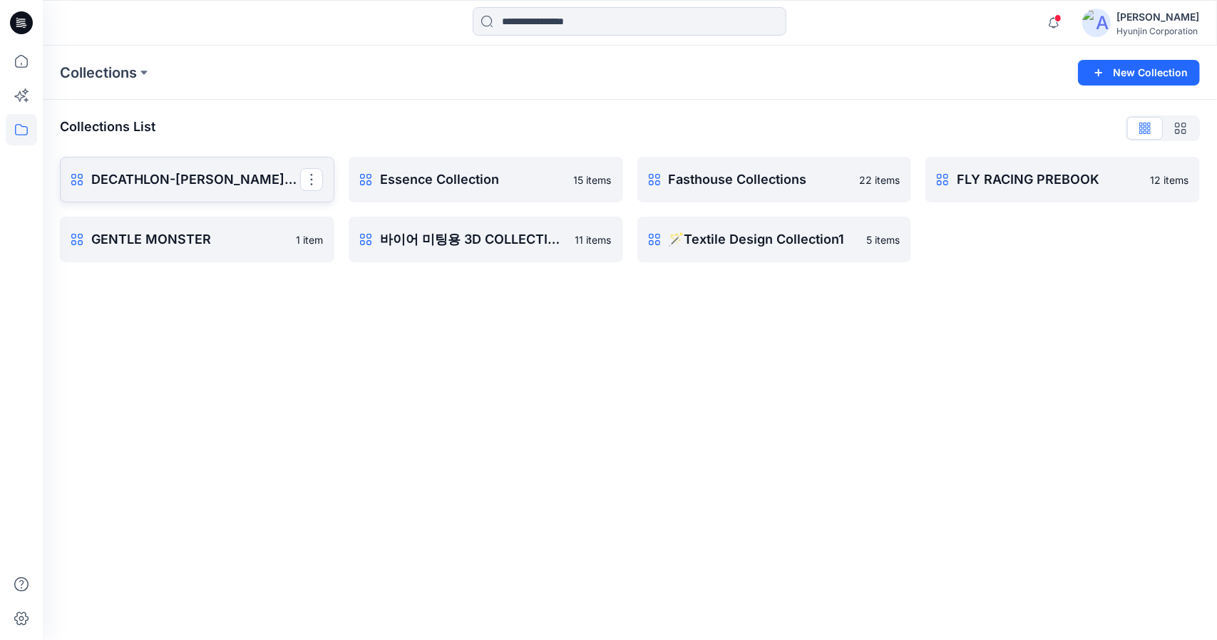
click at [152, 181] on p "DECATHLON-[PERSON_NAME] Design Proposal" at bounding box center [195, 180] width 209 height 20
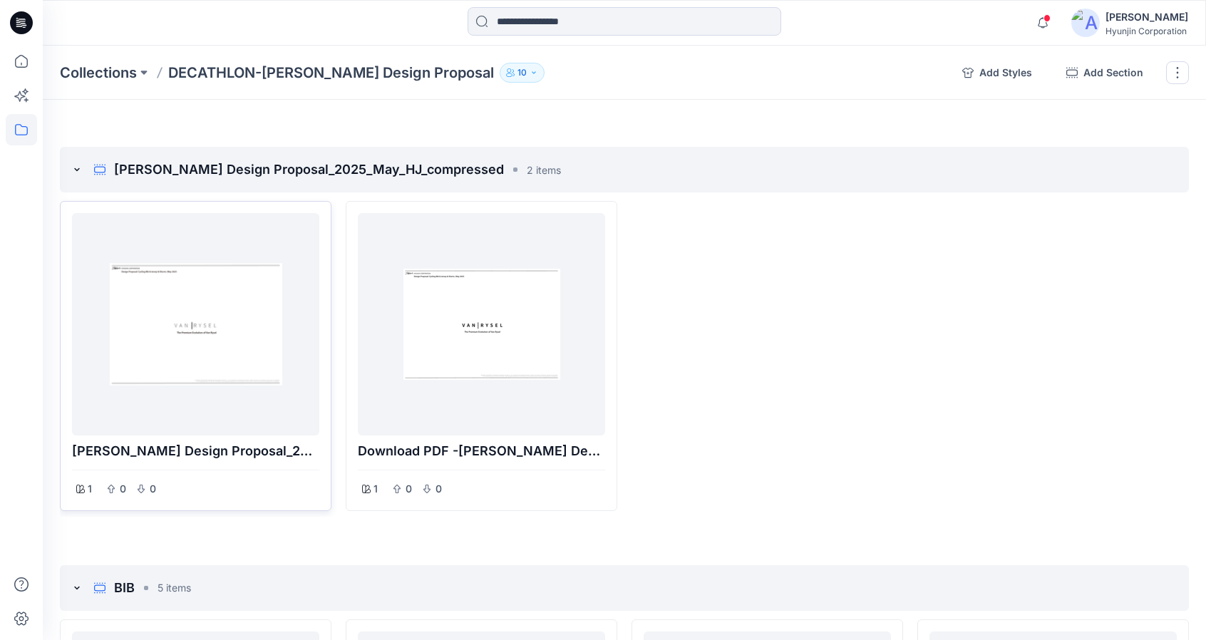
scroll to position [71, 0]
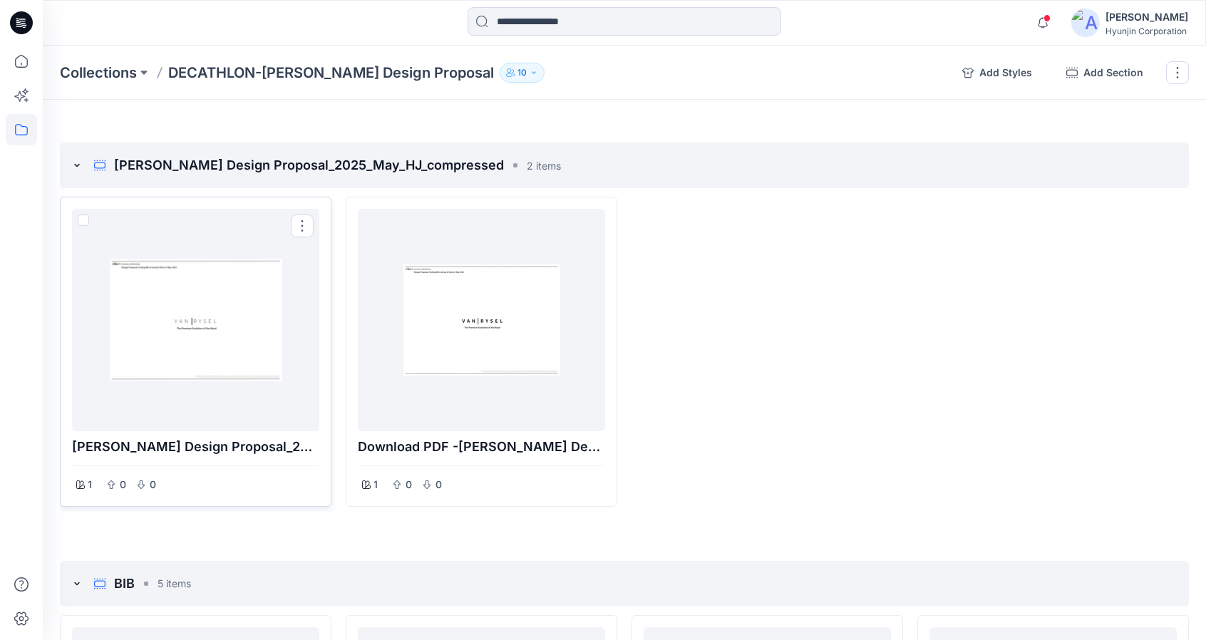
click at [234, 329] on div at bounding box center [196, 320] width 236 height 211
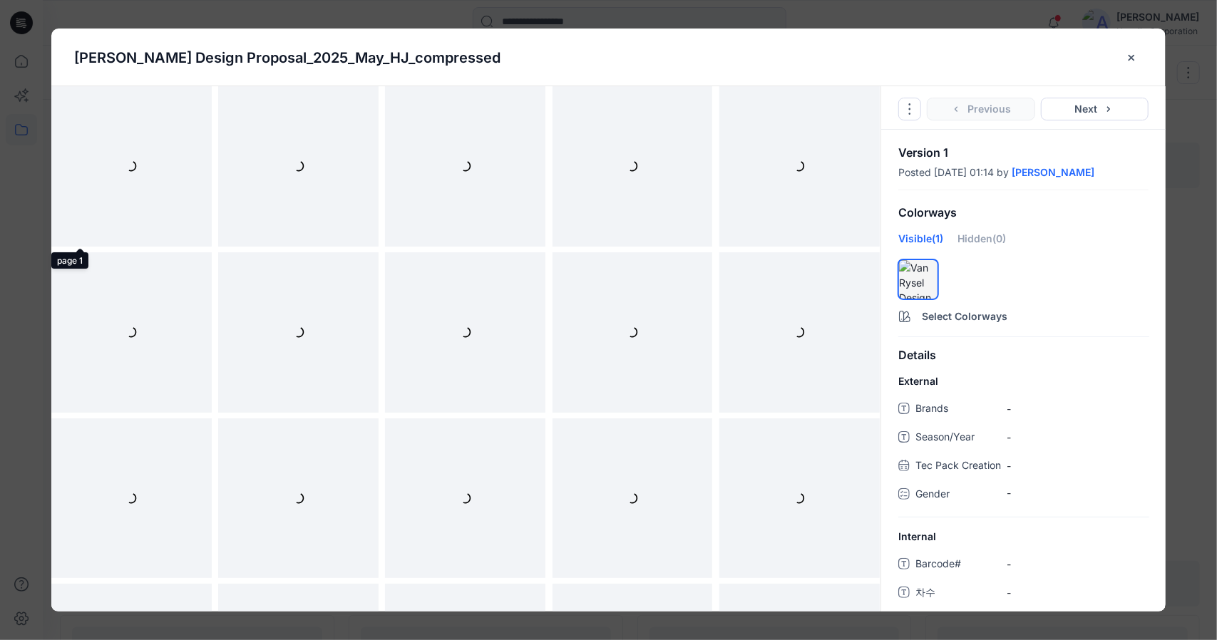
click at [163, 183] on div at bounding box center [131, 166] width 160 height 160
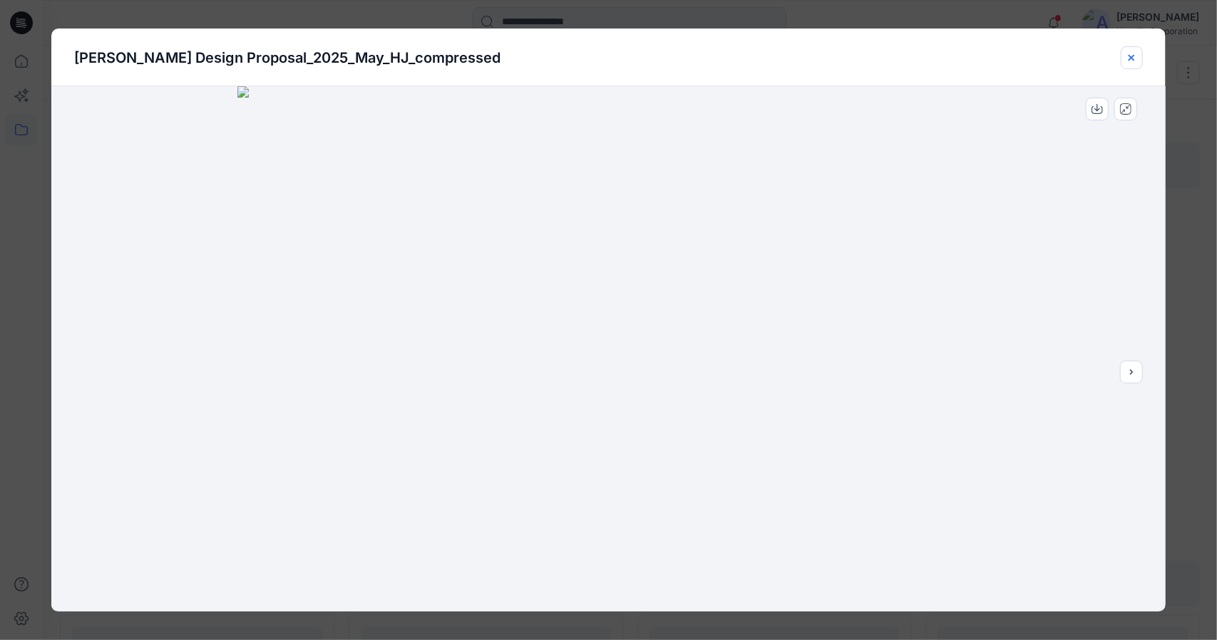
click at [1134, 57] on icon "close-btn" at bounding box center [1131, 57] width 11 height 11
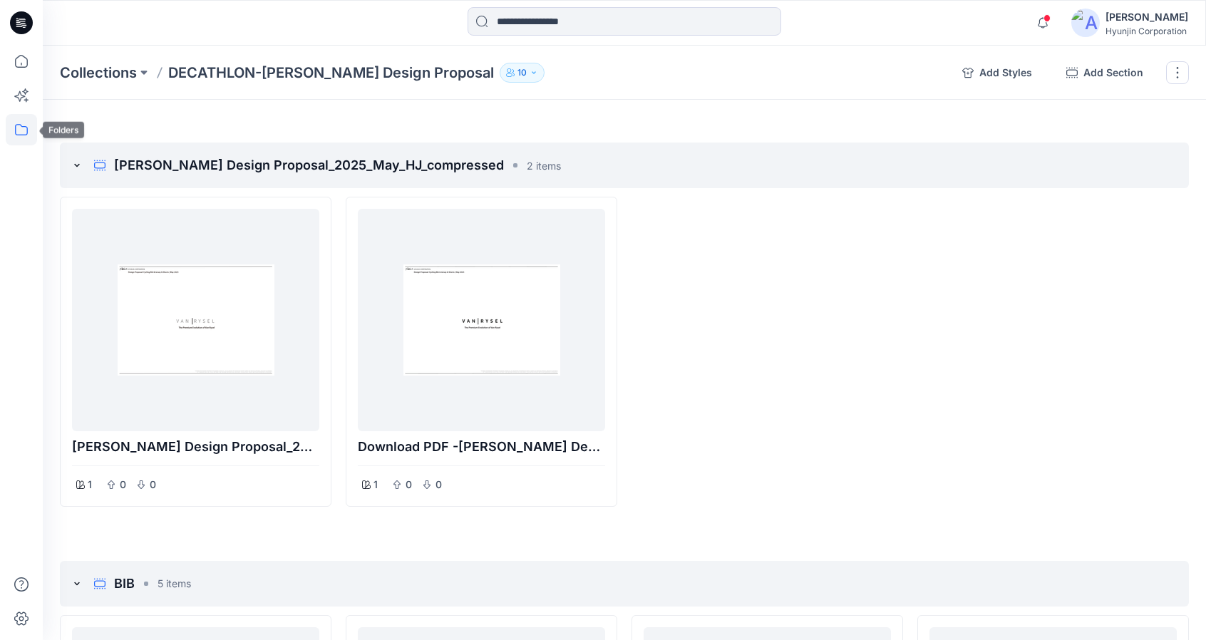
click at [24, 138] on icon at bounding box center [21, 129] width 31 height 31
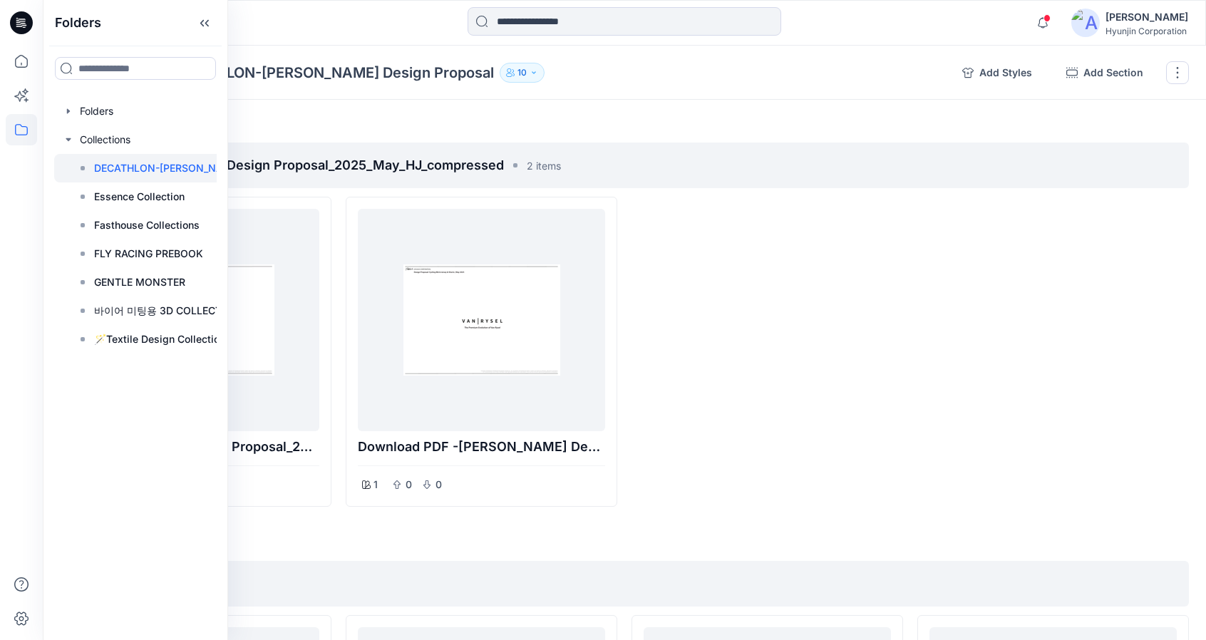
click at [690, 368] on div at bounding box center [768, 352] width 272 height 310
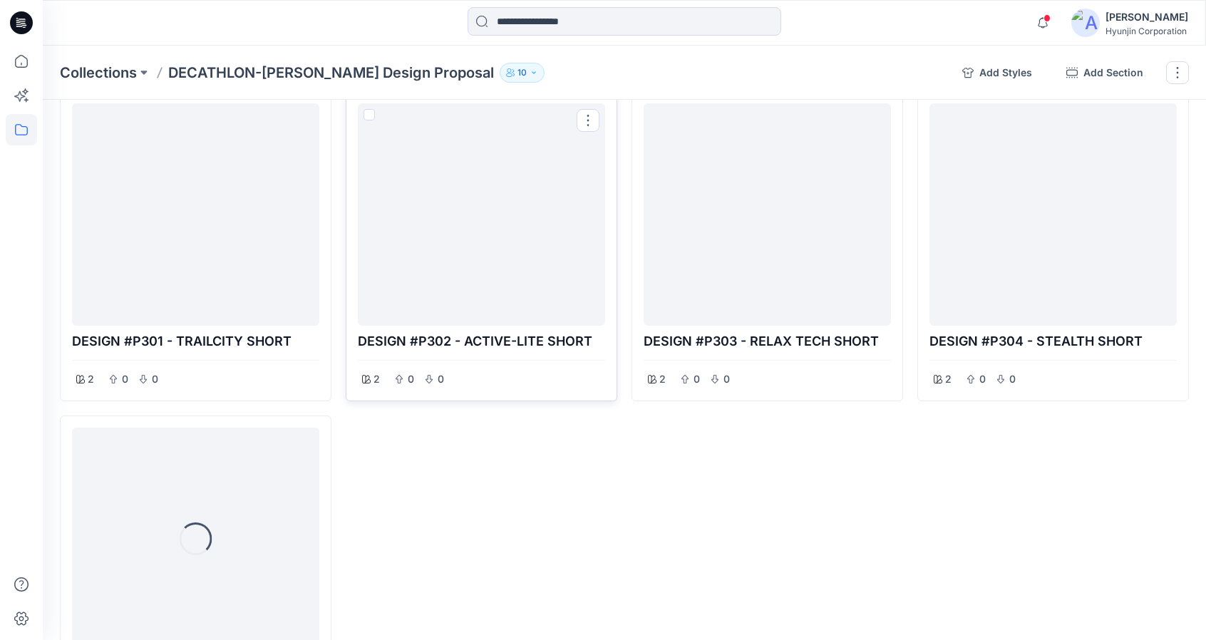
scroll to position [2424, 0]
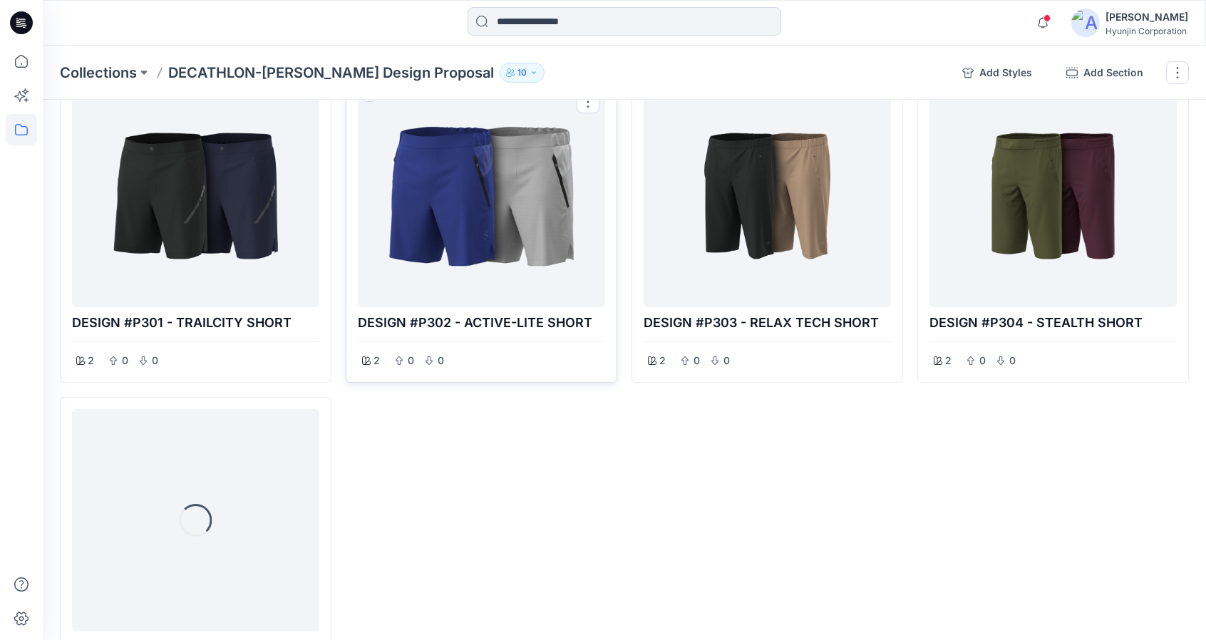
click at [509, 247] on div at bounding box center [482, 196] width 236 height 211
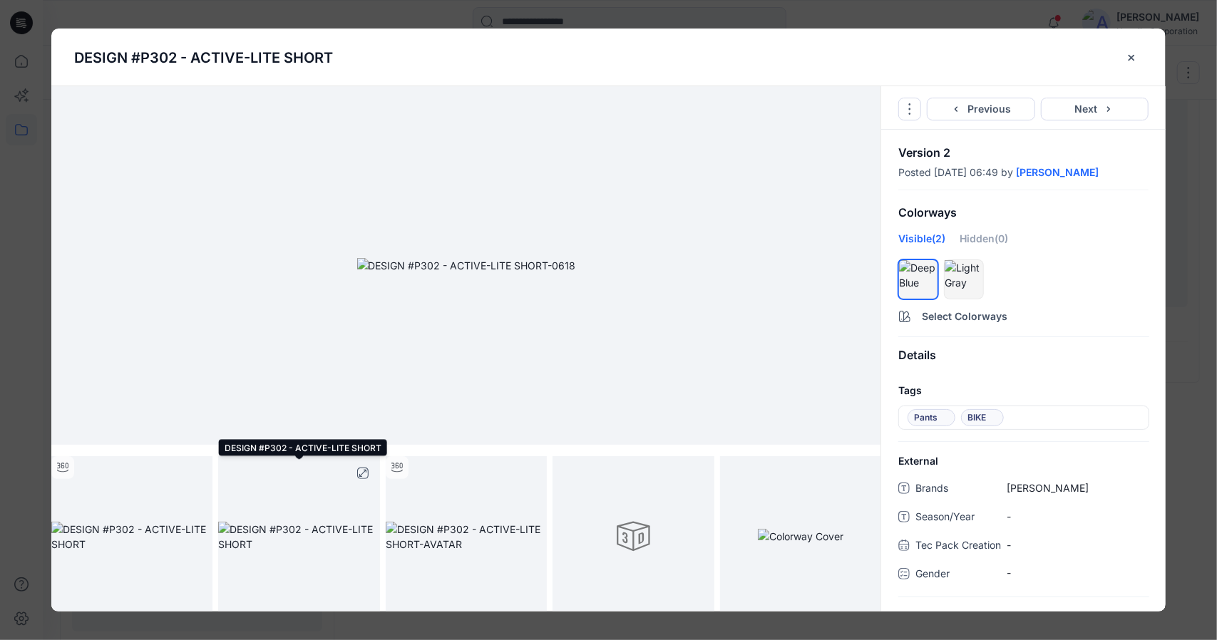
click at [334, 552] on img at bounding box center [298, 537] width 161 height 30
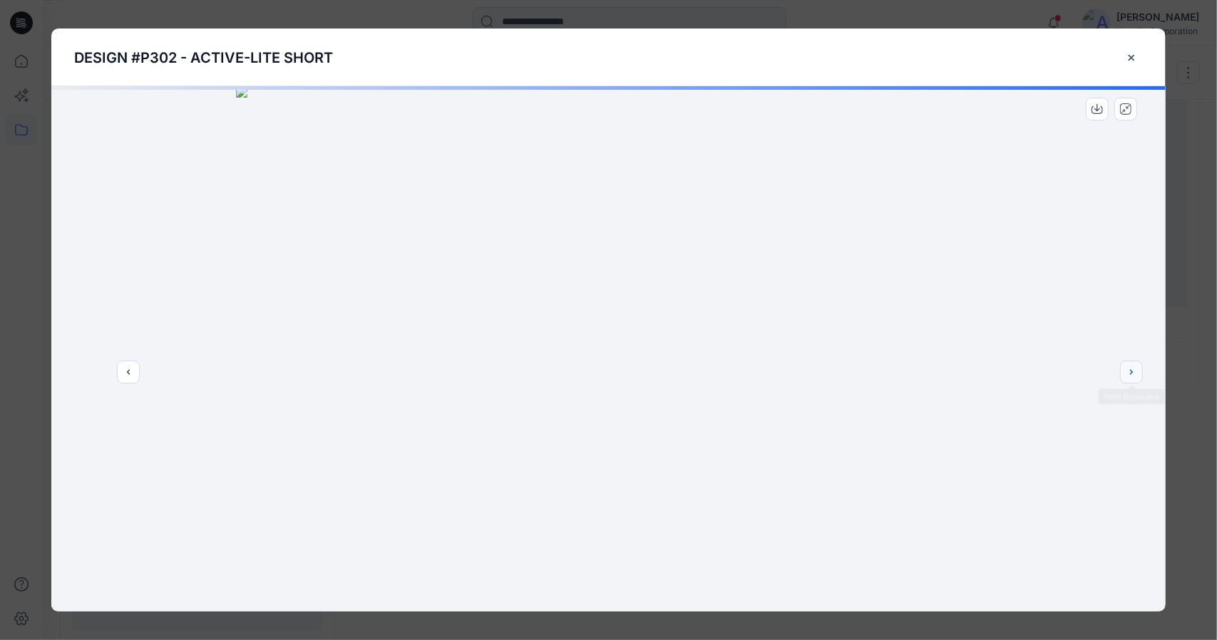
click at [1133, 371] on icon "next" at bounding box center [1131, 371] width 11 height 11
drag, startPoint x: 741, startPoint y: 578, endPoint x: 619, endPoint y: 558, distance: 124.4
click at [619, 558] on icon at bounding box center [610, 569] width 431 height 53
click at [1130, 57] on icon "close-btn" at bounding box center [1131, 57] width 11 height 11
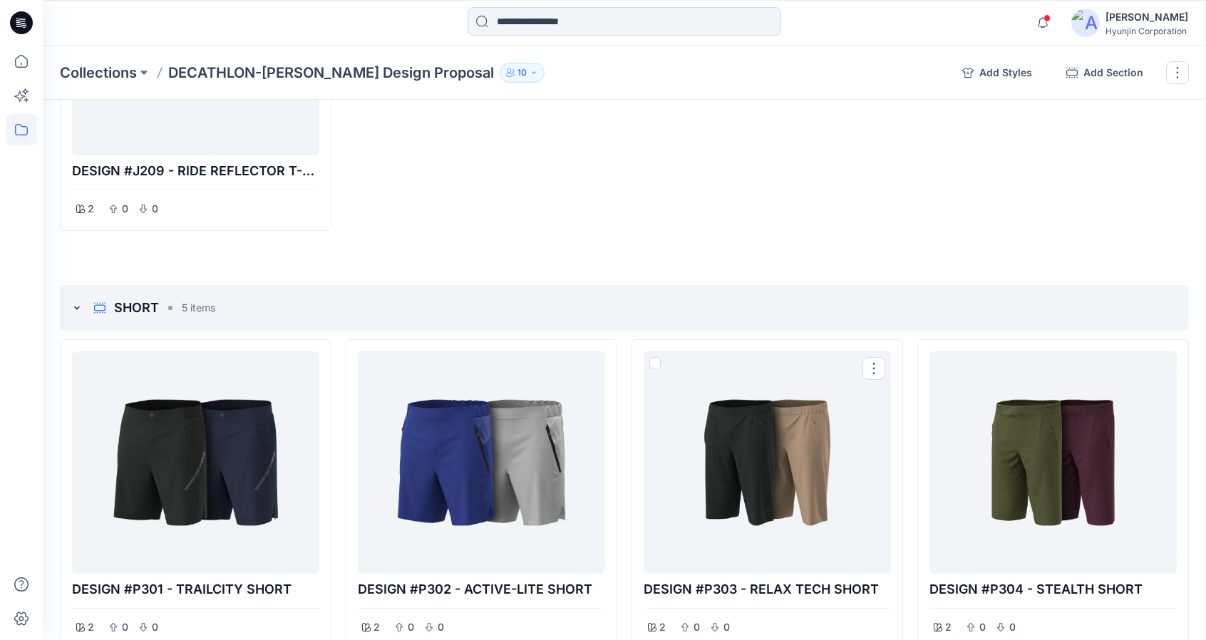
scroll to position [1854, 0]
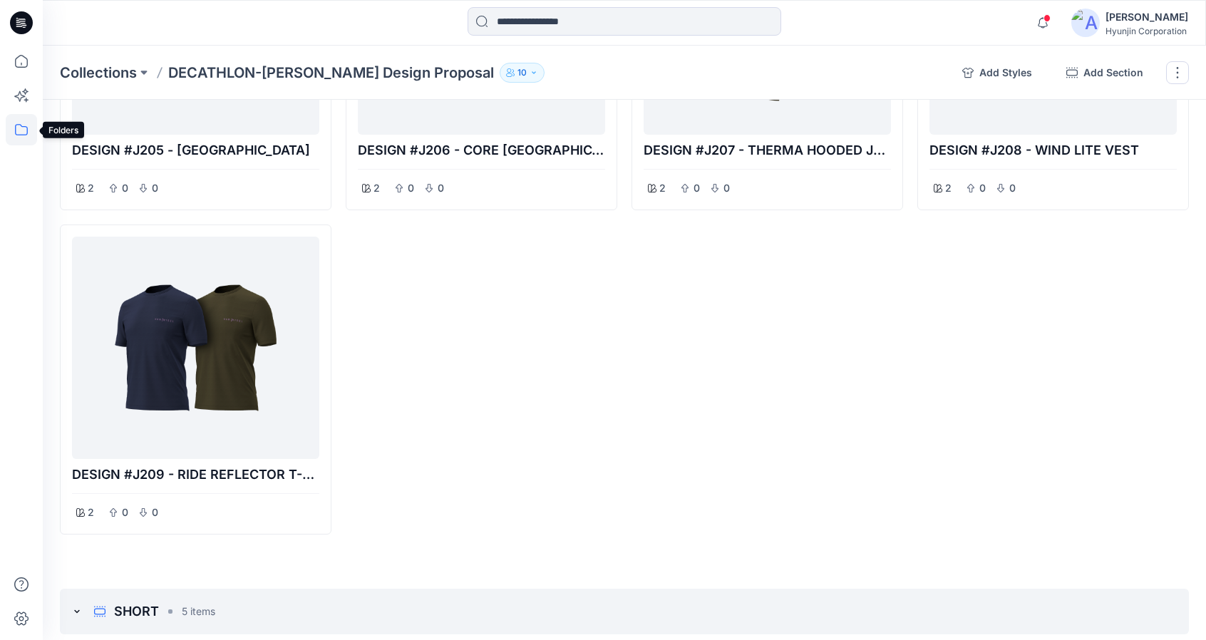
click at [20, 135] on icon at bounding box center [21, 129] width 13 height 11
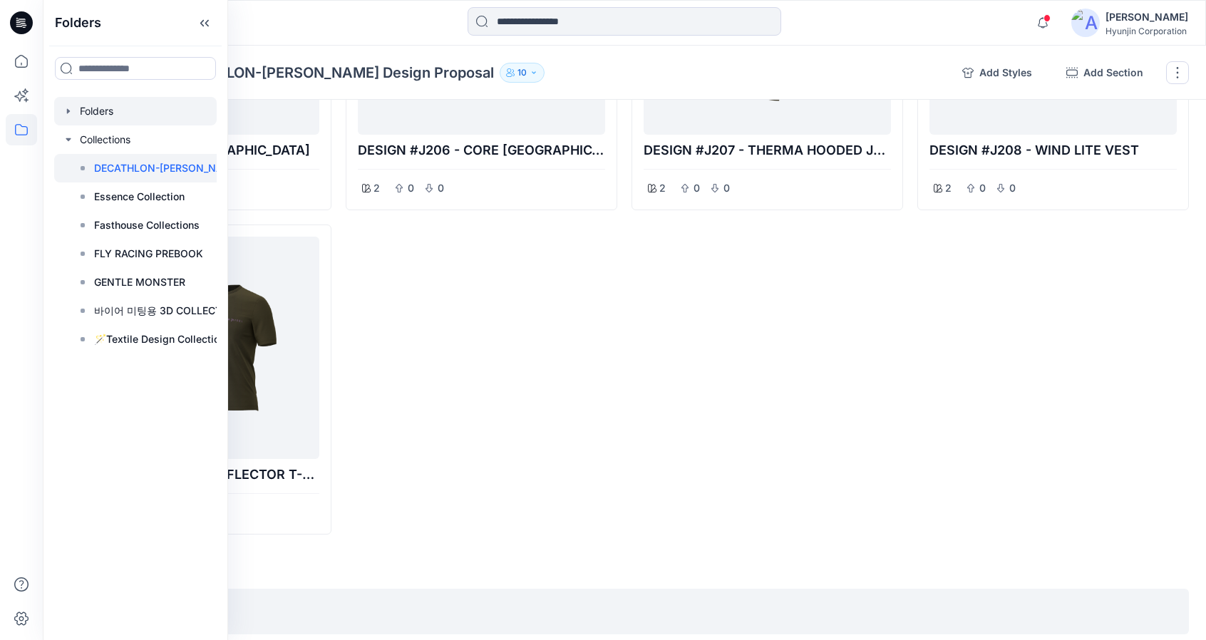
click at [130, 117] on div at bounding box center [135, 111] width 163 height 29
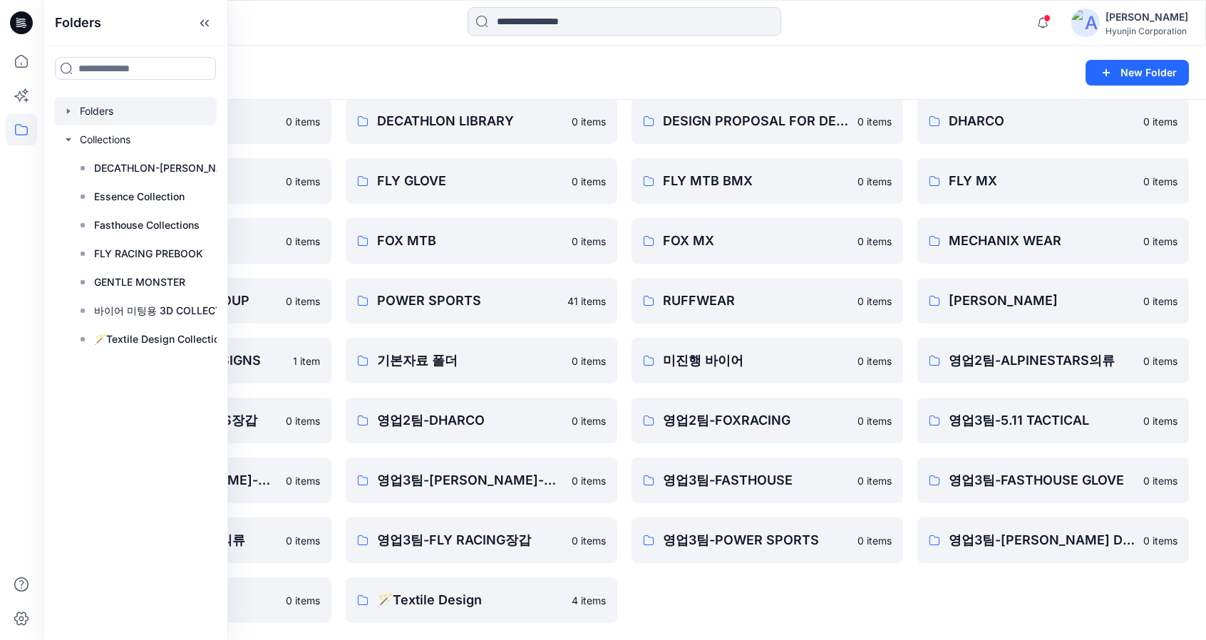
scroll to position [238, 0]
click at [794, 587] on div "0-[PERSON_NAME] 0 items 0-본사VD 0 items ALPINESTARS GLOVE 0 items DESIGN PROPOSA…" at bounding box center [768, 271] width 272 height 704
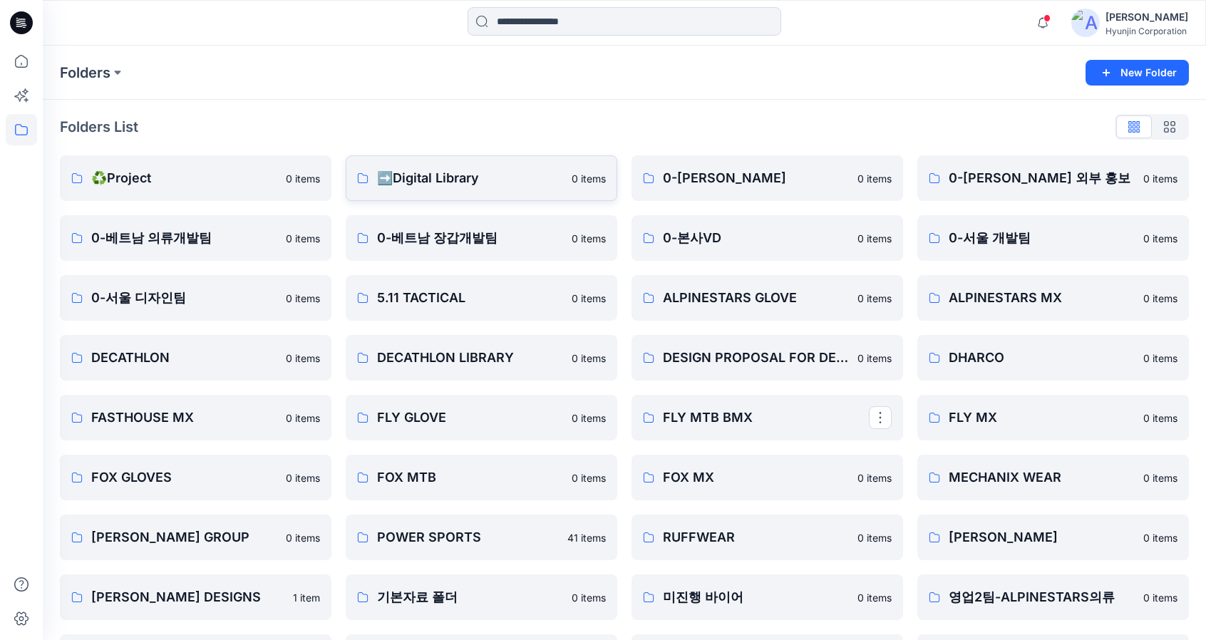
scroll to position [0, 0]
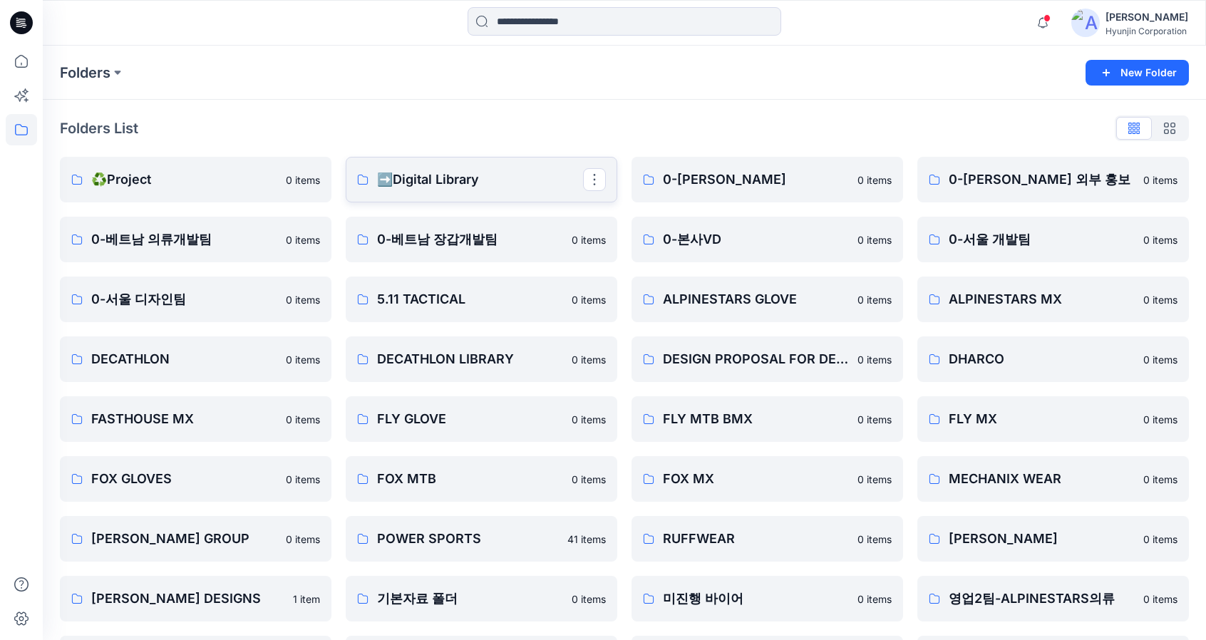
click at [437, 182] on p "➡️Digital Library" at bounding box center [480, 180] width 206 height 20
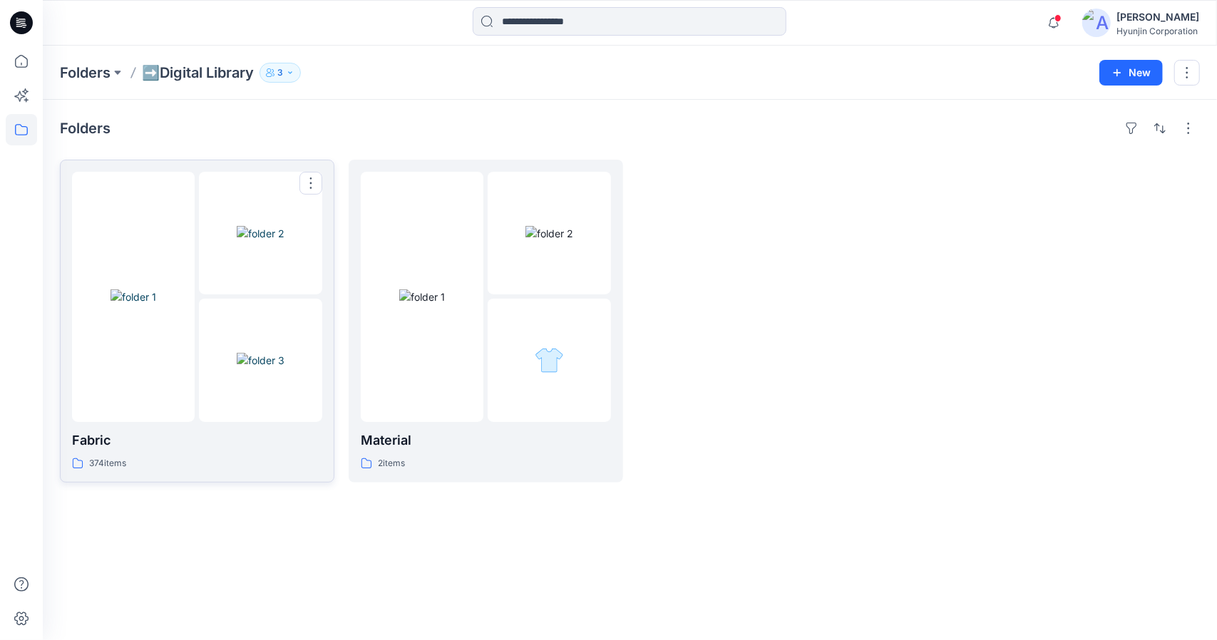
click at [245, 367] on img at bounding box center [261, 360] width 48 height 15
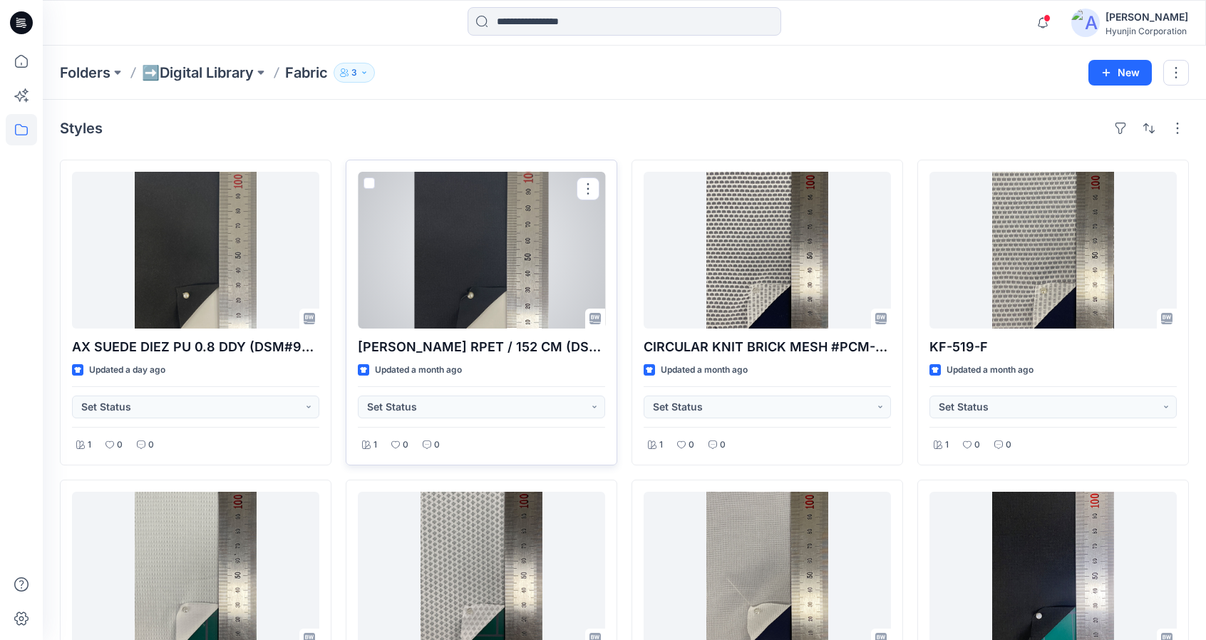
click at [457, 260] on div at bounding box center [481, 250] width 247 height 157
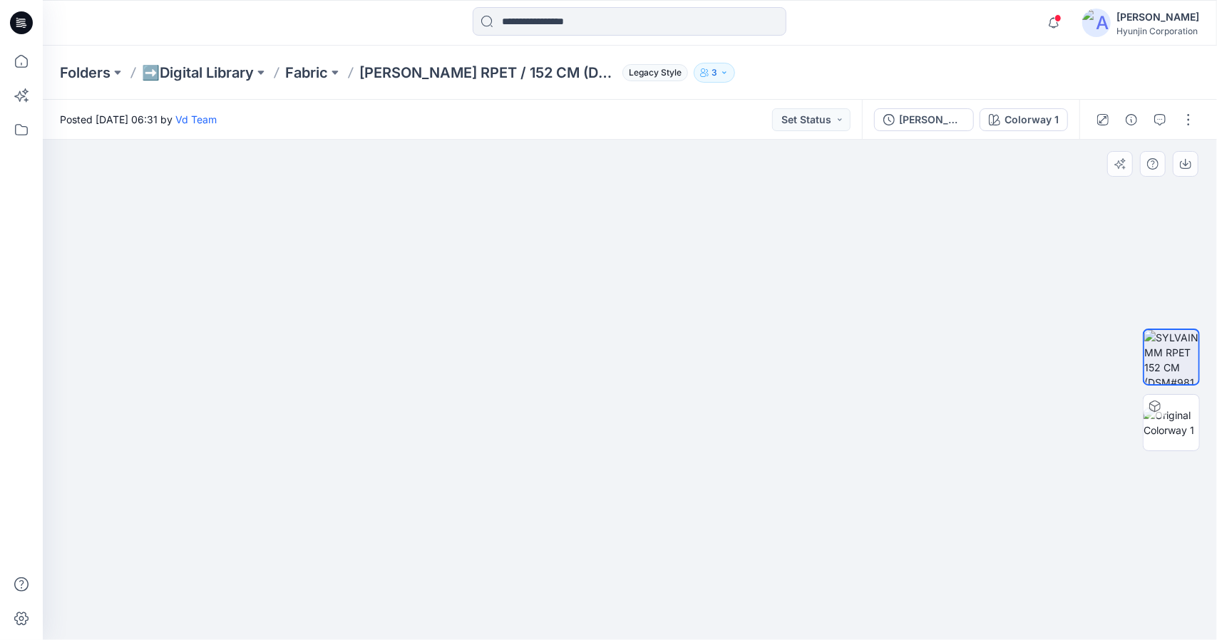
drag, startPoint x: 650, startPoint y: 552, endPoint x: 650, endPoint y: 436, distance: 116.2
click at [650, 436] on img at bounding box center [630, 320] width 499 height 642
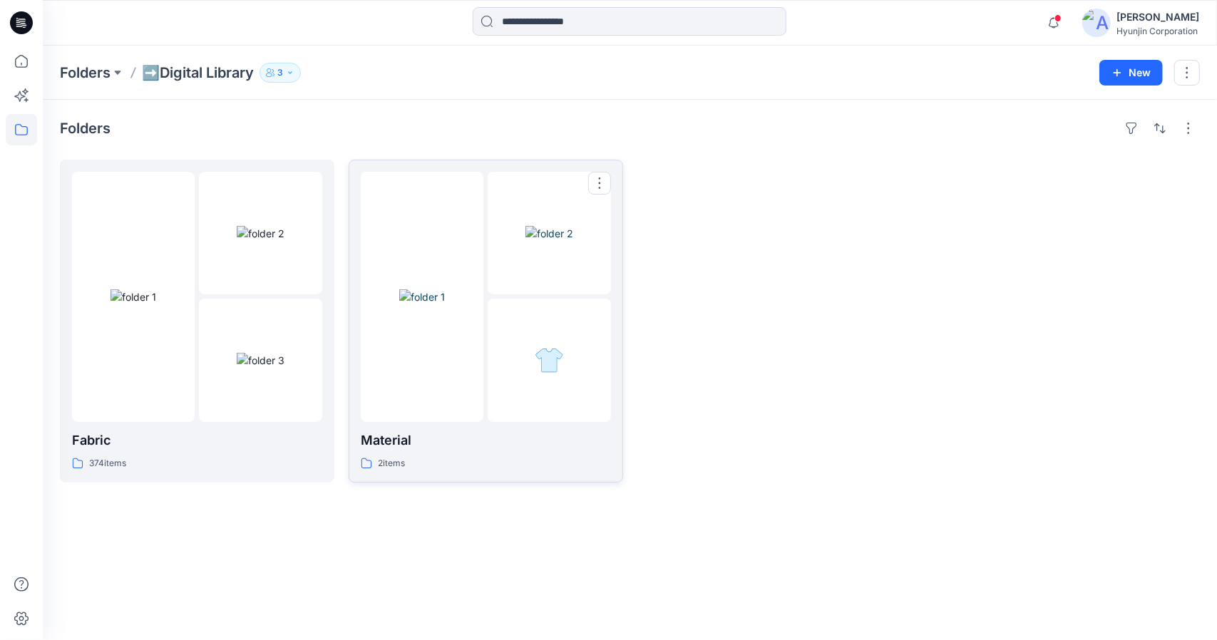
click at [518, 324] on div at bounding box center [549, 360] width 123 height 123
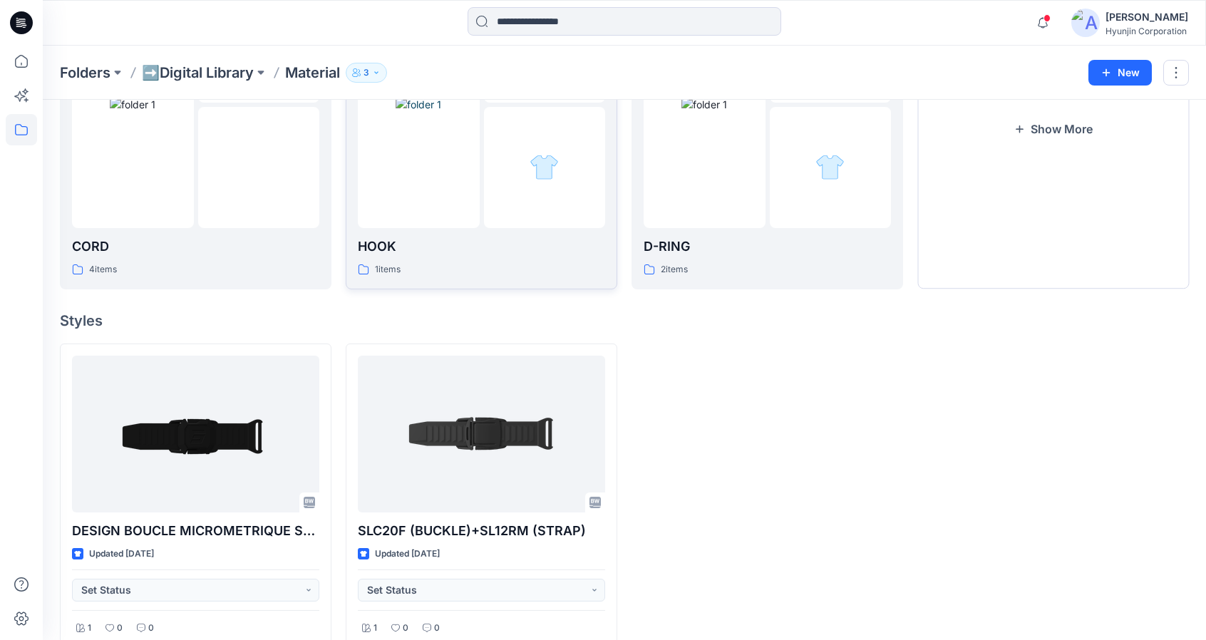
scroll to position [215, 0]
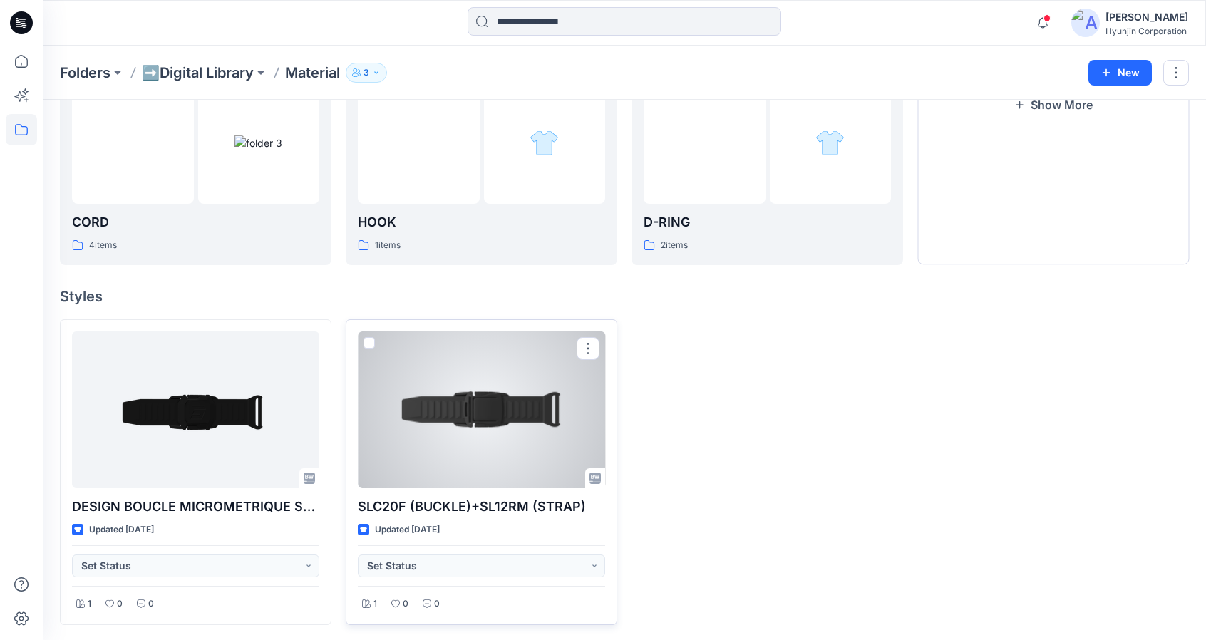
click at [473, 446] on div at bounding box center [481, 410] width 247 height 157
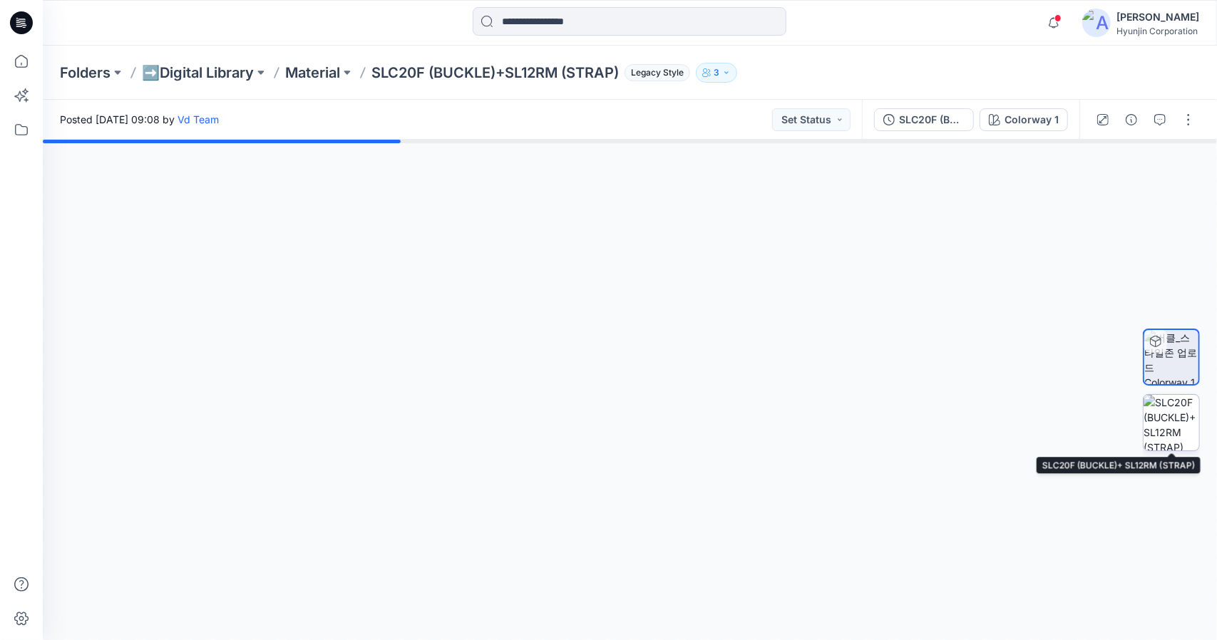
click at [1172, 436] on img at bounding box center [1172, 423] width 56 height 56
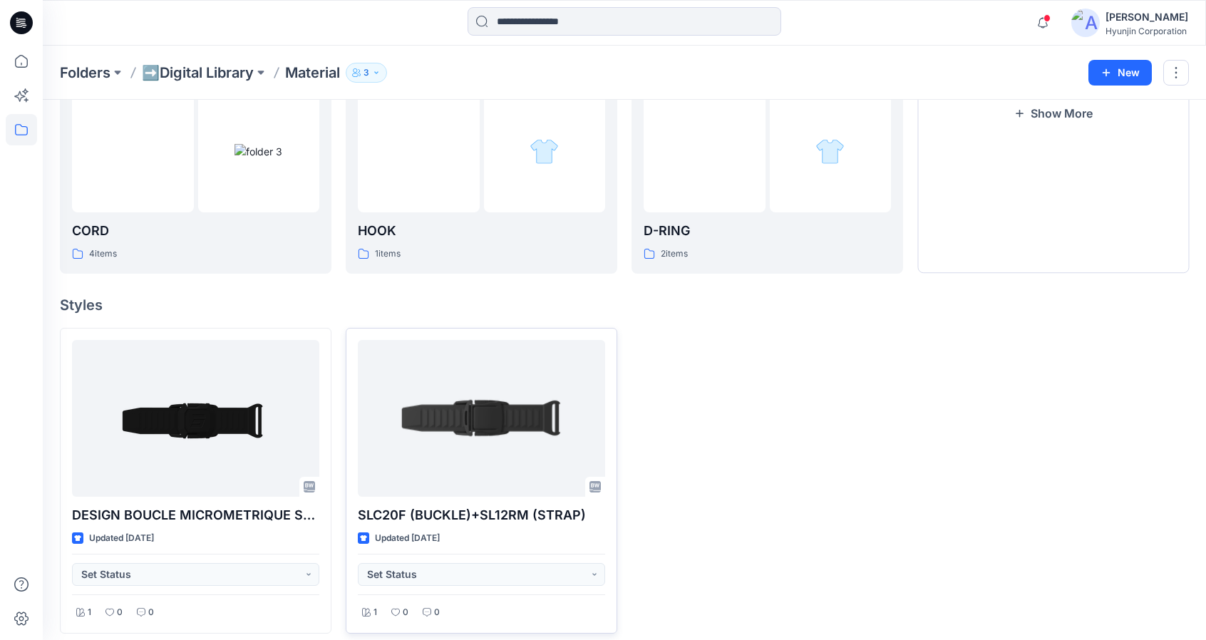
scroll to position [215, 0]
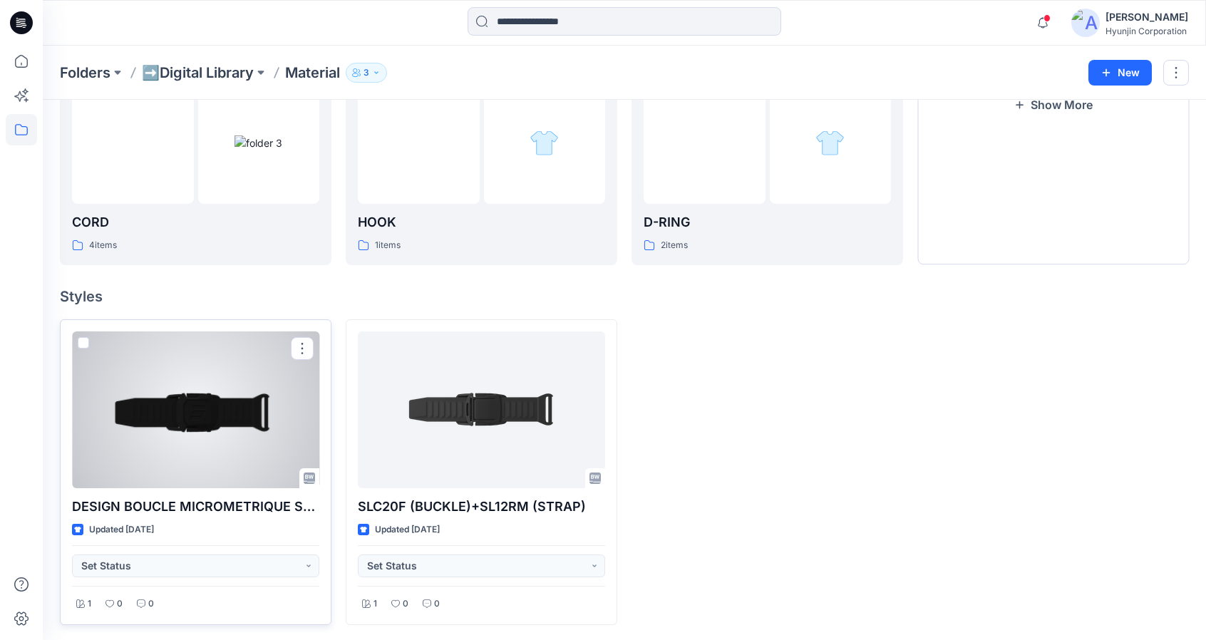
click at [249, 438] on div at bounding box center [195, 410] width 247 height 157
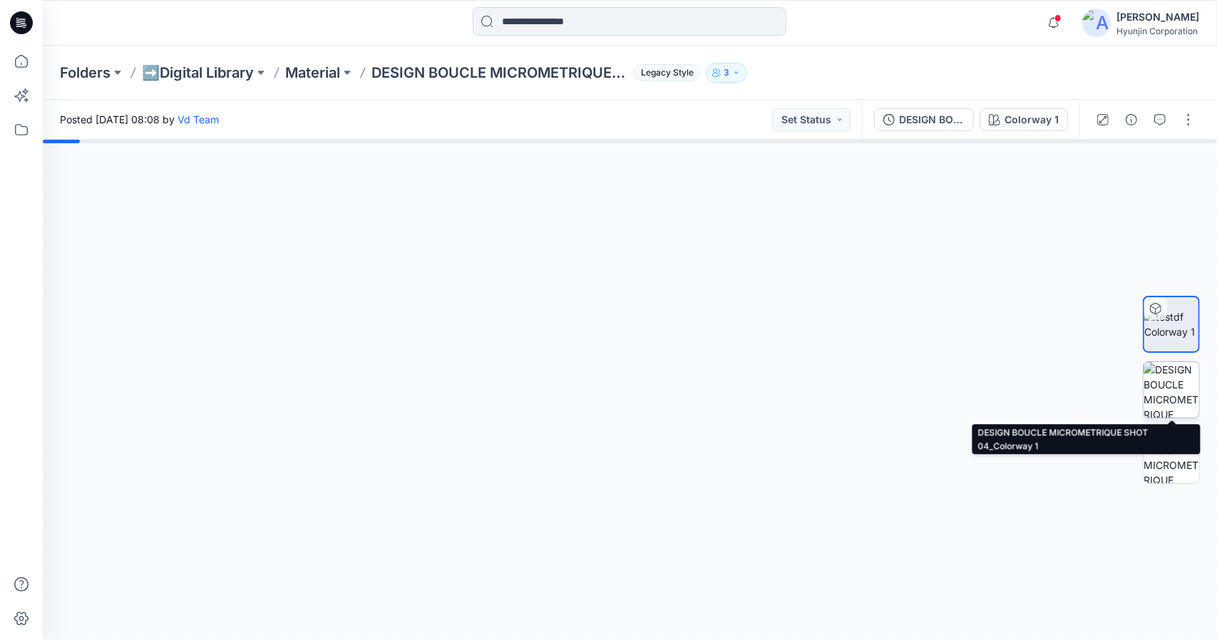
click at [1193, 384] on img at bounding box center [1172, 390] width 56 height 56
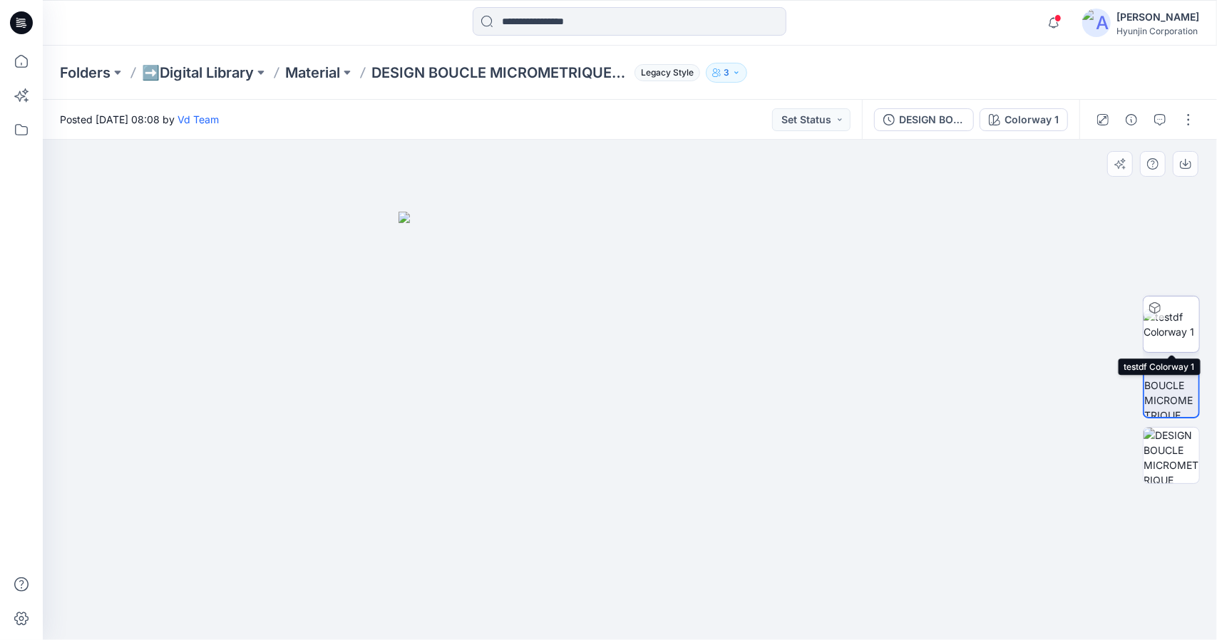
click at [1184, 323] on img at bounding box center [1172, 324] width 56 height 30
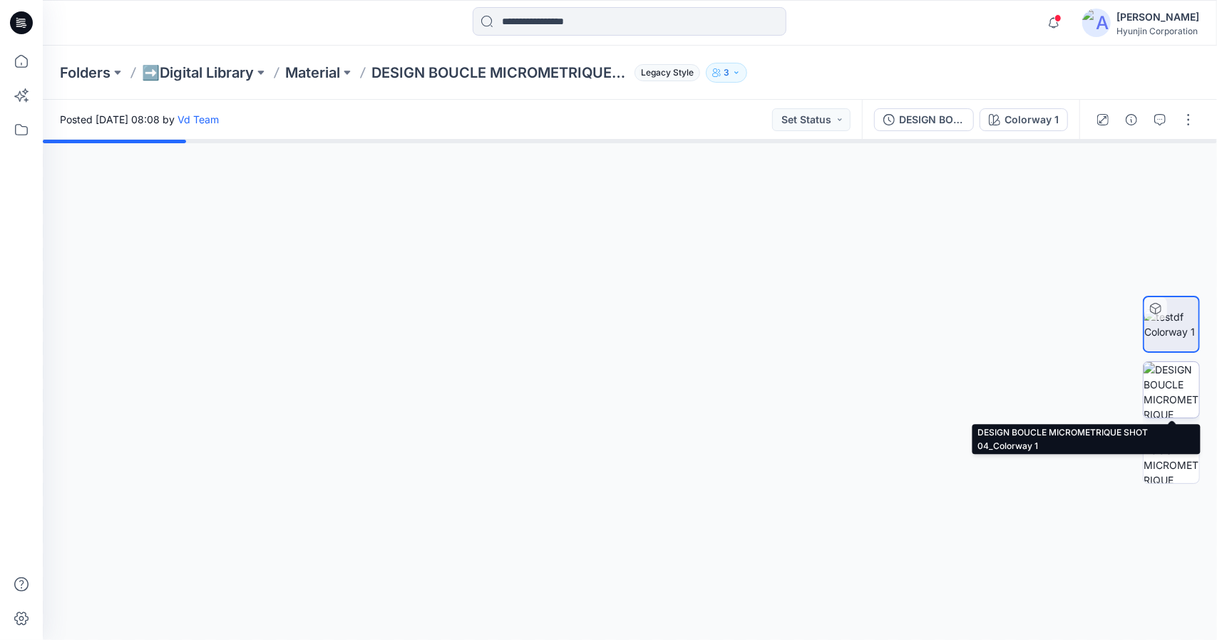
click at [1164, 381] on img at bounding box center [1172, 390] width 56 height 56
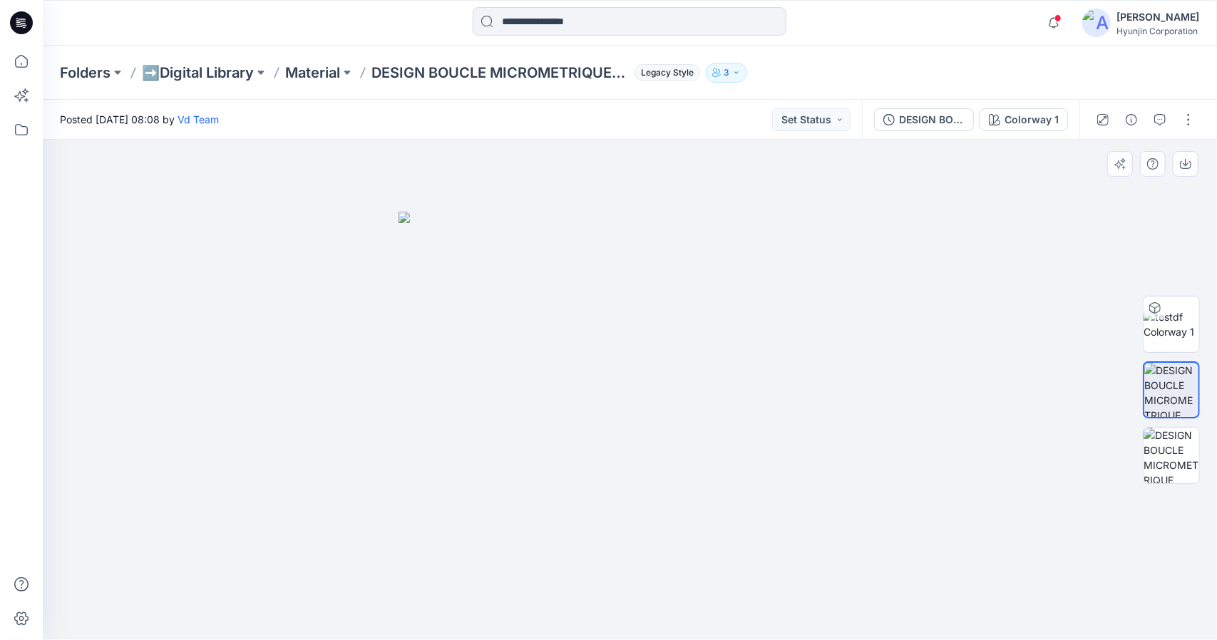
click at [662, 474] on img at bounding box center [630, 426] width 463 height 428
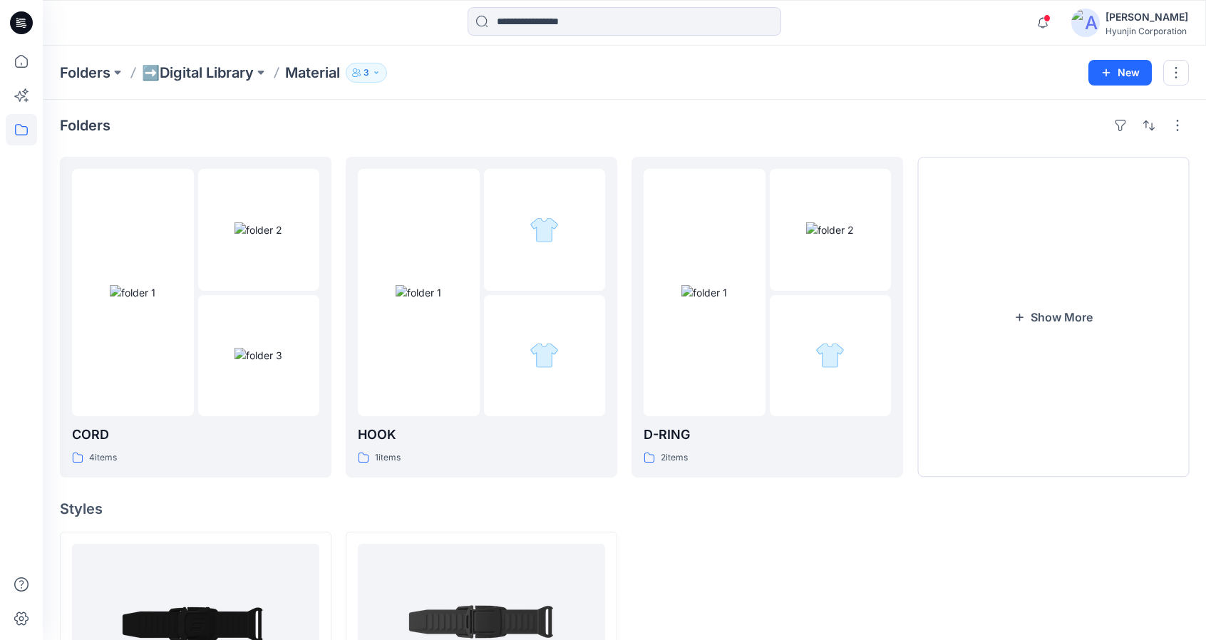
scroll to position [1, 0]
click at [751, 399] on div at bounding box center [705, 293] width 122 height 247
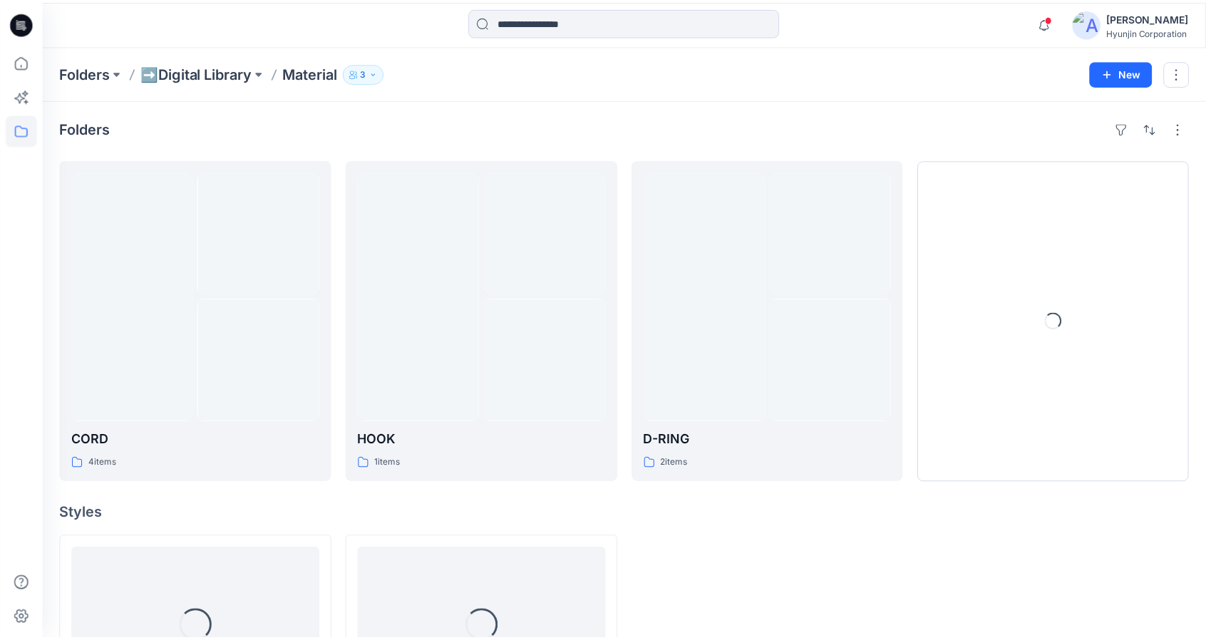
scroll to position [1, 0]
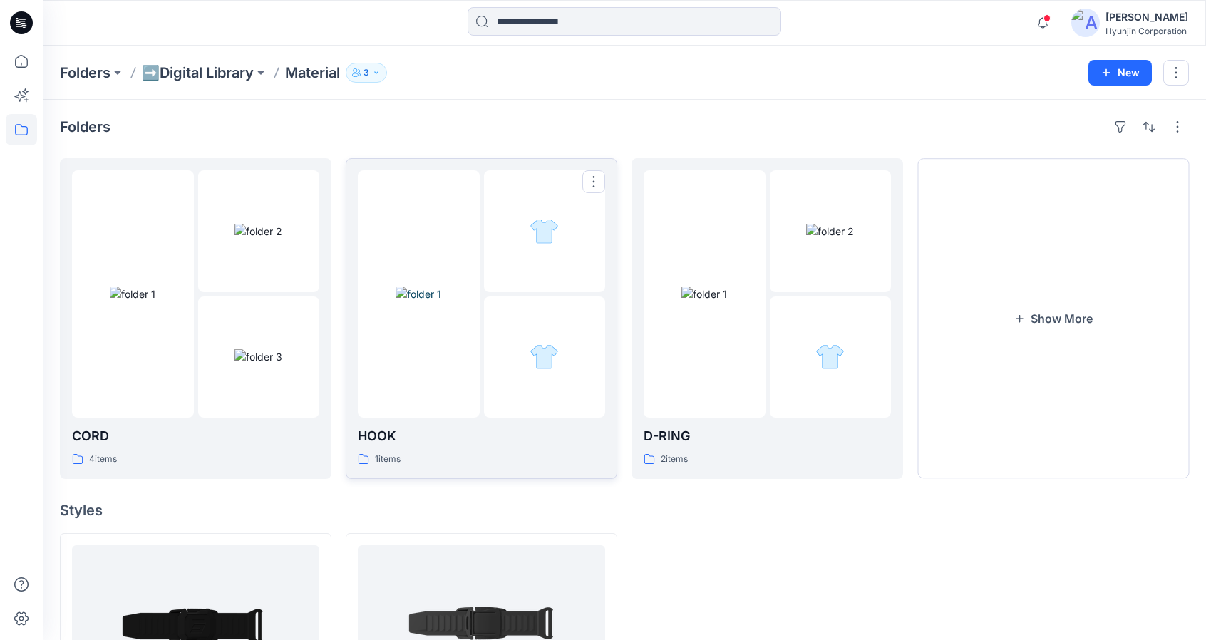
click at [441, 302] on img at bounding box center [419, 294] width 46 height 15
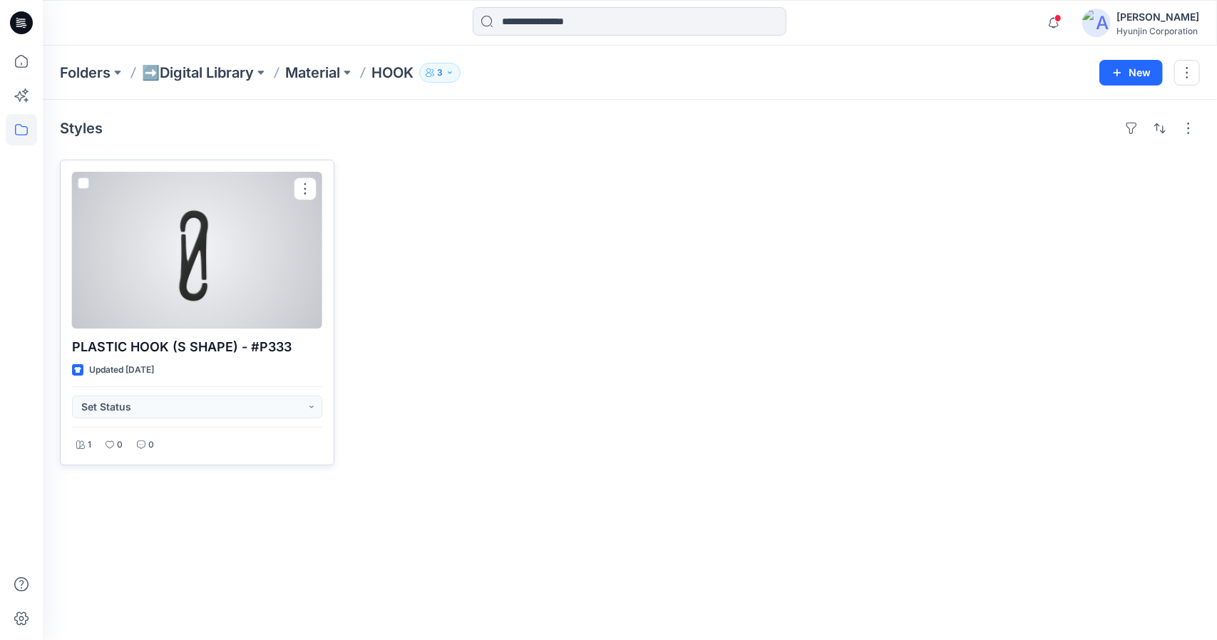
click at [296, 289] on div at bounding box center [197, 250] width 250 height 157
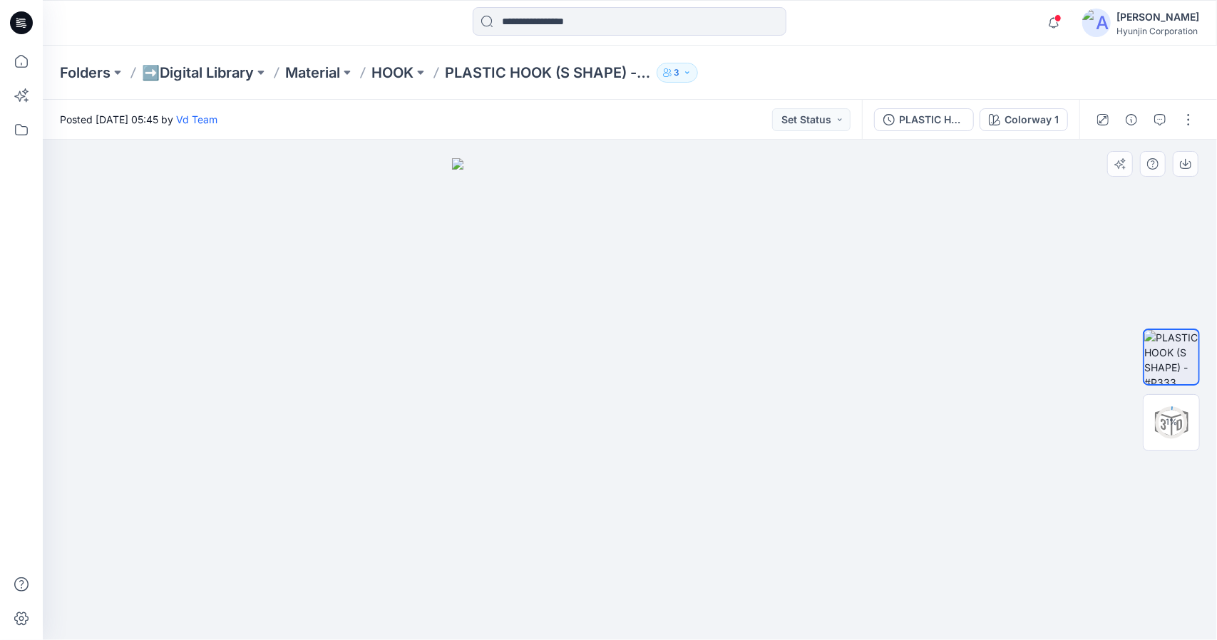
drag, startPoint x: 690, startPoint y: 432, endPoint x: 548, endPoint y: 462, distance: 145.7
click at [548, 462] on img at bounding box center [630, 399] width 356 height 482
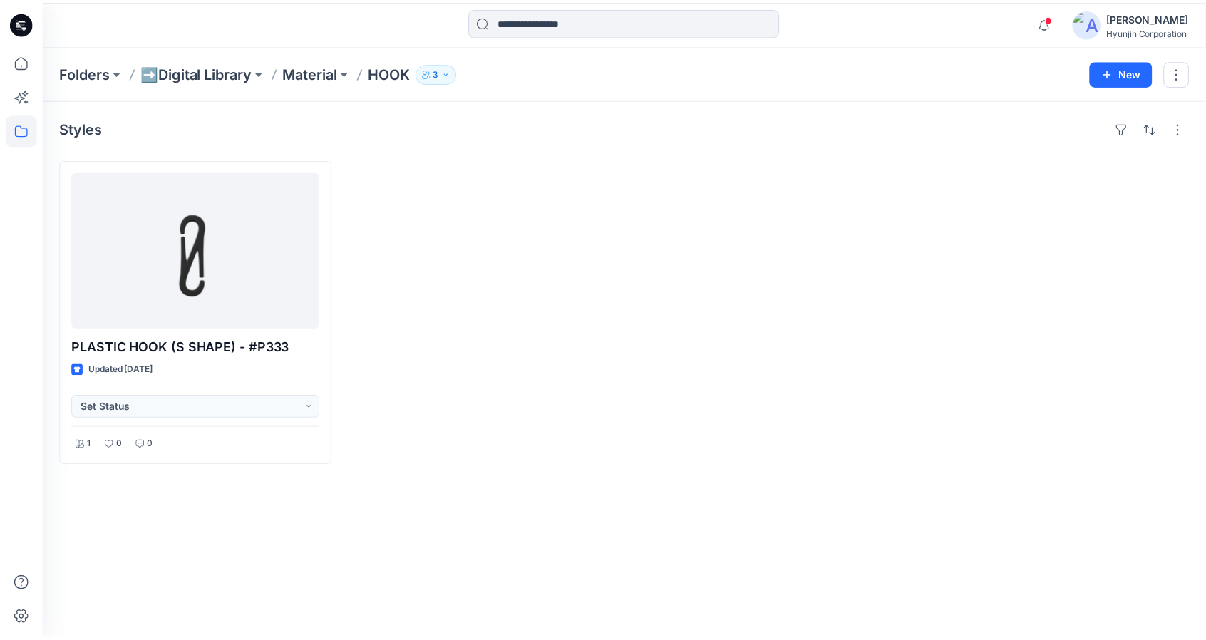
scroll to position [1, 0]
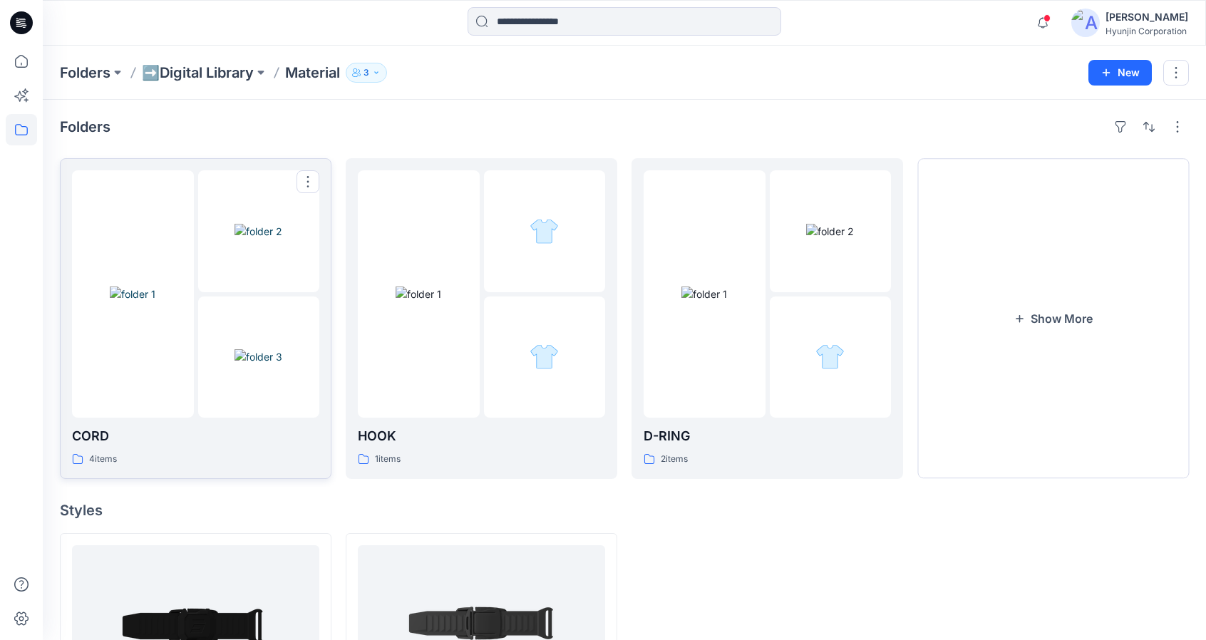
click at [235, 349] on img at bounding box center [259, 356] width 48 height 15
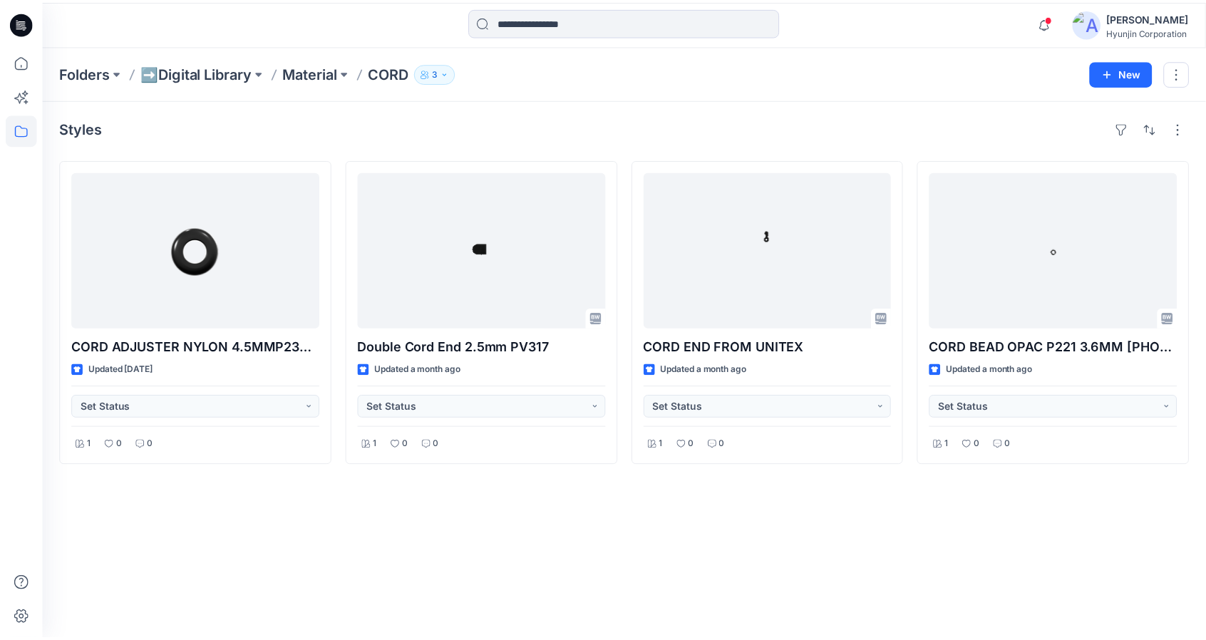
scroll to position [1, 0]
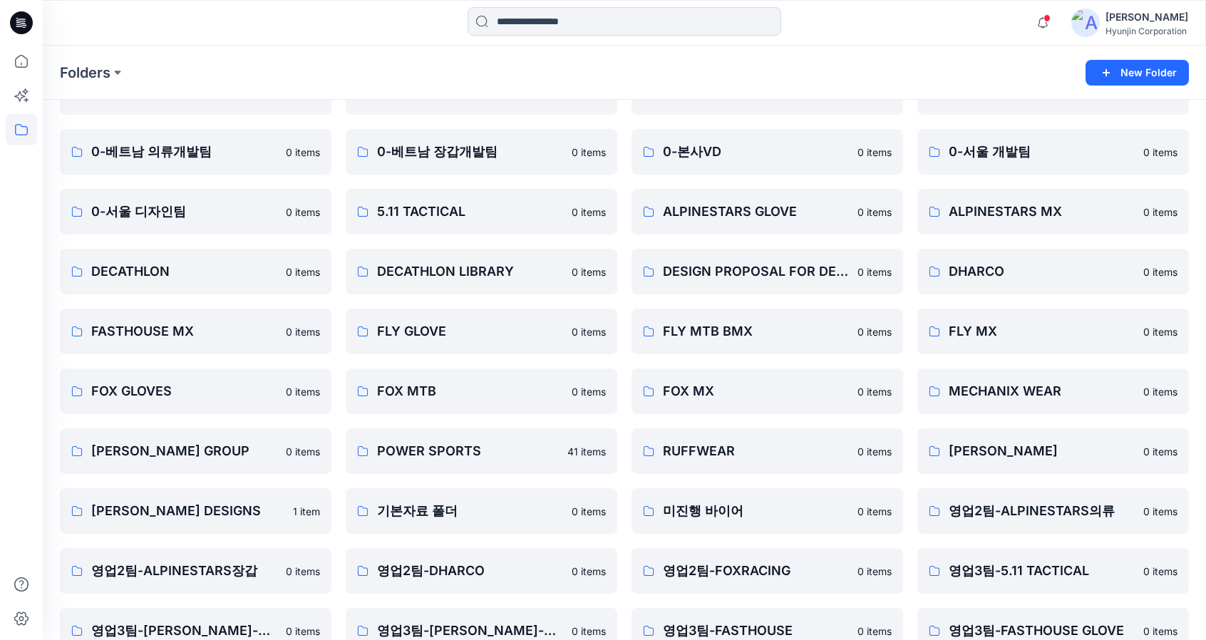
scroll to position [238, 0]
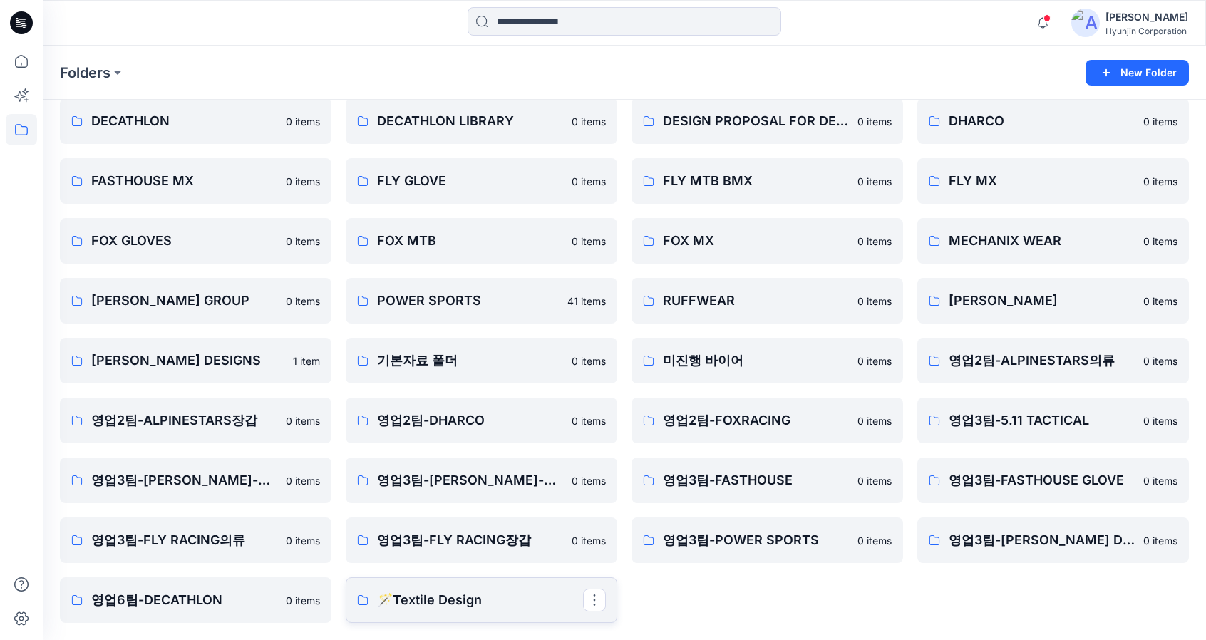
click at [506, 597] on p "🪄Textile Design" at bounding box center [480, 600] width 206 height 20
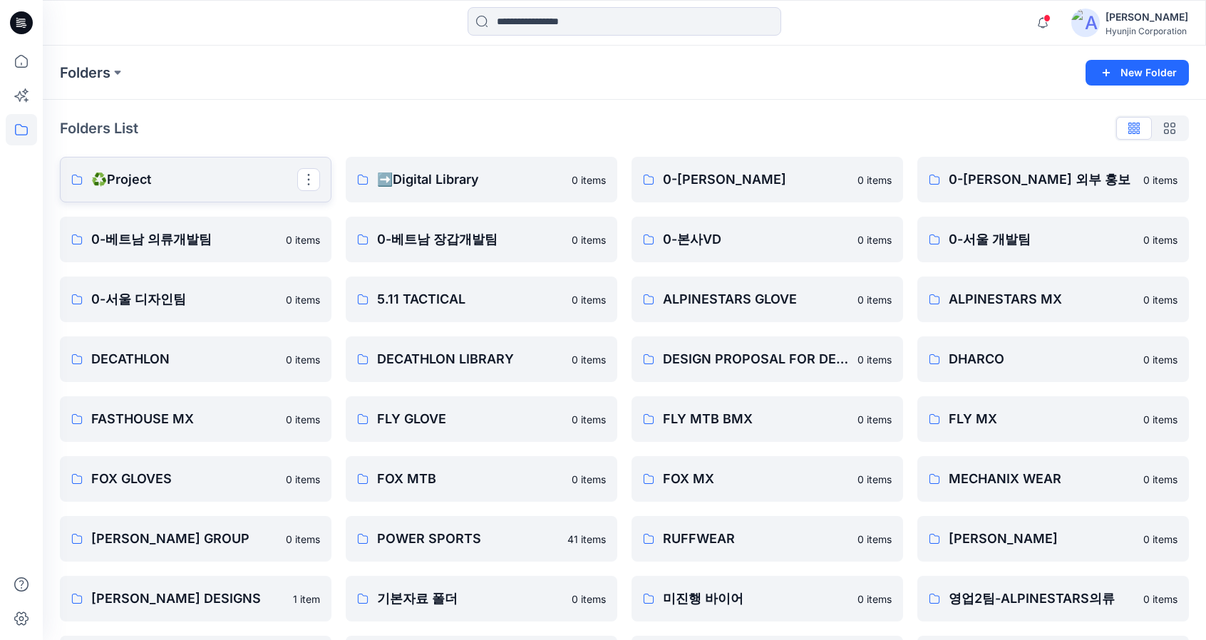
click at [232, 187] on p "♻️Project" at bounding box center [194, 180] width 206 height 20
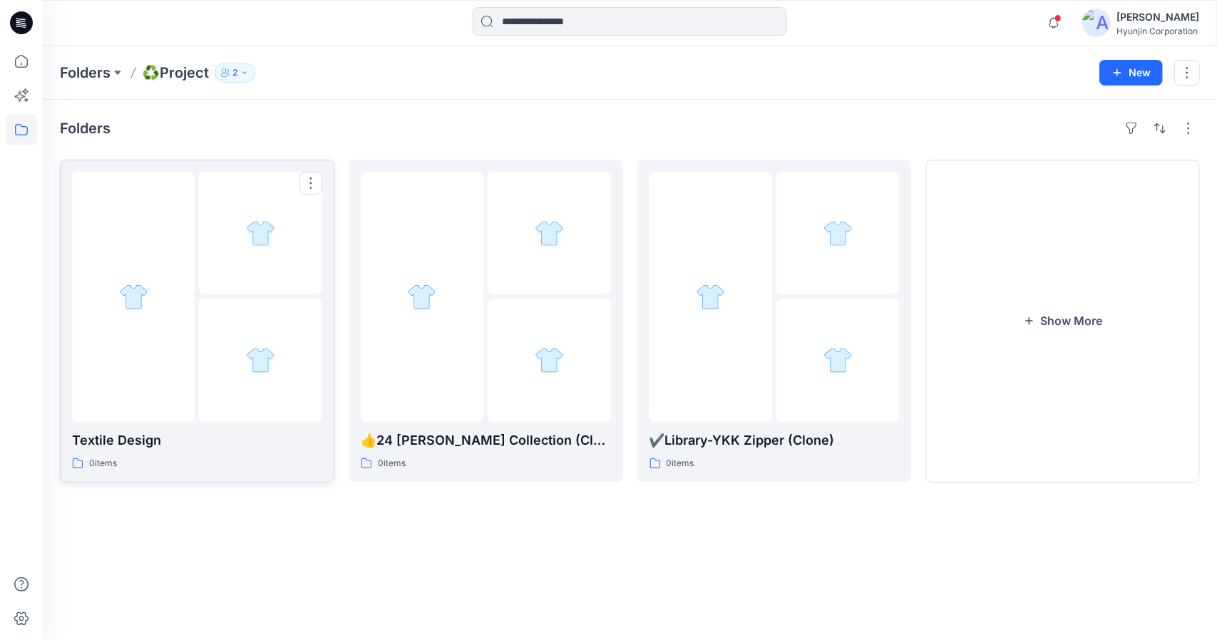
click at [294, 347] on div at bounding box center [260, 360] width 123 height 123
click at [502, 268] on div at bounding box center [549, 233] width 123 height 123
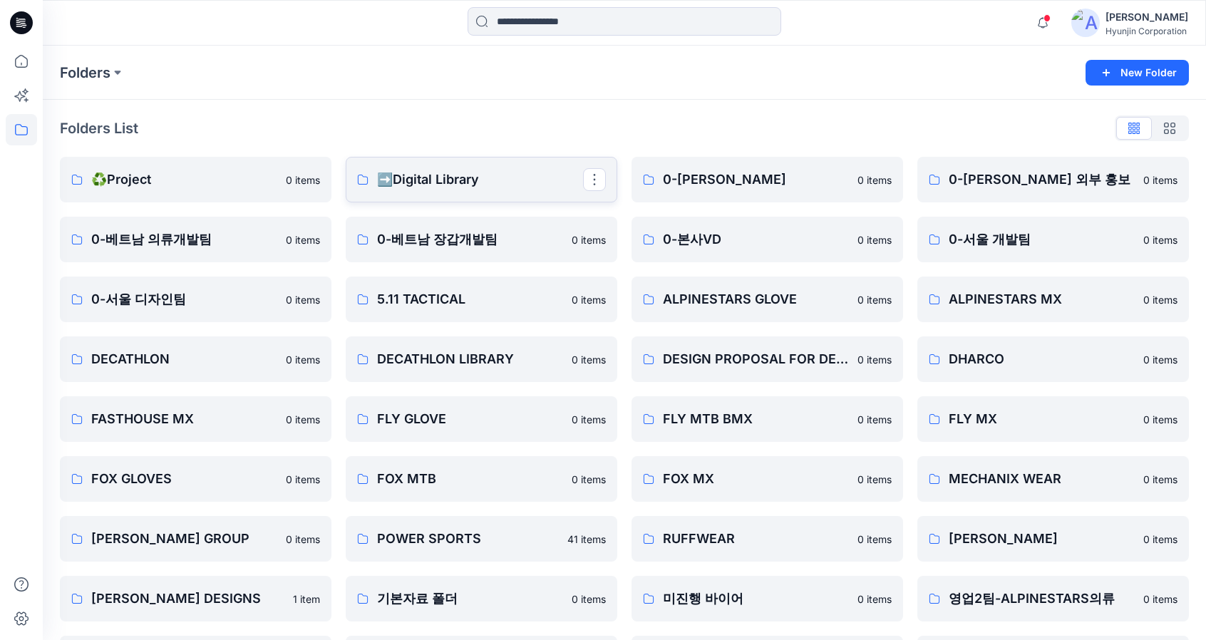
click at [550, 179] on p "➡️Digital Library" at bounding box center [480, 180] width 206 height 20
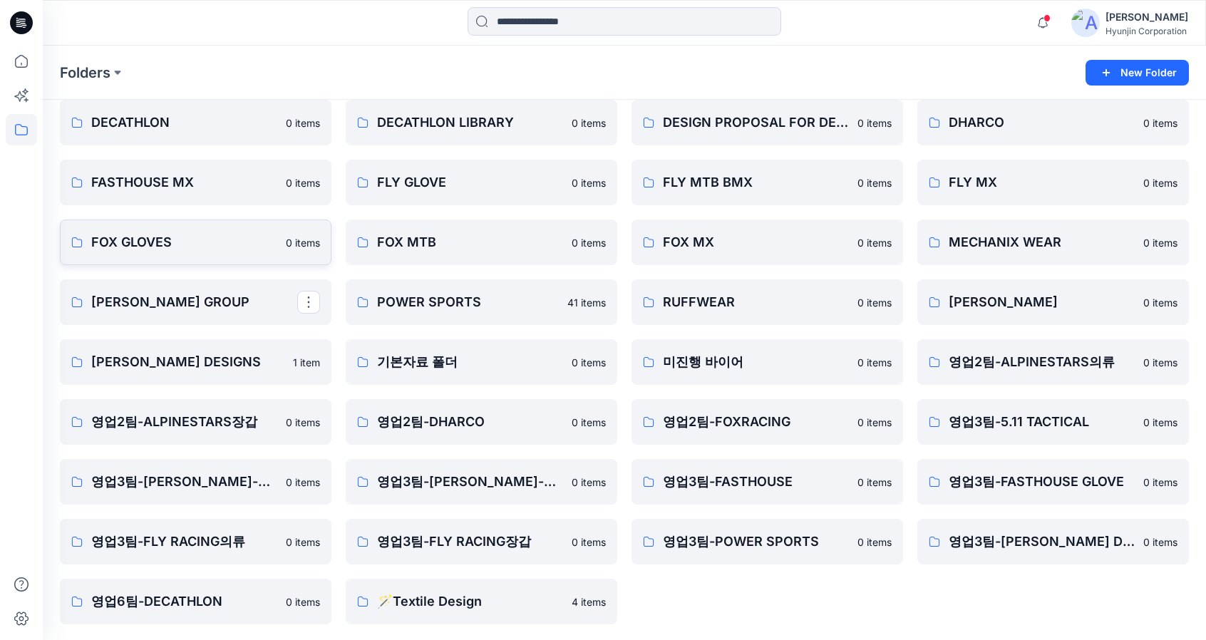
scroll to position [238, 0]
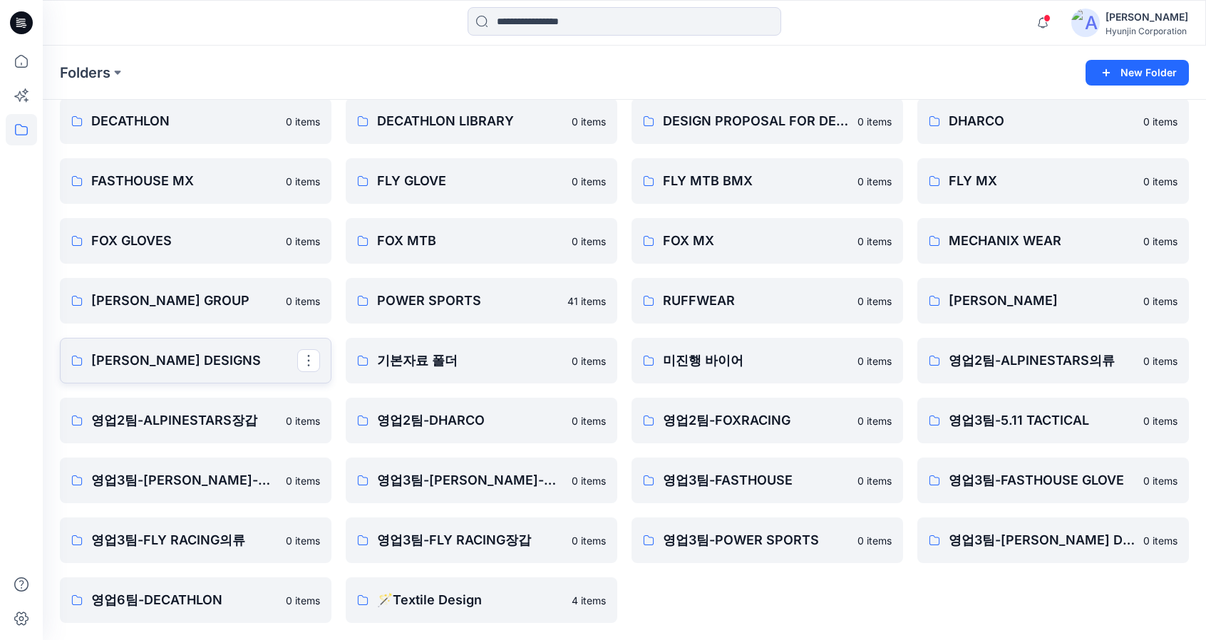
click at [218, 365] on p "[PERSON_NAME] DESIGNS" at bounding box center [194, 361] width 206 height 20
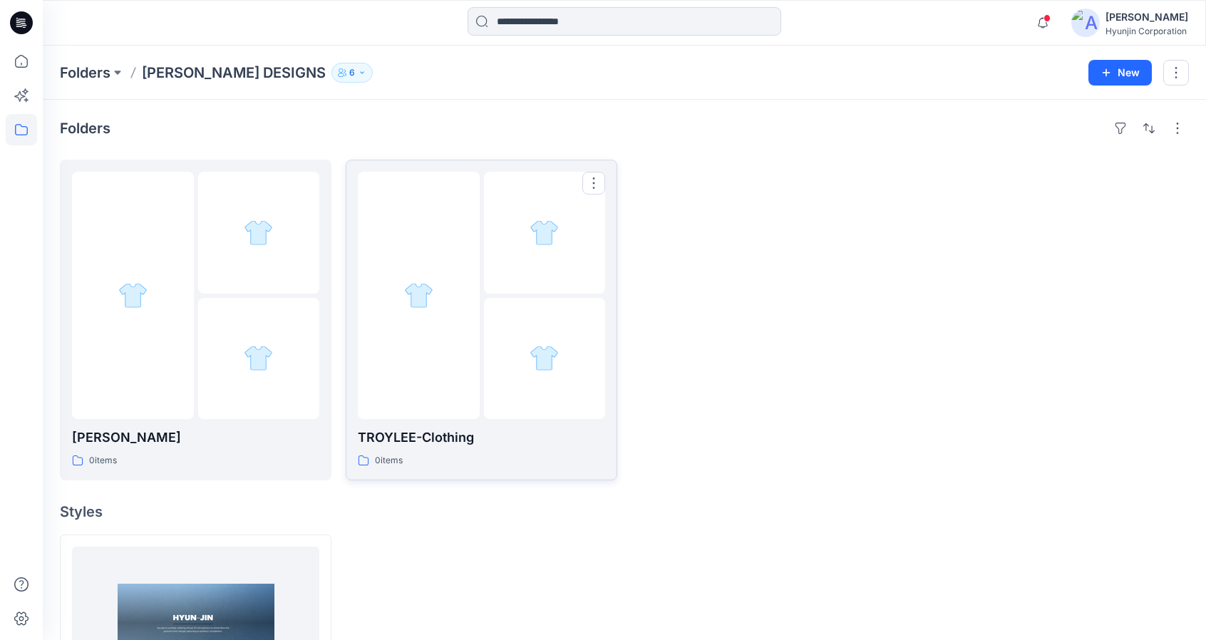
click at [478, 370] on div at bounding box center [419, 295] width 122 height 247
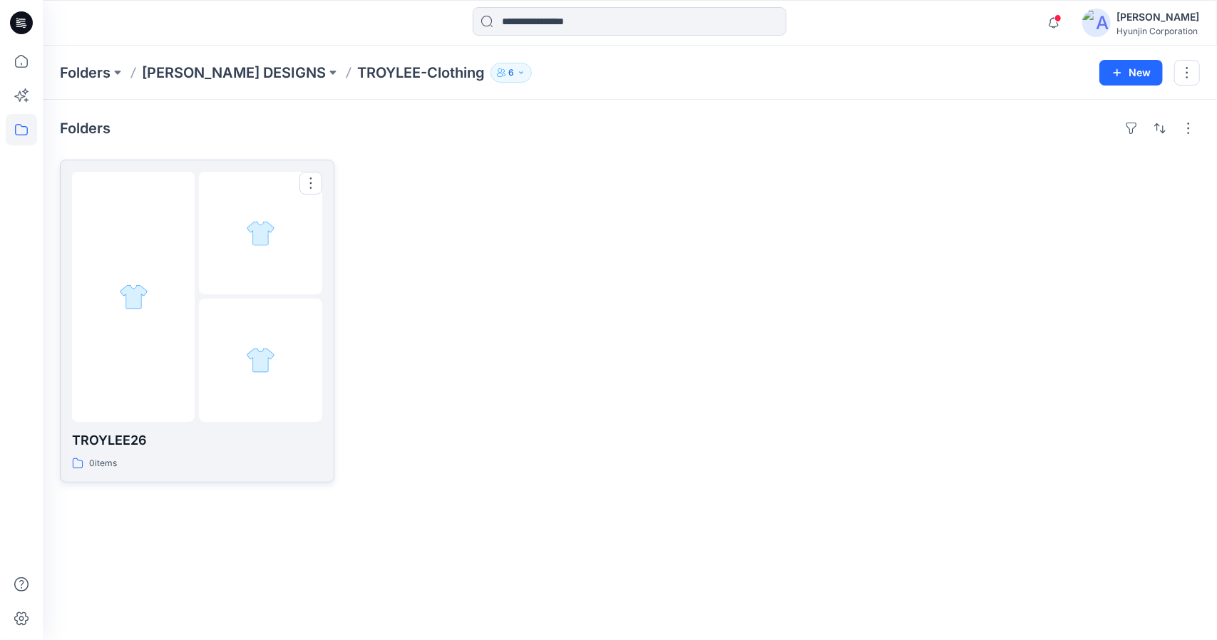
click at [288, 363] on div at bounding box center [260, 360] width 123 height 123
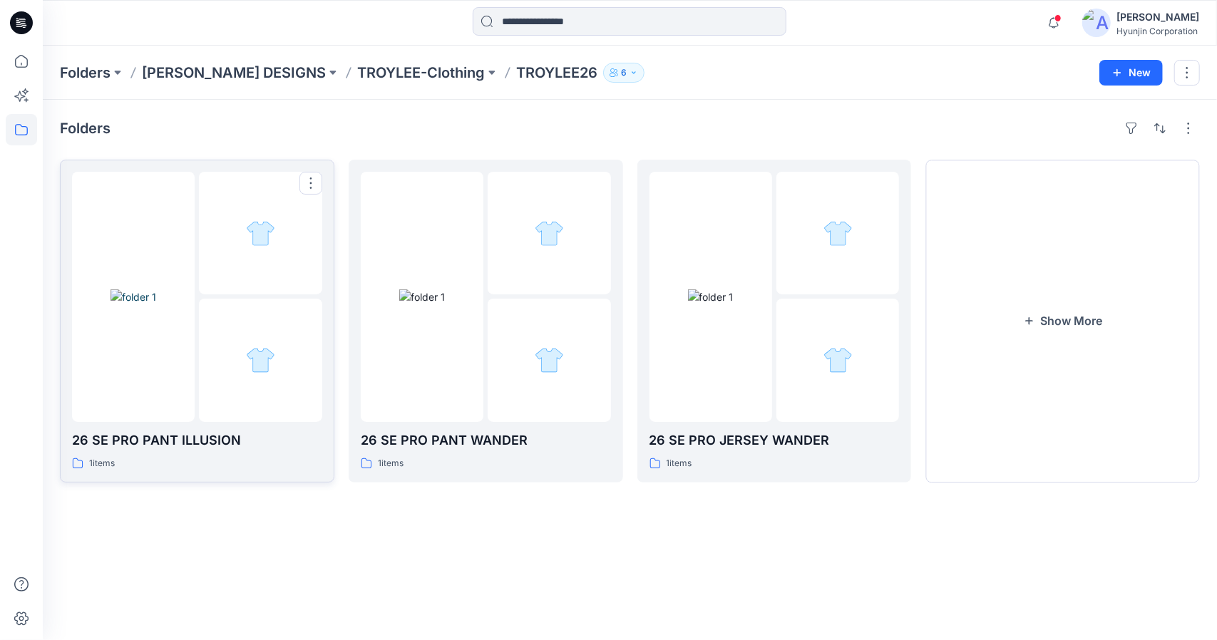
click at [225, 391] on div at bounding box center [260, 360] width 123 height 123
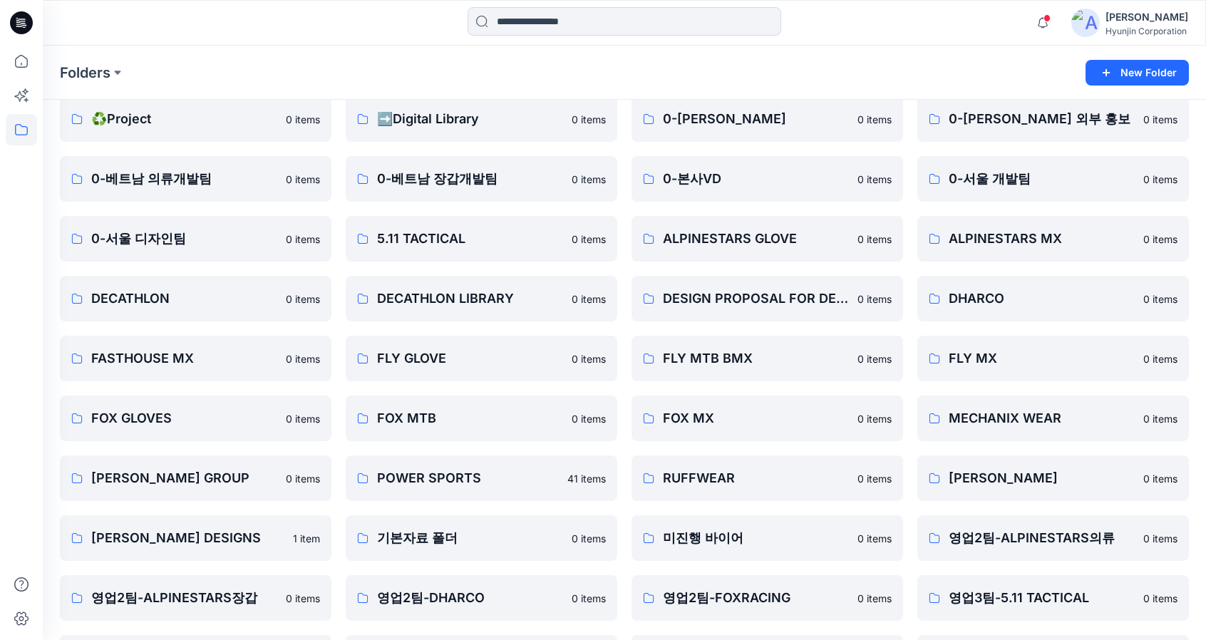
scroll to position [24, 0]
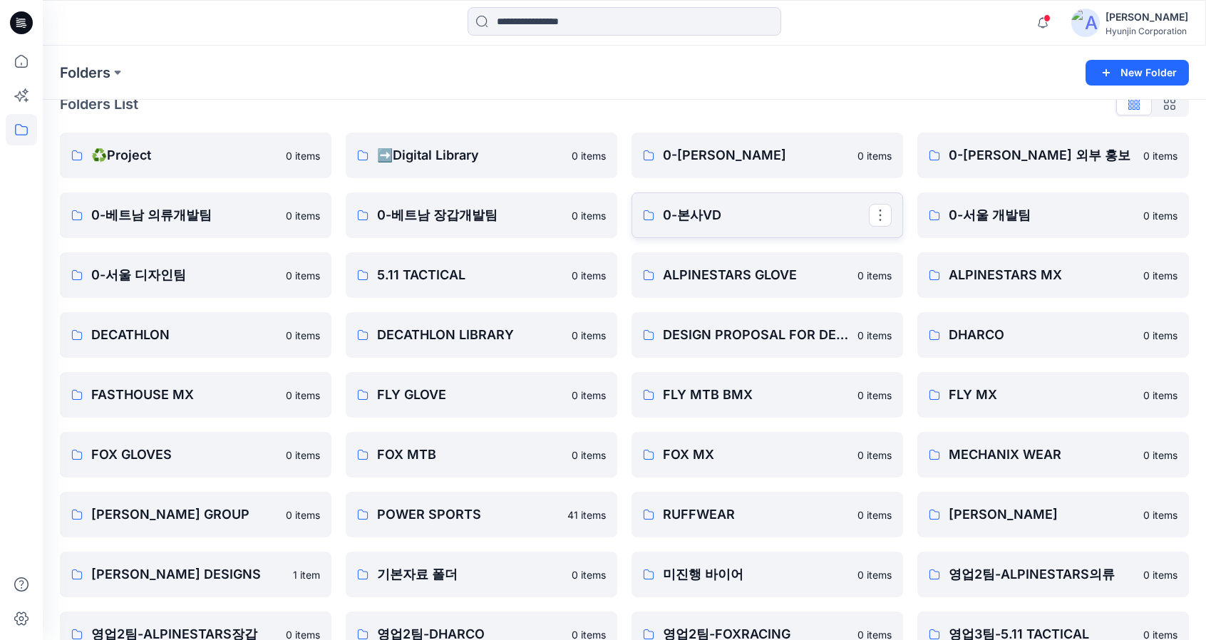
click at [674, 220] on p "0-본사VD" at bounding box center [766, 215] width 206 height 20
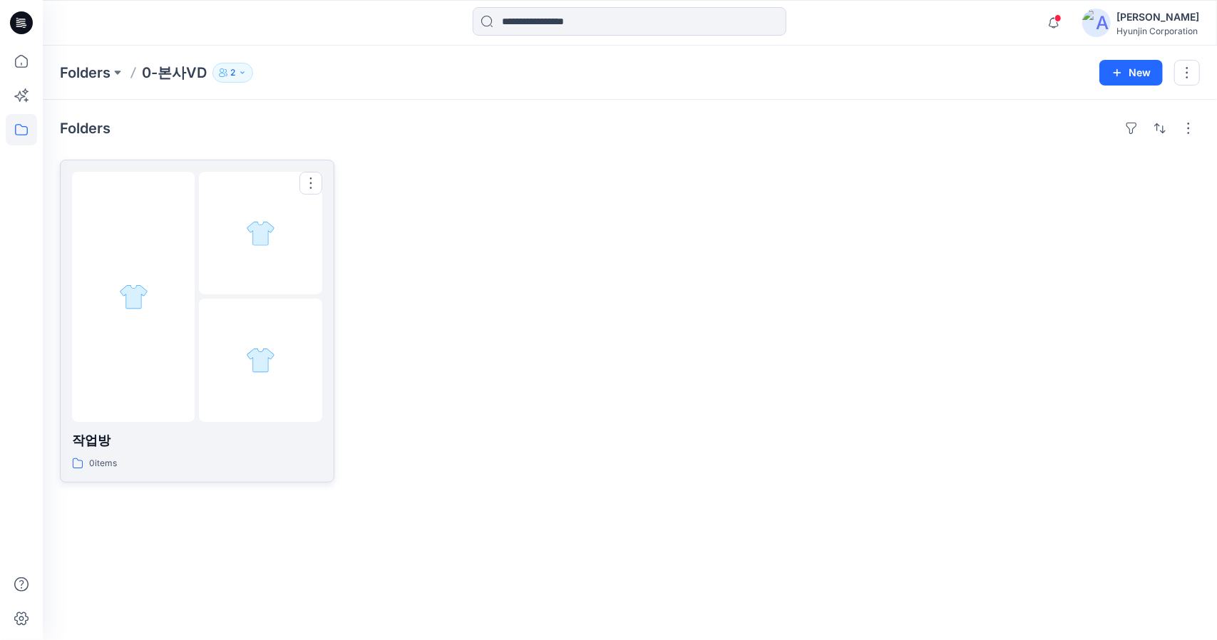
click at [191, 334] on div at bounding box center [133, 297] width 123 height 250
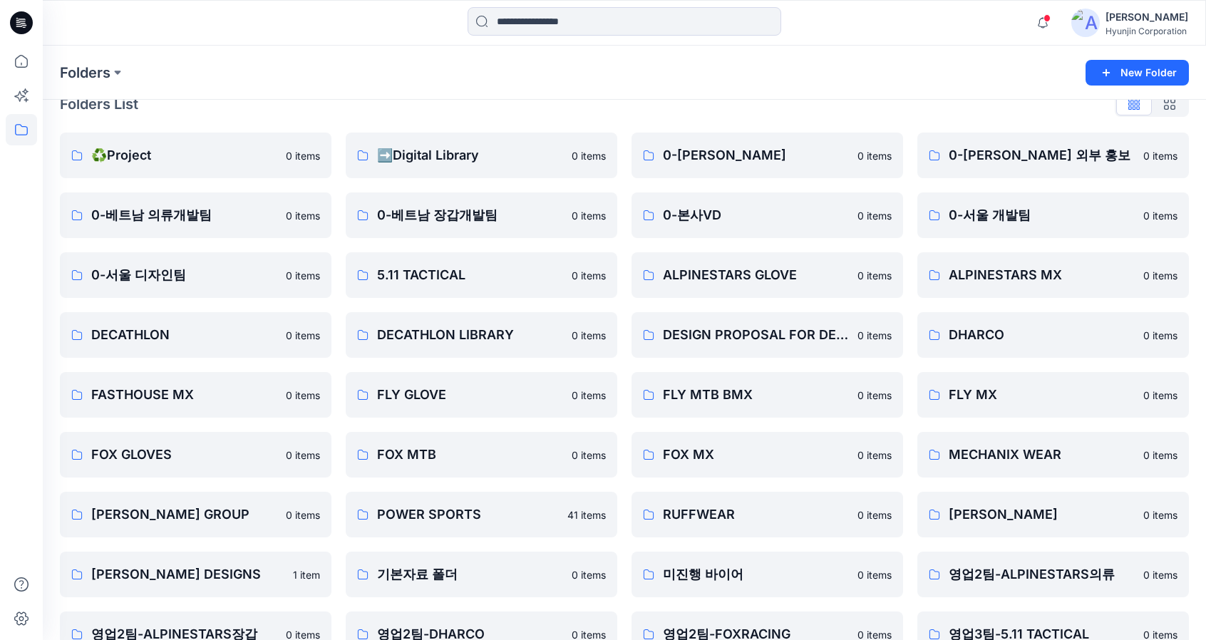
click at [1131, 22] on div "[PERSON_NAME]" at bounding box center [1147, 17] width 83 height 17
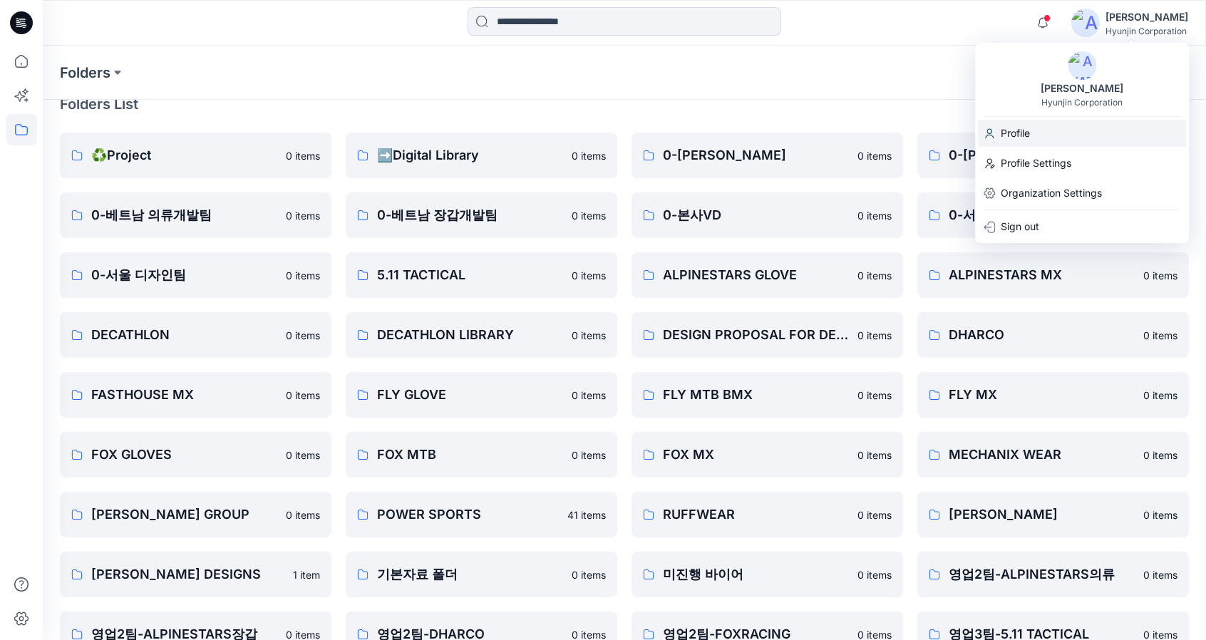
click at [1007, 138] on p "Profile" at bounding box center [1015, 133] width 29 height 27
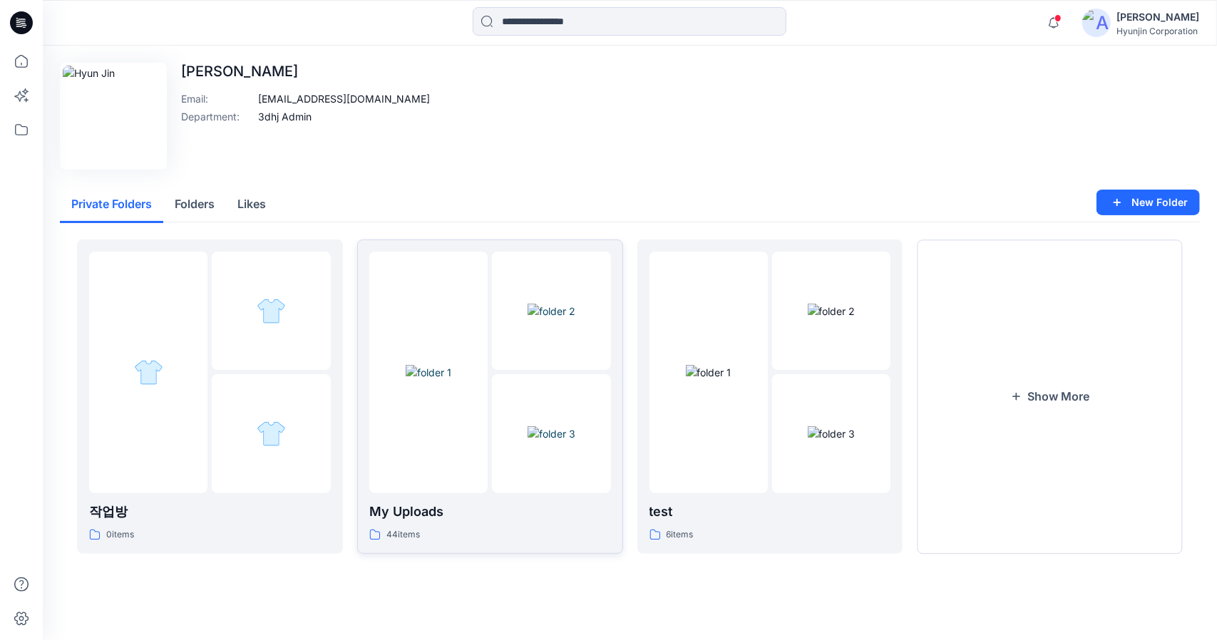
click at [548, 441] on img at bounding box center [552, 433] width 48 height 15
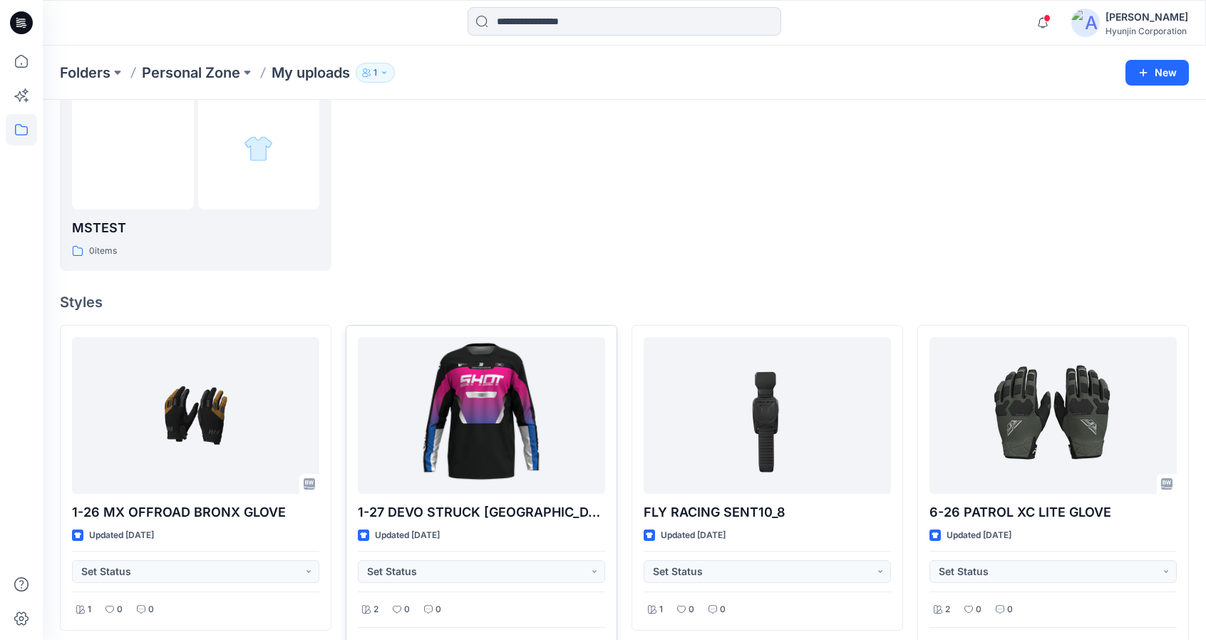
scroll to position [214, 0]
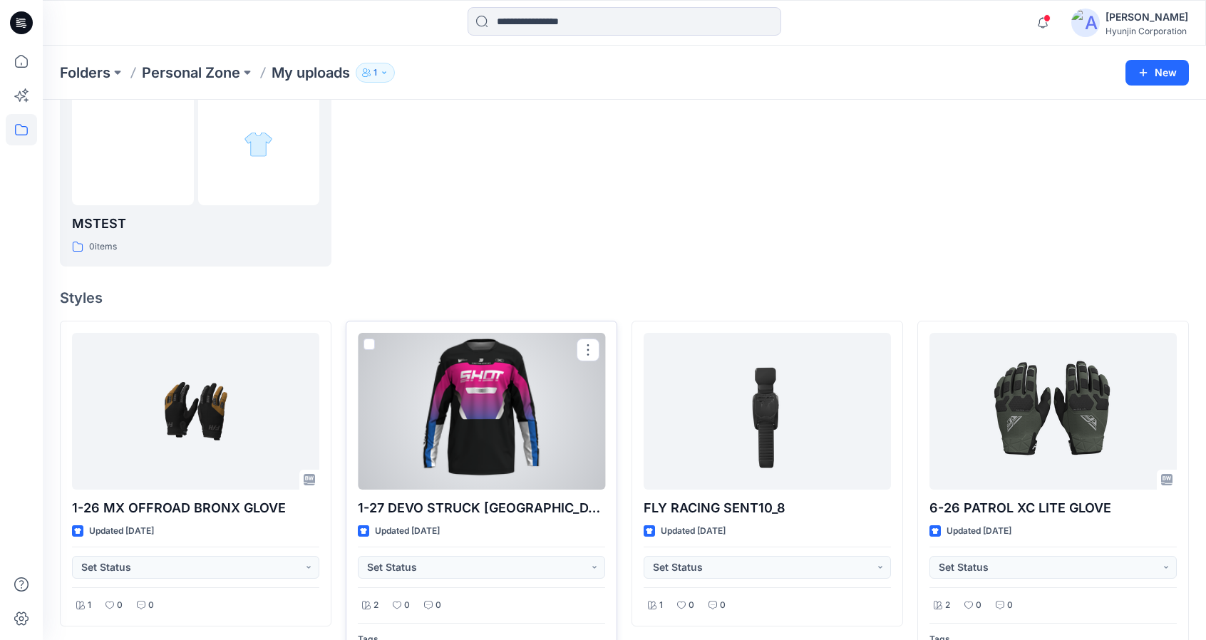
click at [503, 450] on div at bounding box center [481, 411] width 247 height 157
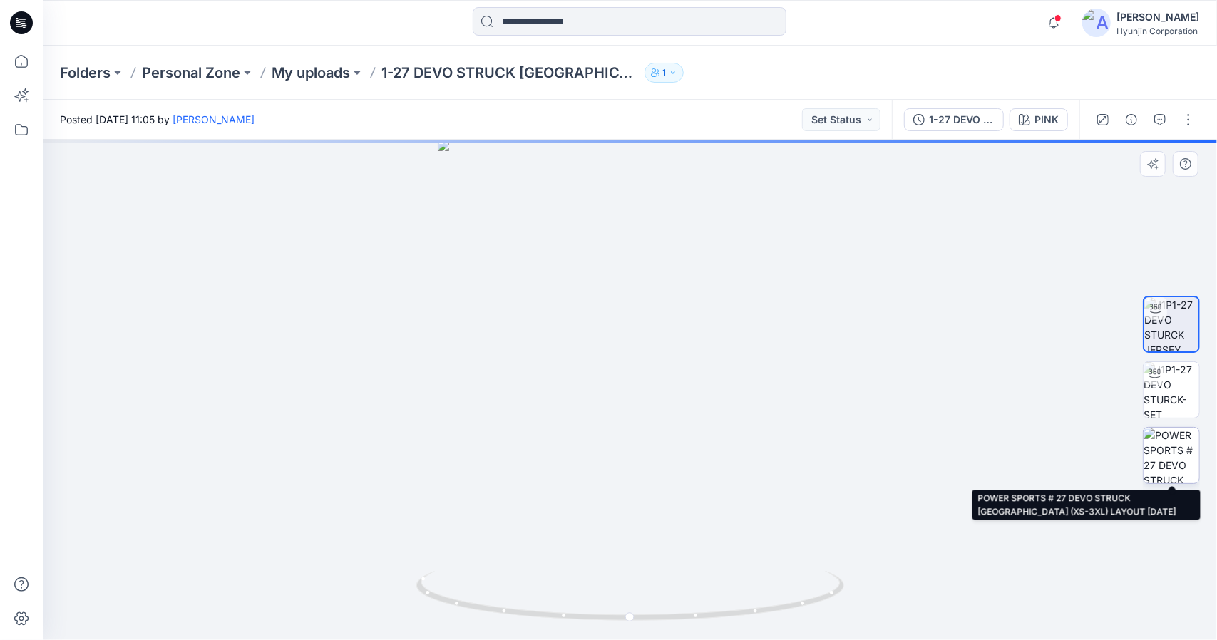
click at [1178, 470] on img at bounding box center [1172, 456] width 56 height 56
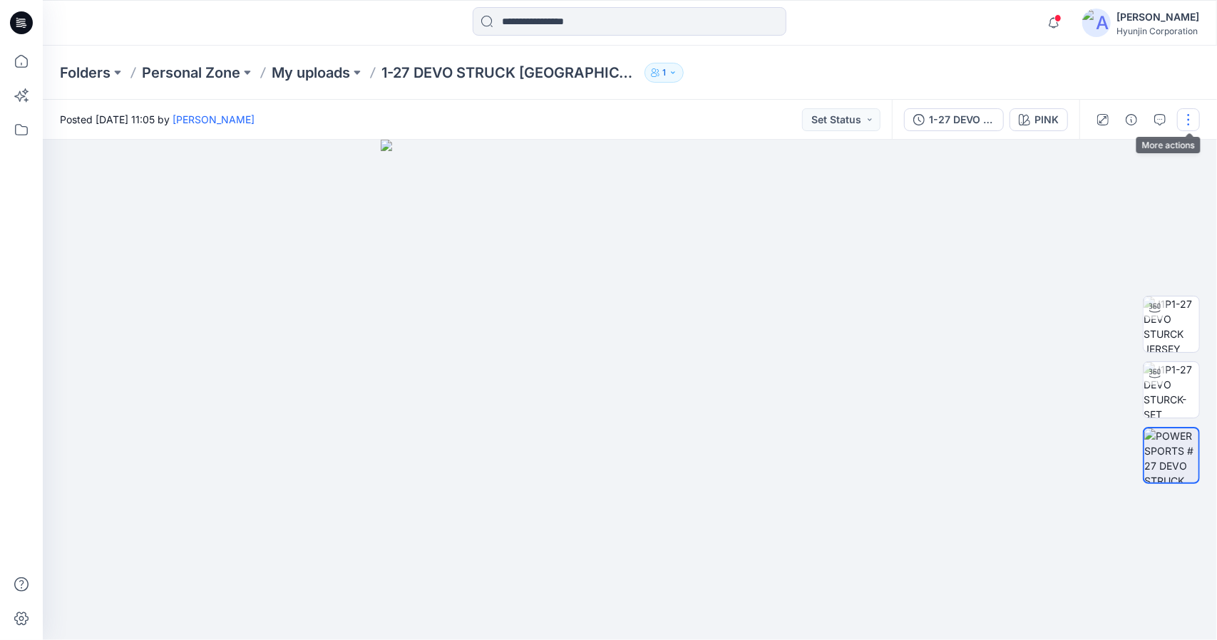
click at [1180, 113] on button "button" at bounding box center [1188, 119] width 23 height 23
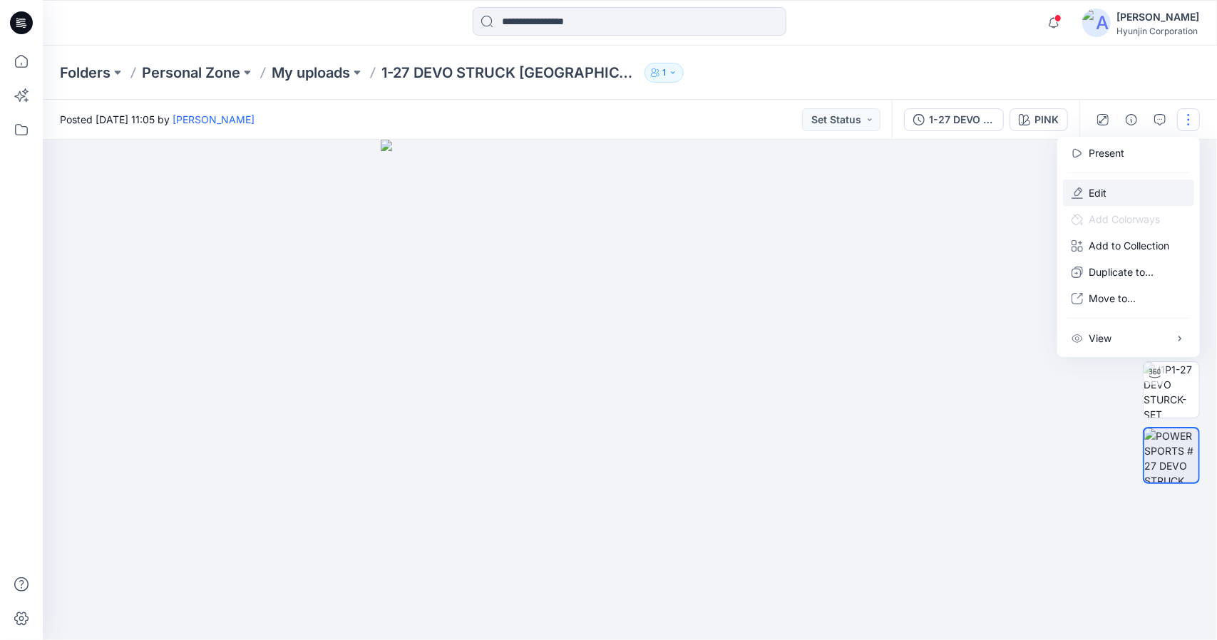
click at [1105, 190] on p "Edit" at bounding box center [1098, 192] width 18 height 15
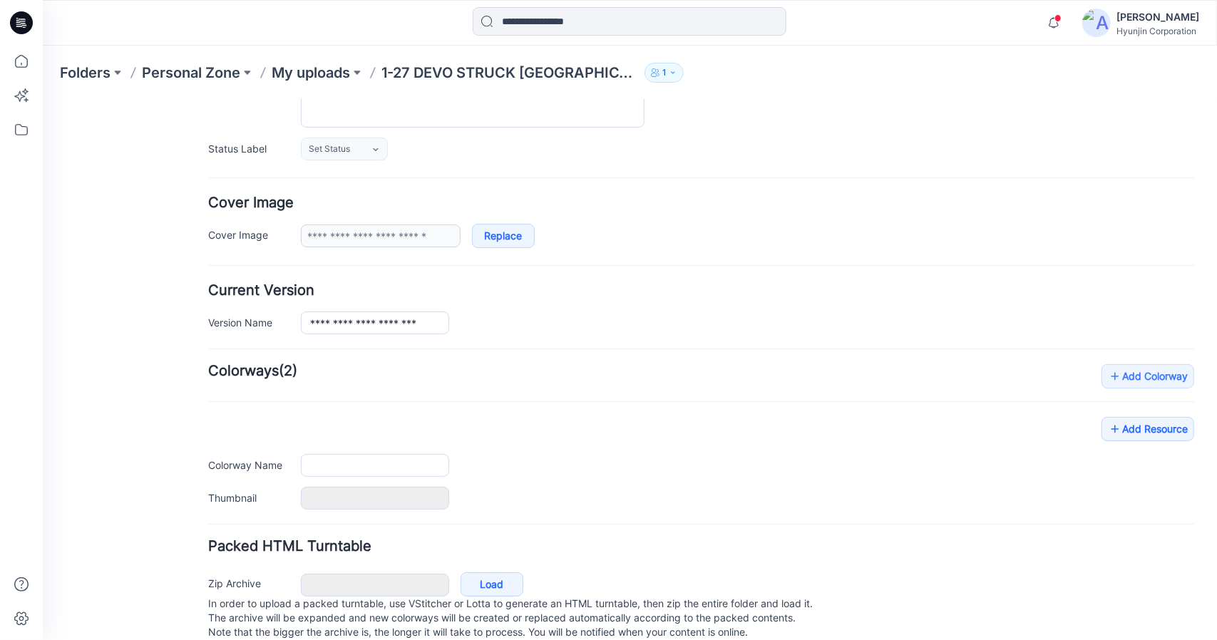
type input "**********"
type input "****"
type input "**********"
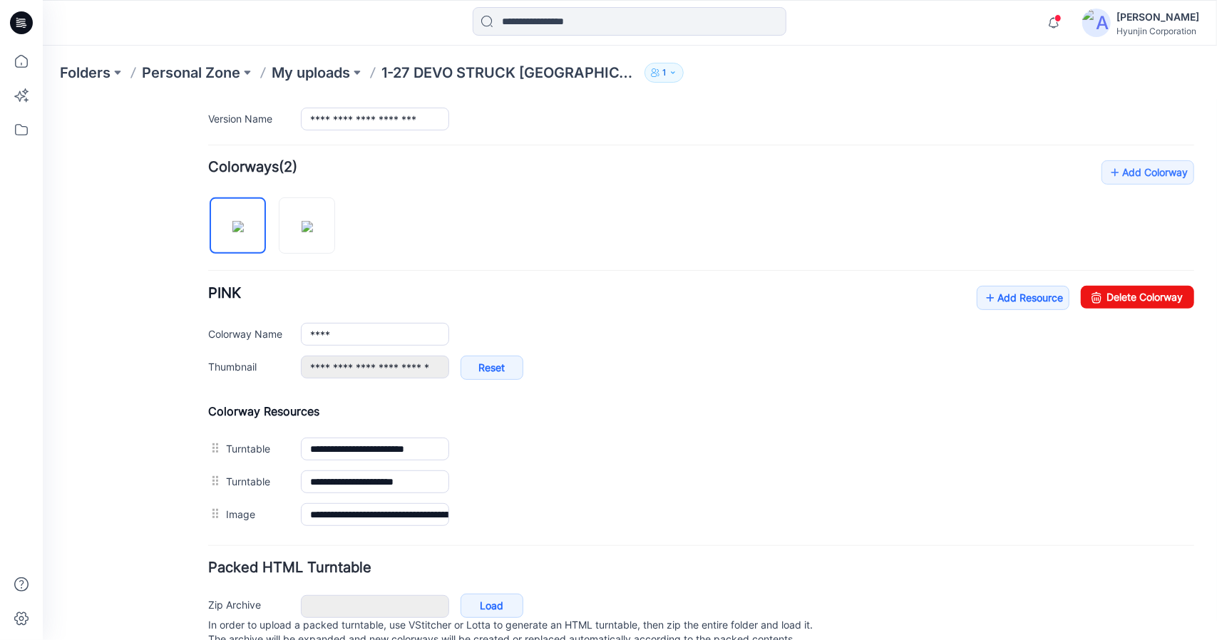
scroll to position [423, 0]
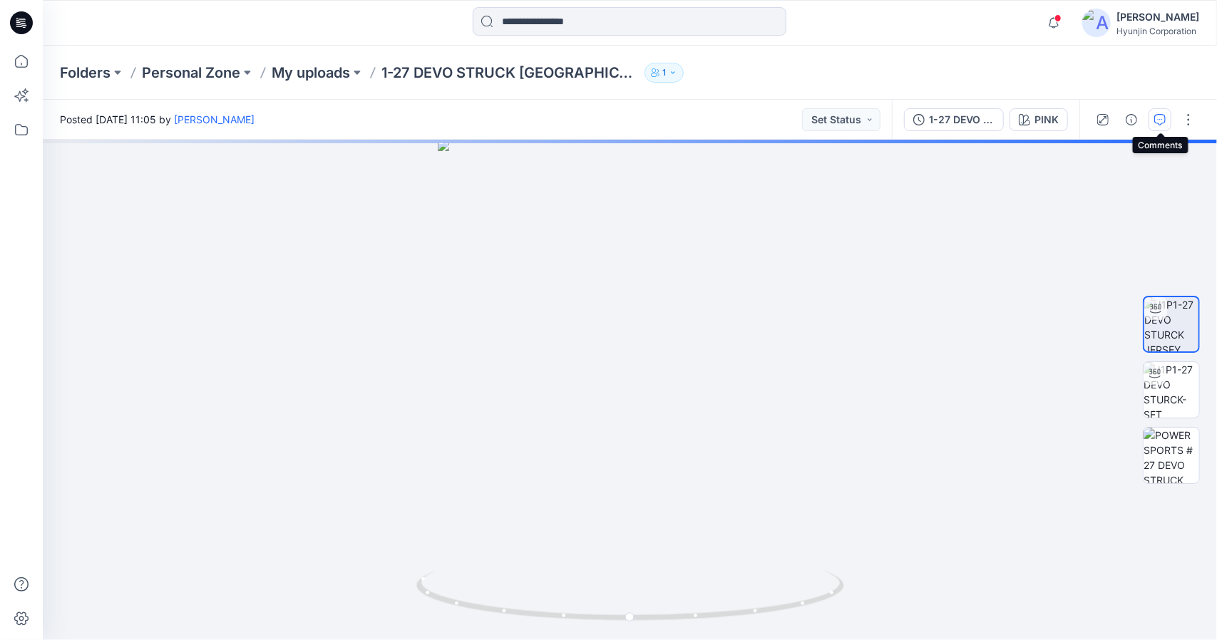
click at [1161, 119] on icon "button" at bounding box center [1159, 119] width 11 height 11
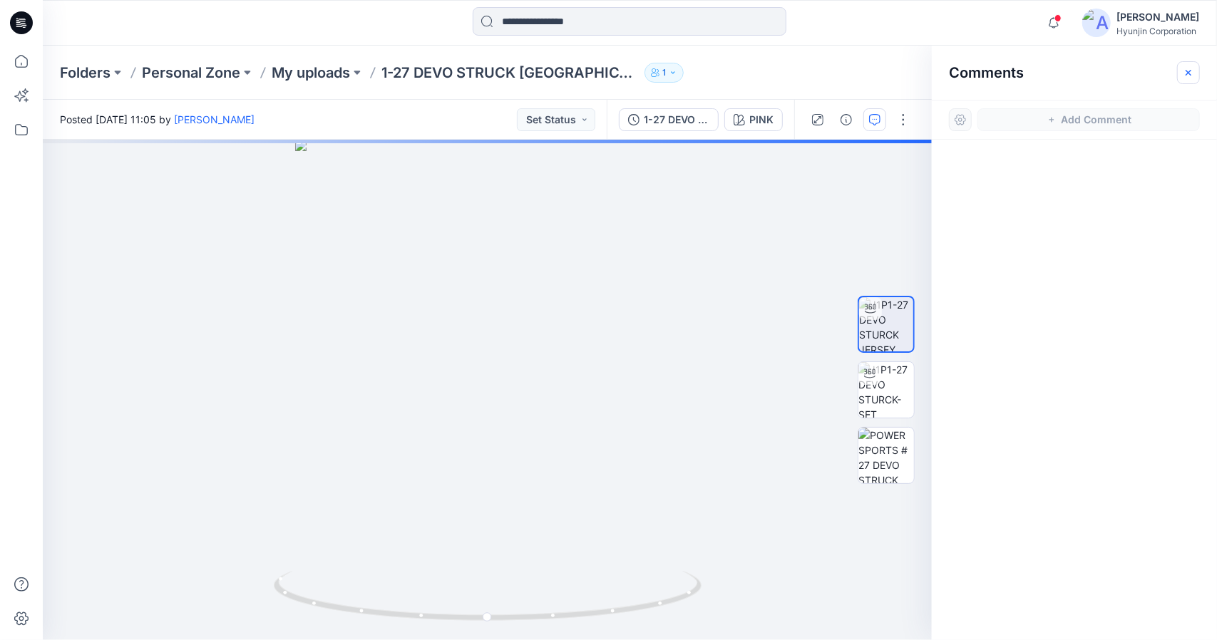
click at [1190, 72] on icon "button" at bounding box center [1188, 72] width 11 height 11
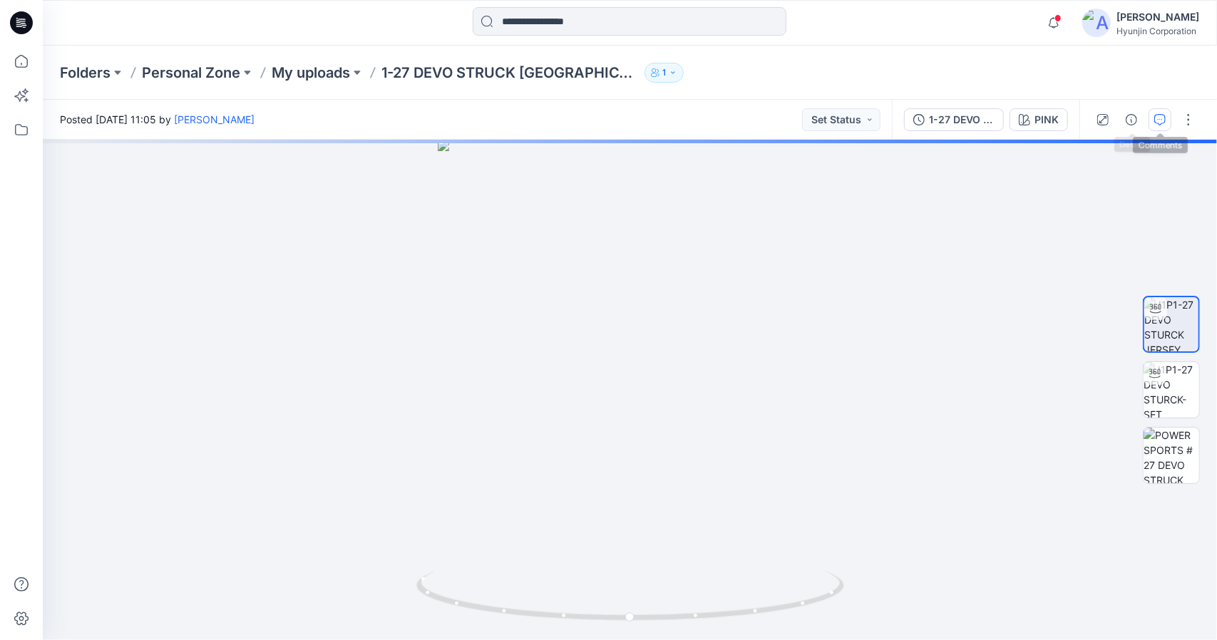
click at [1152, 122] on button "button" at bounding box center [1160, 119] width 23 height 23
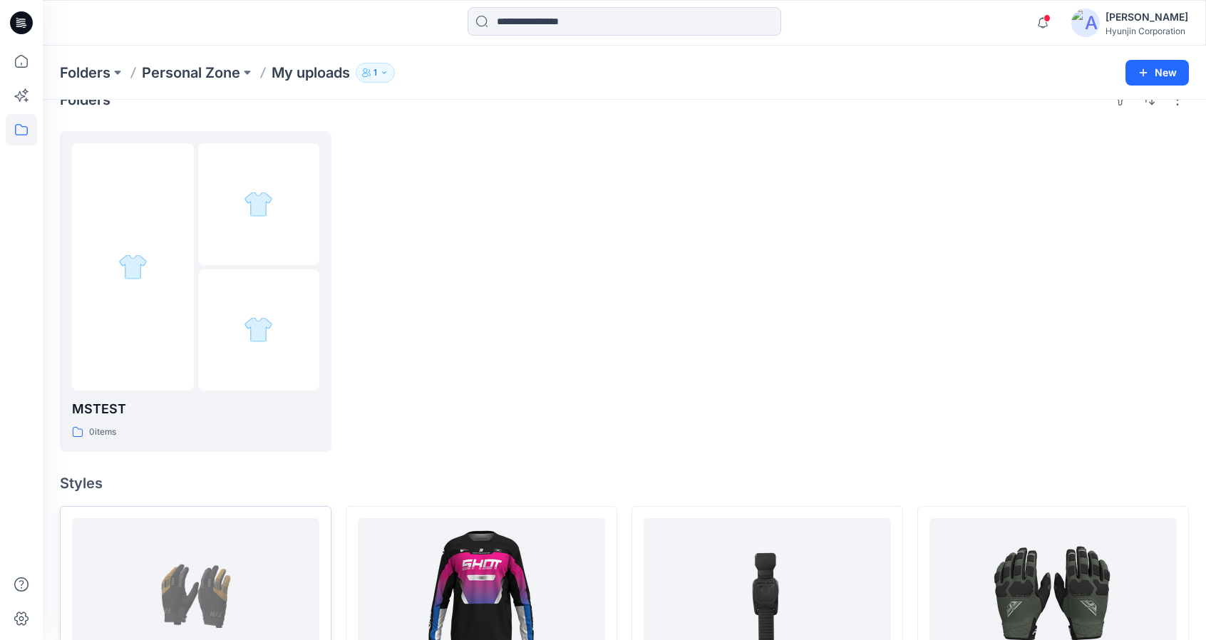
scroll to position [214, 0]
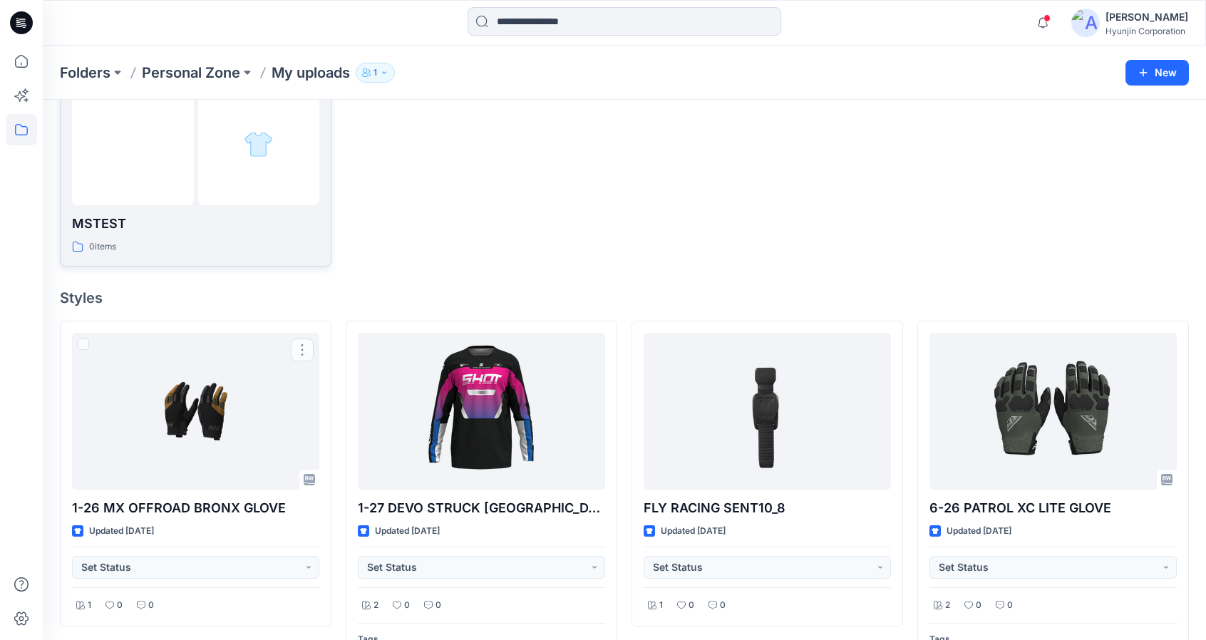
click at [224, 216] on p "MSTEST" at bounding box center [195, 224] width 247 height 20
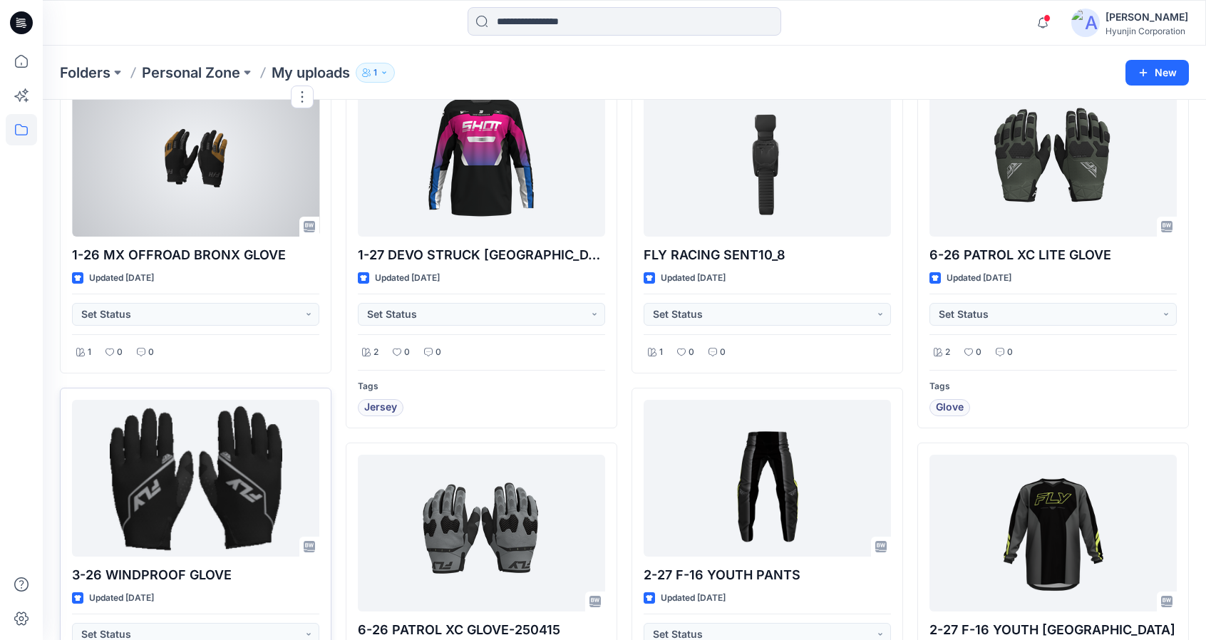
scroll to position [499, 0]
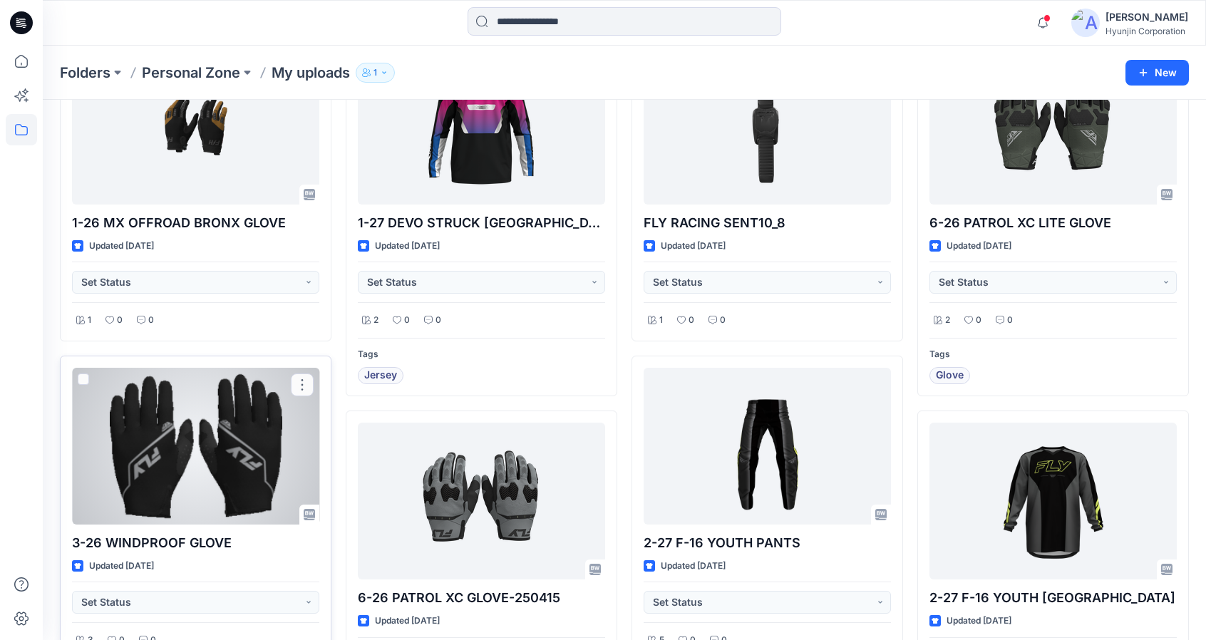
click at [225, 455] on div at bounding box center [195, 446] width 247 height 157
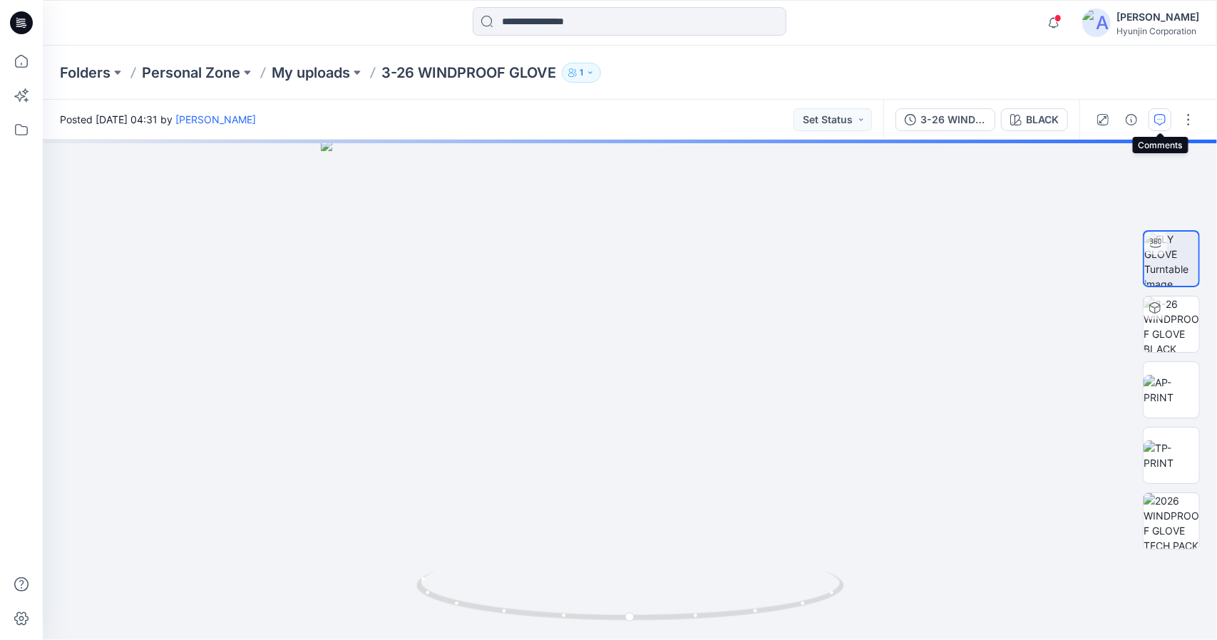
click at [1161, 123] on icon "button" at bounding box center [1159, 119] width 11 height 11
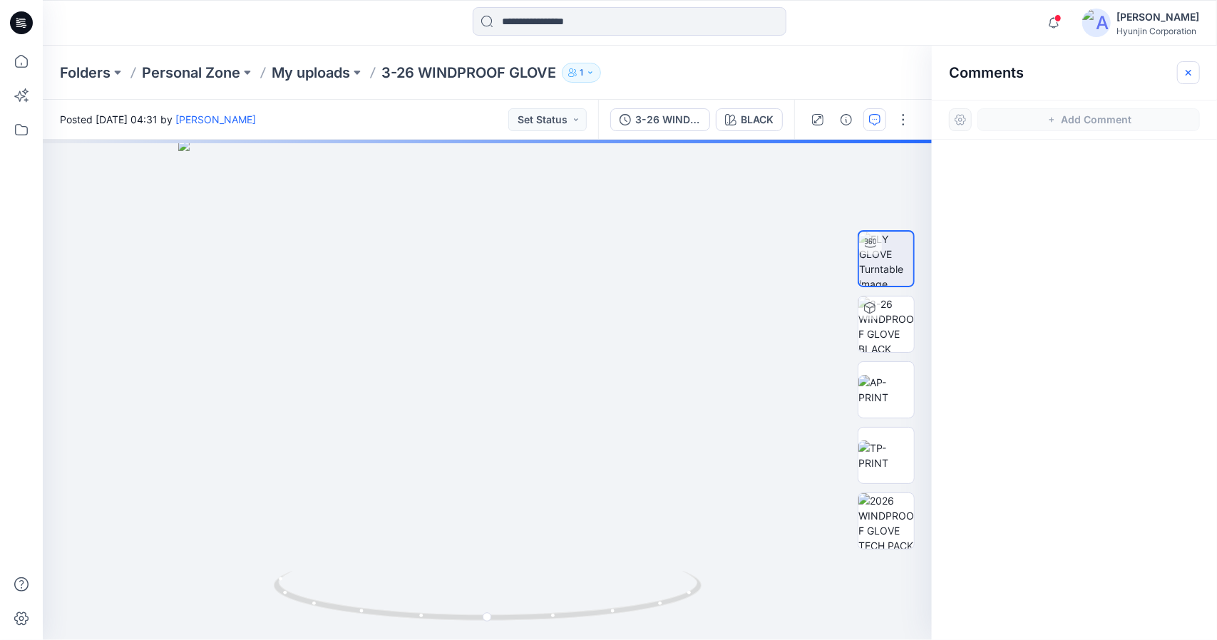
click at [1194, 72] on icon "button" at bounding box center [1188, 72] width 11 height 11
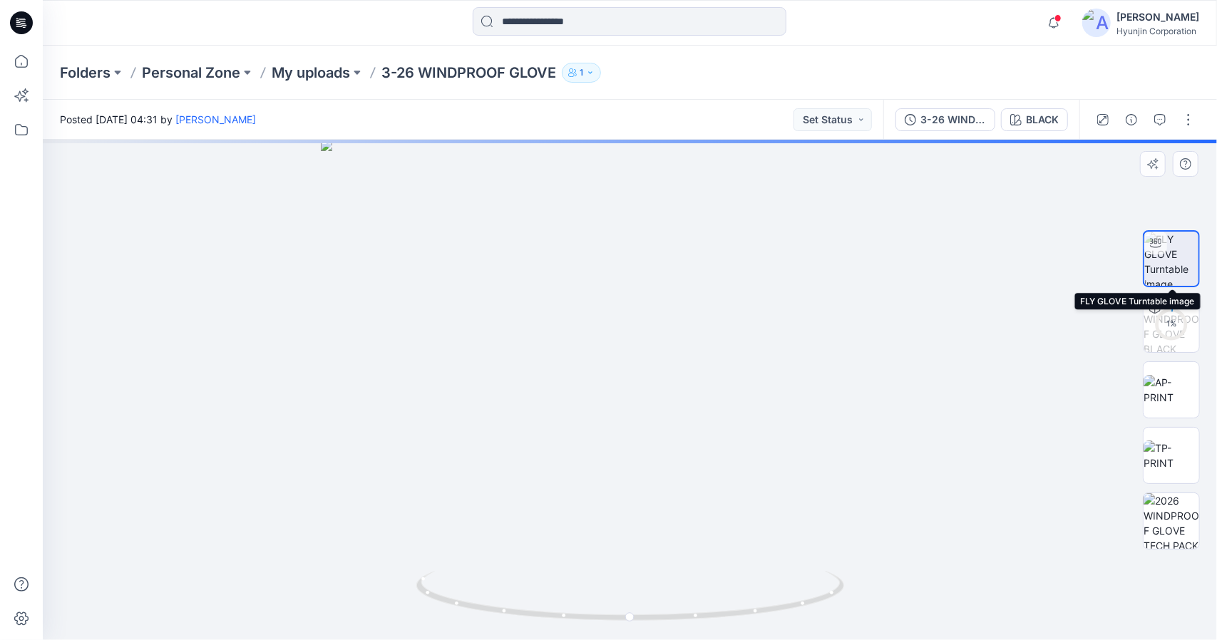
click at [1164, 256] on img at bounding box center [1171, 259] width 54 height 54
click at [1163, 124] on icon "button" at bounding box center [1159, 119] width 11 height 11
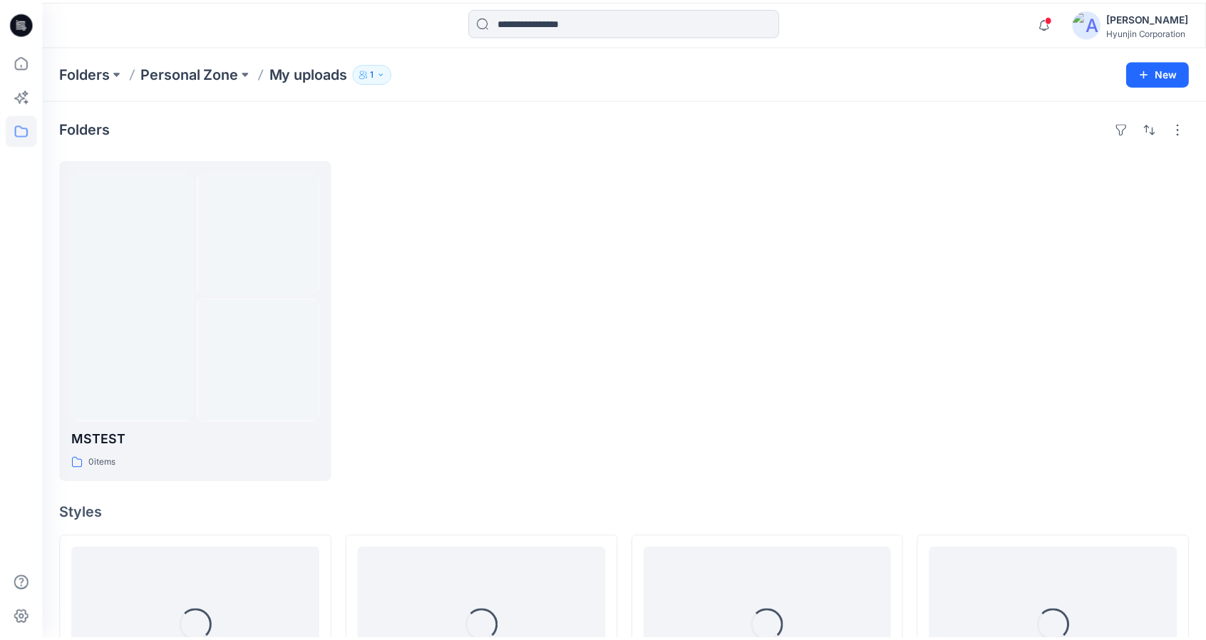
scroll to position [499, 0]
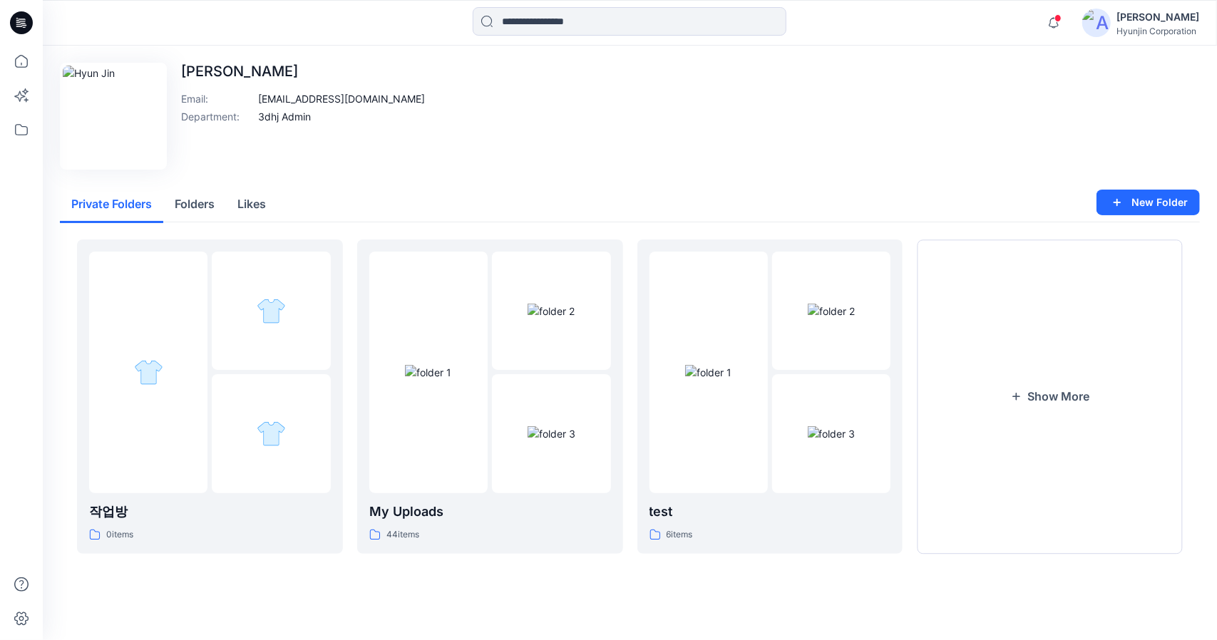
click at [17, 22] on icon at bounding box center [18, 22] width 4 height 1
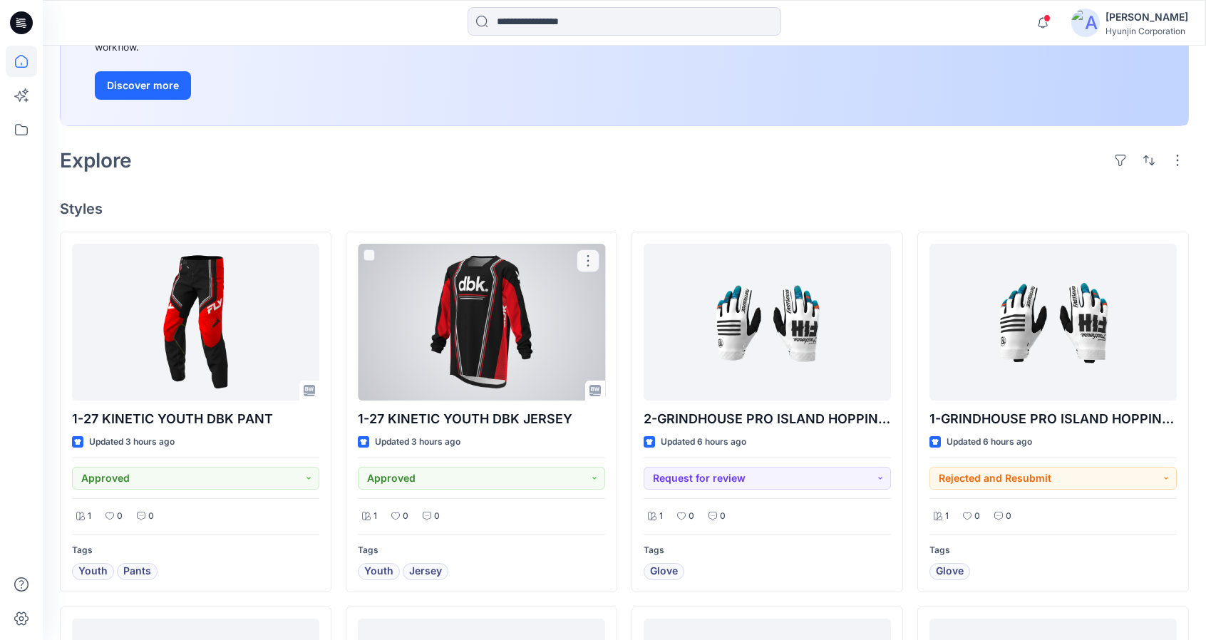
scroll to position [214, 0]
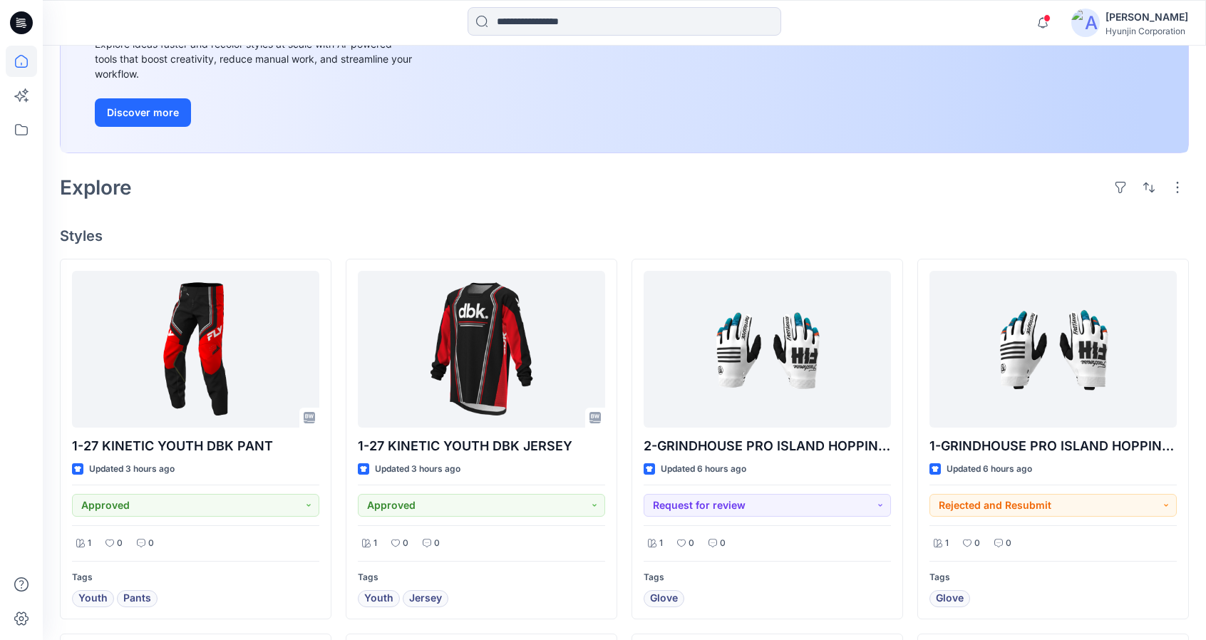
click at [1104, 29] on div "[PERSON_NAME] Corporation" at bounding box center [1130, 23] width 117 height 29
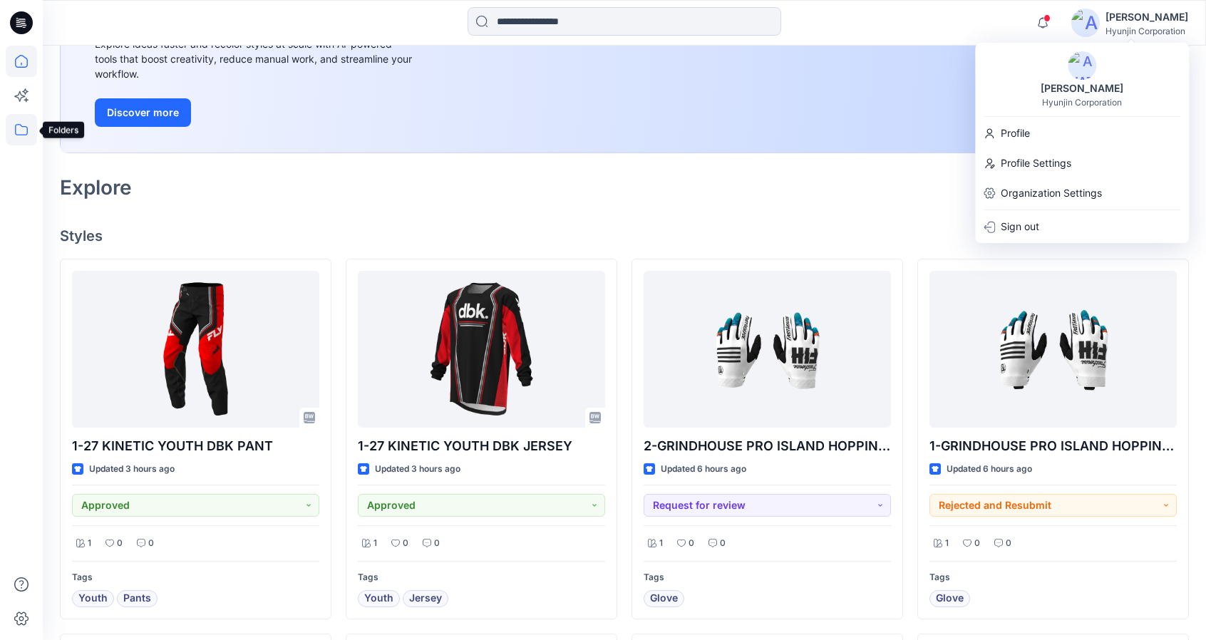
click at [24, 126] on icon at bounding box center [21, 129] width 13 height 11
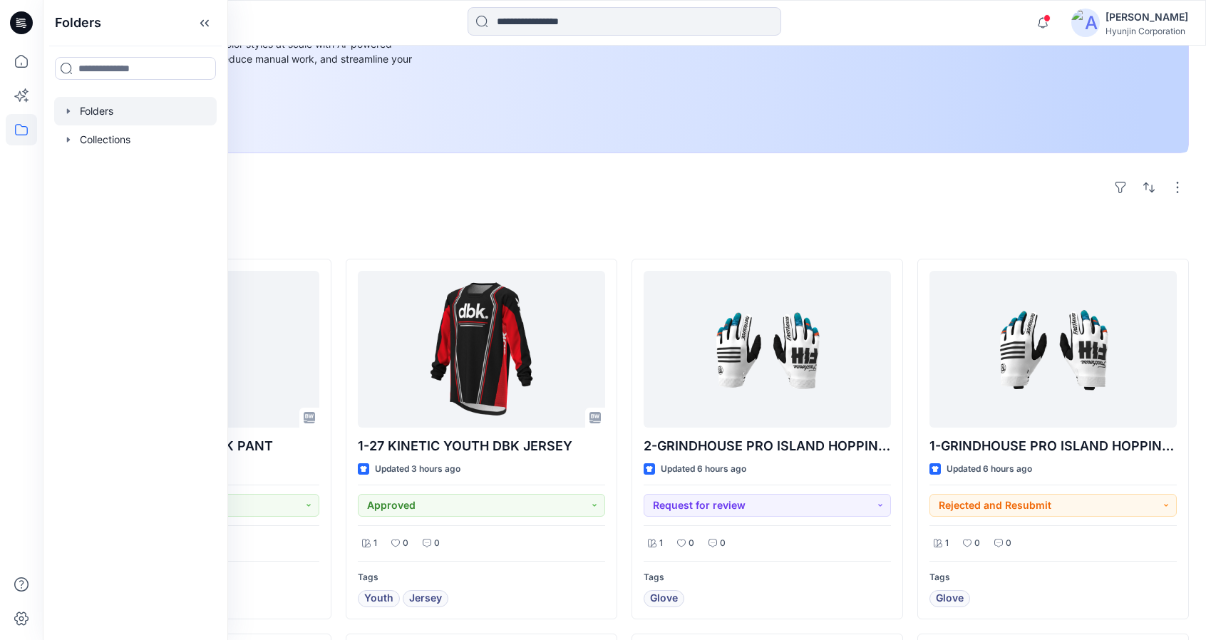
click at [94, 116] on div at bounding box center [135, 111] width 163 height 29
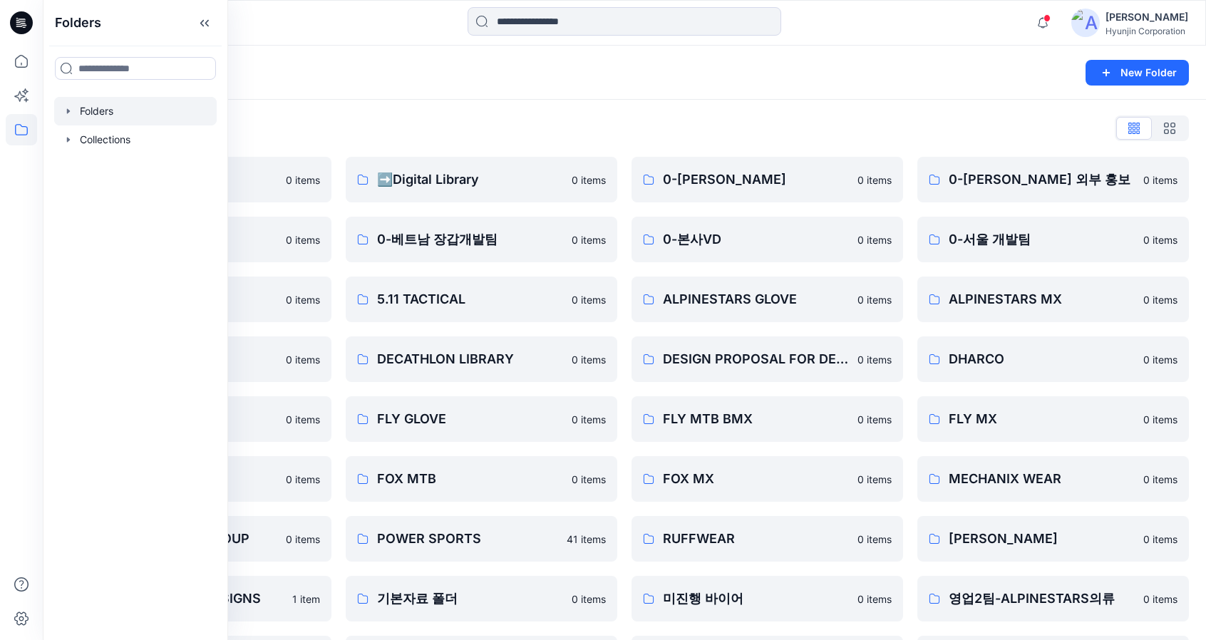
click at [621, 111] on div "Folders List ♻️Project 0 items 0-베트남 의류개발팀 0 items 0-서울 디자인팀 0 items DECATHLON …" at bounding box center [625, 489] width 1164 height 779
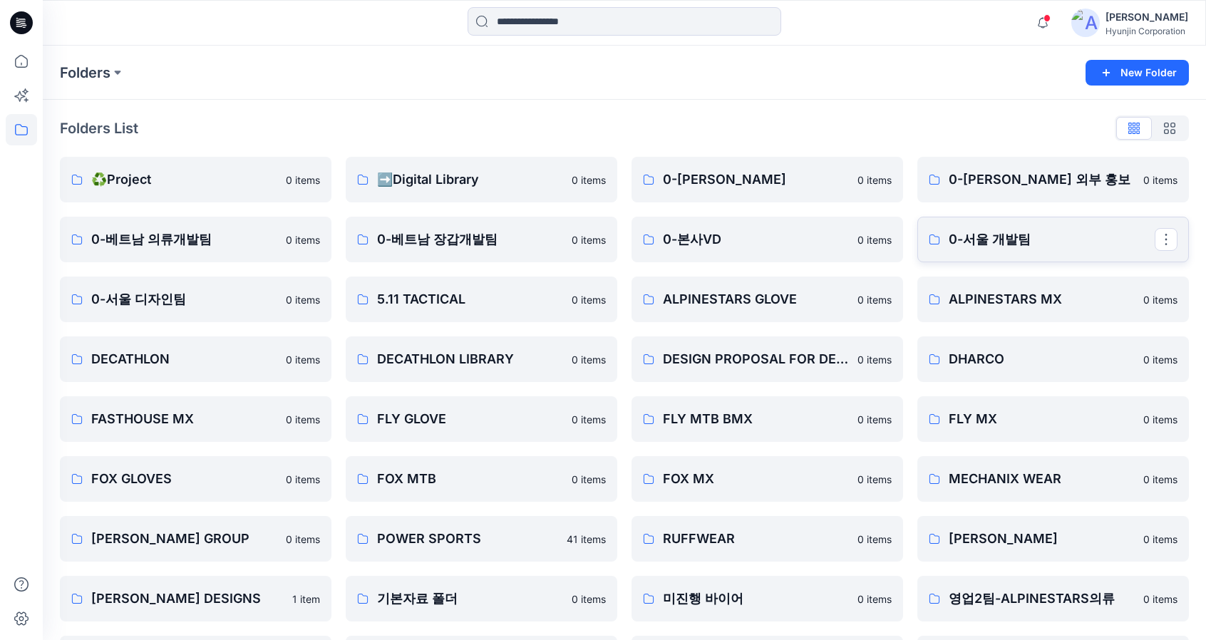
click at [969, 245] on p "0-서울 개발팀" at bounding box center [1052, 240] width 206 height 20
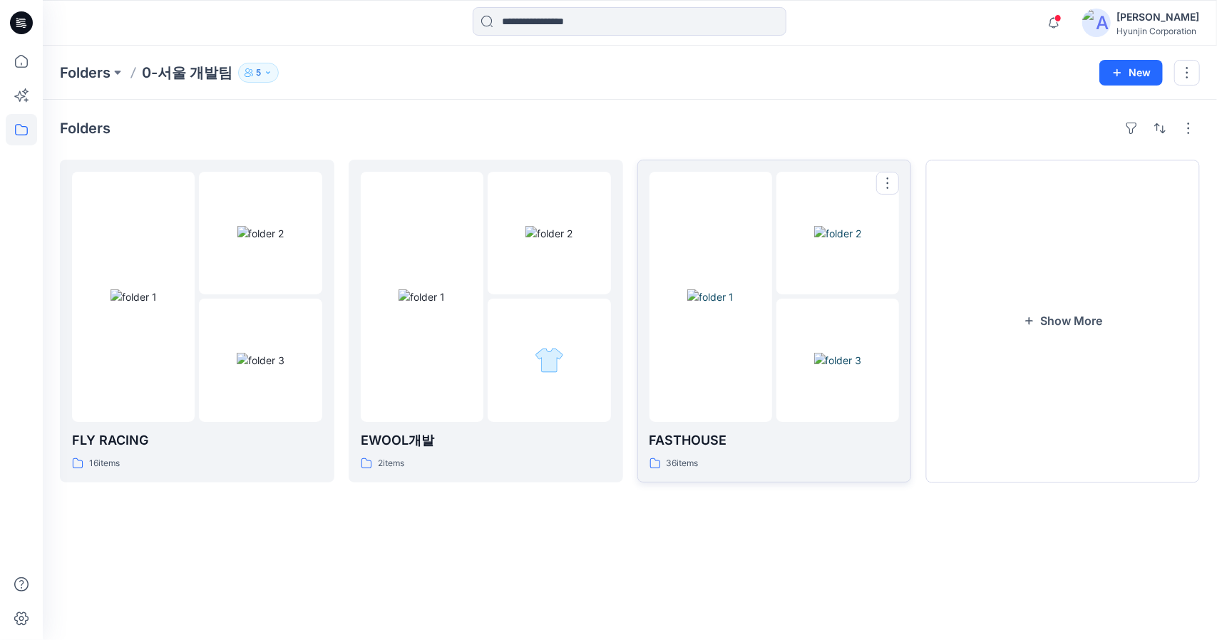
click at [832, 353] on img at bounding box center [838, 360] width 48 height 15
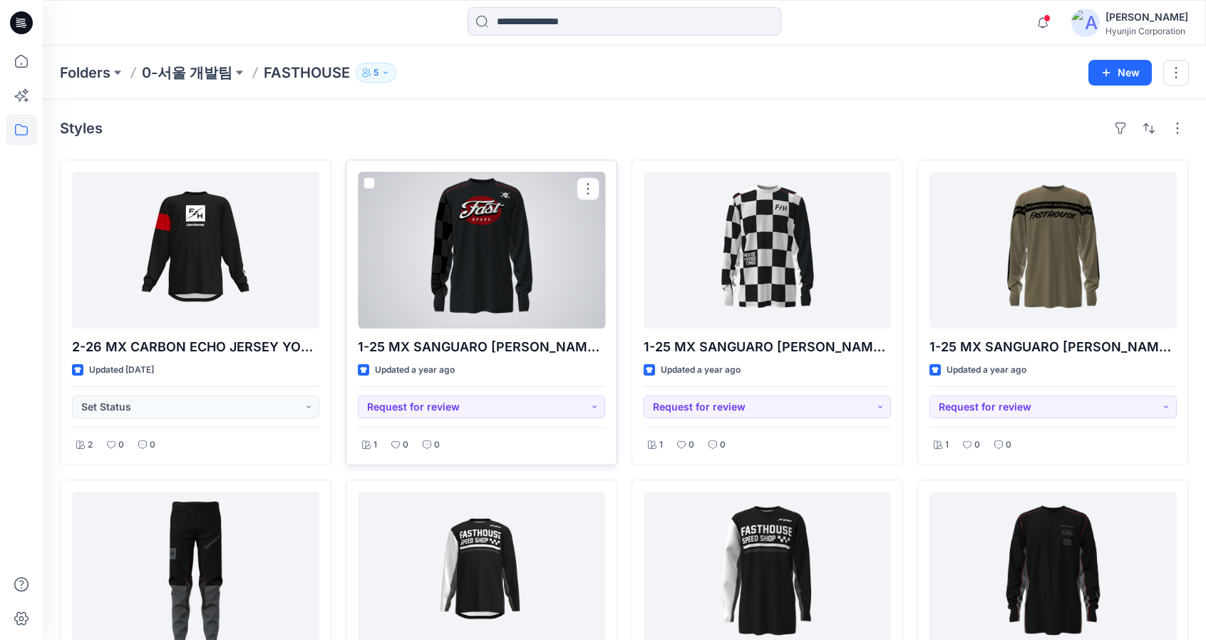
click at [515, 277] on div at bounding box center [481, 250] width 247 height 157
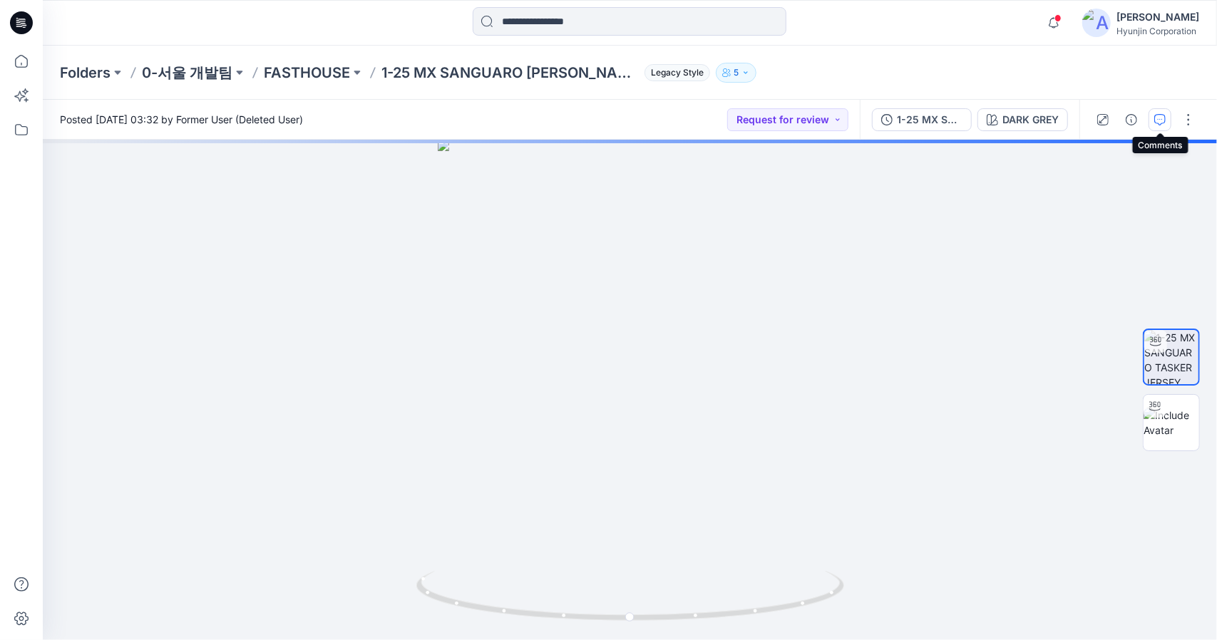
click at [1154, 125] on button "button" at bounding box center [1160, 119] width 23 height 23
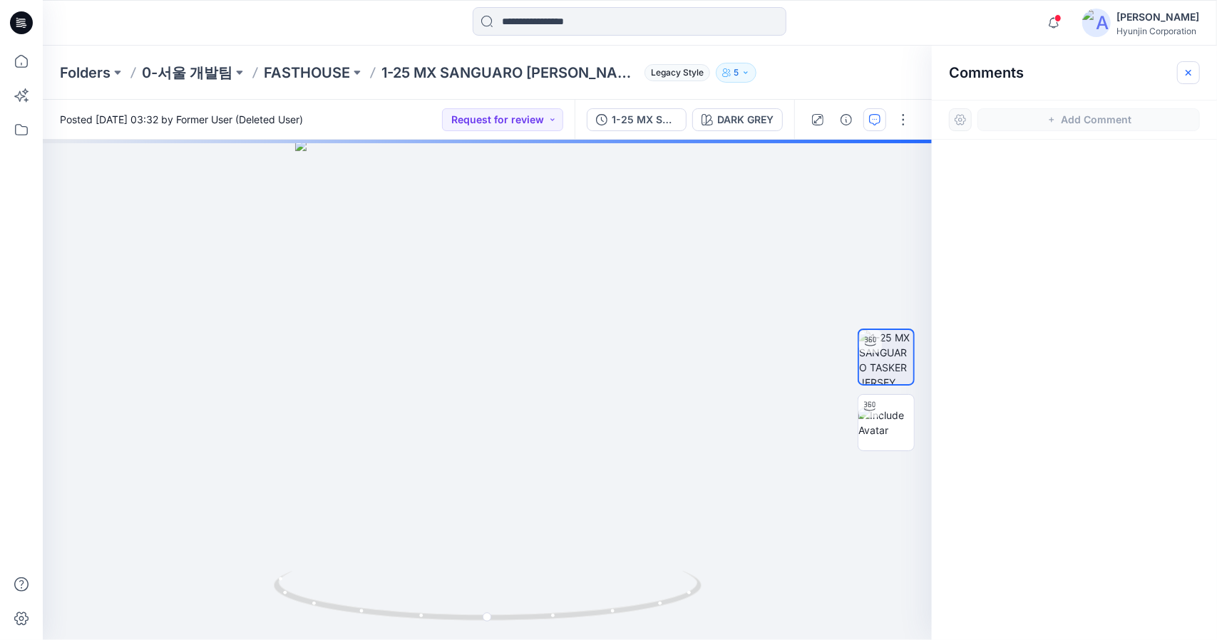
click at [1186, 69] on icon "button" at bounding box center [1188, 72] width 11 height 11
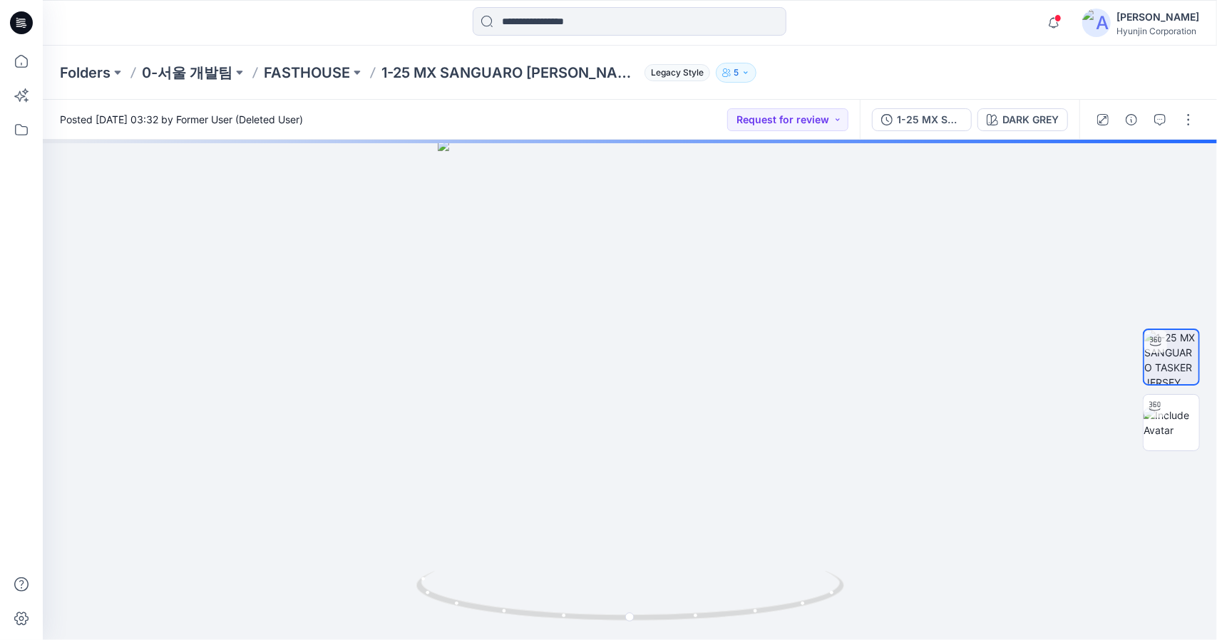
click at [25, 17] on icon at bounding box center [21, 22] width 23 height 23
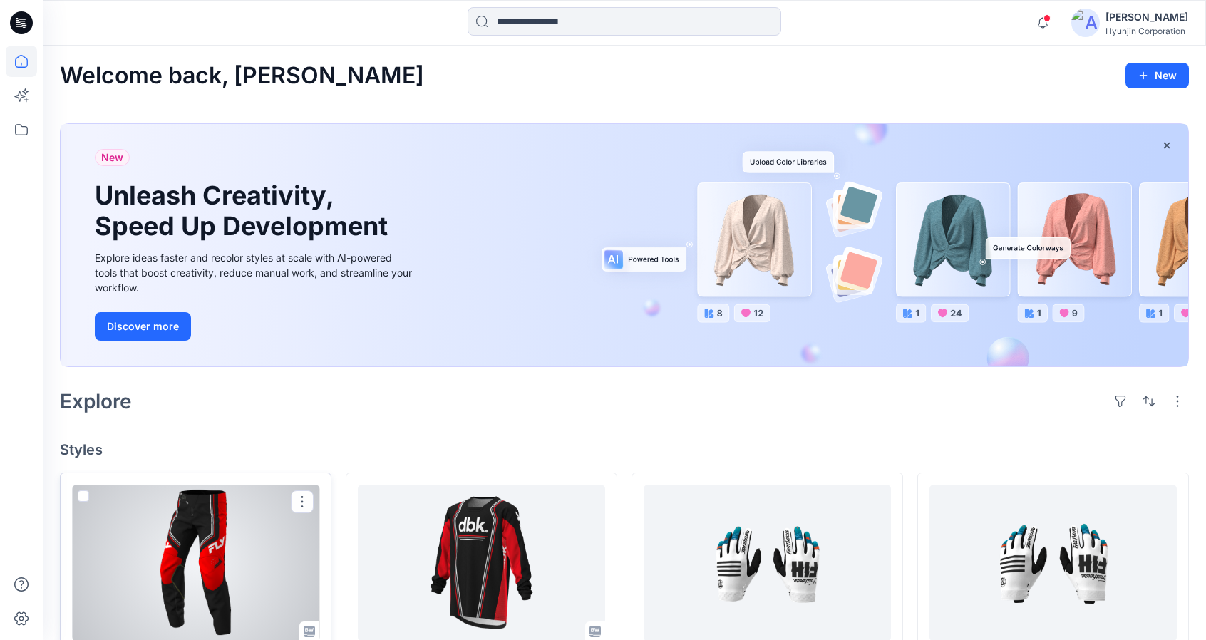
click at [187, 493] on div at bounding box center [195, 563] width 247 height 157
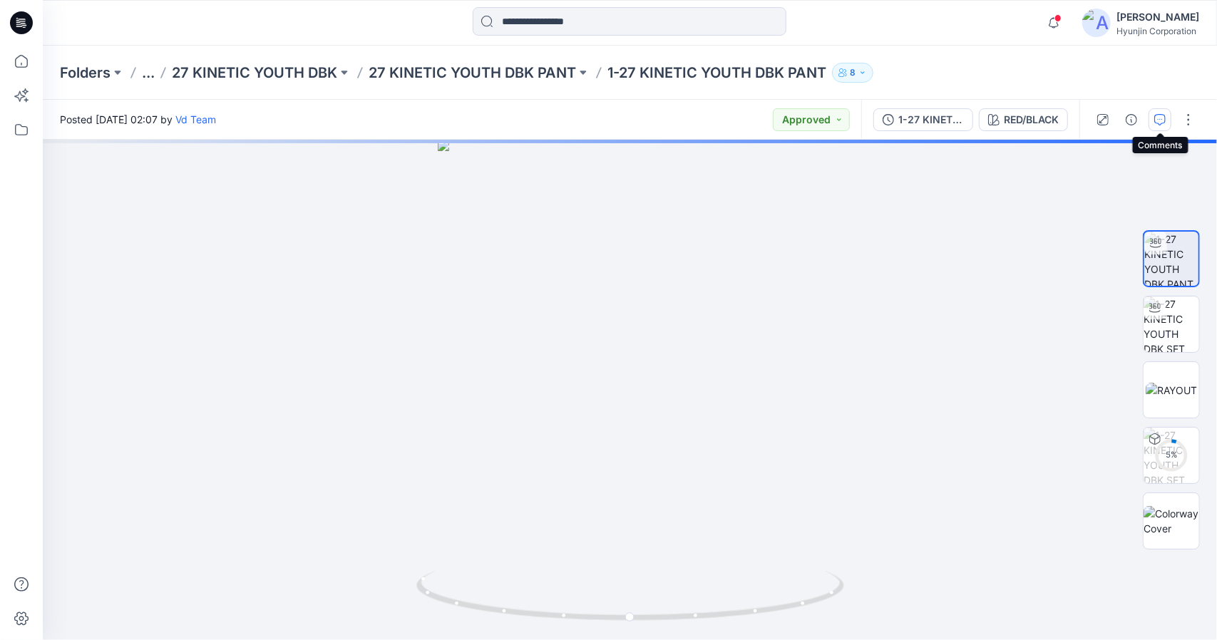
click at [1166, 119] on icon "button" at bounding box center [1159, 119] width 11 height 11
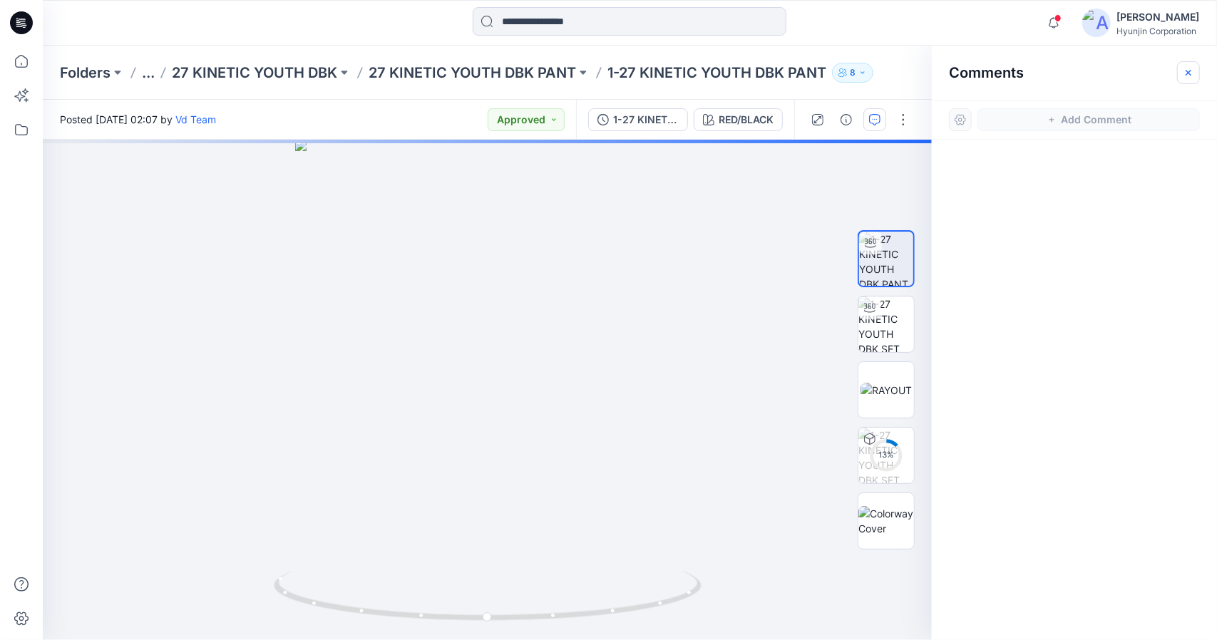
click at [1182, 71] on button "button" at bounding box center [1188, 72] width 23 height 23
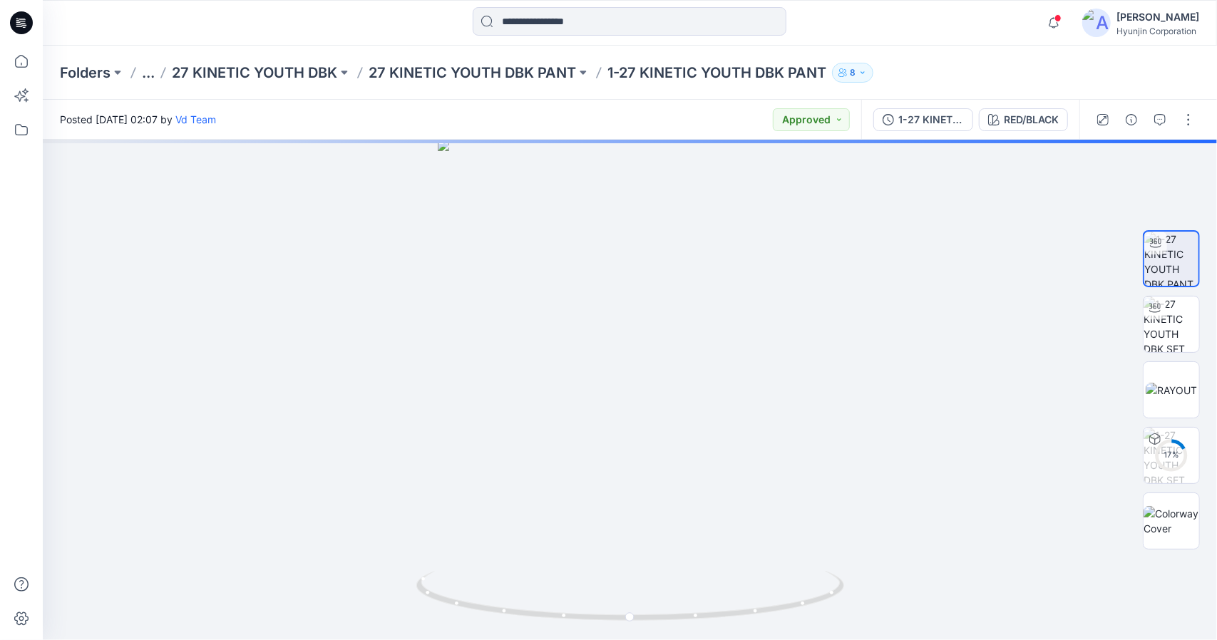
click at [13, 25] on icon at bounding box center [21, 22] width 23 height 23
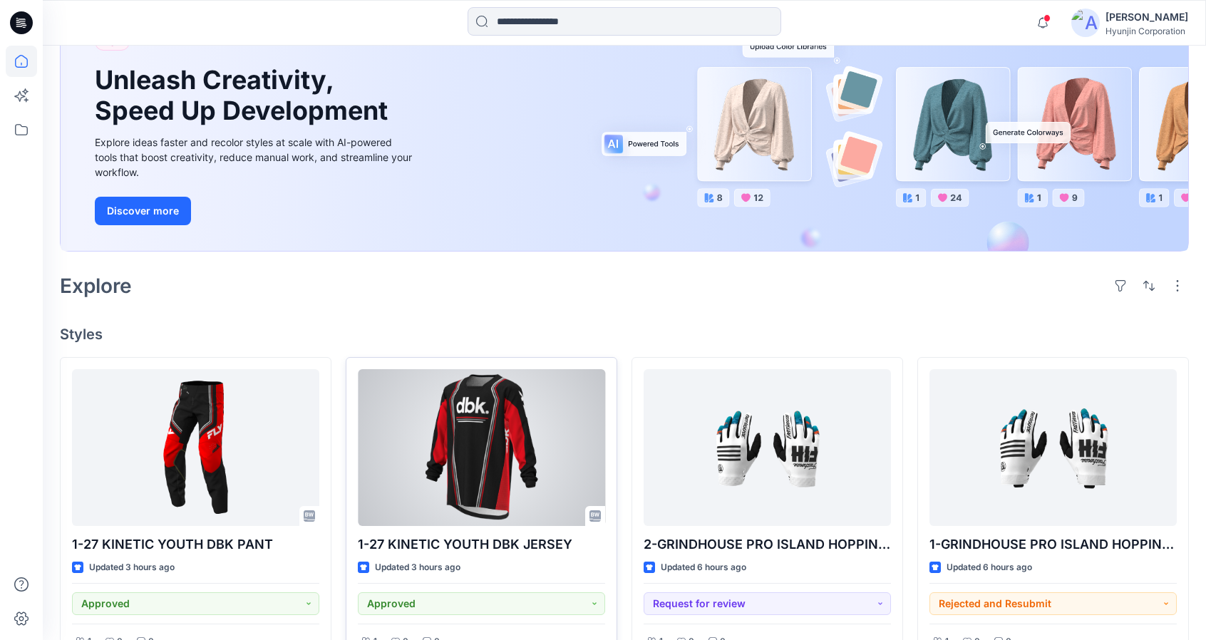
scroll to position [214, 0]
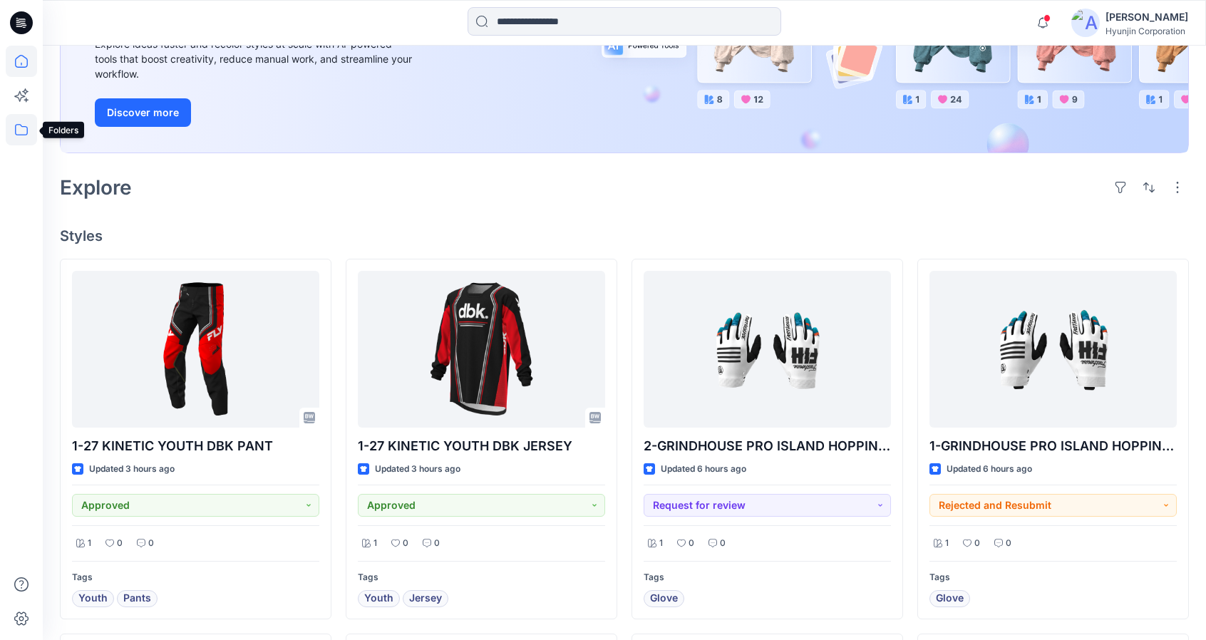
click at [23, 136] on icon at bounding box center [21, 129] width 31 height 31
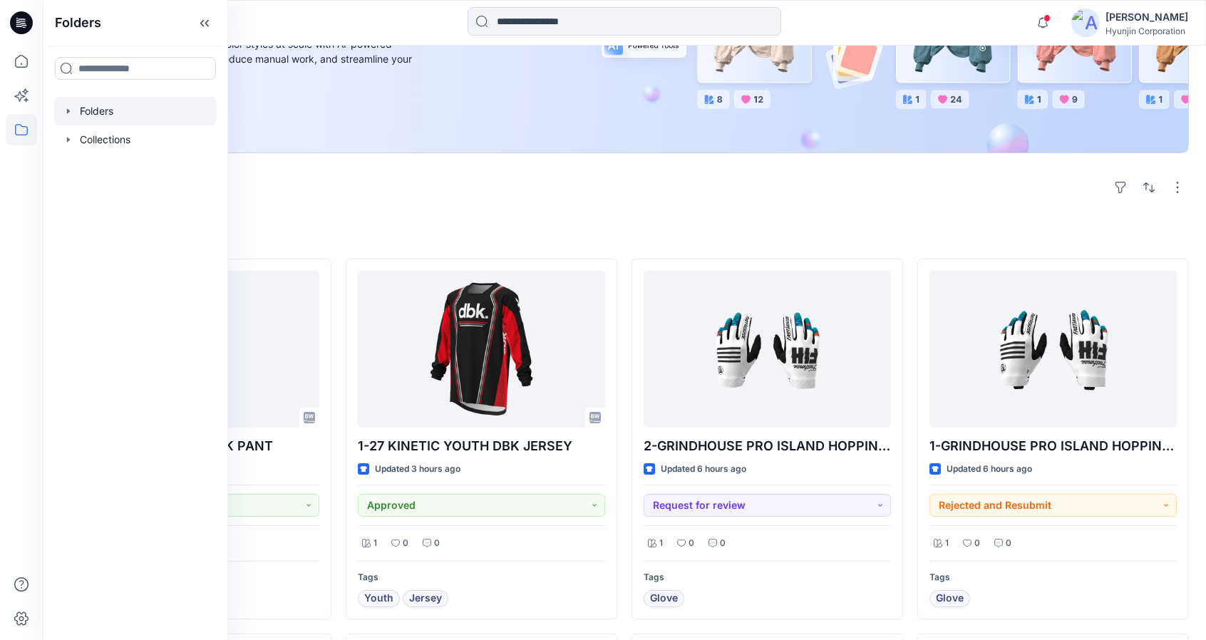
click at [80, 113] on div at bounding box center [135, 111] width 163 height 29
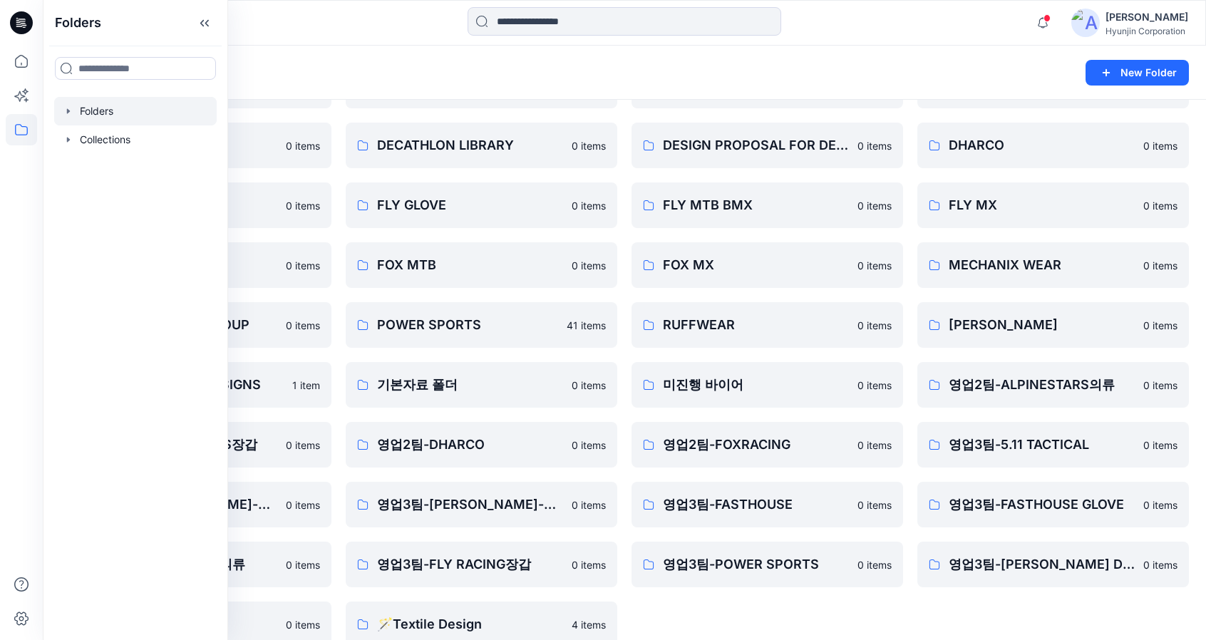
click at [820, 620] on div "0-[PERSON_NAME] 0 items 0-본사VD 0 items ALPINESTARS GLOVE 0 items DESIGN PROPOSA…" at bounding box center [768, 295] width 272 height 704
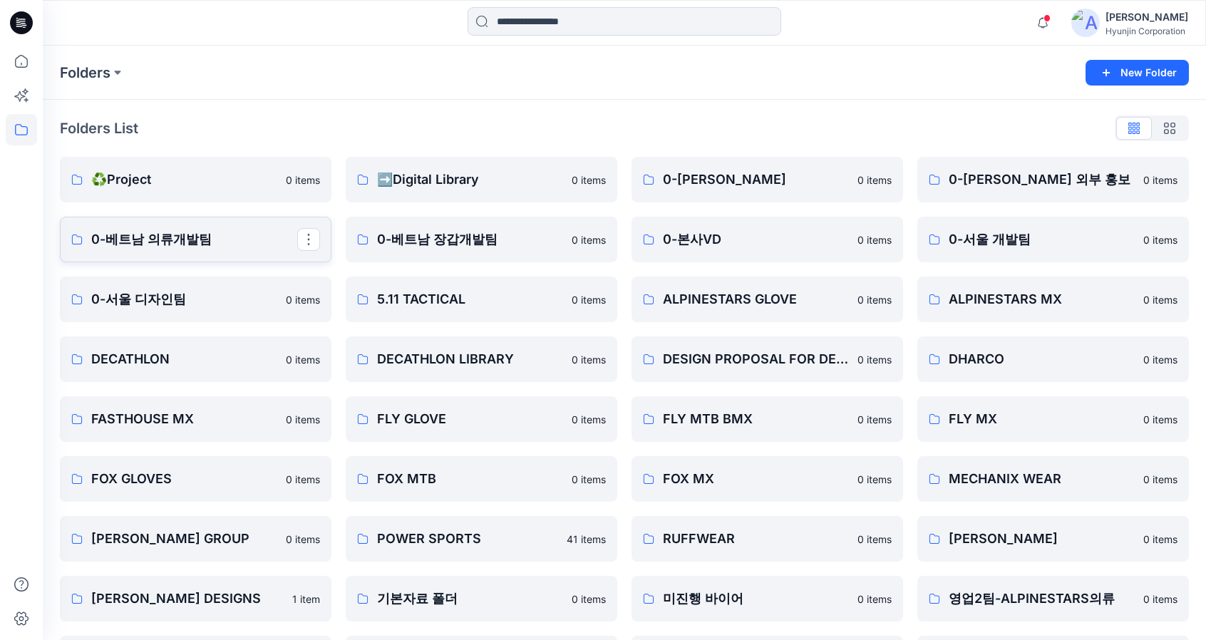
click at [240, 255] on link "0-베트남 의류개발팀" at bounding box center [196, 240] width 272 height 46
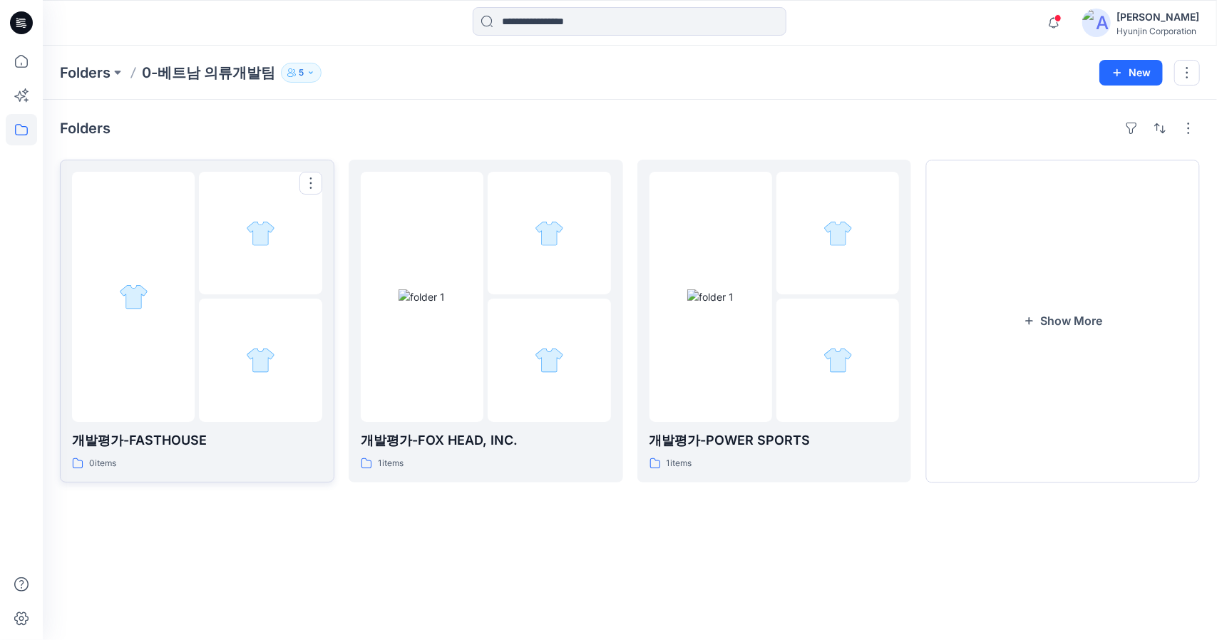
click at [212, 350] on div at bounding box center [260, 360] width 123 height 123
click at [445, 304] on img at bounding box center [422, 296] width 46 height 15
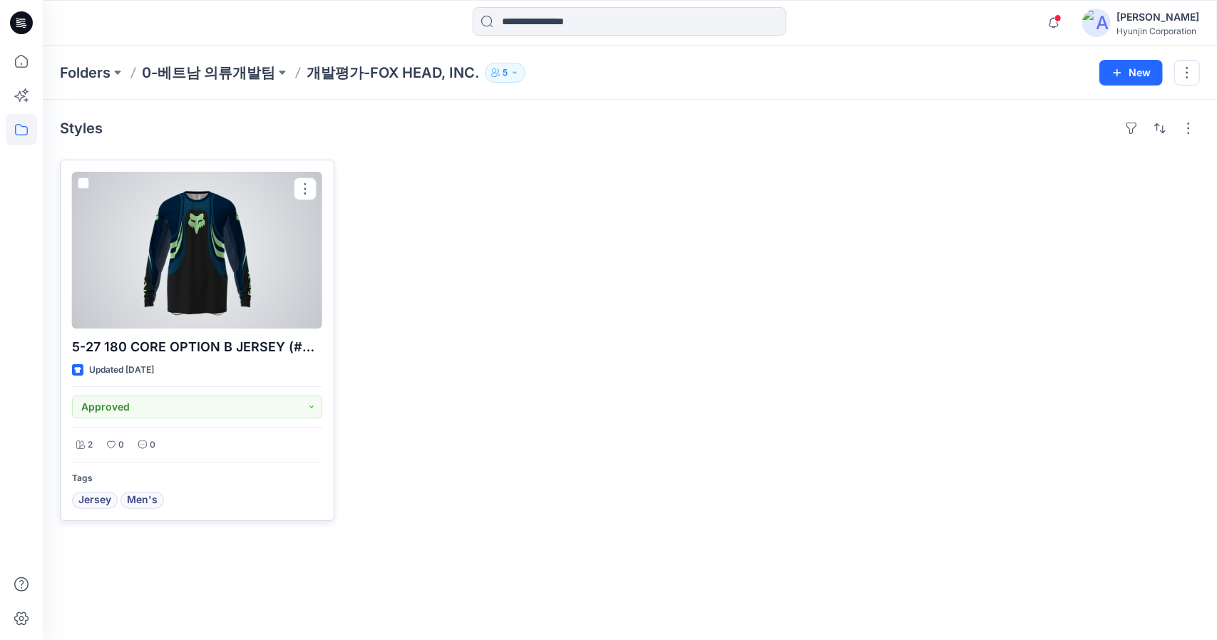
click at [266, 277] on div at bounding box center [197, 250] width 250 height 157
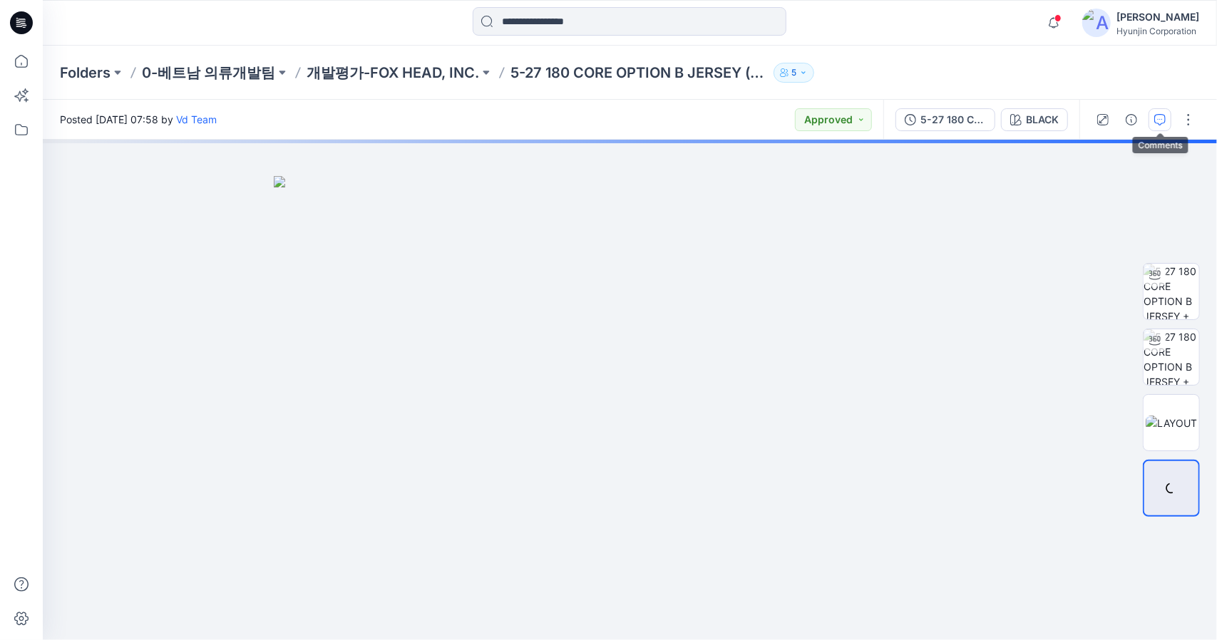
click at [1161, 123] on icon "button" at bounding box center [1159, 119] width 11 height 11
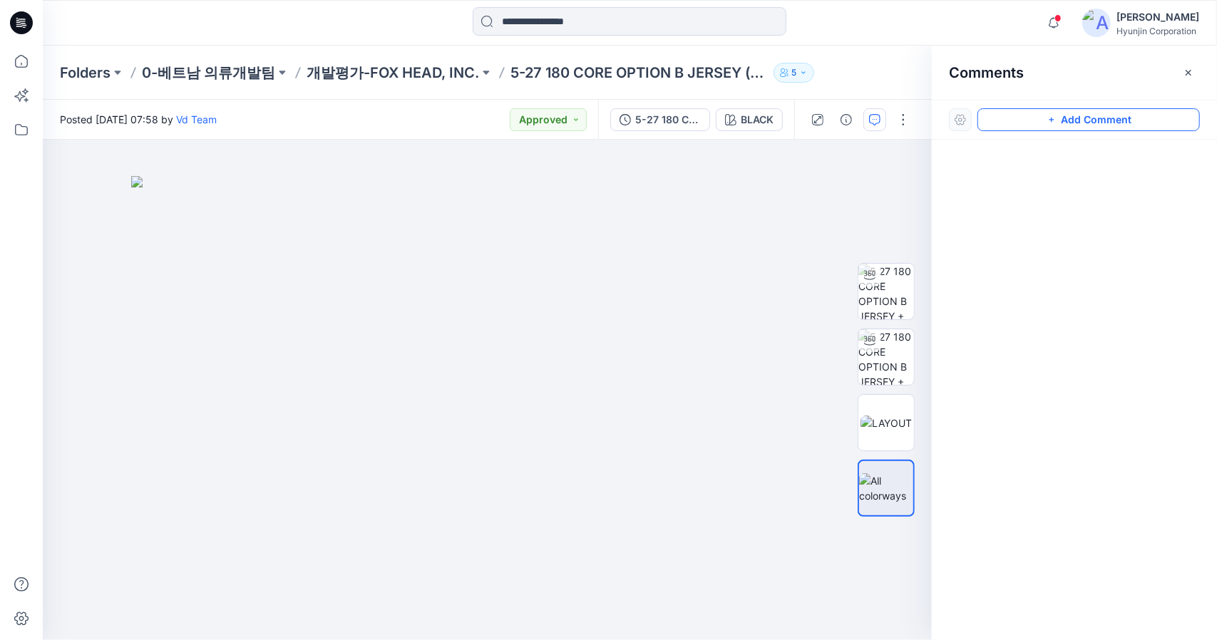
click at [1061, 119] on button "Add Comment" at bounding box center [1088, 119] width 222 height 23
click at [1179, 78] on button "button" at bounding box center [1188, 72] width 23 height 23
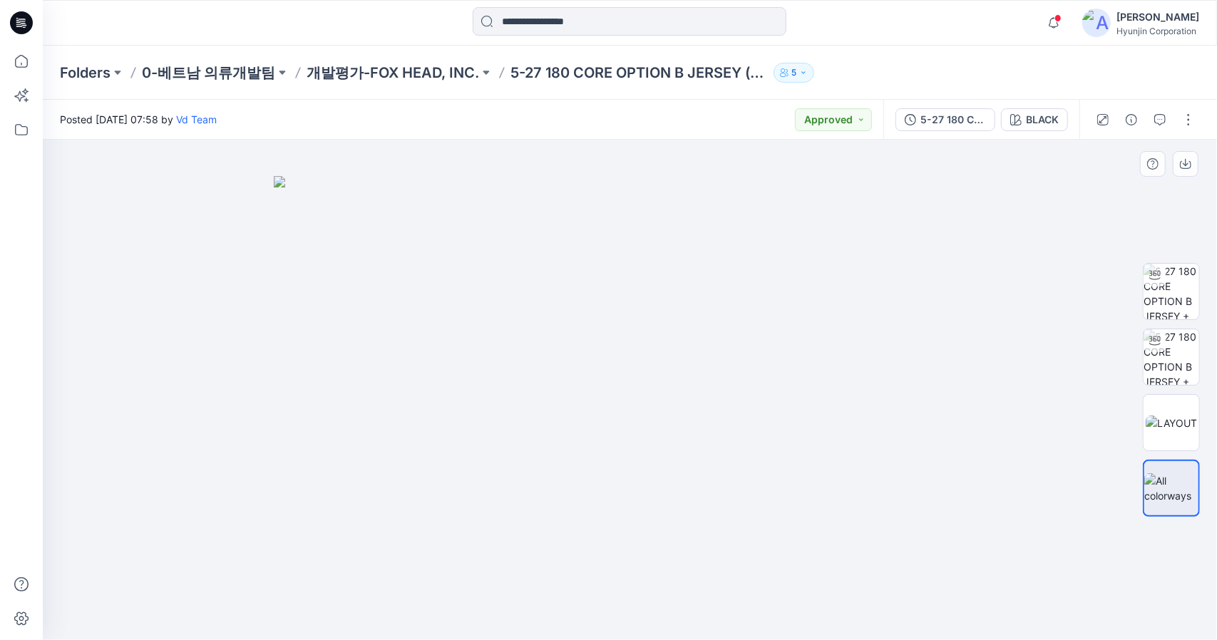
drag, startPoint x: 728, startPoint y: 507, endPoint x: 686, endPoint y: 514, distance: 42.7
click at [686, 514] on img at bounding box center [630, 408] width 713 height 464
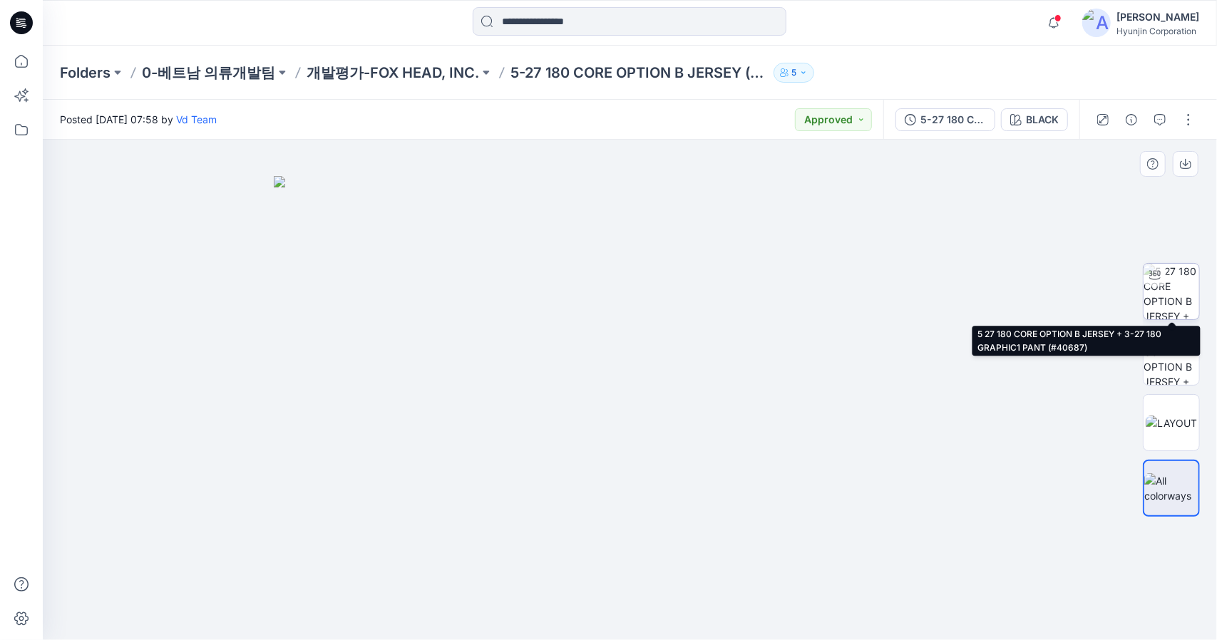
click at [1169, 306] on img at bounding box center [1172, 292] width 56 height 56
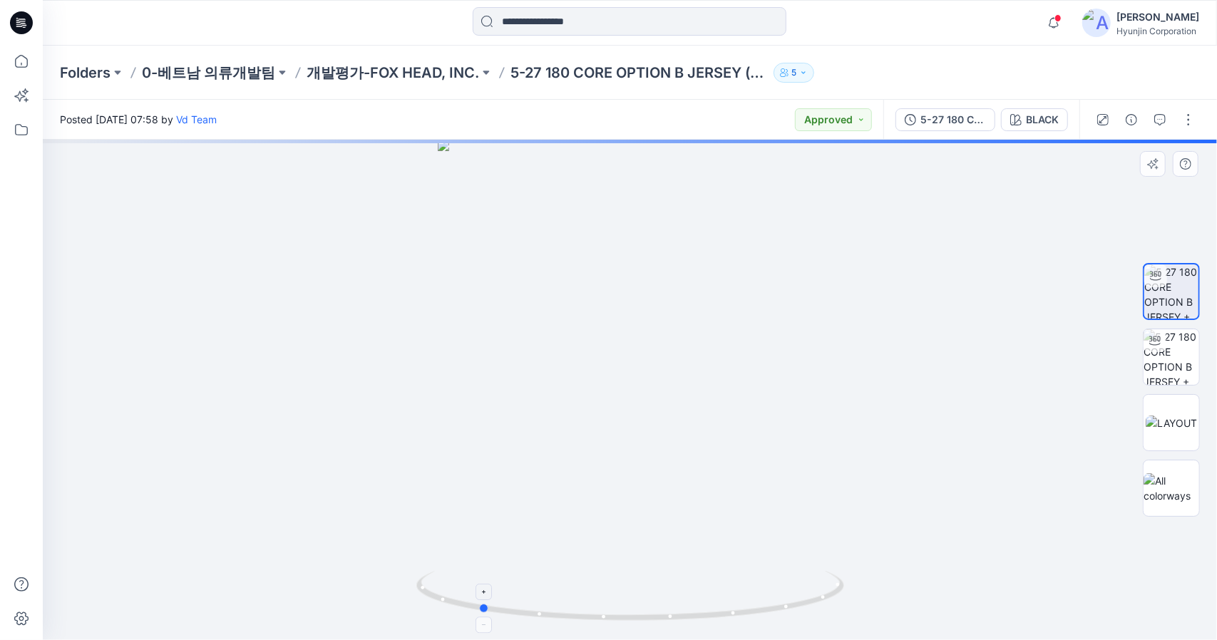
drag, startPoint x: 724, startPoint y: 620, endPoint x: 579, endPoint y: 612, distance: 145.6
click at [576, 612] on icon at bounding box center [631, 597] width 431 height 53
drag, startPoint x: 516, startPoint y: 625, endPoint x: 609, endPoint y: 628, distance: 92.7
click at [609, 628] on div at bounding box center [630, 390] width 1174 height 501
click at [1160, 125] on button "button" at bounding box center [1160, 119] width 23 height 23
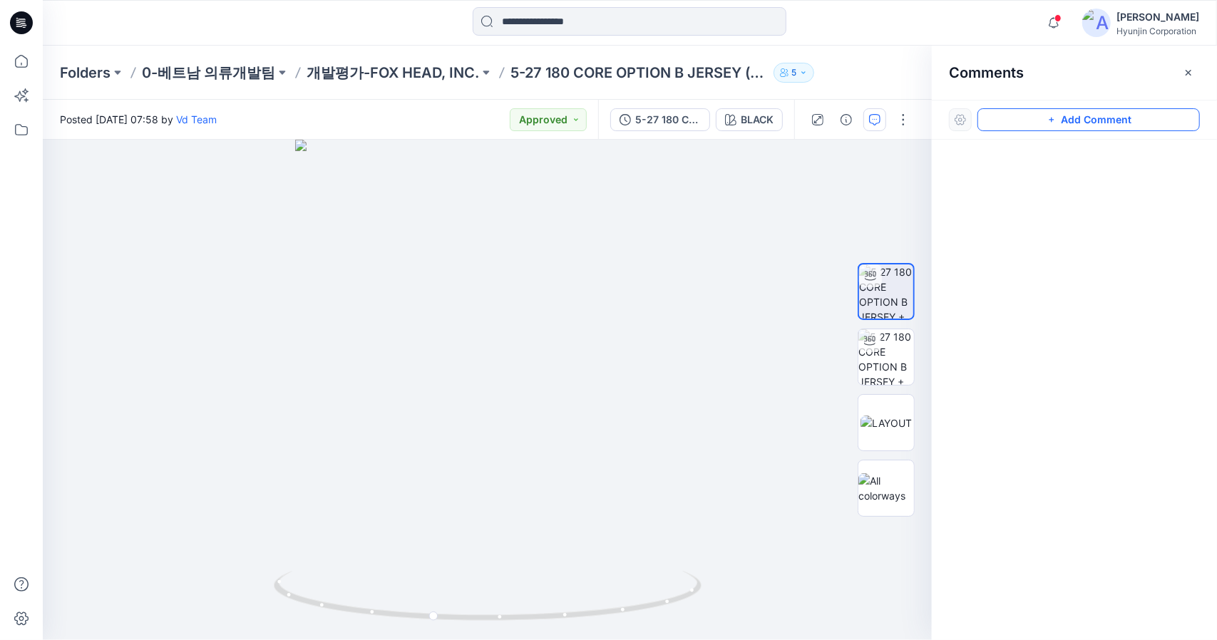
click at [1136, 113] on button "Add Comment" at bounding box center [1088, 119] width 222 height 23
click at [513, 297] on div "1" at bounding box center [487, 390] width 889 height 501
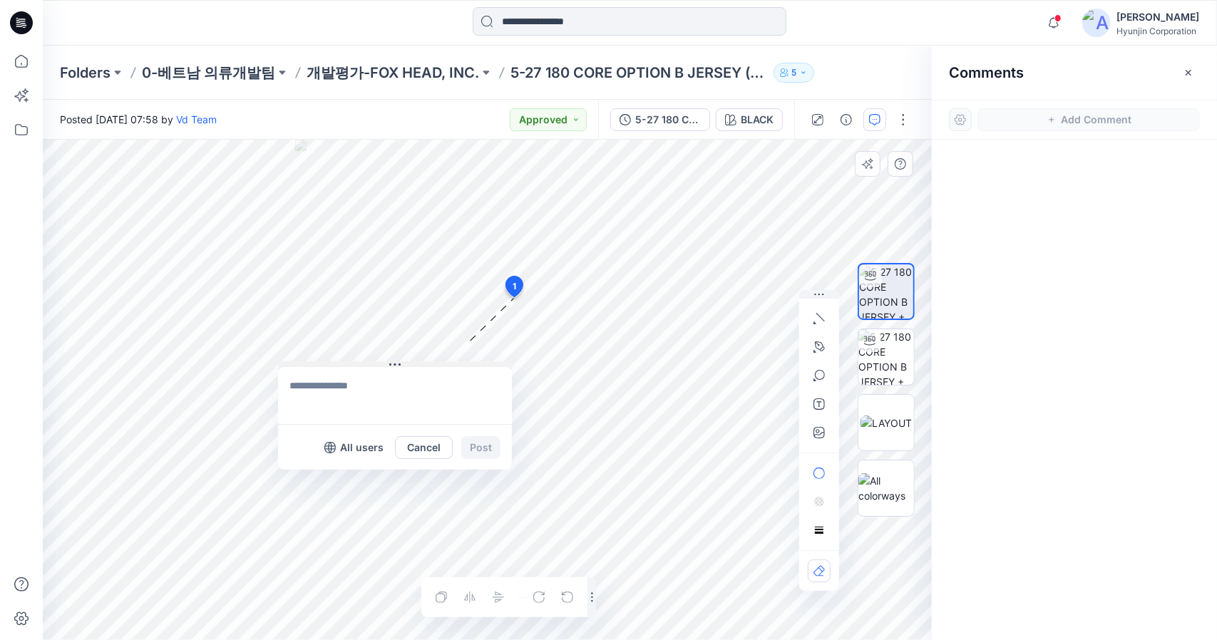
drag, startPoint x: 575, startPoint y: 306, endPoint x: 358, endPoint y: 364, distance: 224.5
click at [357, 364] on button at bounding box center [395, 365] width 234 height 9
click at [364, 406] on textarea at bounding box center [391, 397] width 234 height 57
type textarea "*********"
click at [820, 323] on icon "button" at bounding box center [819, 318] width 11 height 11
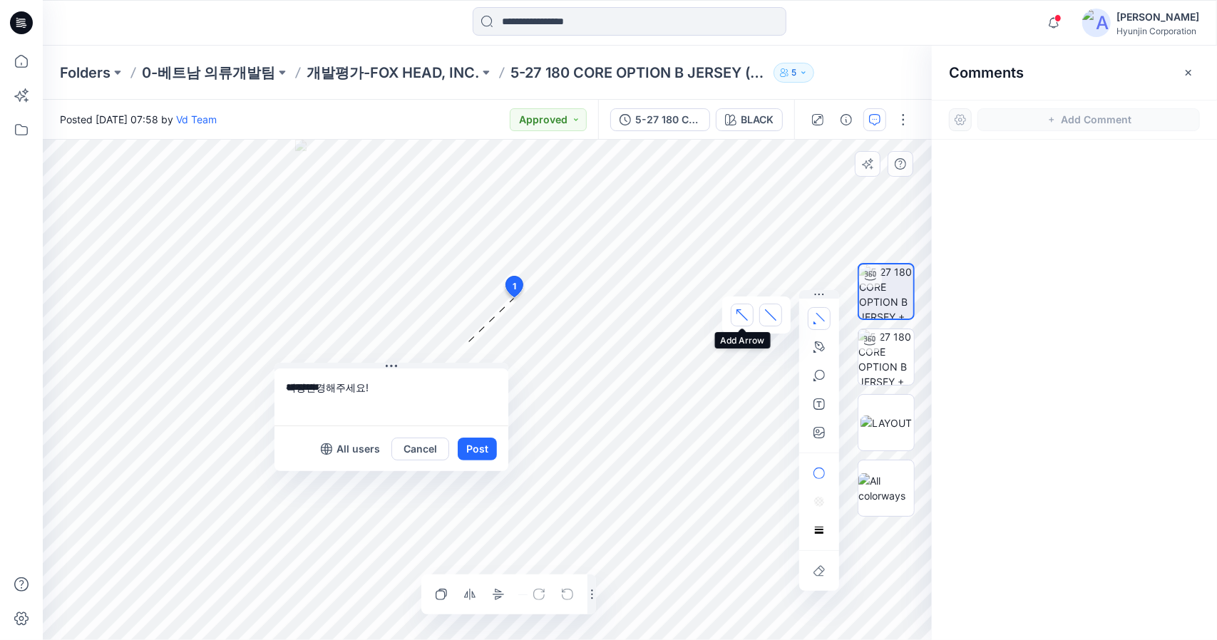
click at [744, 319] on icon "button" at bounding box center [742, 314] width 11 height 11
click at [502, 297] on div "1 색상변경해주세요! ********* All users Cancel Post Layer 1" at bounding box center [487, 390] width 889 height 501
click at [821, 314] on icon "button" at bounding box center [819, 318] width 11 height 11
click at [821, 379] on icon "button" at bounding box center [820, 375] width 10 height 10
drag, startPoint x: 814, startPoint y: 376, endPoint x: 826, endPoint y: 290, distance: 87.0
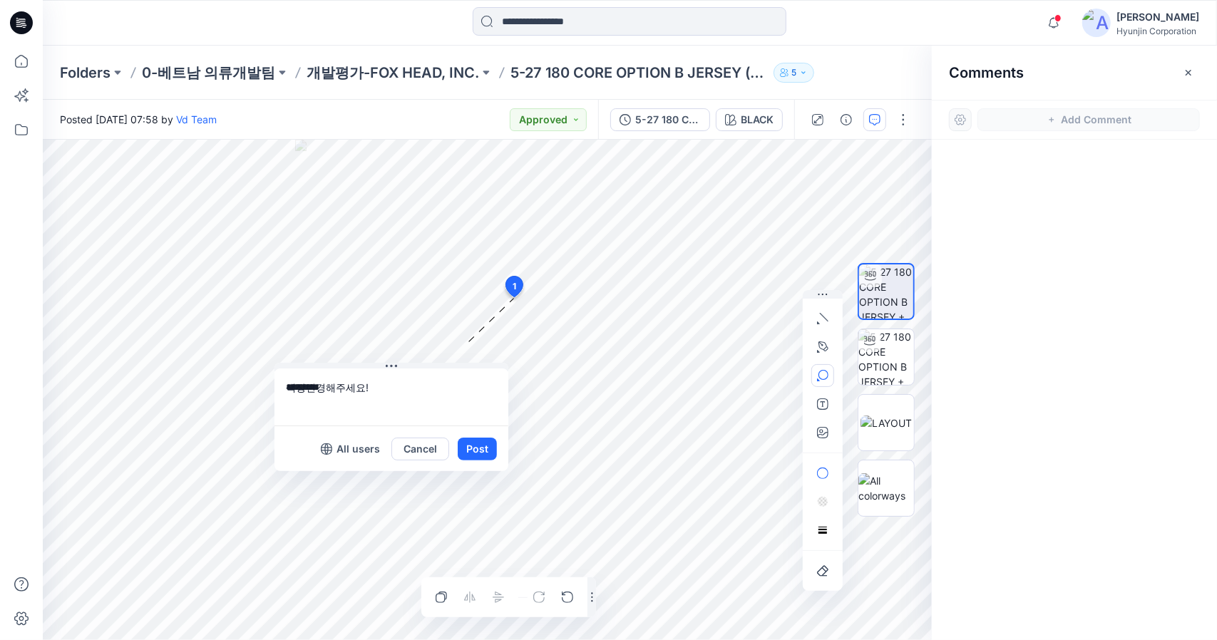
click at [826, 290] on div at bounding box center [823, 440] width 40 height 301
click at [825, 436] on icon "button" at bounding box center [822, 432] width 11 height 11
type input"] "**********"
click at [482, 455] on button "Post" at bounding box center [477, 449] width 39 height 23
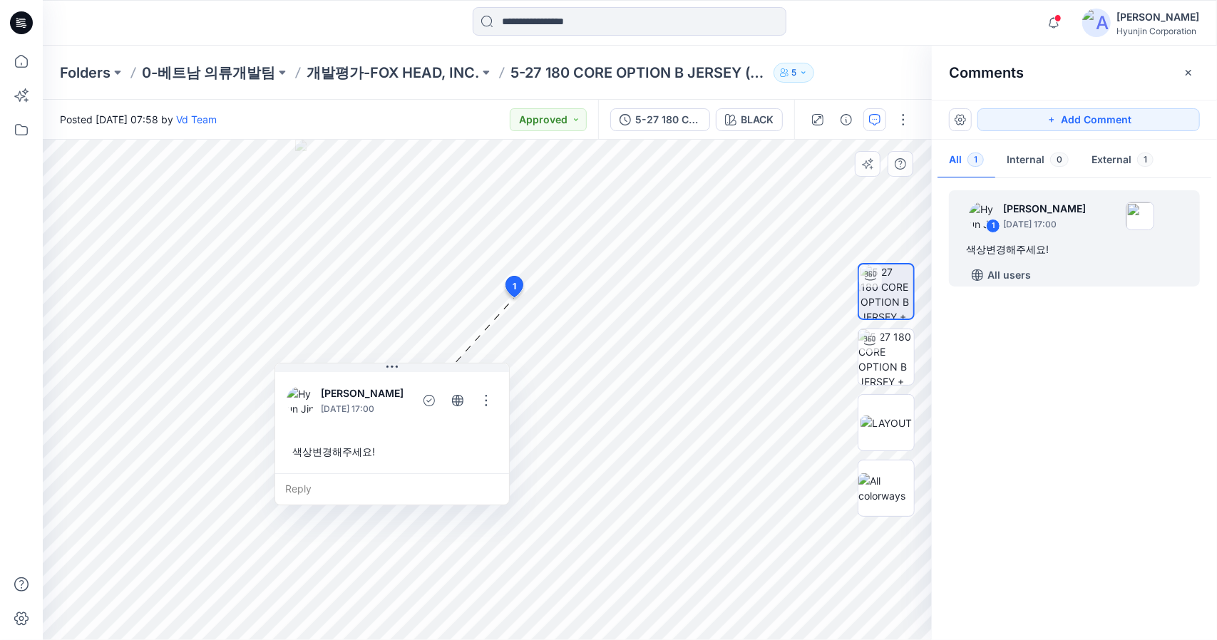
click at [347, 489] on div "Reply" at bounding box center [392, 488] width 234 height 31
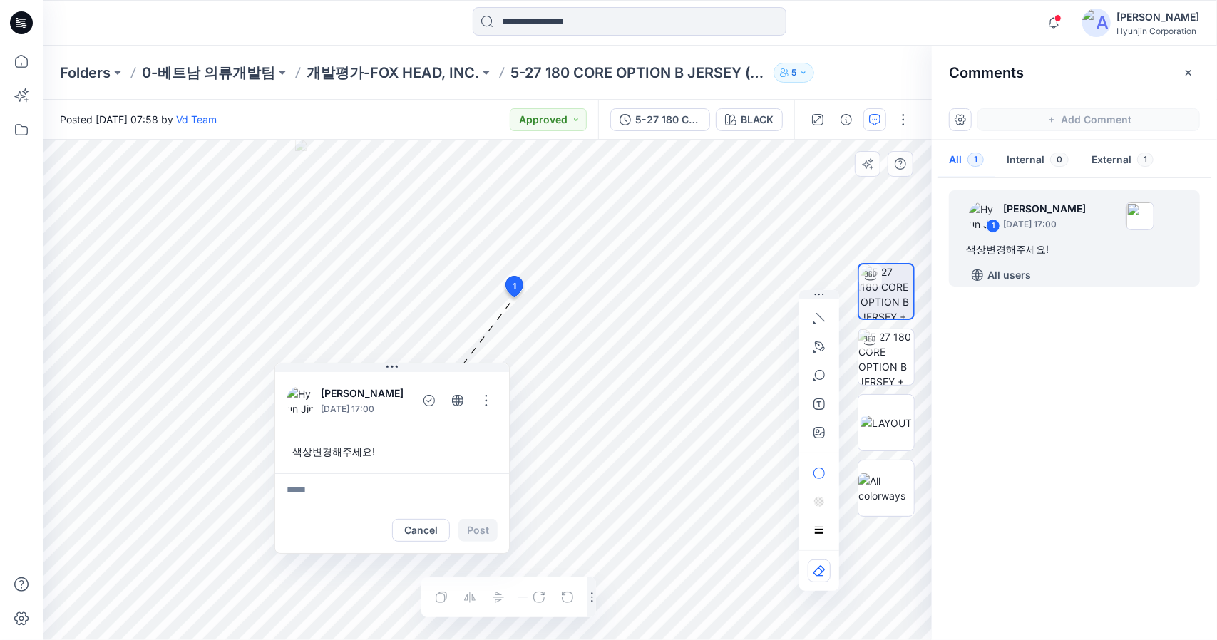
type textarea "*"
type textarea "*********"
click at [824, 433] on icon "button" at bounding box center [819, 432] width 11 height 11
type input"] "**********"
click at [485, 530] on button "Post" at bounding box center [477, 530] width 39 height 23
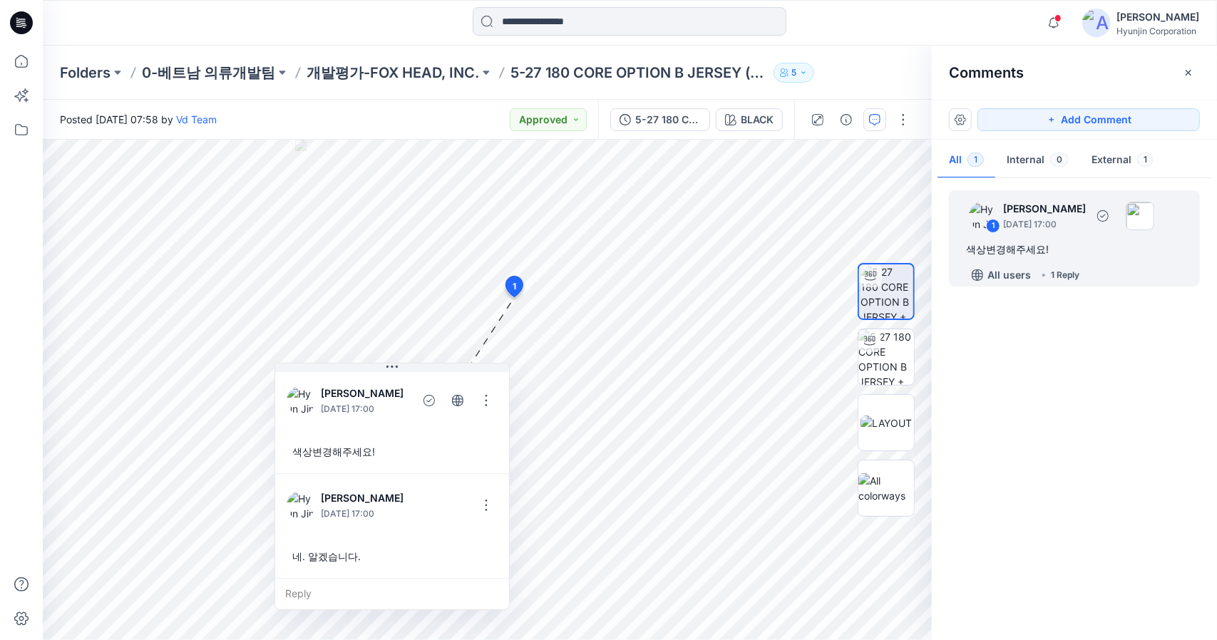
drag, startPoint x: 1107, startPoint y: 250, endPoint x: 1146, endPoint y: 367, distance: 123.3
click at [1144, 371] on div "1 [PERSON_NAME] [DATE] 17:00 색상변경해주세요! All users 1 Reply" at bounding box center [1074, 406] width 285 height 448
click at [1137, 266] on div "All users 1 Reply" at bounding box center [1083, 275] width 234 height 23
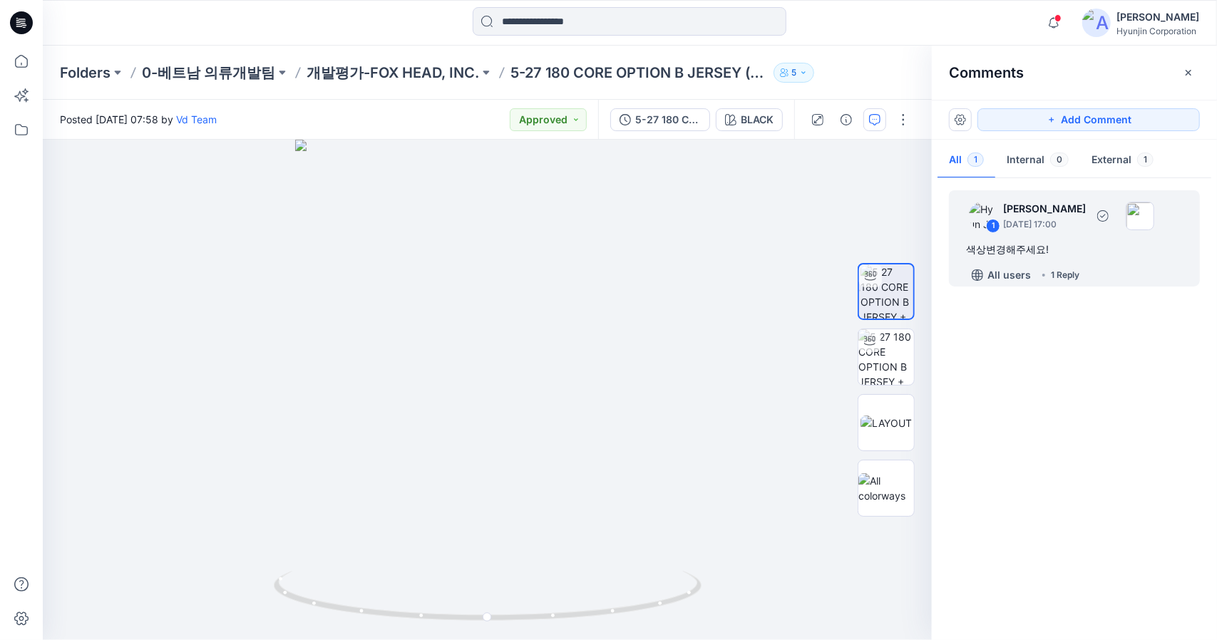
click at [1092, 256] on div "색상변경해주세요!" at bounding box center [1074, 249] width 217 height 17
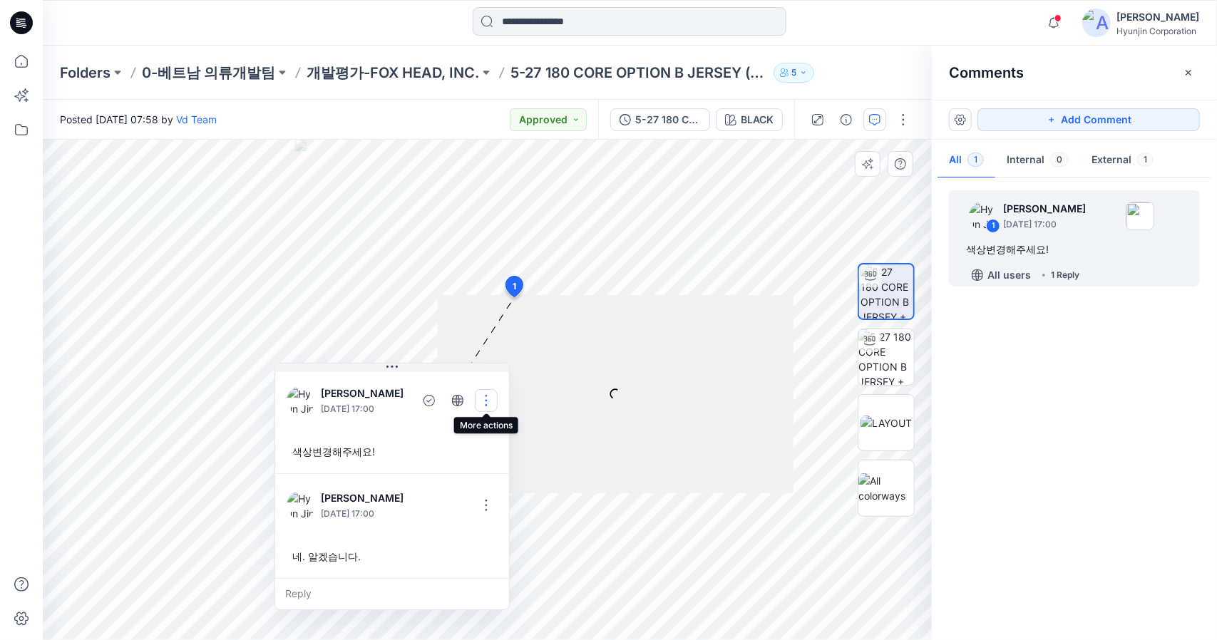
click at [488, 397] on button "button" at bounding box center [486, 400] width 23 height 23
click at [520, 473] on p "Delete thread" at bounding box center [489, 471] width 63 height 15
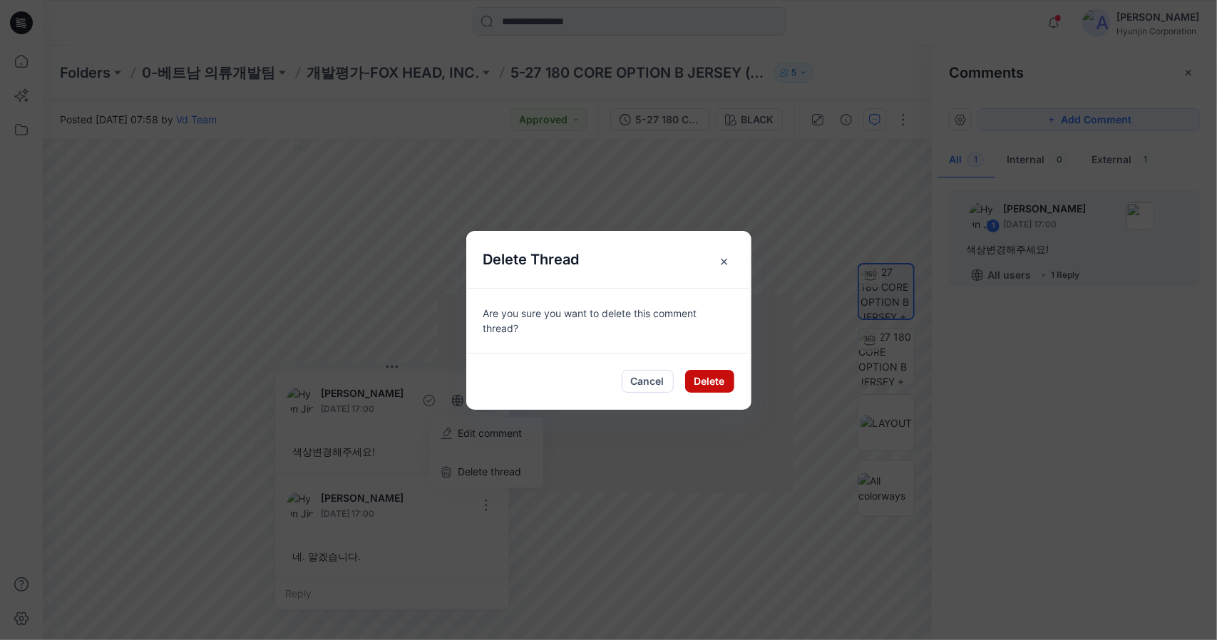
drag, startPoint x: 754, startPoint y: 379, endPoint x: 732, endPoint y: 384, distance: 22.7
click at [749, 379] on div "Delete Thread × Are you sure you want to delete this comment thread? Cancel Del…" at bounding box center [608, 320] width 1217 height 640
click at [732, 384] on button "Delete" at bounding box center [709, 381] width 49 height 23
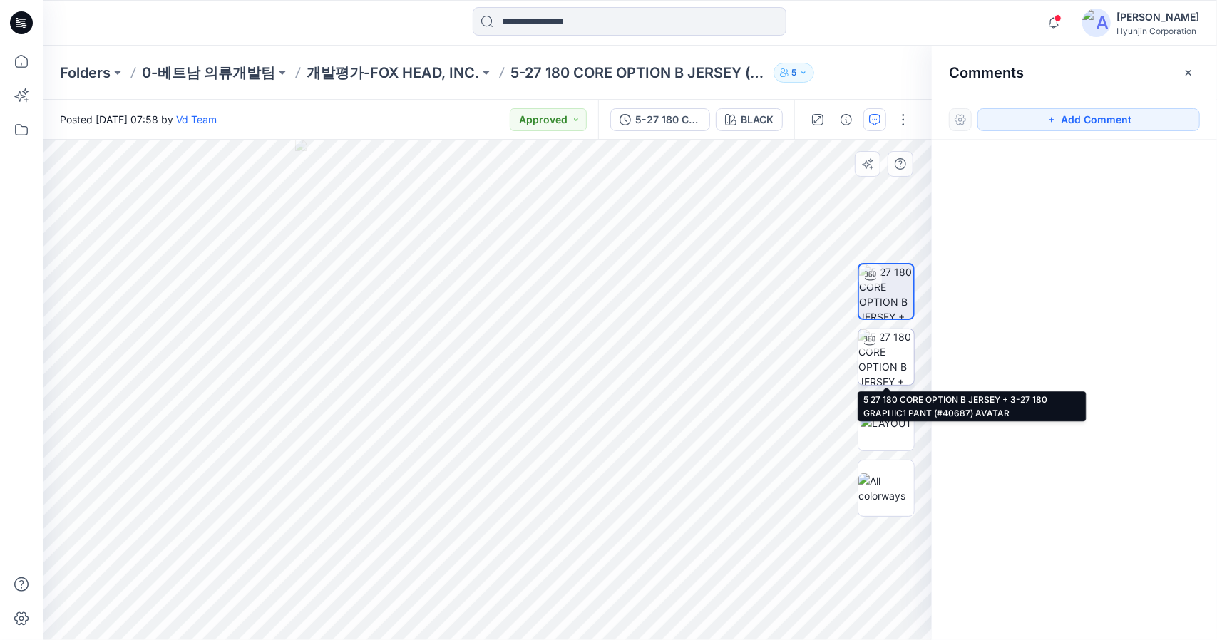
click at [911, 376] on img at bounding box center [886, 357] width 56 height 56
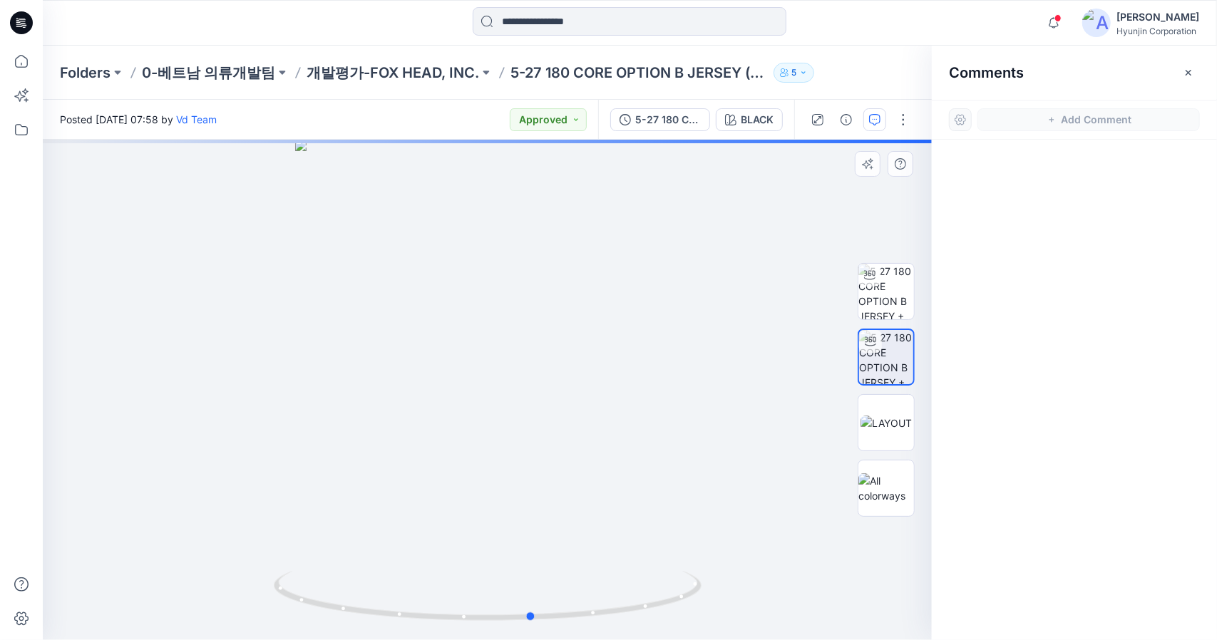
drag, startPoint x: 661, startPoint y: 426, endPoint x: 706, endPoint y: 440, distance: 47.1
click at [706, 440] on div at bounding box center [487, 390] width 889 height 501
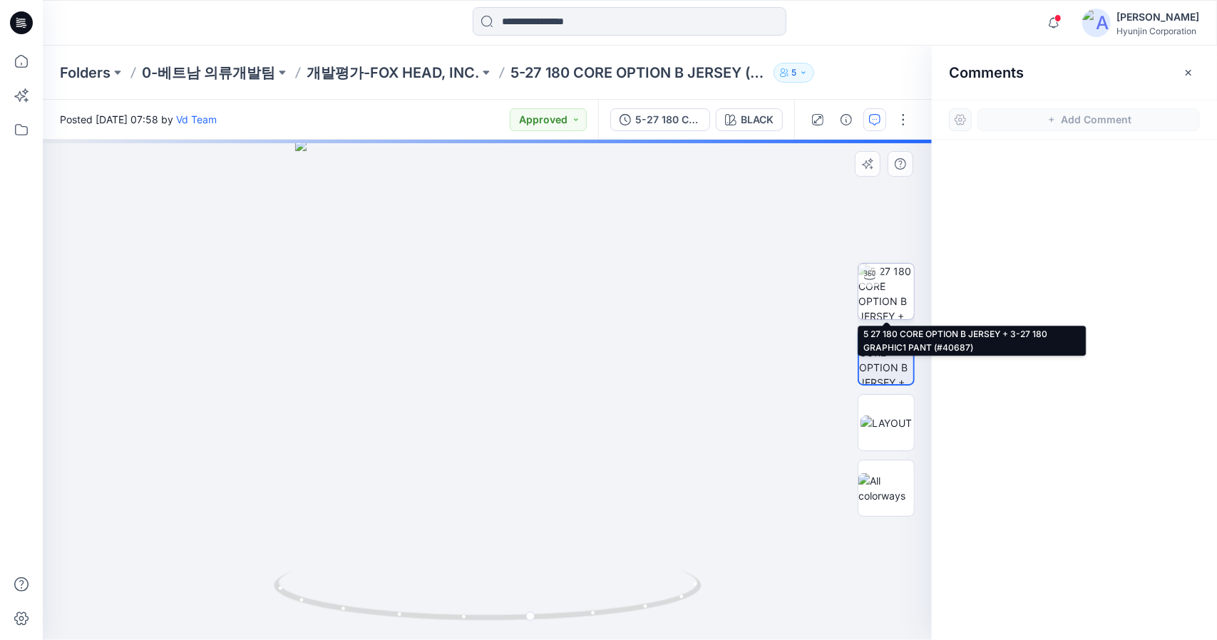
click at [886, 303] on img at bounding box center [886, 292] width 56 height 56
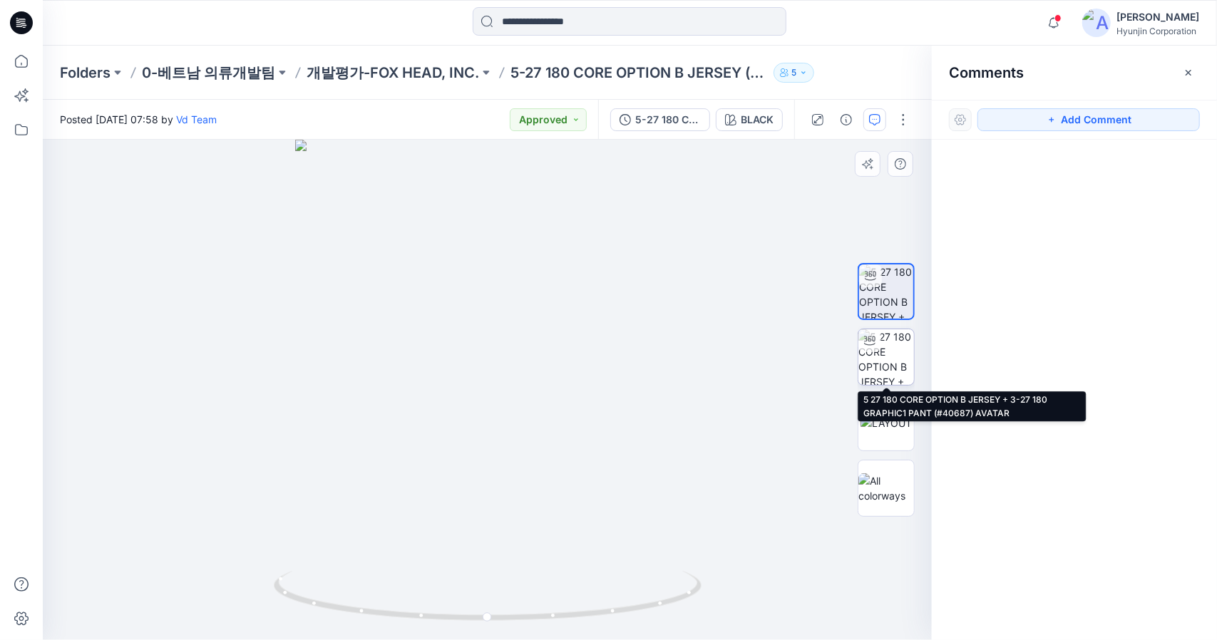
click at [883, 370] on img at bounding box center [886, 357] width 56 height 56
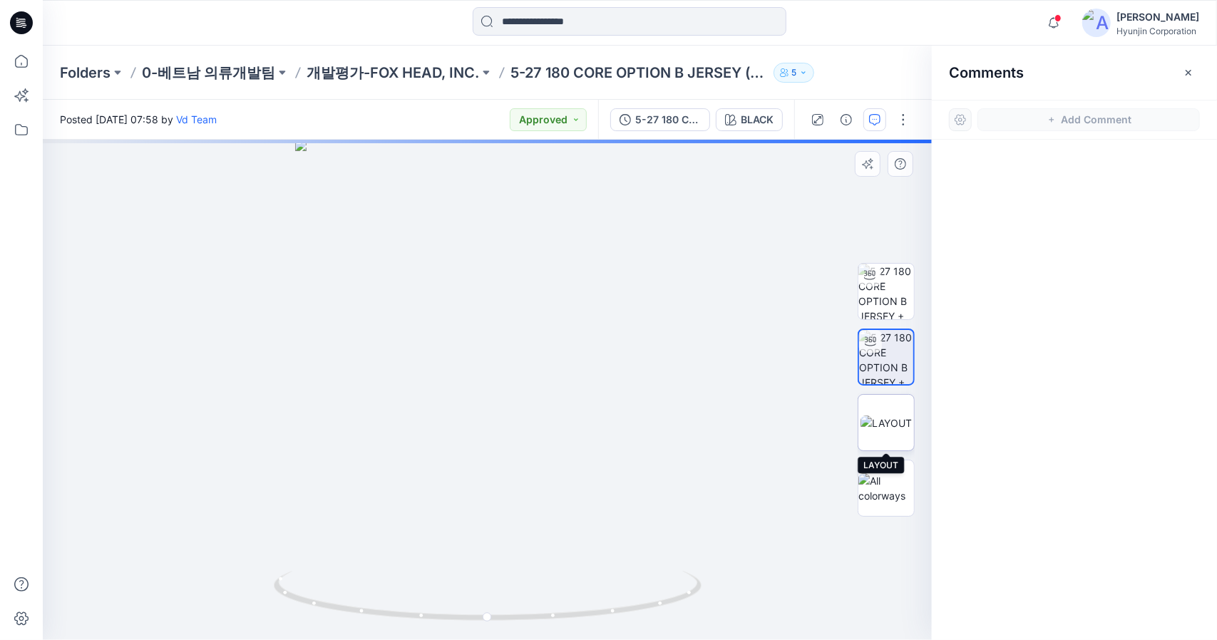
click at [893, 420] on img at bounding box center [886, 423] width 51 height 15
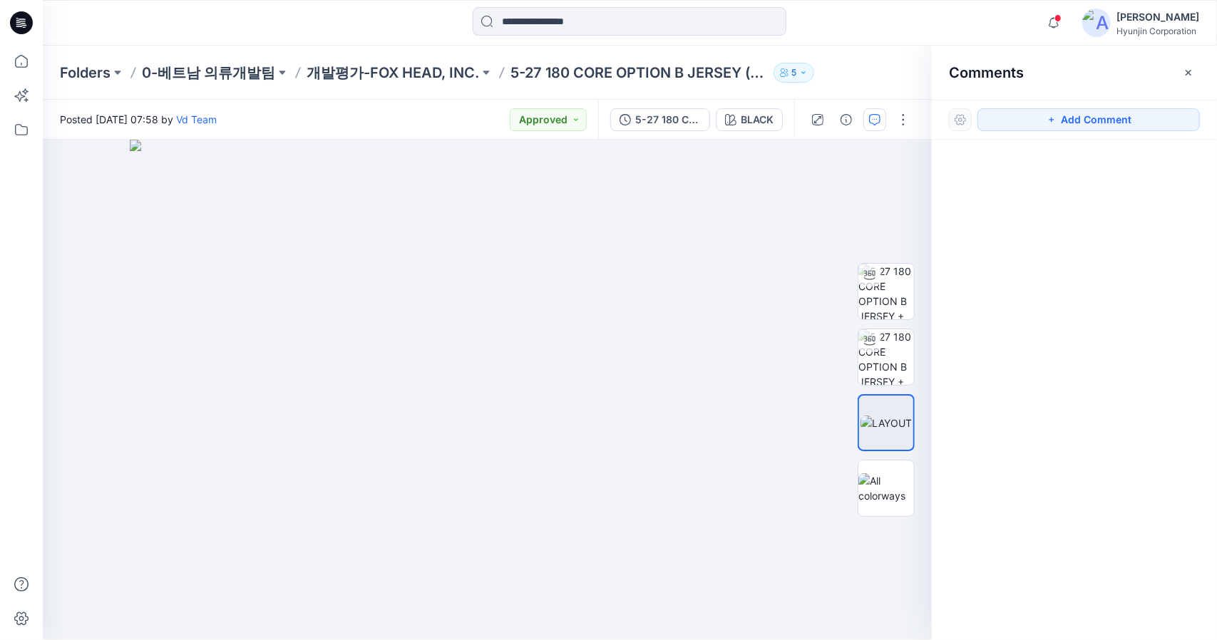
click at [26, 27] on icon at bounding box center [21, 22] width 23 height 23
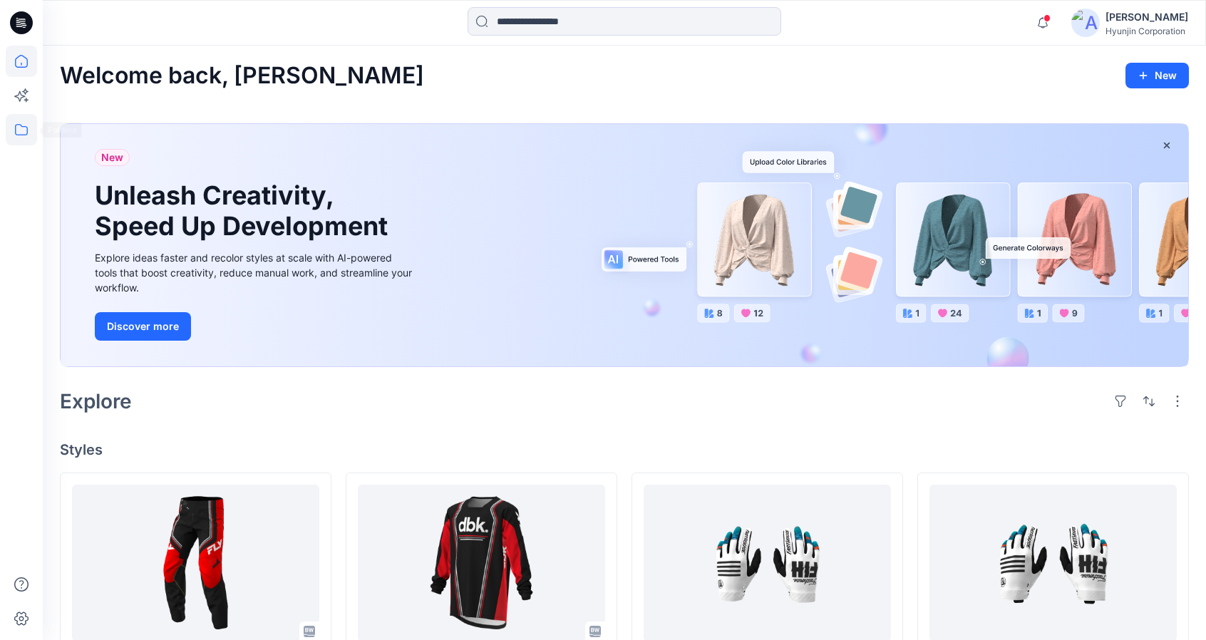
click at [21, 133] on icon at bounding box center [21, 129] width 31 height 31
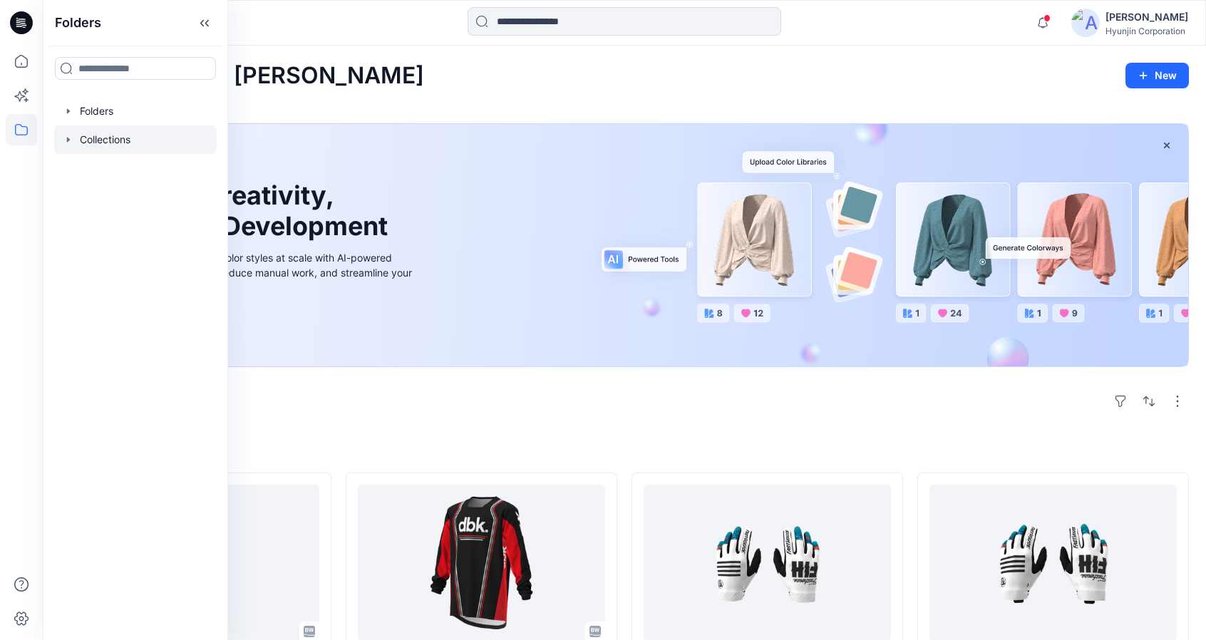
click at [121, 142] on div at bounding box center [135, 139] width 163 height 29
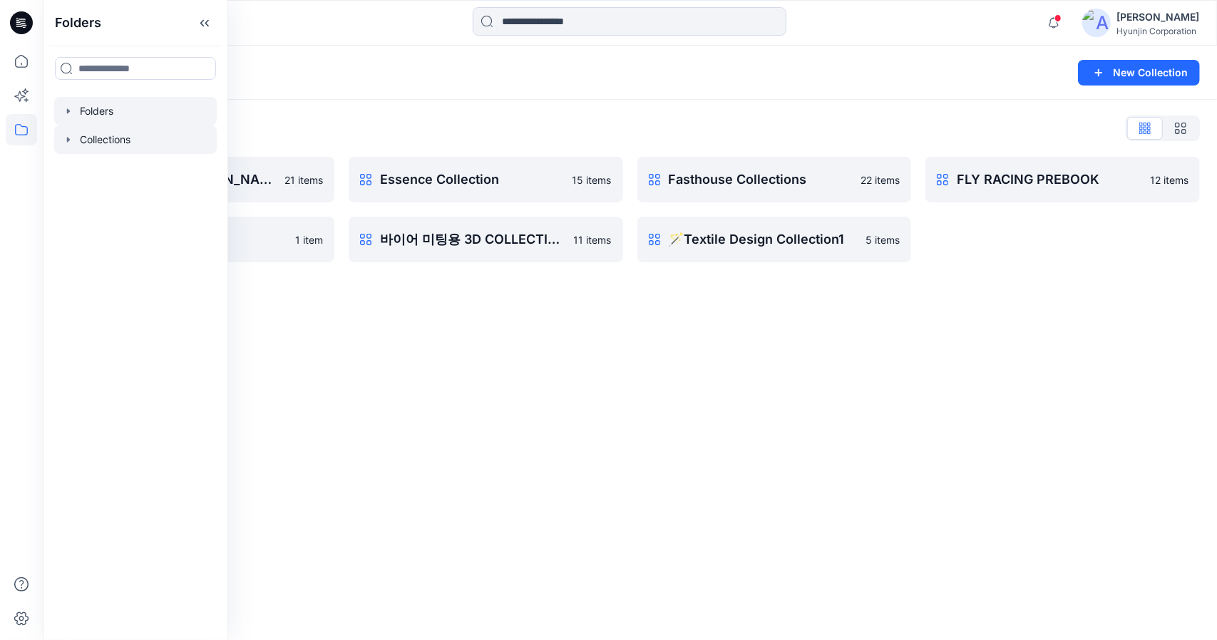
click at [136, 103] on div at bounding box center [135, 111] width 163 height 29
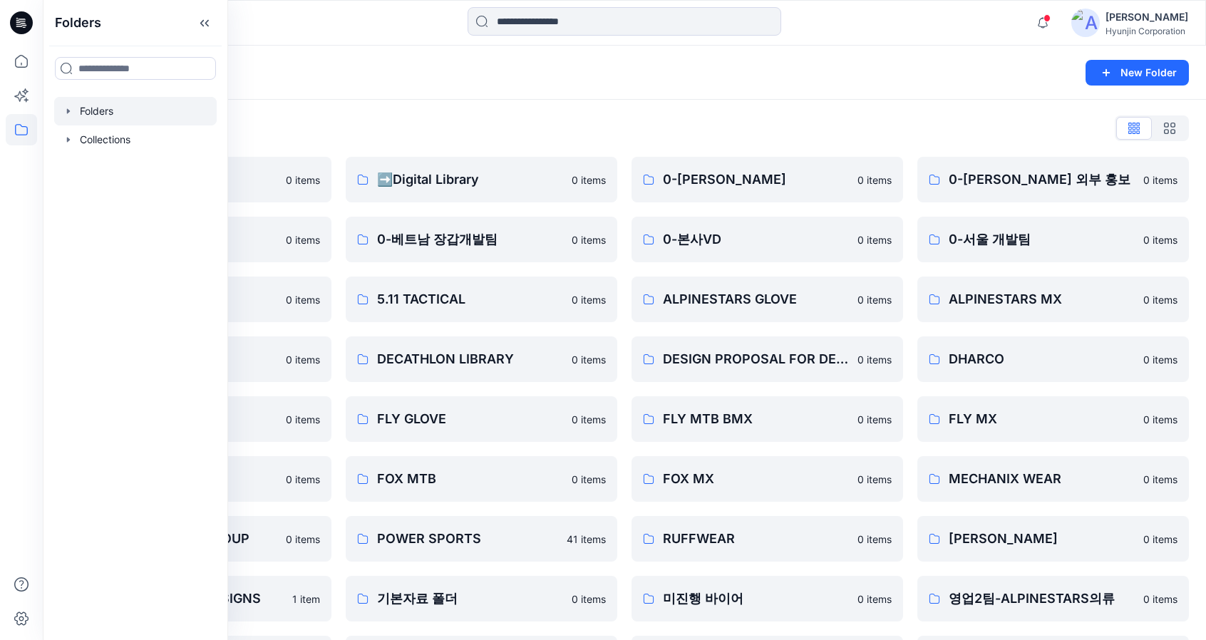
click at [530, 133] on div "Folders List" at bounding box center [624, 128] width 1129 height 23
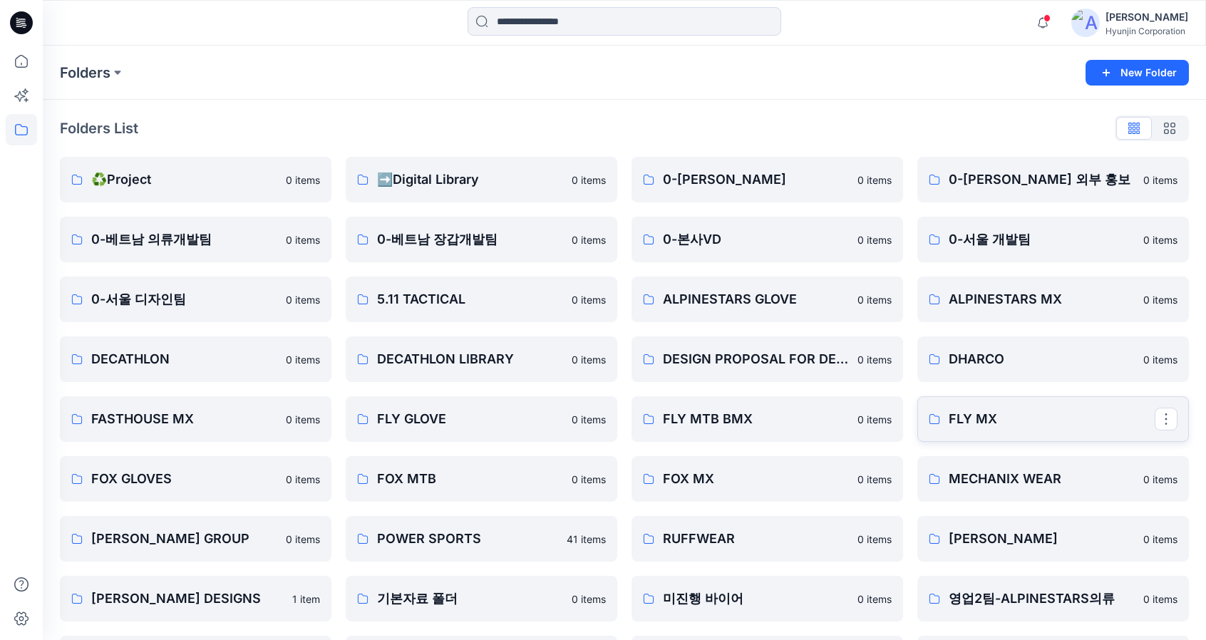
click at [1086, 430] on link "FLY MX" at bounding box center [1054, 419] width 272 height 46
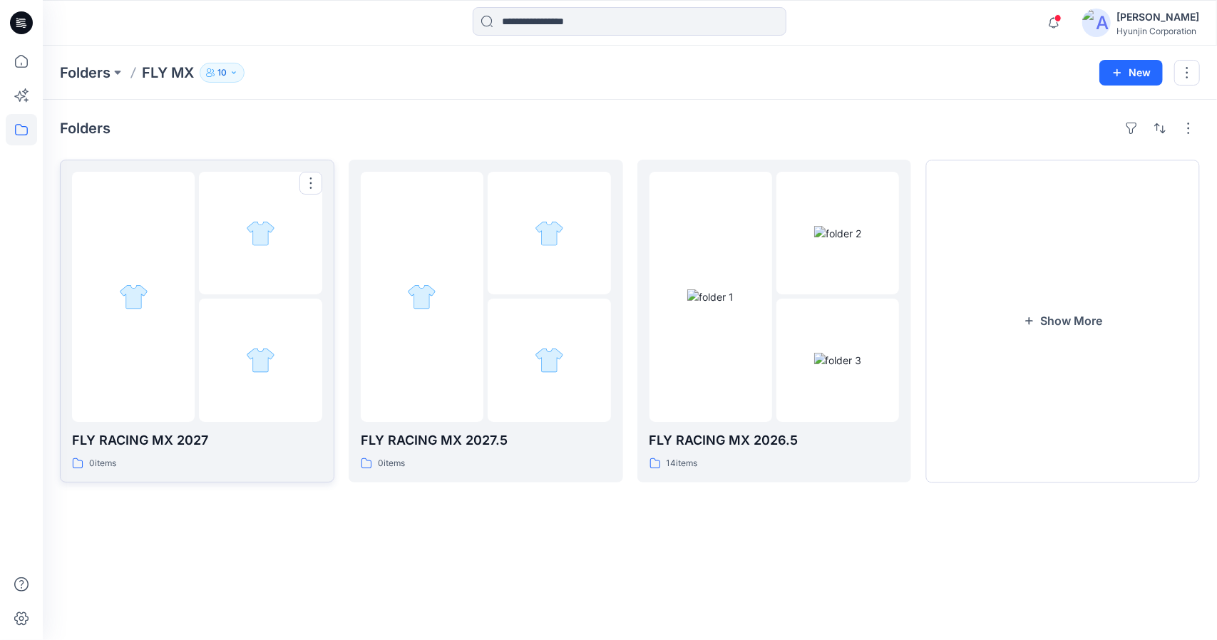
click at [198, 310] on div at bounding box center [197, 297] width 250 height 250
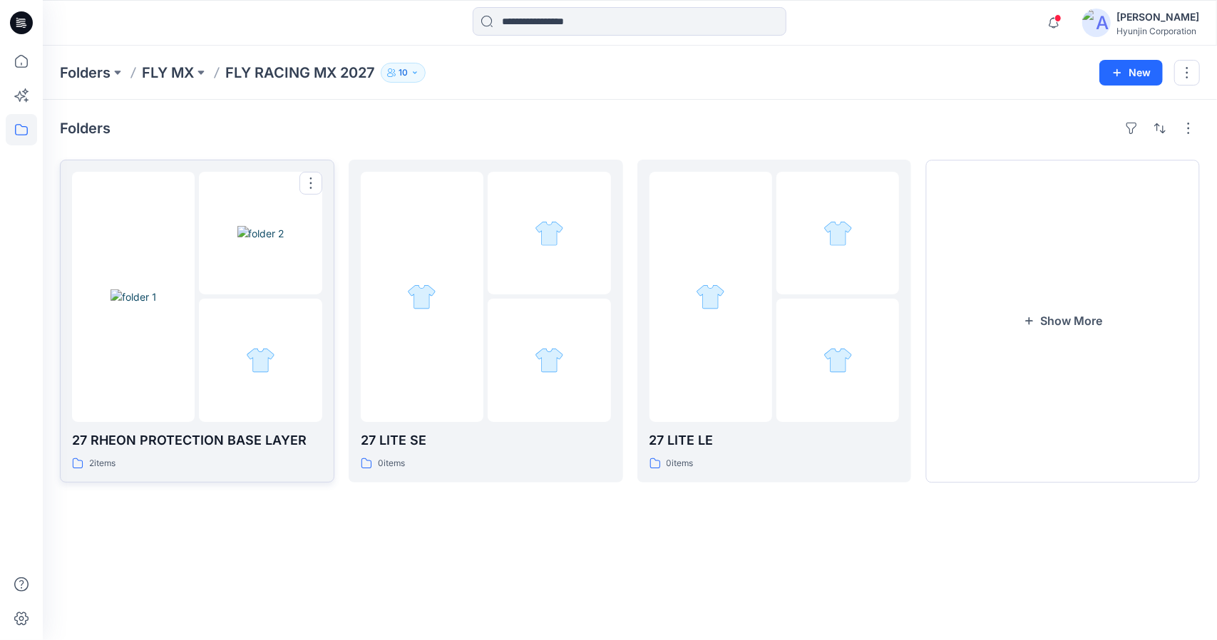
click at [190, 242] on div at bounding box center [133, 297] width 123 height 250
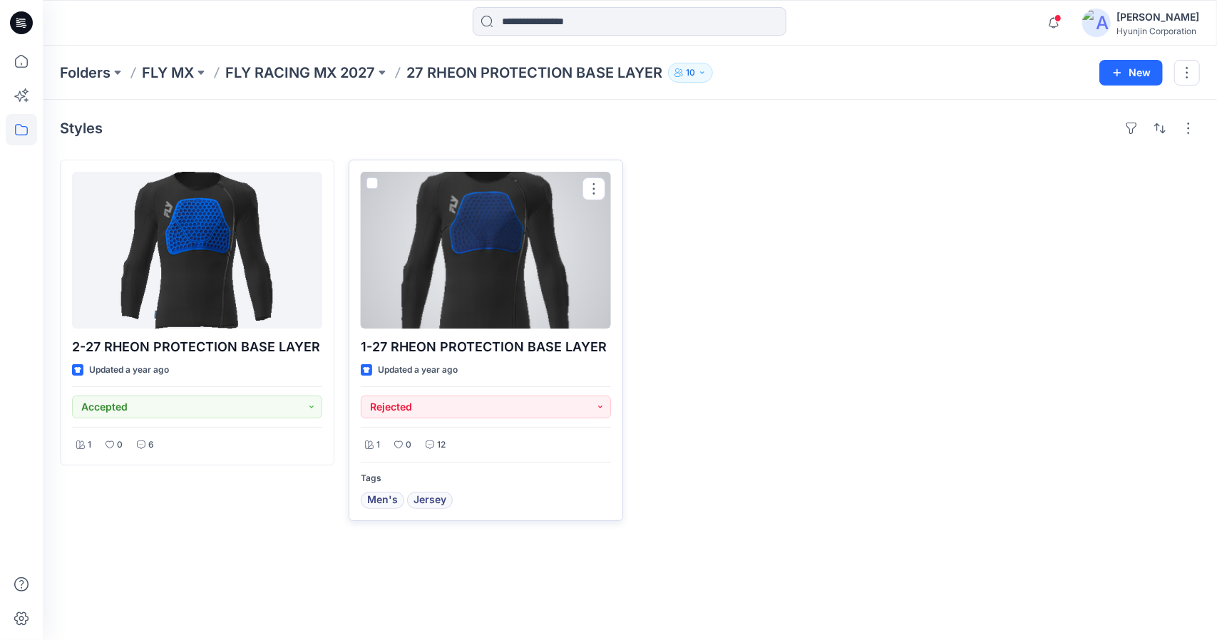
click at [458, 314] on div at bounding box center [486, 250] width 250 height 157
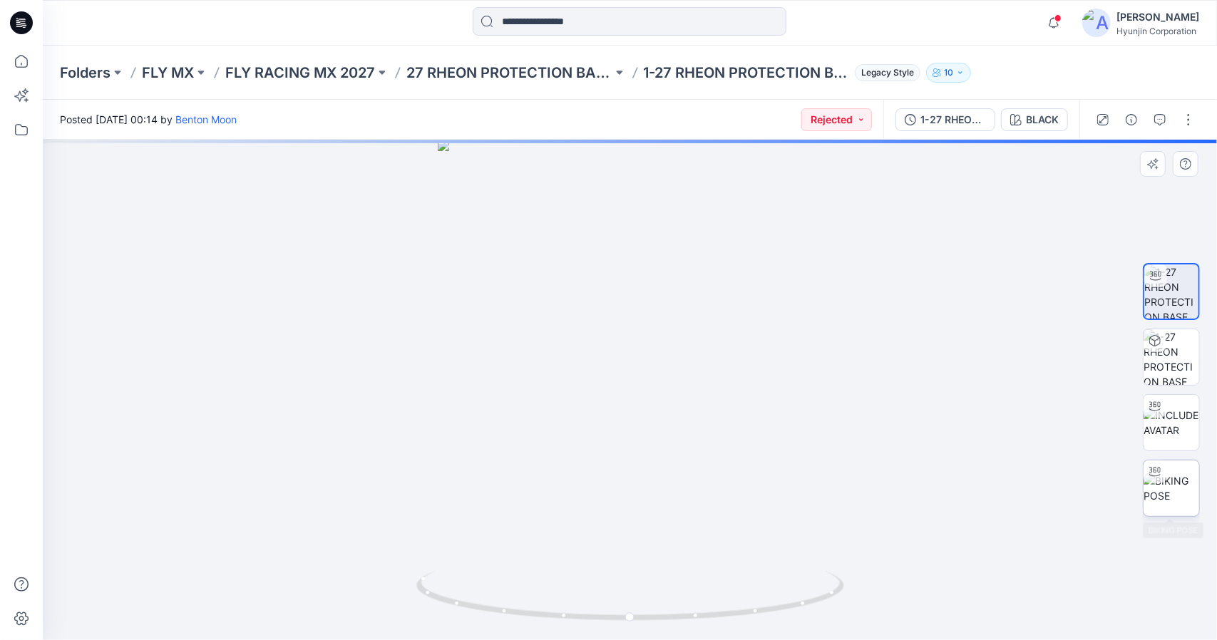
click at [1185, 498] on img at bounding box center [1172, 488] width 56 height 30
drag, startPoint x: 694, startPoint y: 619, endPoint x: 607, endPoint y: 626, distance: 87.3
click at [607, 626] on div at bounding box center [630, 390] width 1174 height 501
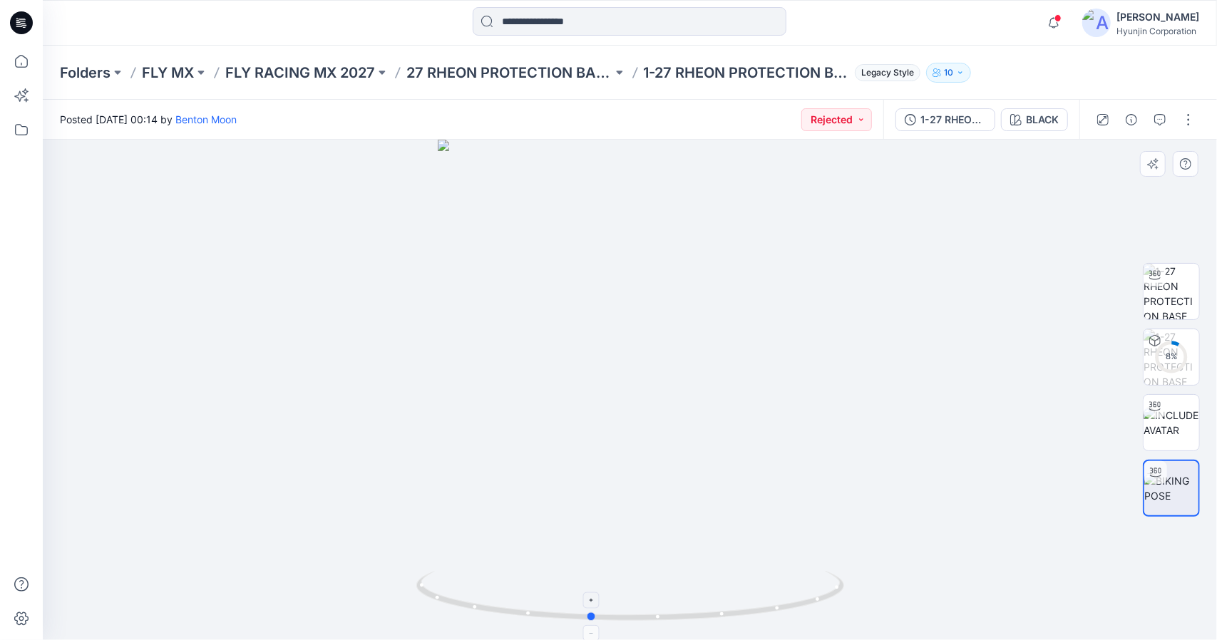
drag, startPoint x: 719, startPoint y: 620, endPoint x: 771, endPoint y: 607, distance: 54.3
click at [769, 611] on icon at bounding box center [631, 597] width 431 height 53
drag, startPoint x: 753, startPoint y: 617, endPoint x: 678, endPoint y: 617, distance: 74.9
click at [677, 617] on icon at bounding box center [631, 597] width 431 height 53
drag, startPoint x: 659, startPoint y: 622, endPoint x: 684, endPoint y: 621, distance: 25.7
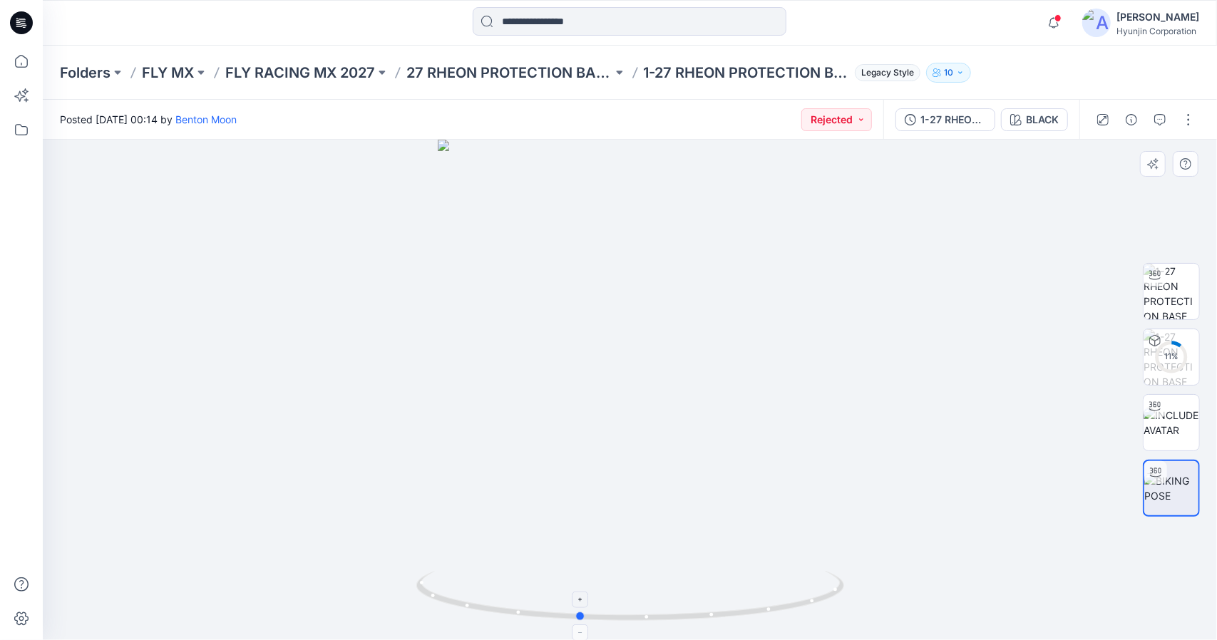
click at [684, 621] on icon at bounding box center [631, 597] width 431 height 53
drag, startPoint x: 685, startPoint y: 622, endPoint x: 658, endPoint y: 595, distance: 38.3
click at [670, 623] on icon at bounding box center [631, 597] width 431 height 53
drag, startPoint x: 729, startPoint y: 620, endPoint x: 876, endPoint y: 560, distance: 159.3
click at [916, 620] on div at bounding box center [630, 390] width 1174 height 501
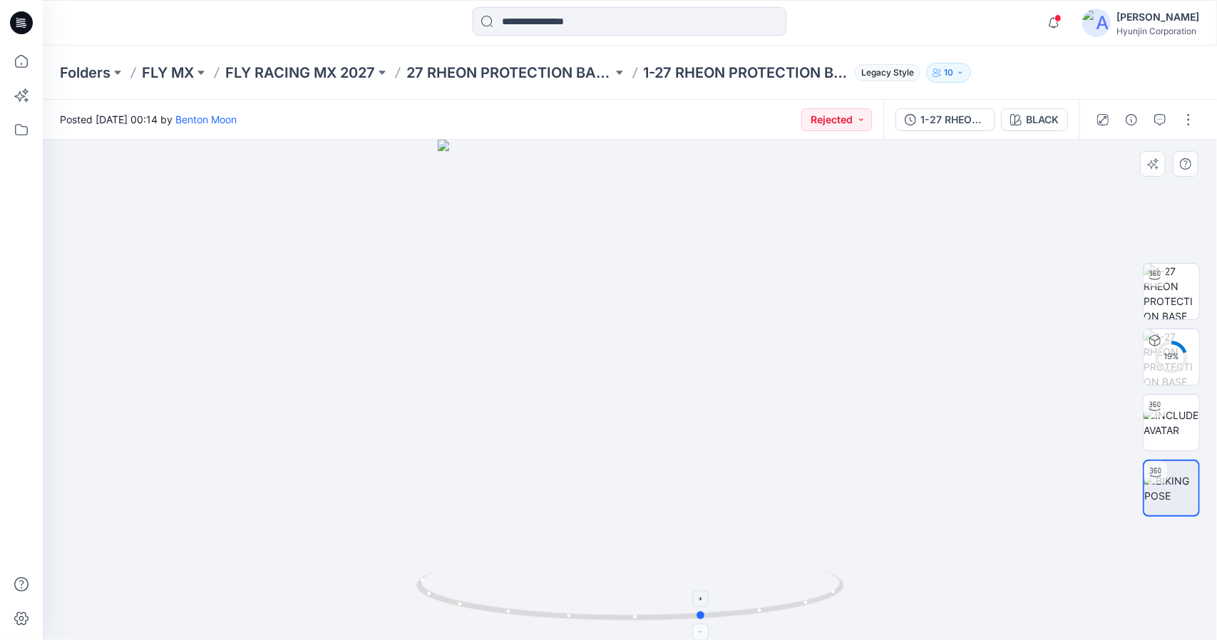
drag, startPoint x: 822, startPoint y: 590, endPoint x: 787, endPoint y: 587, distance: 35.1
click at [787, 587] on icon at bounding box center [631, 597] width 431 height 53
click at [1161, 118] on icon "button" at bounding box center [1159, 119] width 11 height 11
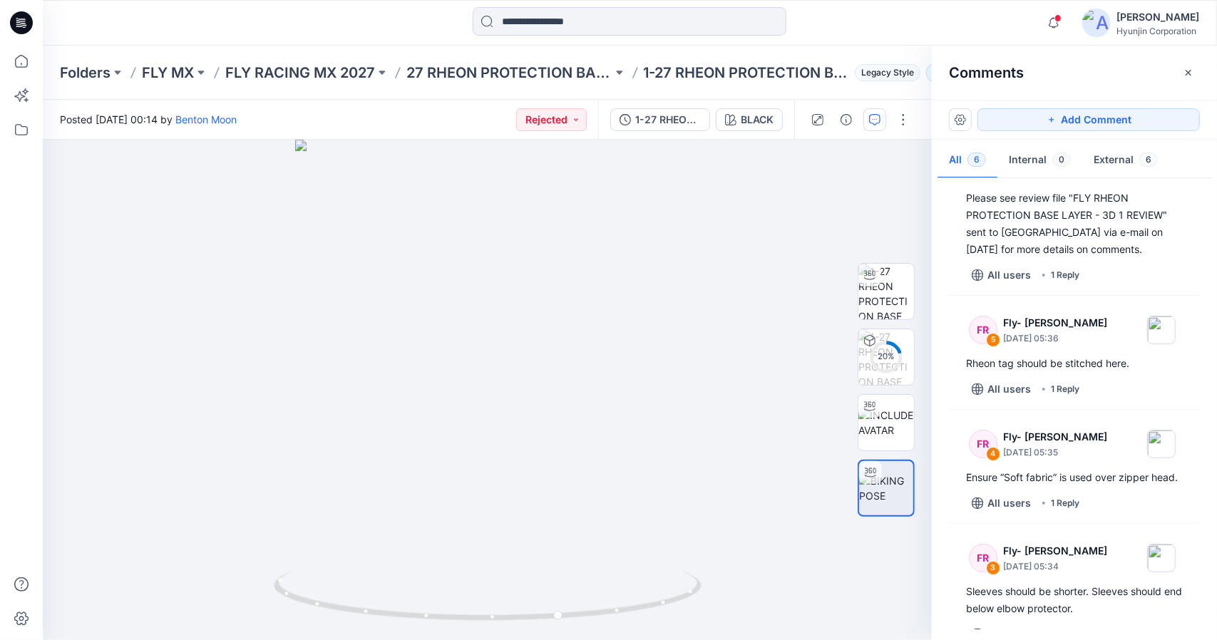
scroll to position [285, 0]
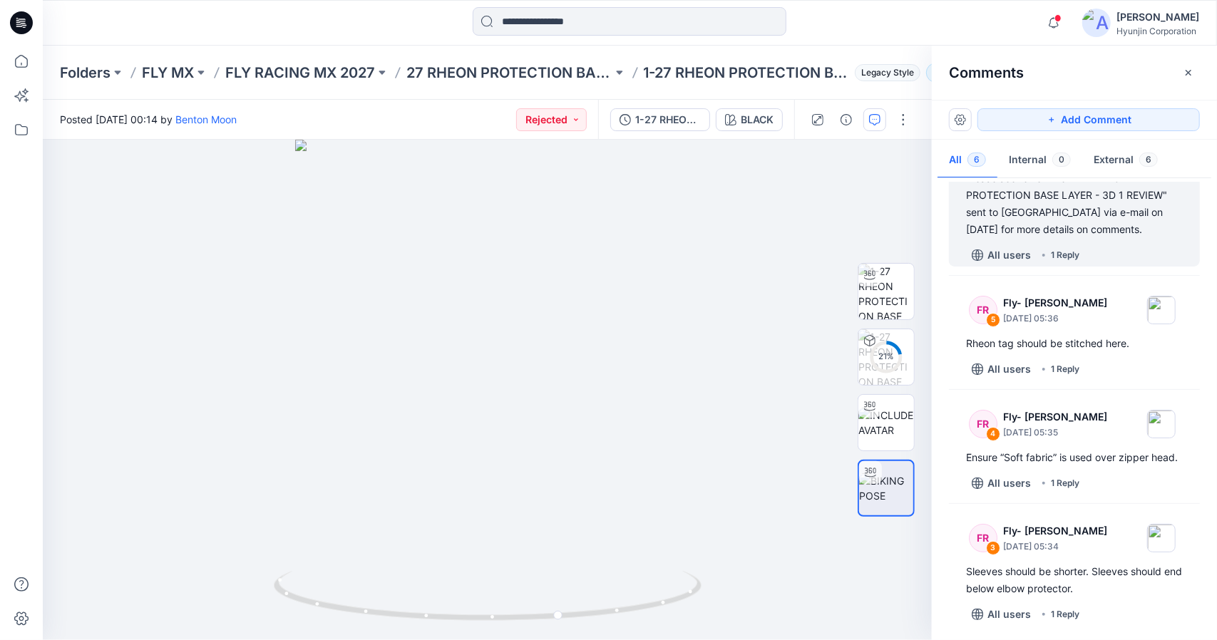
click at [1079, 232] on div "Please see review file "FLY RHEON PROTECTION BASE LAYER - 3D 1 REVIEW" sent to …" at bounding box center [1074, 204] width 217 height 68
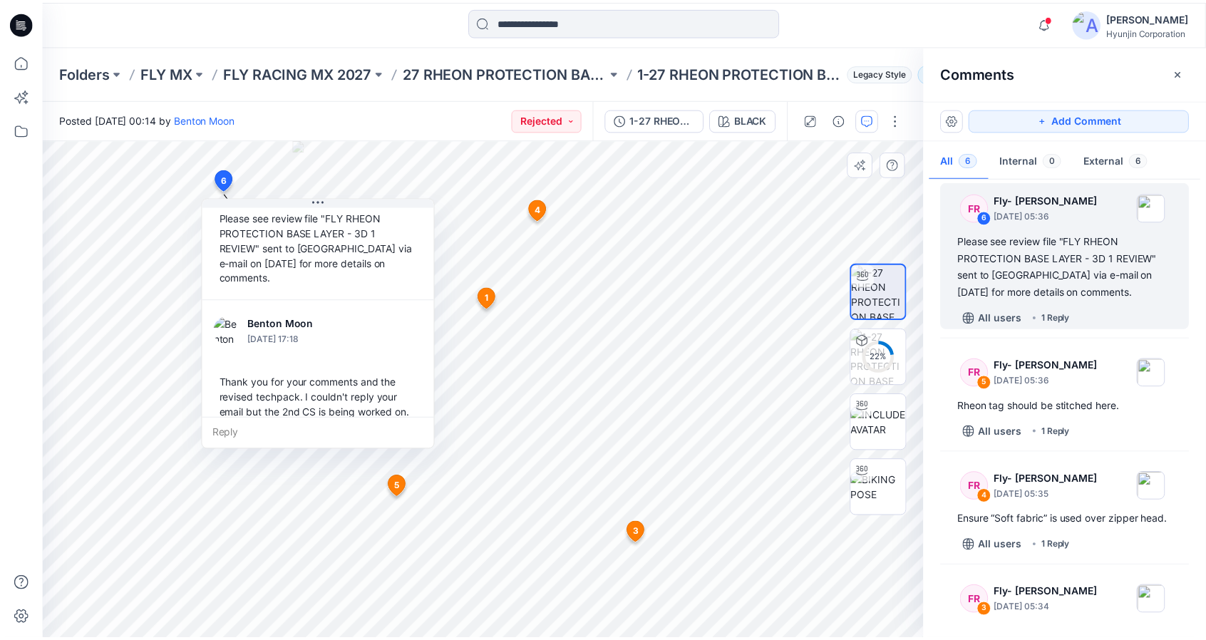
scroll to position [70, 0]
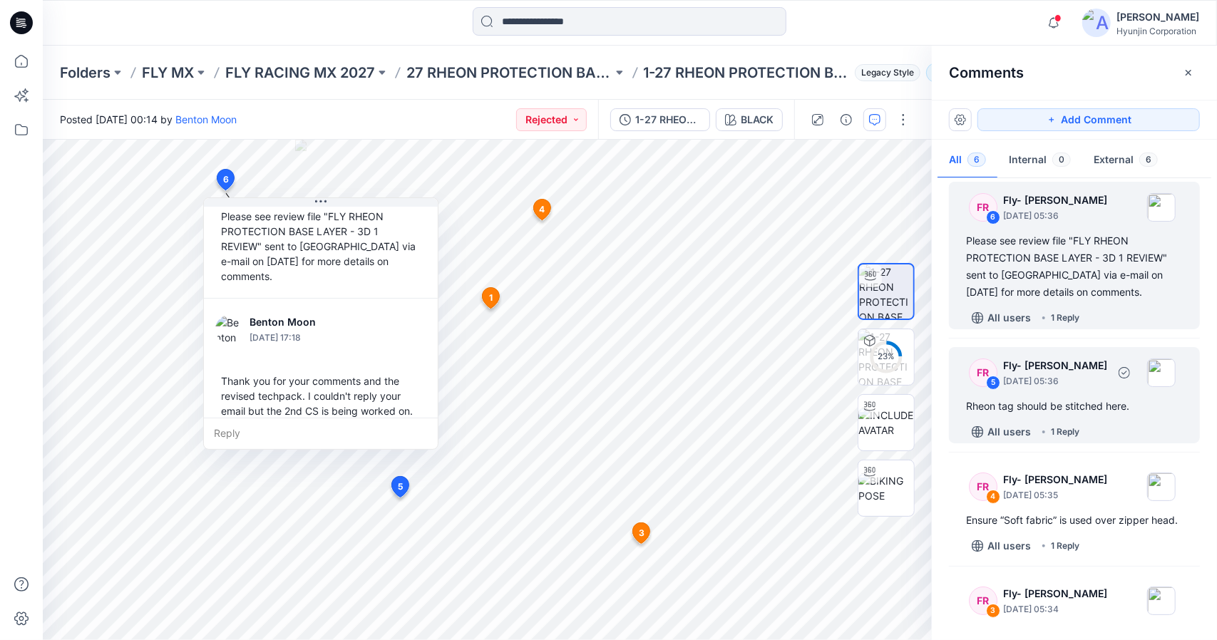
click at [1142, 407] on div "Rheon tag should be stitched here." at bounding box center [1074, 406] width 217 height 17
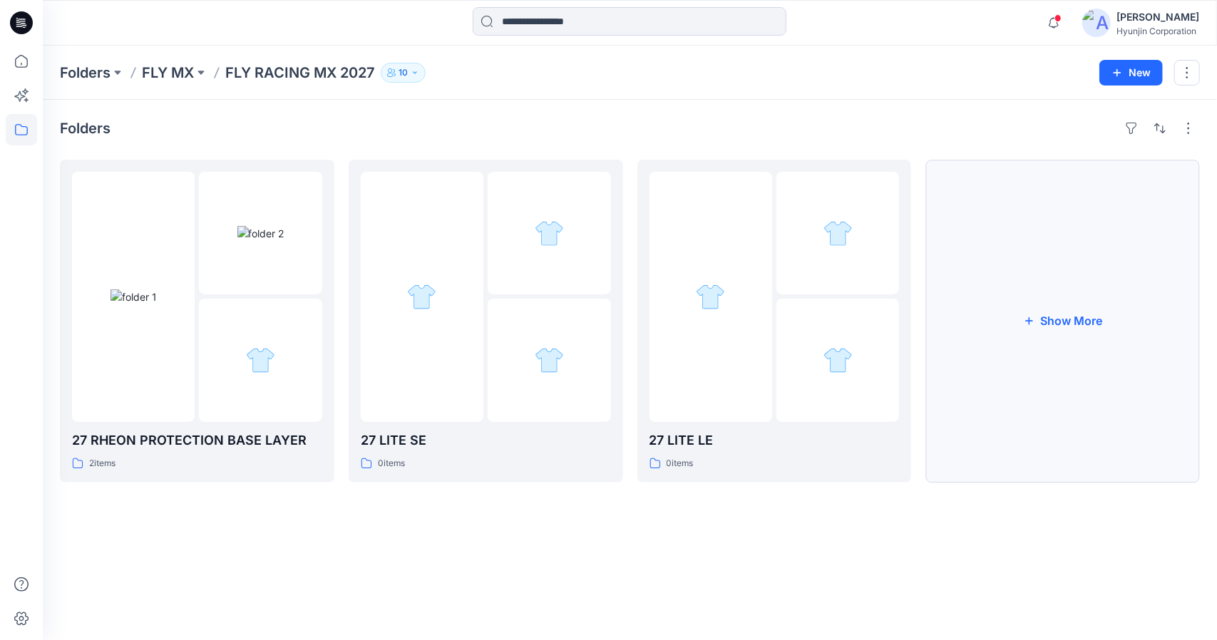
click at [1041, 314] on button "Show More" at bounding box center [1062, 321] width 274 height 323
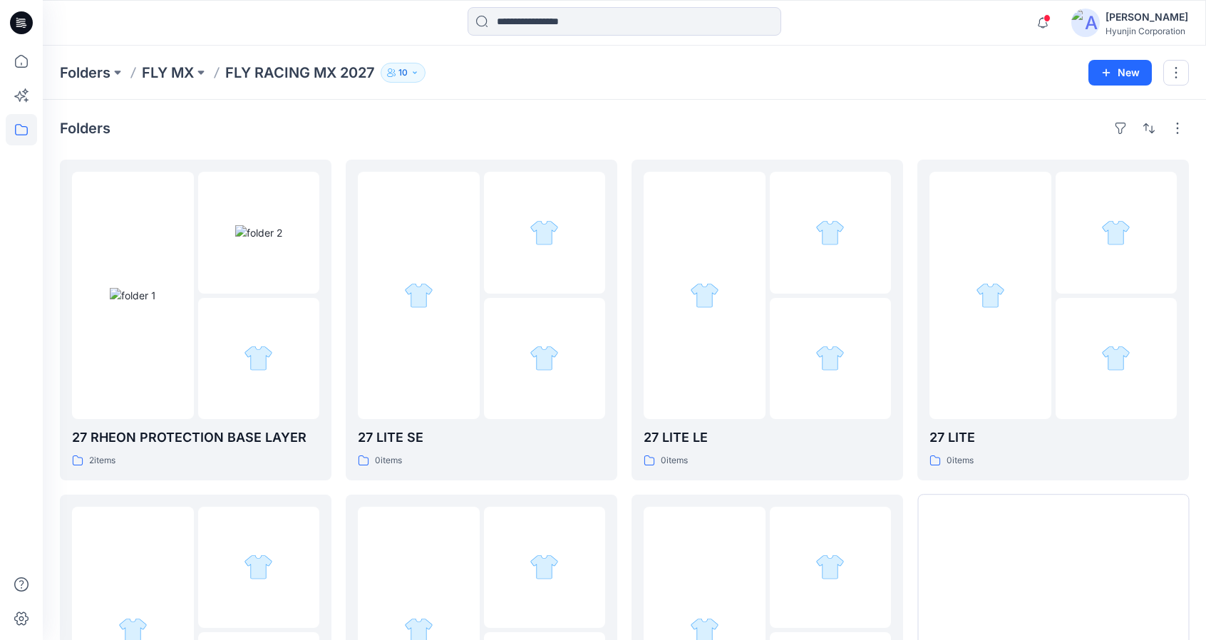
click at [22, 26] on icon at bounding box center [19, 26] width 6 height 1
